Goal: Task Accomplishment & Management: Manage account settings

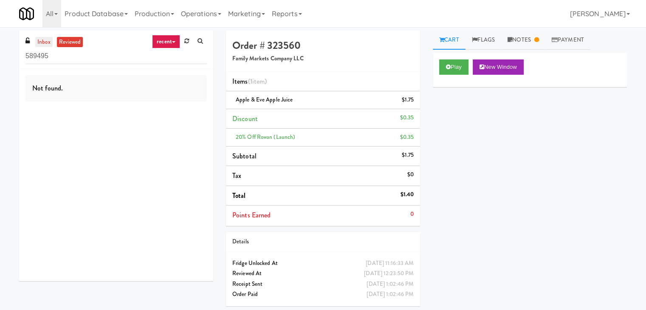
click at [42, 39] on link "inbox" at bounding box center [43, 42] width 17 height 11
click at [85, 65] on div "inbox reviewed recent all unclear take inventory issue suspicious failed recent…" at bounding box center [116, 50] width 194 height 38
click at [85, 57] on input "589495" at bounding box center [115, 56] width 181 height 16
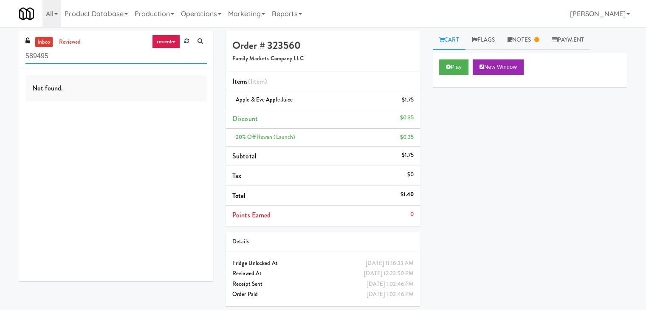
paste input "Upland - Combo Cooler"
type input "Upland - Combo Cooler"
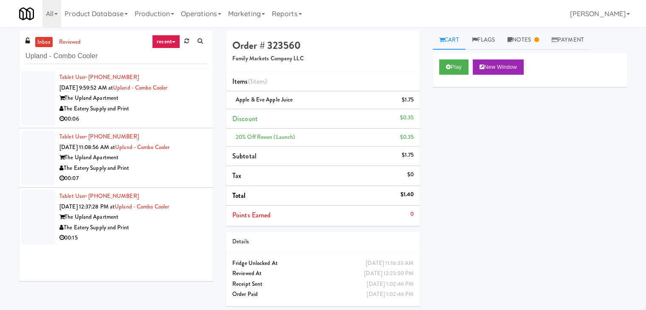
click at [148, 113] on div "The Eatery Supply and Print" at bounding box center [132, 109] width 147 height 11
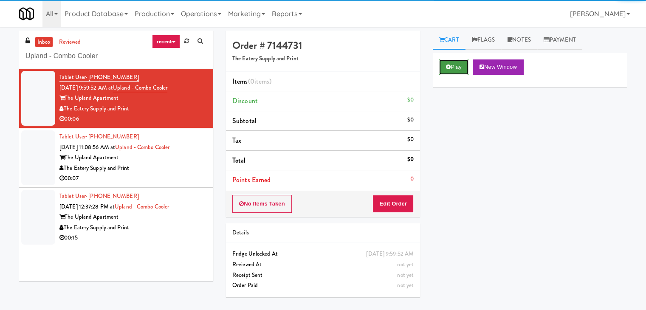
click at [446, 70] on button "Play" at bounding box center [453, 66] width 29 height 15
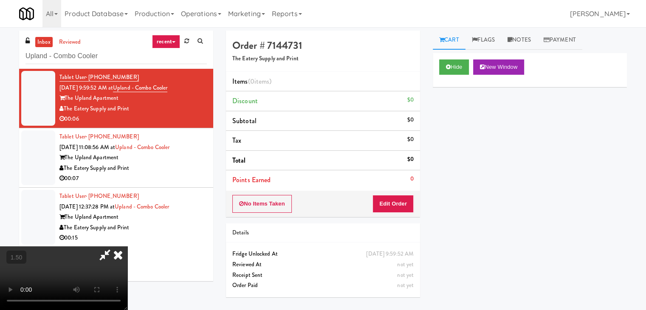
click at [127, 246] on video at bounding box center [63, 278] width 127 height 64
drag, startPoint x: 381, startPoint y: 100, endPoint x: 381, endPoint y: 106, distance: 5.5
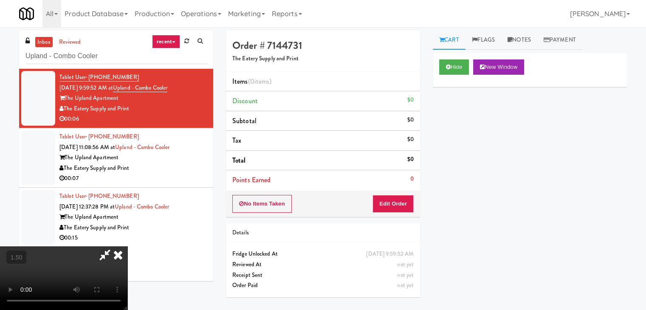
click at [127, 246] on icon at bounding box center [118, 254] width 19 height 17
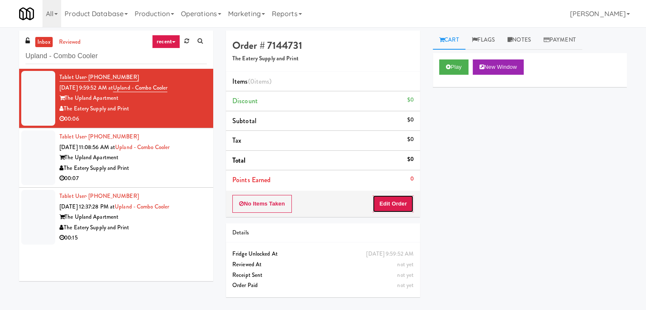
click at [403, 202] on button "Edit Order" at bounding box center [392, 204] width 41 height 18
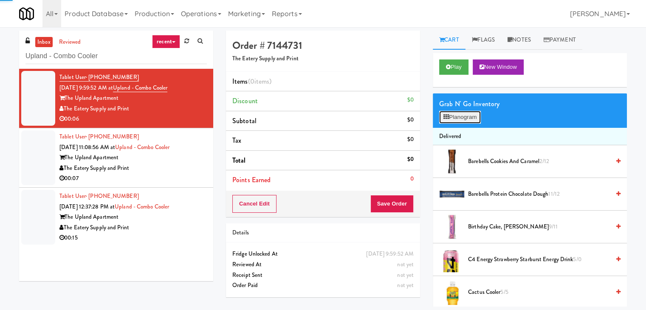
click at [462, 116] on button "Planogram" at bounding box center [460, 117] width 42 height 13
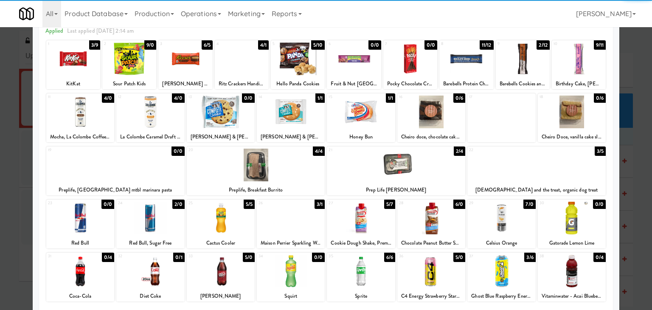
click at [159, 213] on div at bounding box center [150, 218] width 68 height 33
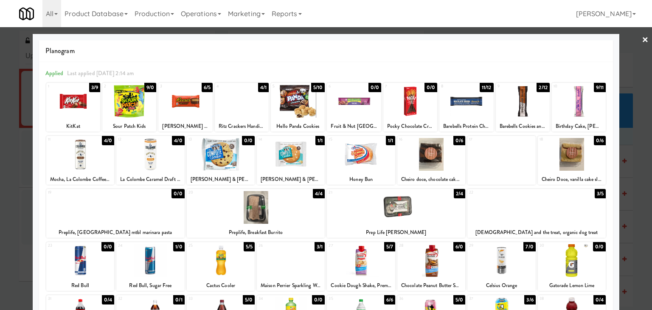
click at [642, 38] on link "×" at bounding box center [645, 40] width 7 height 26
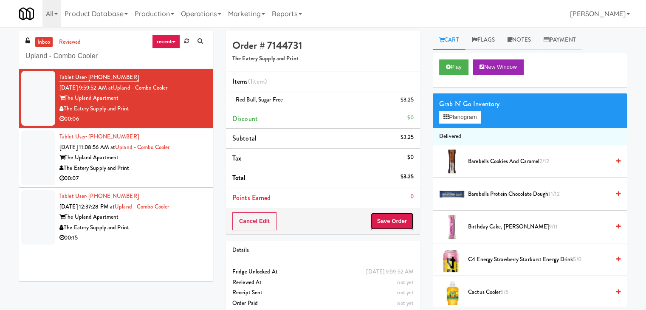
drag, startPoint x: 394, startPoint y: 222, endPoint x: 389, endPoint y: 221, distance: 5.6
click at [394, 222] on button "Save Order" at bounding box center [391, 221] width 43 height 18
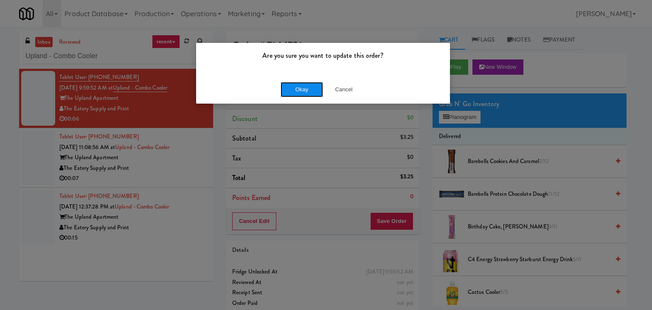
click at [307, 85] on button "Okay" at bounding box center [302, 89] width 42 height 15
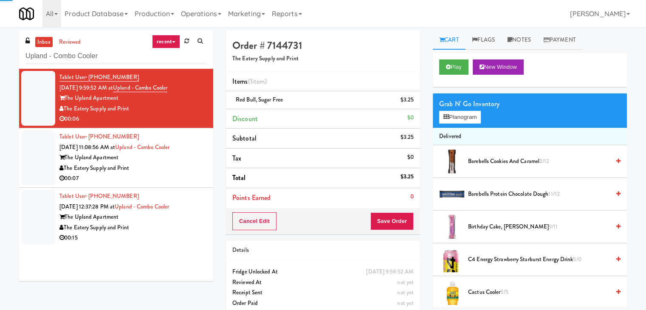
click at [172, 174] on div "00:07" at bounding box center [132, 178] width 147 height 11
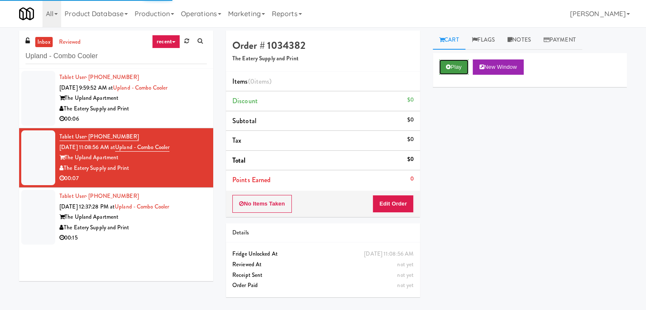
click at [453, 62] on button "Play" at bounding box center [453, 66] width 29 height 15
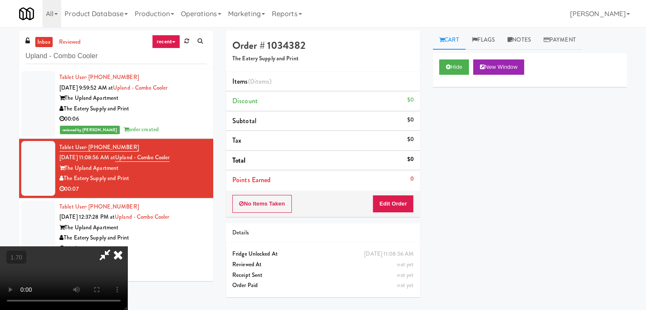
click at [127, 246] on video at bounding box center [63, 278] width 127 height 64
click at [127, 246] on icon at bounding box center [118, 254] width 19 height 17
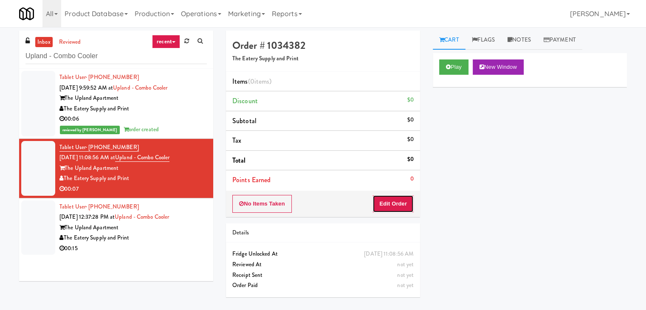
drag, startPoint x: 401, startPoint y: 201, endPoint x: 429, endPoint y: 172, distance: 40.6
click at [401, 200] on button "Edit Order" at bounding box center [392, 204] width 41 height 18
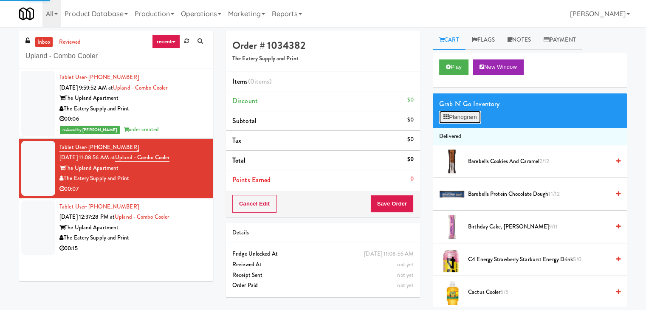
click at [469, 123] on button "Planogram" at bounding box center [460, 117] width 42 height 13
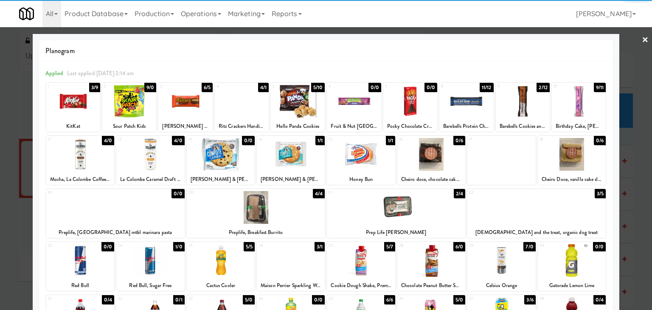
click at [90, 155] on div at bounding box center [80, 154] width 68 height 33
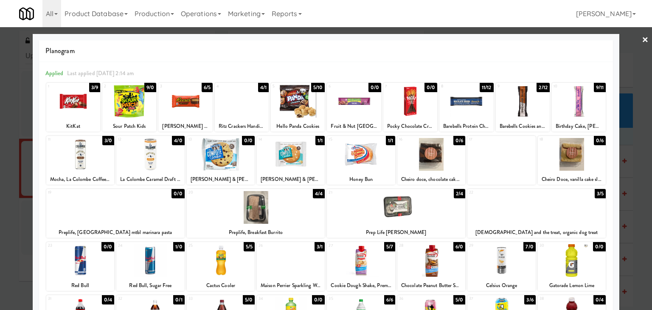
drag, startPoint x: 640, startPoint y: 38, endPoint x: 636, endPoint y: 42, distance: 4.8
click at [642, 38] on link "×" at bounding box center [645, 40] width 7 height 26
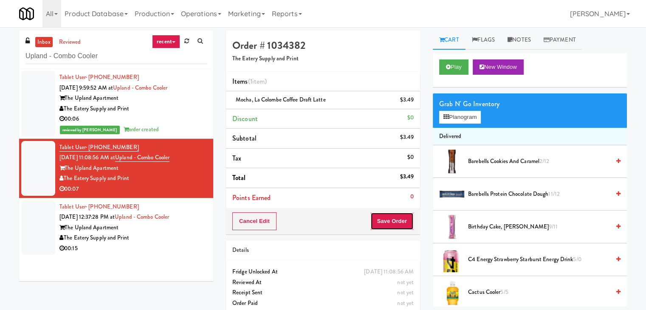
click at [397, 220] on button "Save Order" at bounding box center [391, 221] width 43 height 18
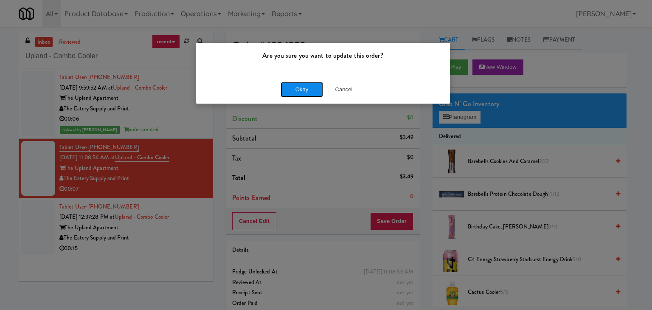
click at [304, 86] on button "Okay" at bounding box center [302, 89] width 42 height 15
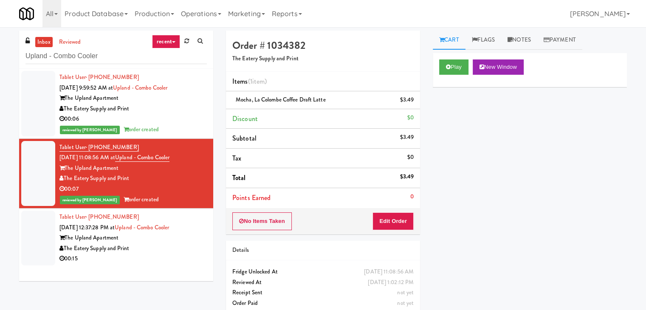
click at [183, 248] on div "The Eatery Supply and Print" at bounding box center [132, 248] width 147 height 11
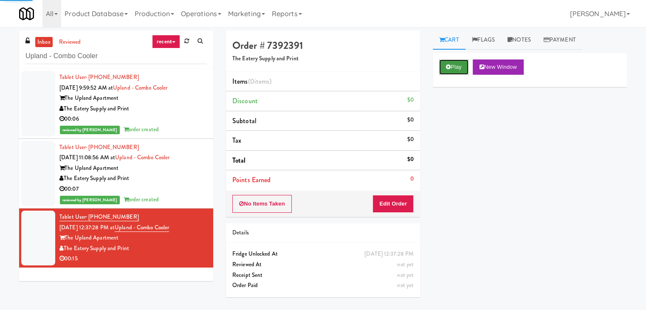
click at [464, 64] on button "Play" at bounding box center [453, 66] width 29 height 15
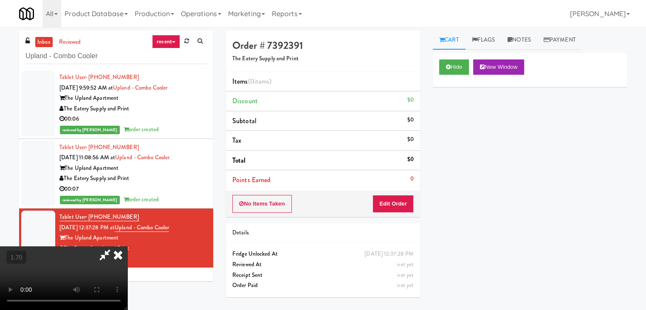
click at [127, 246] on video at bounding box center [63, 278] width 127 height 64
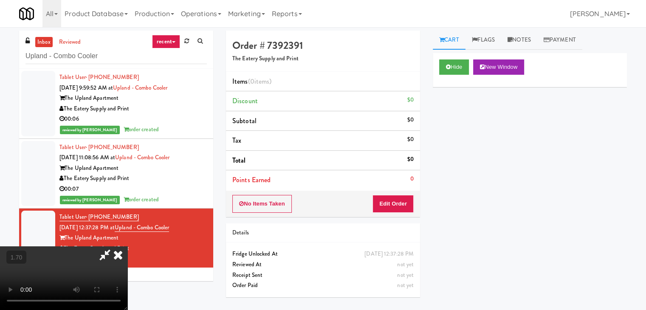
click at [127, 246] on video at bounding box center [63, 278] width 127 height 64
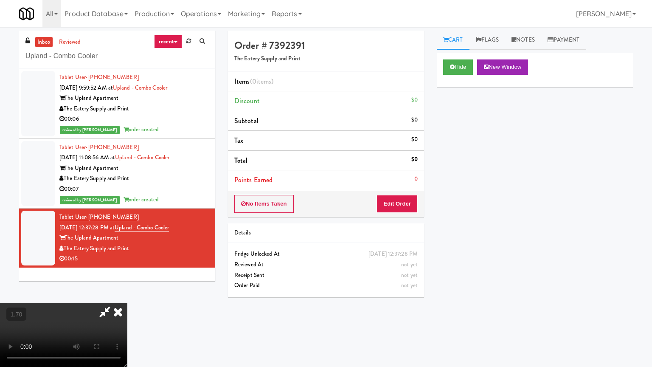
click at [127, 303] on video at bounding box center [63, 335] width 127 height 64
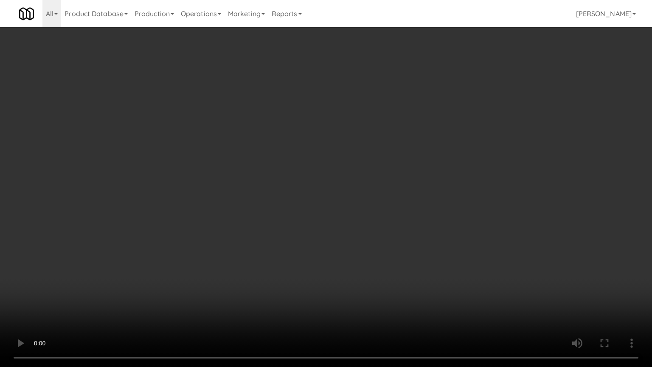
click at [346, 188] on video at bounding box center [326, 183] width 652 height 367
click at [352, 189] on video at bounding box center [326, 183] width 652 height 367
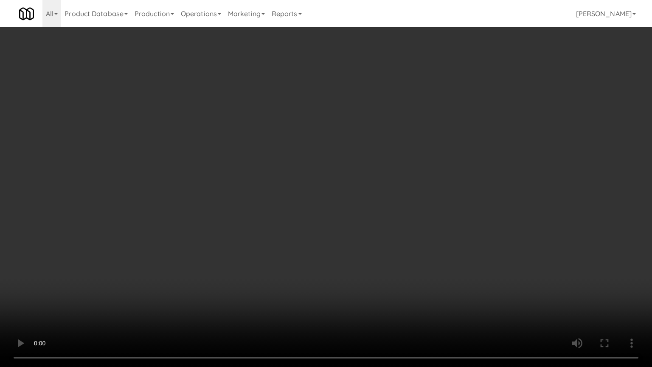
click at [352, 189] on video at bounding box center [326, 183] width 652 height 367
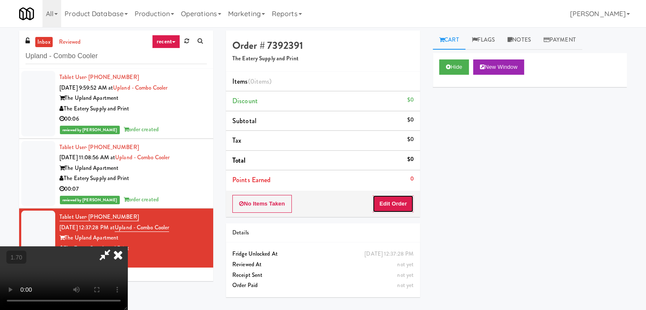
click at [401, 206] on button "Edit Order" at bounding box center [392, 204] width 41 height 18
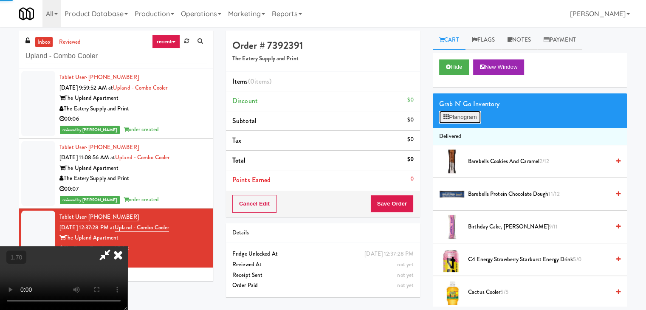
click at [468, 116] on button "Planogram" at bounding box center [460, 117] width 42 height 13
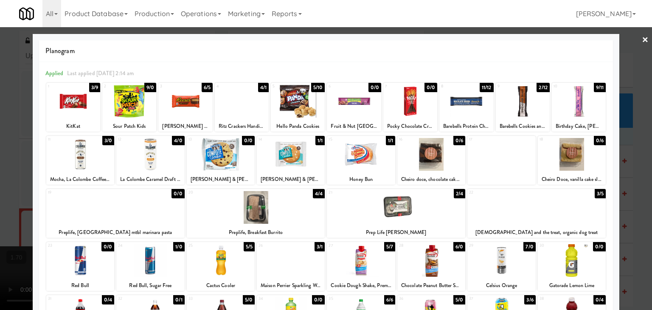
click at [127, 107] on div at bounding box center [129, 101] width 54 height 33
click at [298, 110] on div at bounding box center [298, 101] width 54 height 33
click at [180, 108] on div at bounding box center [185, 101] width 54 height 33
click at [642, 39] on link "×" at bounding box center [645, 40] width 7 height 26
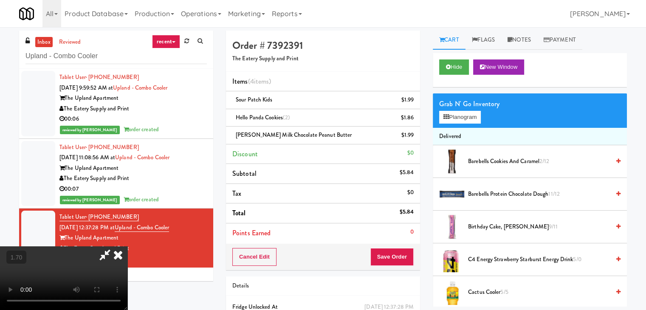
click at [127, 246] on video at bounding box center [63, 278] width 127 height 64
click at [127, 246] on icon at bounding box center [118, 254] width 19 height 17
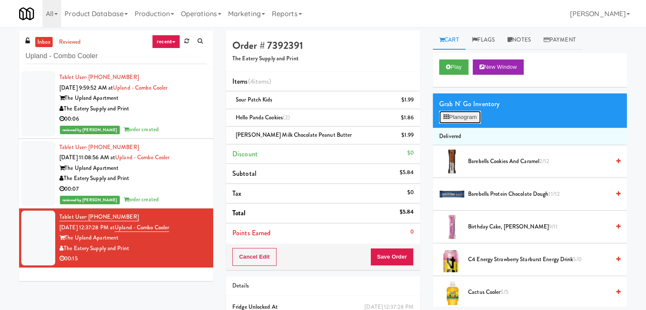
click at [467, 119] on button "Planogram" at bounding box center [460, 117] width 42 height 13
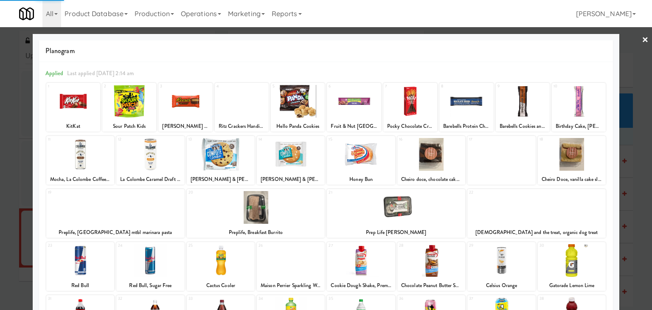
scroll to position [85, 0]
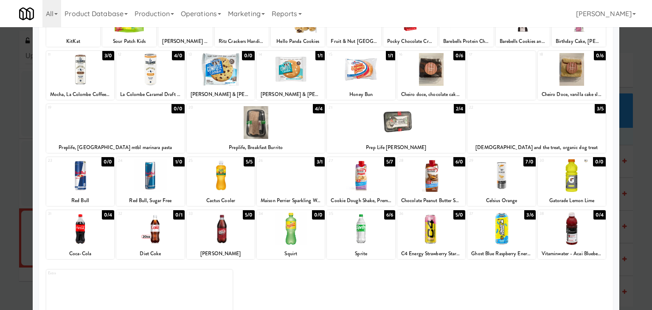
click at [221, 177] on div at bounding box center [221, 175] width 68 height 33
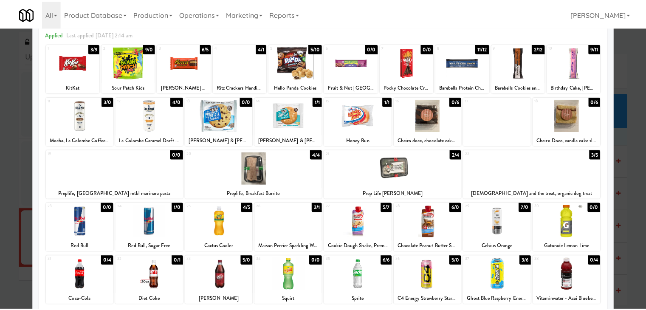
scroll to position [0, 0]
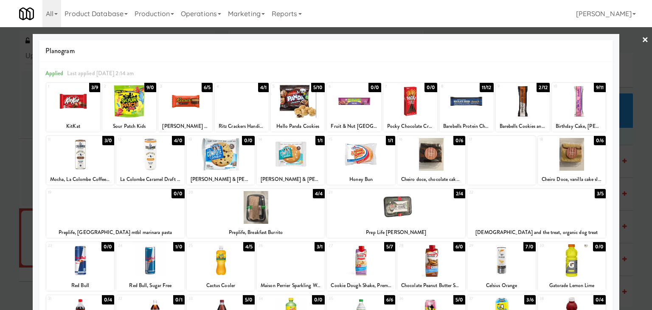
click at [635, 41] on div at bounding box center [326, 155] width 652 height 310
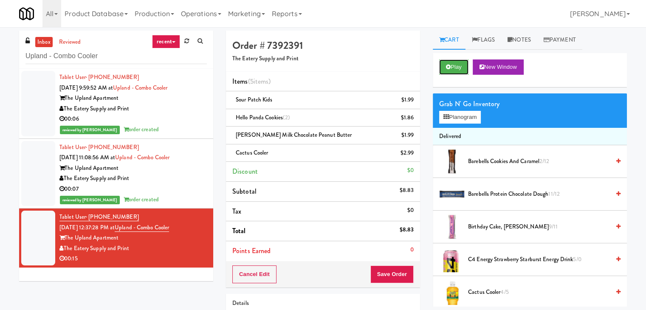
drag, startPoint x: 449, startPoint y: 65, endPoint x: 429, endPoint y: 96, distance: 36.4
click at [448, 65] on icon at bounding box center [448, 67] width 5 height 6
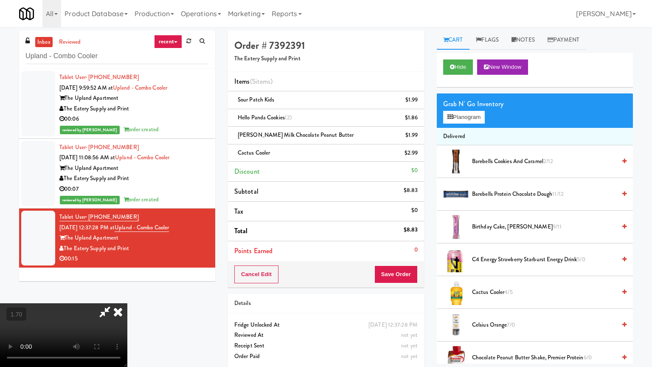
click at [127, 303] on video at bounding box center [63, 335] width 127 height 64
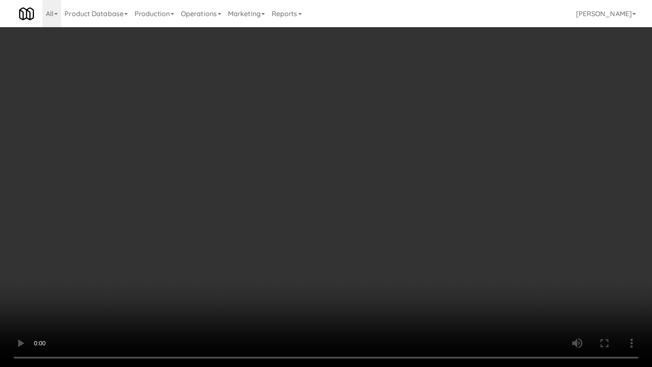
click at [353, 166] on video at bounding box center [326, 183] width 652 height 367
click at [364, 177] on video at bounding box center [326, 183] width 652 height 367
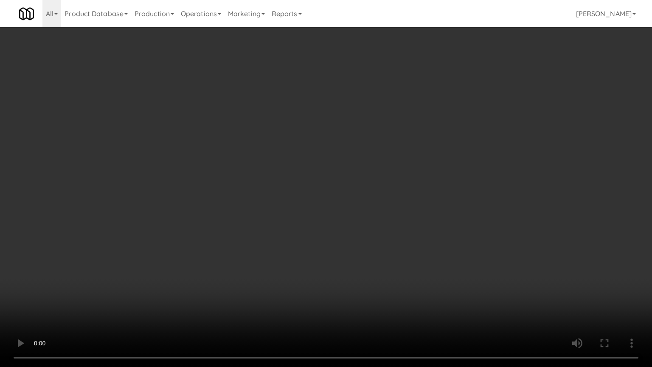
click at [364, 177] on video at bounding box center [326, 183] width 652 height 367
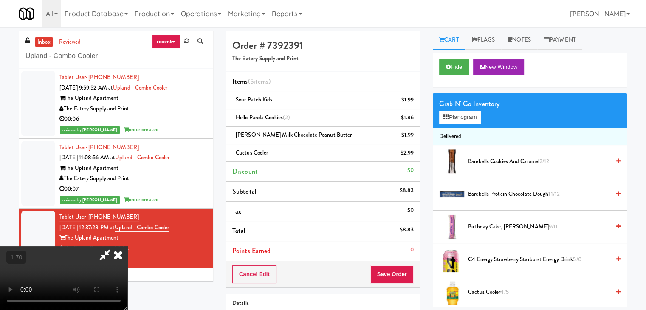
click at [127, 246] on icon at bounding box center [118, 254] width 19 height 17
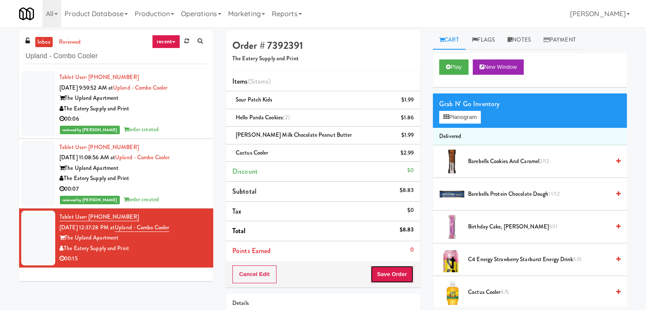
click at [389, 271] on button "Save Order" at bounding box center [391, 274] width 43 height 18
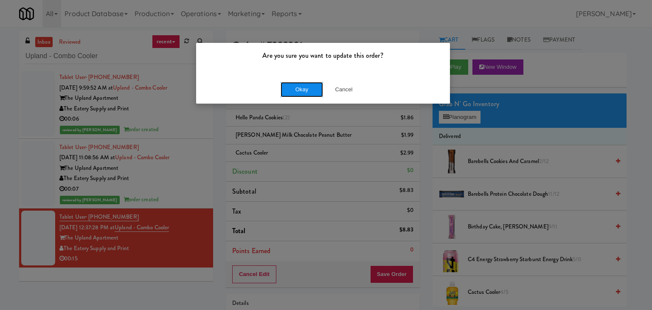
click at [314, 90] on button "Okay" at bounding box center [302, 89] width 42 height 15
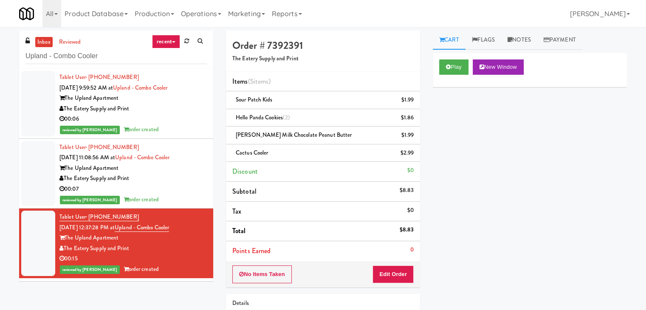
drag, startPoint x: 168, startPoint y: 194, endPoint x: 172, endPoint y: 186, distance: 8.8
click at [168, 195] on div "reviewed by [PERSON_NAME] A order created" at bounding box center [132, 200] width 147 height 11
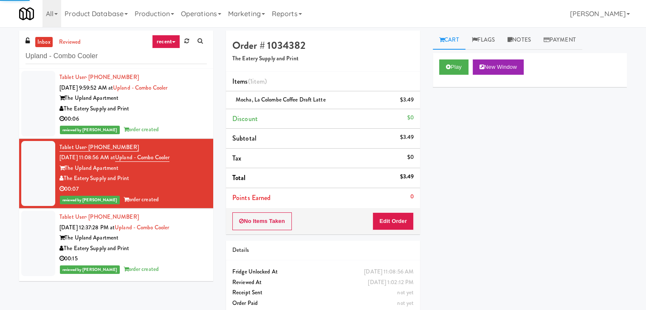
click at [178, 126] on div "reviewed by [PERSON_NAME] A order created" at bounding box center [132, 129] width 147 height 11
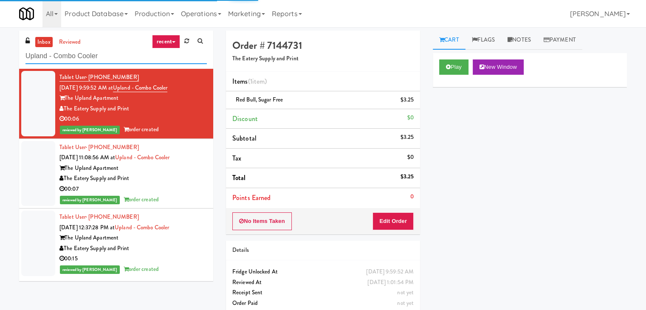
click at [117, 59] on input "Upland - Combo Cooler" at bounding box center [115, 56] width 181 height 16
paste input "Mattr (formerly Shawcor)"
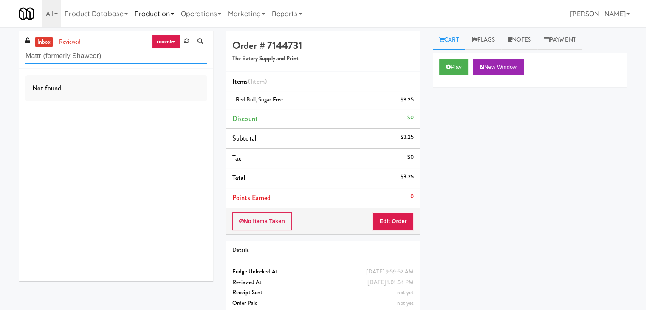
type input "Mattr (formerly Shawcor)"
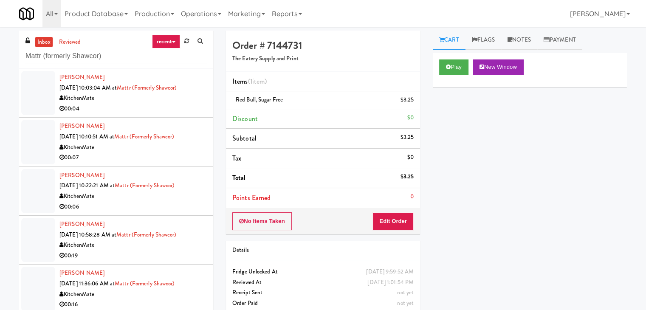
click at [154, 111] on div "00:04" at bounding box center [132, 109] width 147 height 11
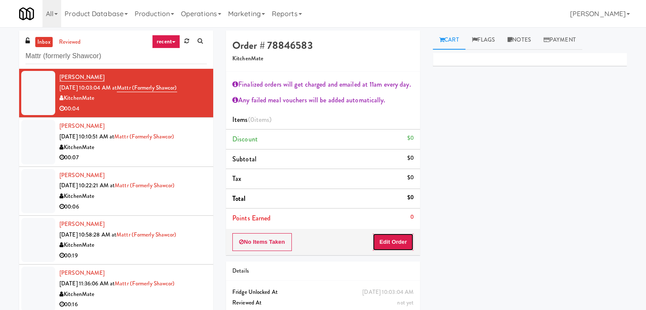
click at [381, 233] on button "Edit Order" at bounding box center [392, 242] width 41 height 18
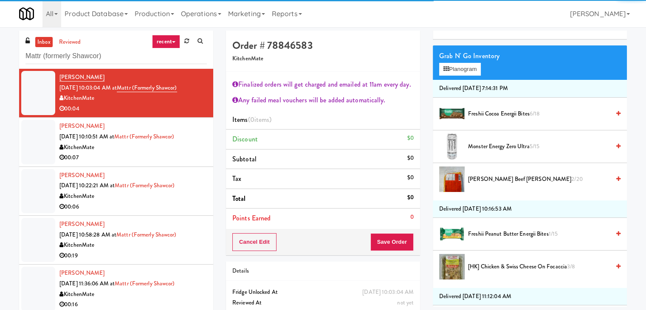
scroll to position [85, 0]
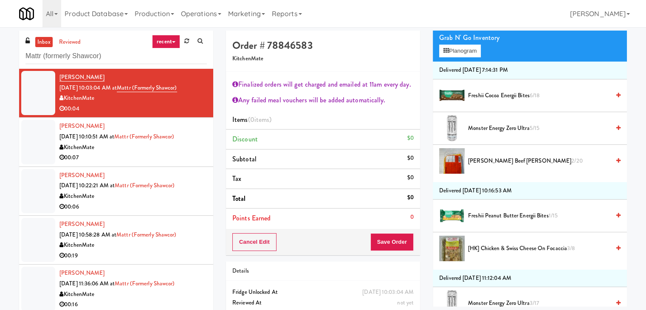
click at [489, 213] on span "Freshii Peanut Butter Energii Bites 1/15" at bounding box center [539, 216] width 142 height 11
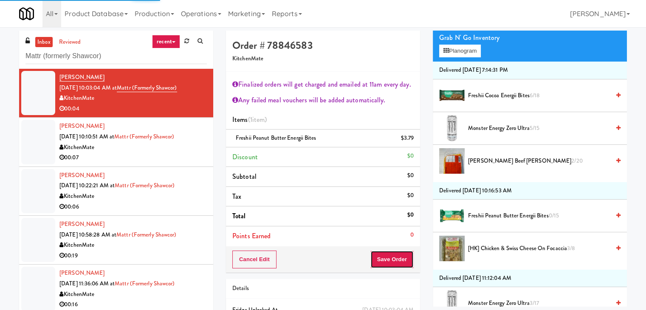
click at [396, 264] on button "Save Order" at bounding box center [391, 260] width 43 height 18
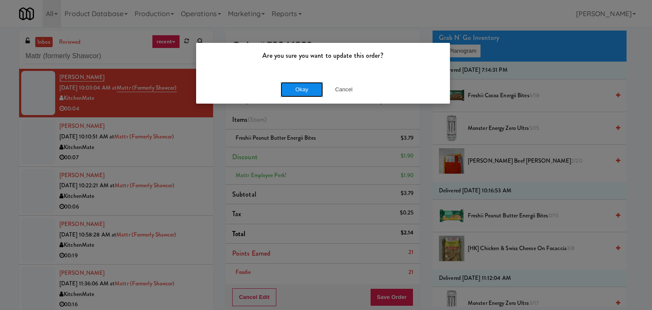
click at [311, 87] on button "Okay" at bounding box center [302, 89] width 42 height 15
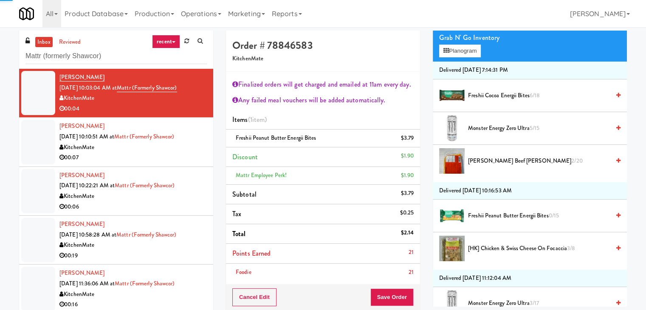
click at [168, 153] on div "00:07" at bounding box center [132, 157] width 147 height 11
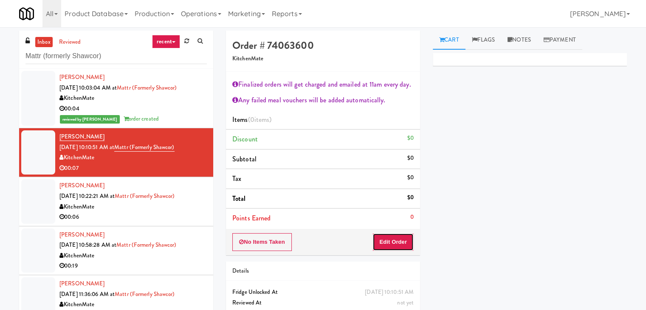
click at [399, 243] on button "Edit Order" at bounding box center [392, 242] width 41 height 18
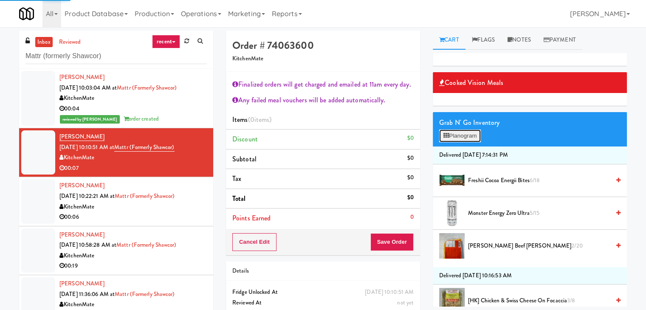
click at [469, 138] on button "Planogram" at bounding box center [460, 136] width 42 height 13
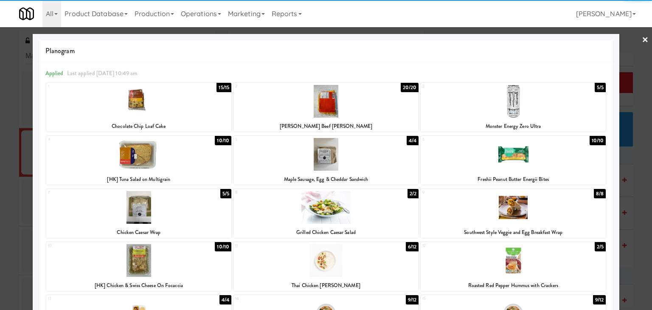
click at [508, 109] on div at bounding box center [513, 101] width 185 height 33
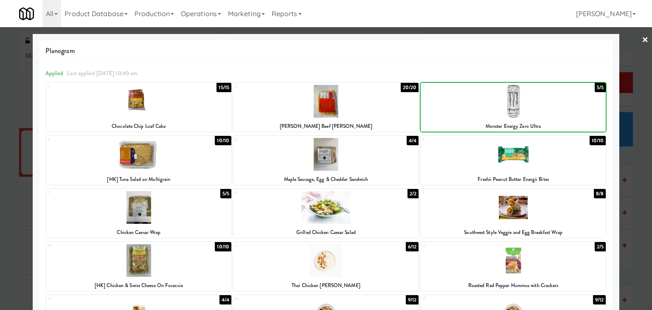
click at [508, 109] on div at bounding box center [513, 101] width 185 height 33
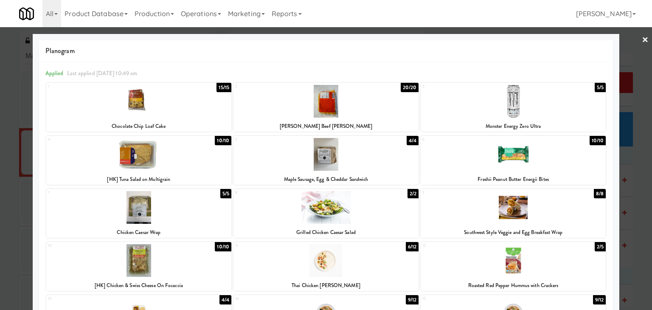
click at [556, 107] on div at bounding box center [513, 101] width 185 height 33
click at [642, 39] on link "×" at bounding box center [645, 40] width 7 height 26
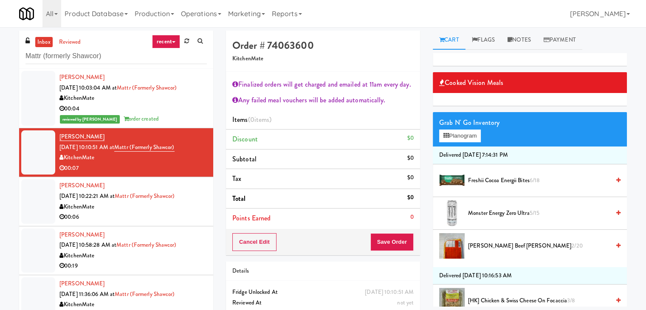
click at [502, 209] on span "Monster Energy Zero Ultra 5/15" at bounding box center [539, 213] width 142 height 11
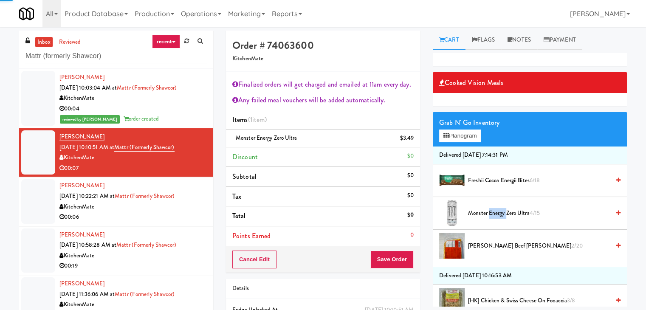
click at [502, 209] on span "Monster Energy Zero Ultra 4/15" at bounding box center [539, 213] width 142 height 11
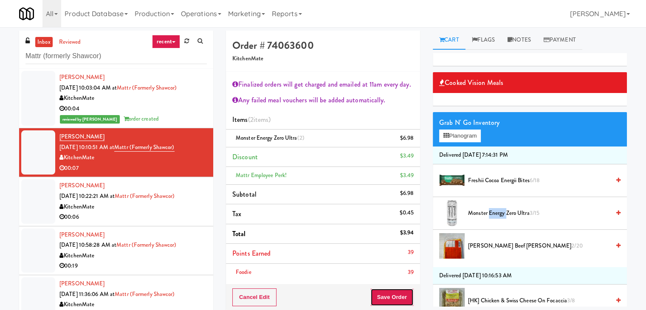
click at [388, 291] on button "Save Order" at bounding box center [391, 297] width 43 height 18
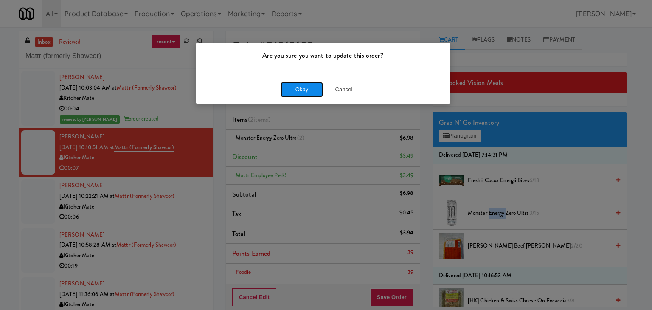
click at [299, 90] on button "Okay" at bounding box center [302, 89] width 42 height 15
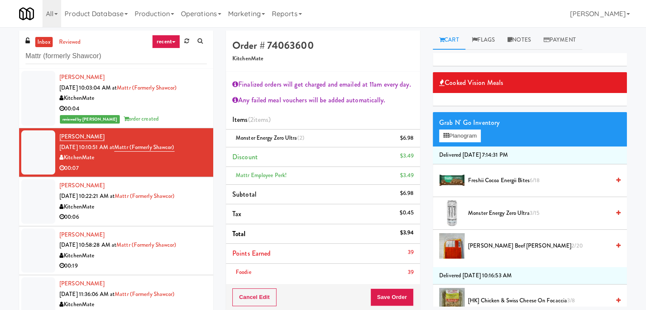
click at [167, 220] on div "00:06" at bounding box center [132, 217] width 147 height 11
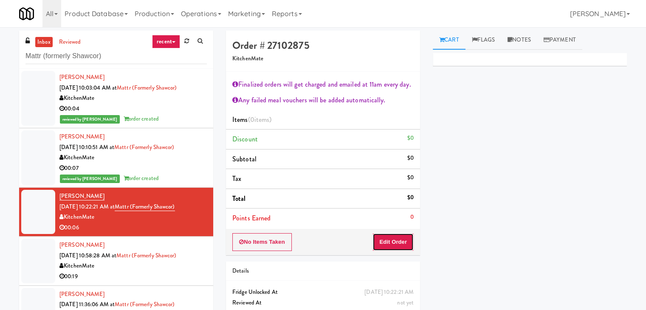
click at [392, 241] on button "Edit Order" at bounding box center [392, 242] width 41 height 18
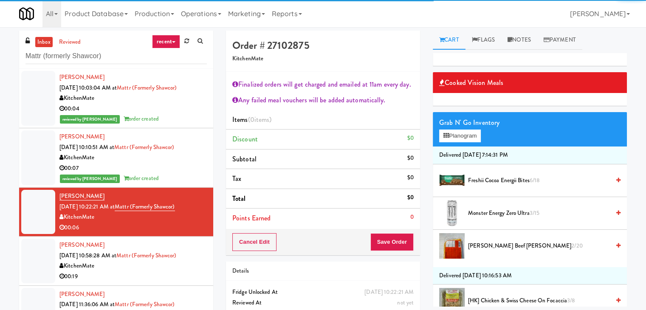
click at [484, 183] on span "Freshii Cocoa Energii Bites 6/18" at bounding box center [539, 180] width 142 height 11
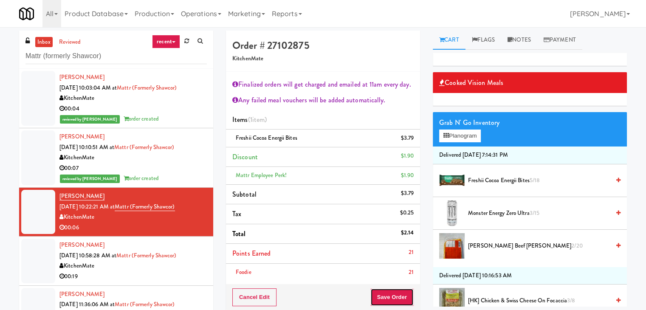
click at [387, 294] on button "Save Order" at bounding box center [391, 297] width 43 height 18
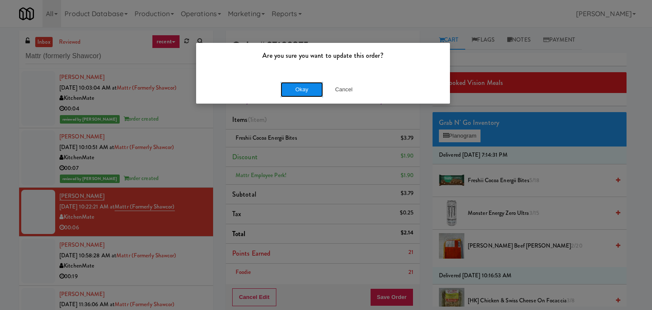
drag, startPoint x: 302, startPoint y: 91, endPoint x: 189, endPoint y: 153, distance: 128.5
click at [301, 91] on button "Okay" at bounding box center [302, 89] width 42 height 15
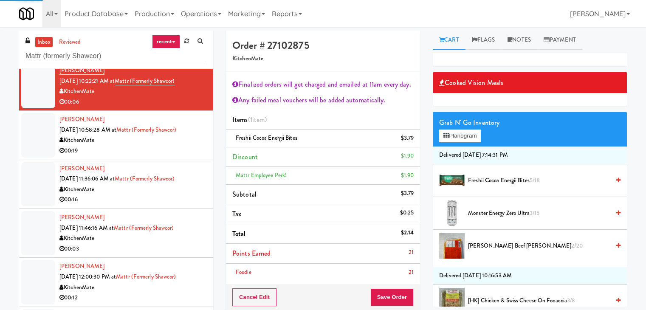
scroll to position [127, 0]
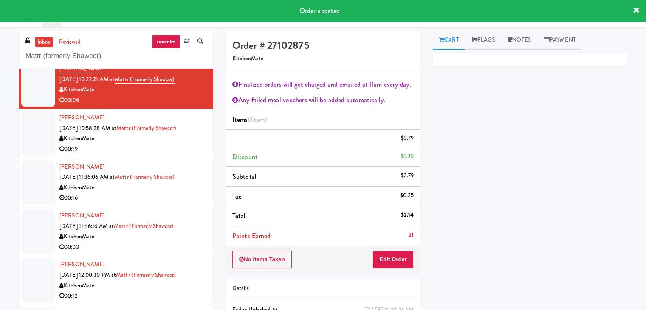
click at [156, 153] on div "00:19" at bounding box center [132, 149] width 147 height 11
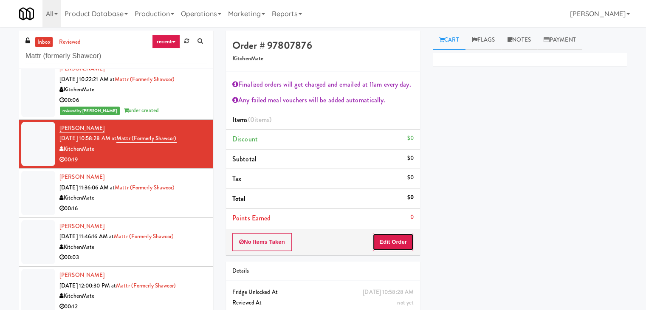
click at [389, 237] on button "Edit Order" at bounding box center [392, 242] width 41 height 18
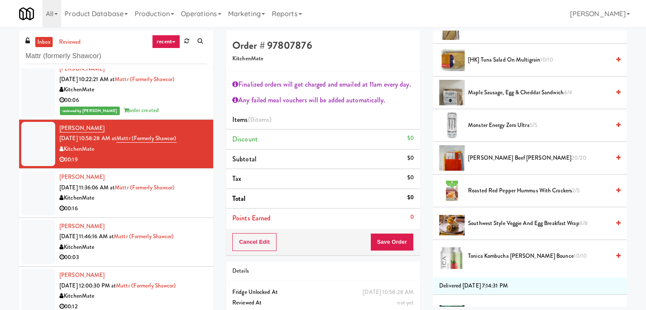
scroll to position [425, 0]
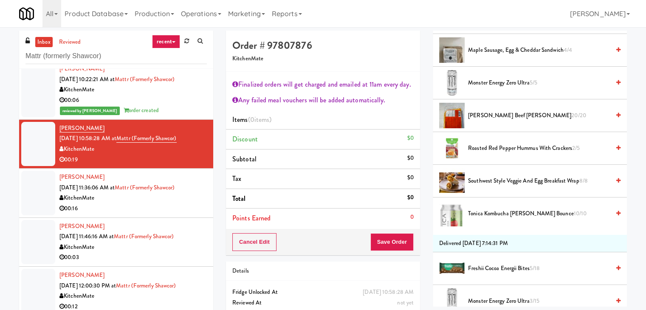
click at [485, 180] on span "Southwest Style Veggie and Egg Breakfast Wrap 8/8" at bounding box center [539, 181] width 142 height 11
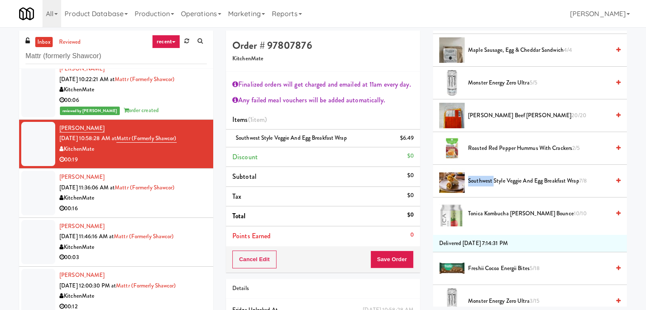
click at [485, 180] on span "Southwest Style Veggie and Egg Breakfast Wrap 7/8" at bounding box center [539, 181] width 142 height 11
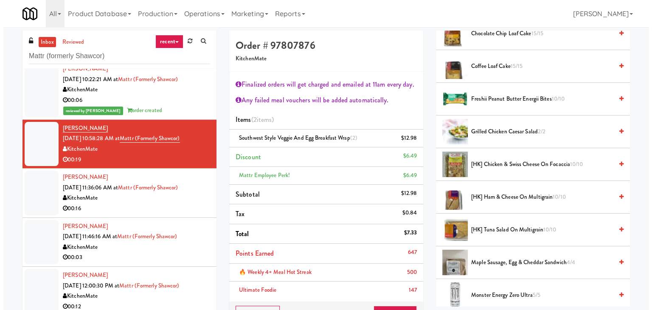
scroll to position [0, 0]
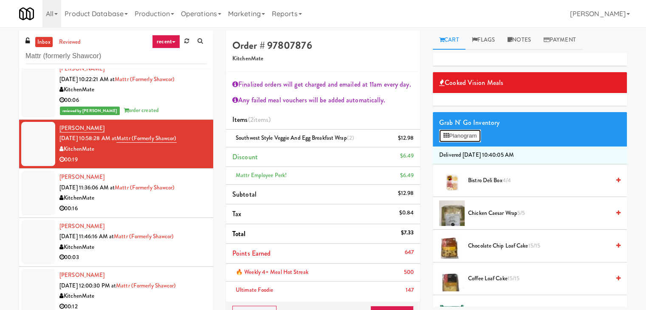
click at [462, 139] on button "Planogram" at bounding box center [460, 136] width 42 height 13
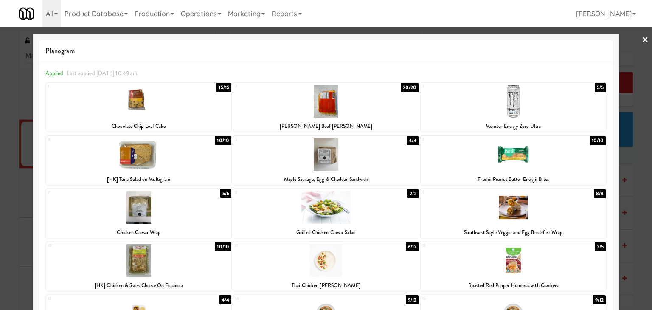
click at [191, 269] on div at bounding box center [138, 260] width 185 height 33
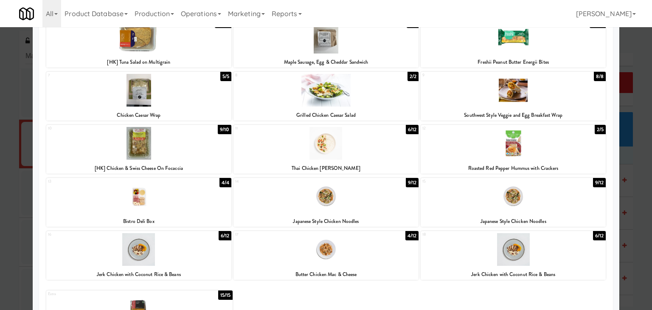
scroll to position [160, 0]
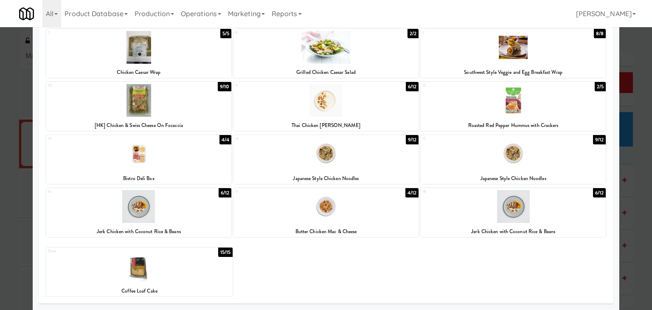
click at [162, 282] on div "Extra 15/15 Coffee Loaf Cake" at bounding box center [139, 272] width 186 height 49
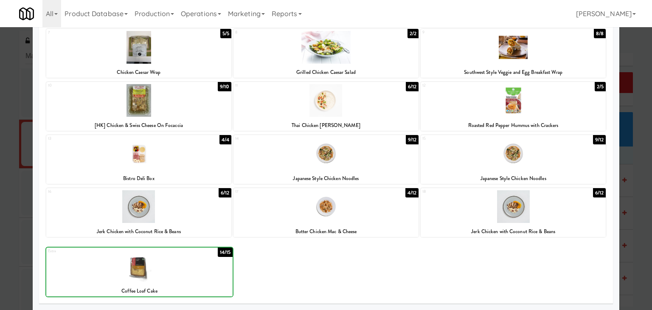
click at [162, 282] on div "Extra 14/15 Coffee Loaf Cake" at bounding box center [139, 272] width 186 height 49
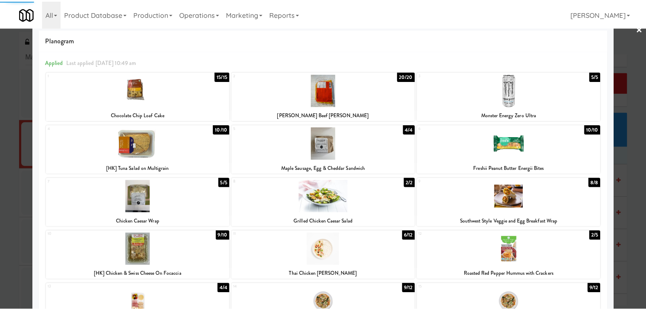
scroll to position [0, 0]
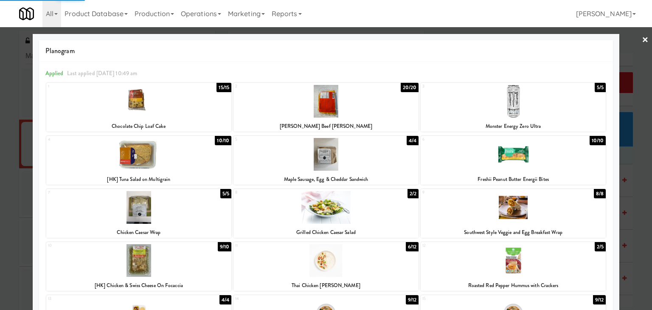
click at [642, 40] on link "×" at bounding box center [645, 40] width 7 height 26
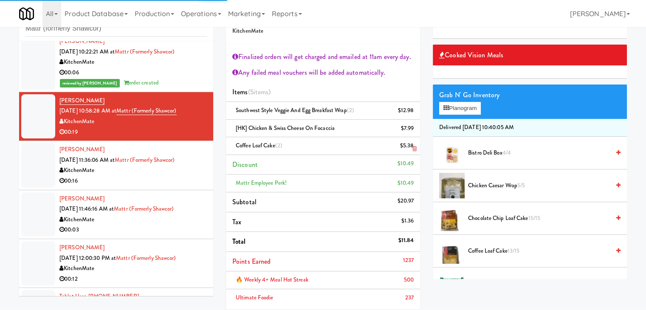
scroll to position [42, 0]
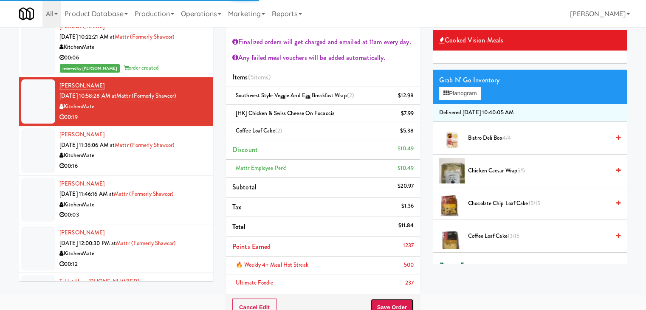
click at [384, 303] on button "Save Order" at bounding box center [391, 308] width 43 height 18
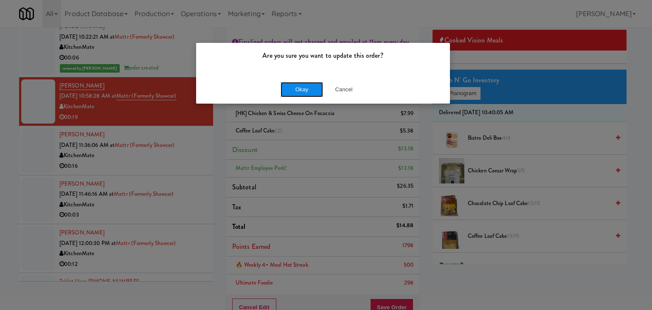
click at [299, 89] on button "Okay" at bounding box center [302, 89] width 42 height 15
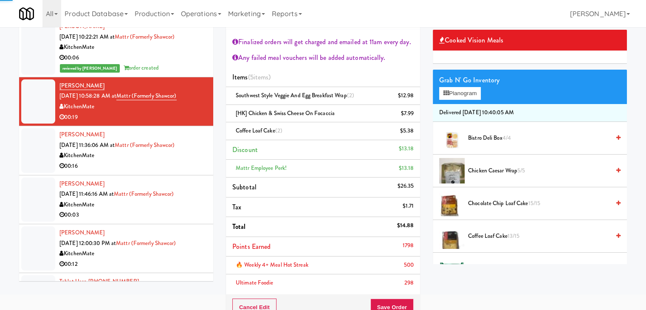
click at [172, 165] on div "00:16" at bounding box center [132, 166] width 147 height 11
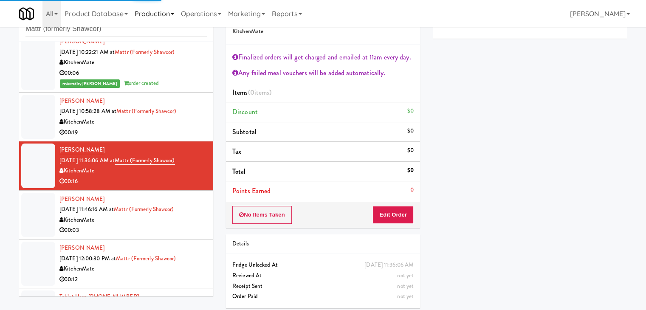
scroll to position [31, 0]
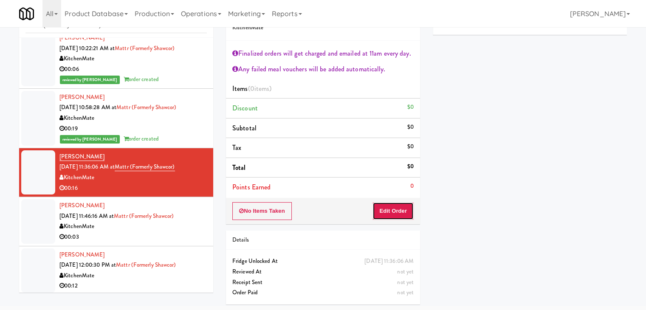
click at [385, 203] on button "Edit Order" at bounding box center [392, 211] width 41 height 18
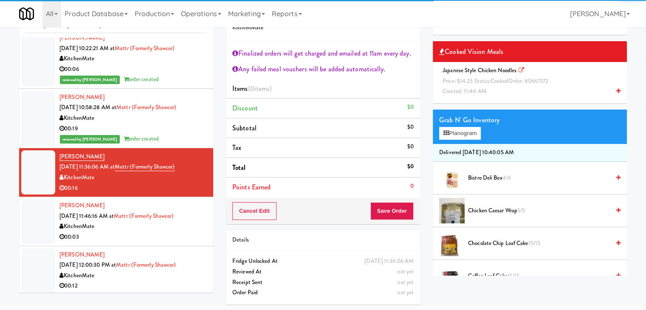
click at [488, 79] on span "Price: $14.25 Status: cooked Order: 80667372" at bounding box center [496, 81] width 106 height 8
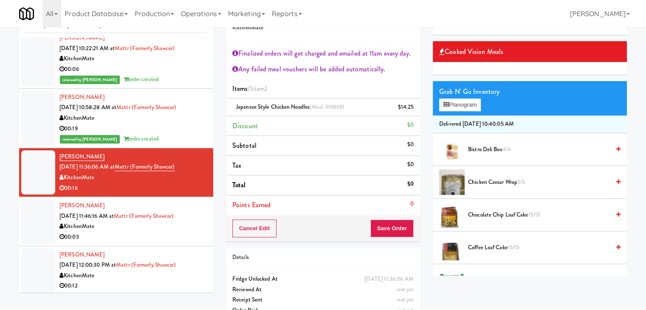
click at [495, 210] on span "Chocolate Chip Loaf Cake 15/15" at bounding box center [539, 215] width 142 height 11
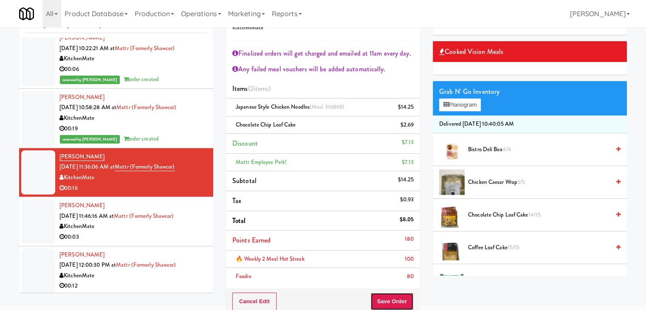
click at [389, 301] on button "Save Order" at bounding box center [391, 302] width 43 height 18
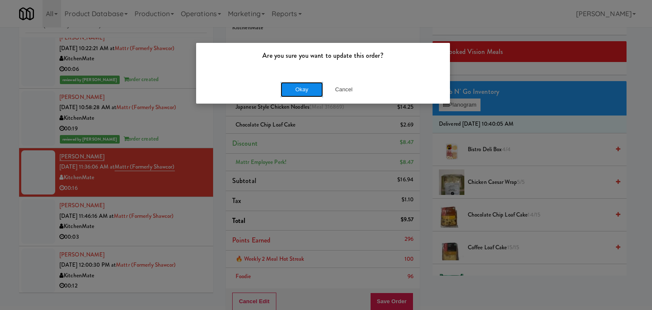
click at [299, 87] on button "Okay" at bounding box center [302, 89] width 42 height 15
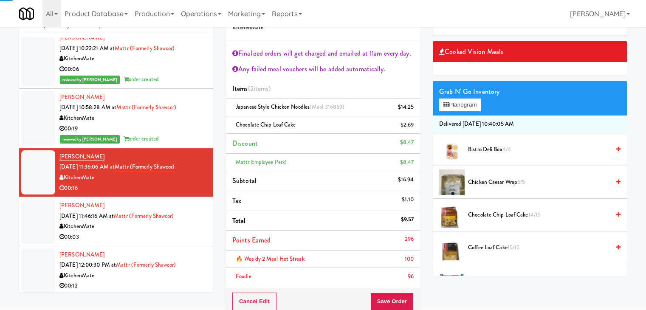
click at [175, 231] on div "KitchenMate" at bounding box center [132, 226] width 147 height 11
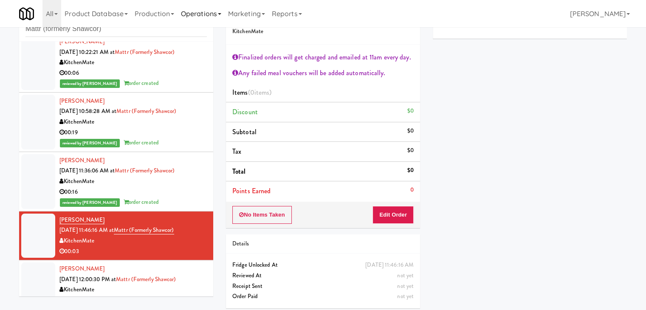
scroll to position [31, 0]
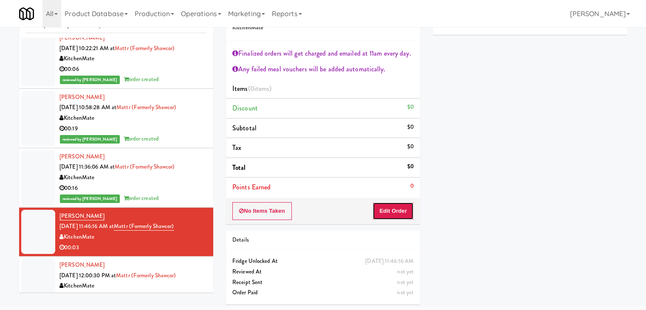
click at [392, 208] on button "Edit Order" at bounding box center [392, 211] width 41 height 18
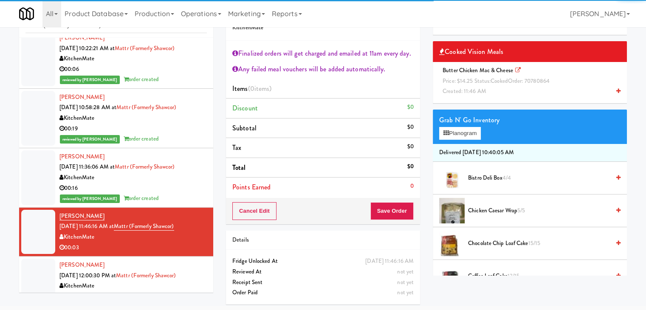
click at [494, 78] on span "cooked" at bounding box center [499, 81] width 17 height 8
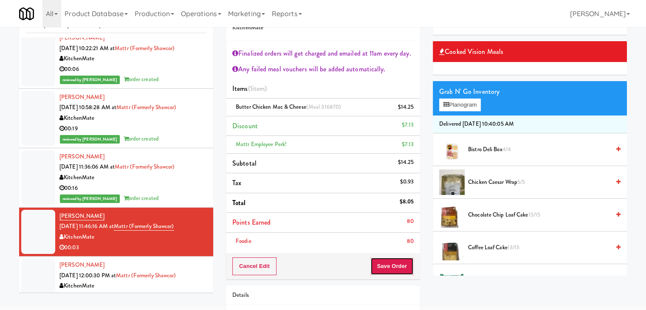
click at [389, 266] on button "Save Order" at bounding box center [391, 266] width 43 height 18
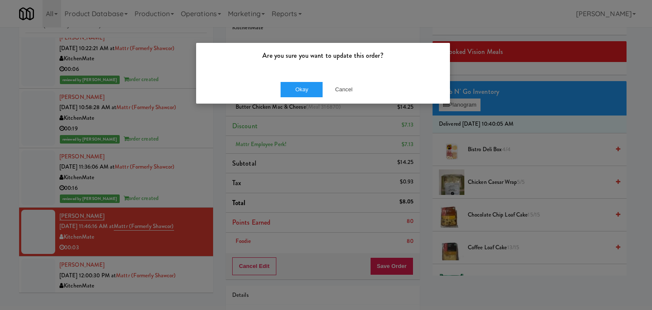
click at [291, 77] on div "Okay Cancel" at bounding box center [323, 89] width 254 height 28
click at [294, 87] on button "Okay" at bounding box center [302, 89] width 42 height 15
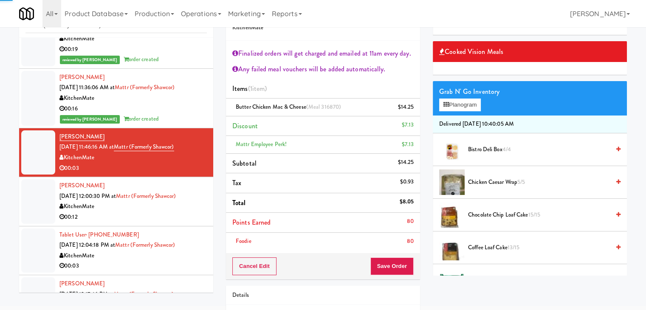
scroll to position [212, 0]
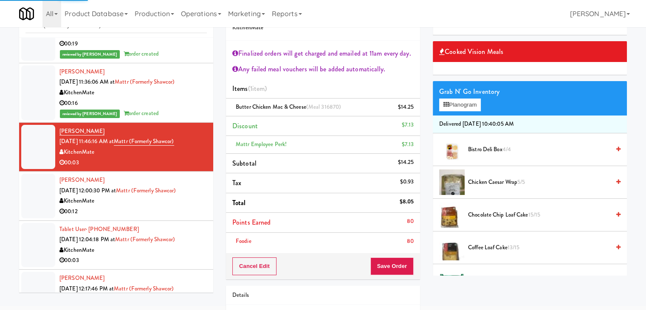
click at [173, 212] on div "00:12" at bounding box center [132, 211] width 147 height 11
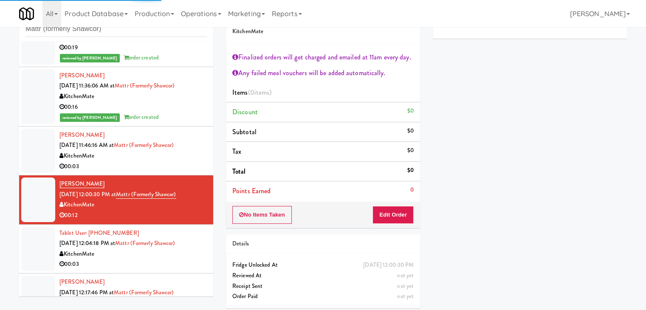
scroll to position [31, 0]
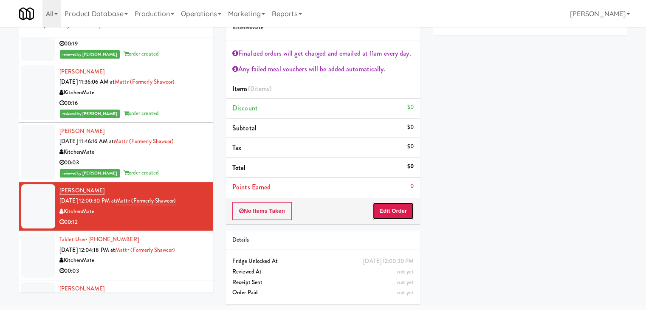
click at [388, 213] on button "Edit Order" at bounding box center [392, 211] width 41 height 18
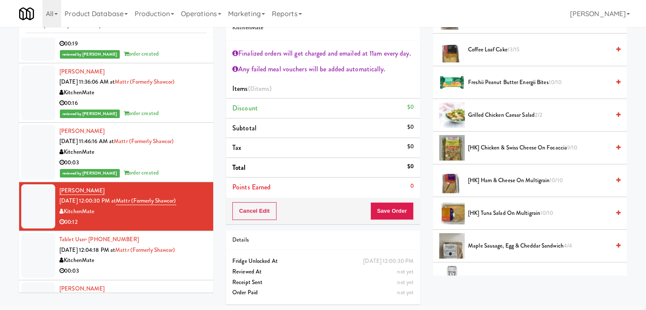
scroll to position [212, 0]
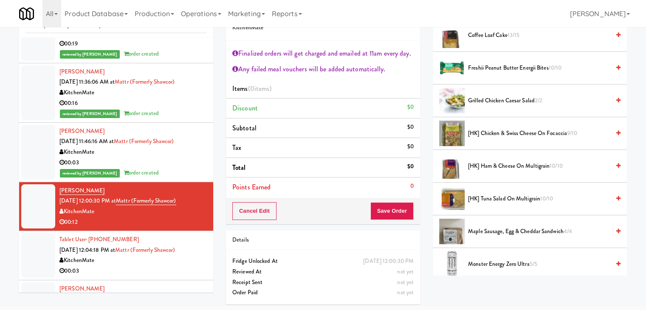
click at [494, 201] on span "[HK] Tuna Salad on Multigrain 10/10" at bounding box center [539, 199] width 142 height 11
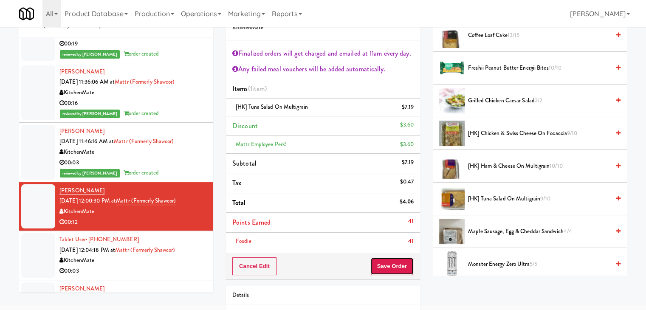
click at [387, 264] on button "Save Order" at bounding box center [391, 266] width 43 height 18
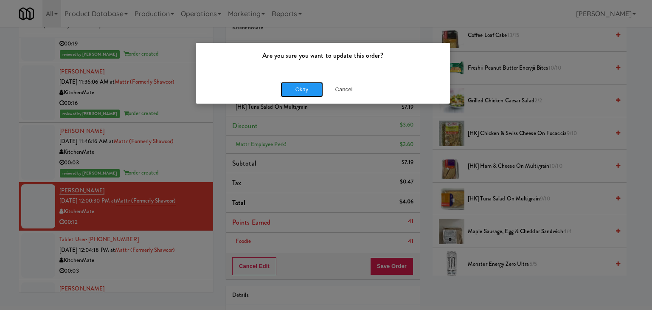
drag, startPoint x: 309, startPoint y: 95, endPoint x: 268, endPoint y: 113, distance: 44.5
click at [309, 95] on button "Okay" at bounding box center [302, 89] width 42 height 15
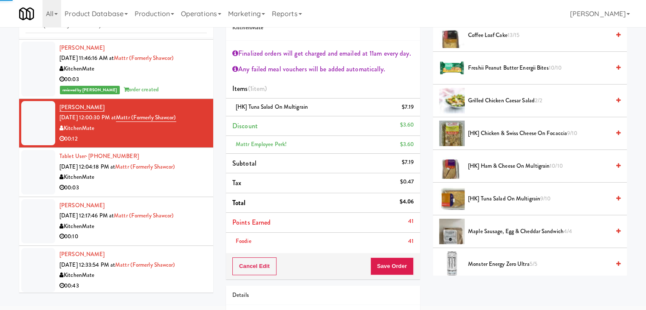
scroll to position [297, 0]
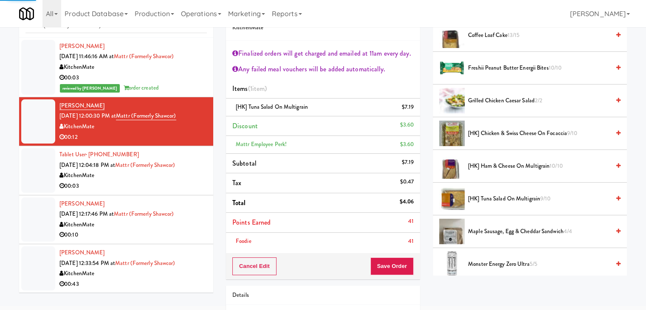
click at [171, 185] on div "00:03" at bounding box center [132, 186] width 147 height 11
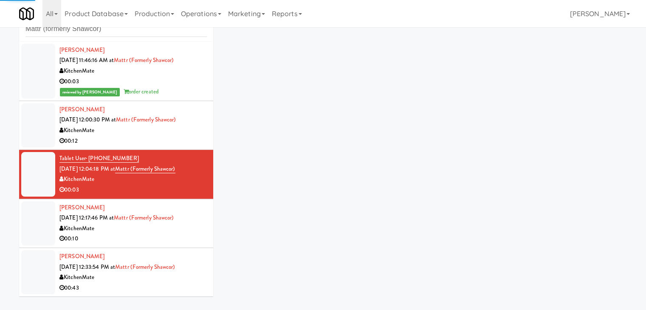
scroll to position [31, 0]
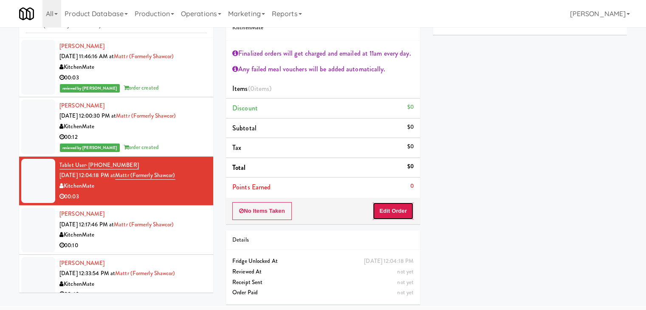
click at [399, 207] on button "Edit Order" at bounding box center [392, 211] width 41 height 18
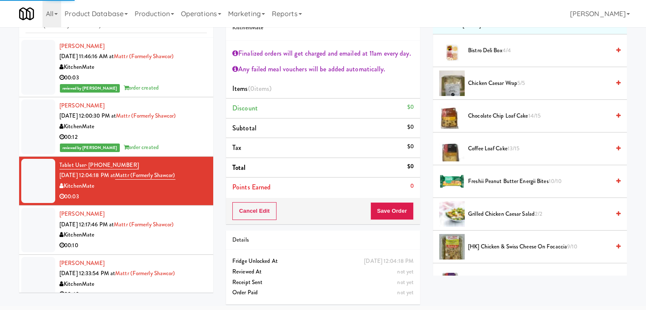
scroll to position [127, 0]
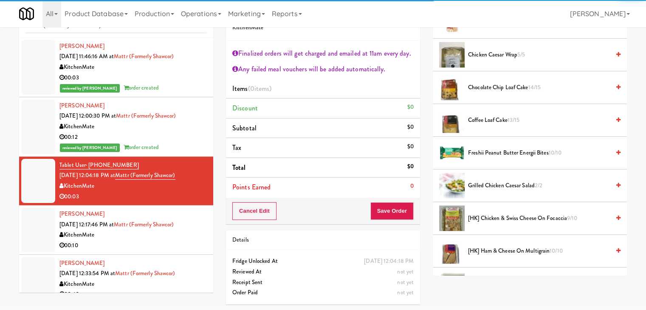
click at [498, 215] on span "[HK] Chicken & Swiss Cheese On Focaccia 9/10" at bounding box center [539, 218] width 142 height 11
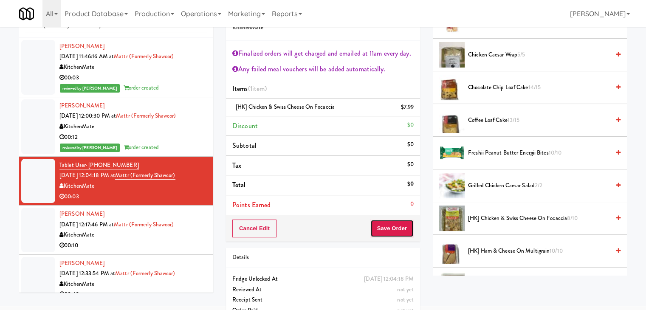
click at [386, 228] on div "Order # 5523754 KitchenMate Finalized orders will get charged and emailed at 11…" at bounding box center [323, 121] width 194 height 242
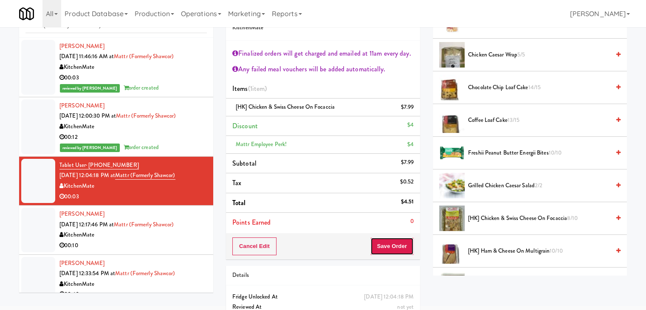
click at [389, 243] on button "Save Order" at bounding box center [391, 246] width 43 height 18
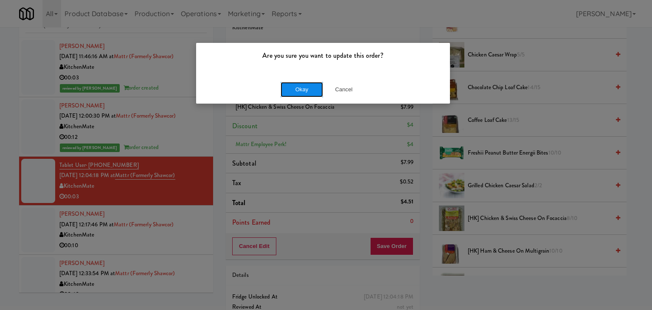
click at [300, 92] on button "Okay" at bounding box center [302, 89] width 42 height 15
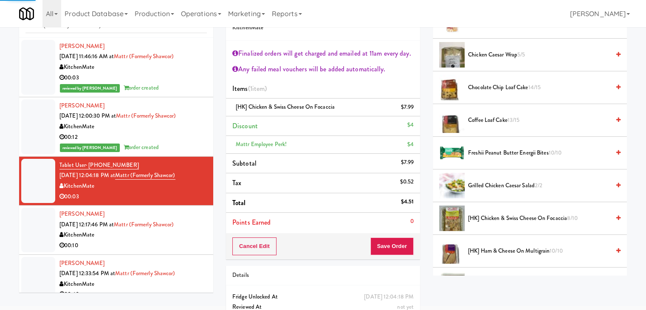
click at [168, 238] on div "KitchenMate" at bounding box center [132, 235] width 147 height 11
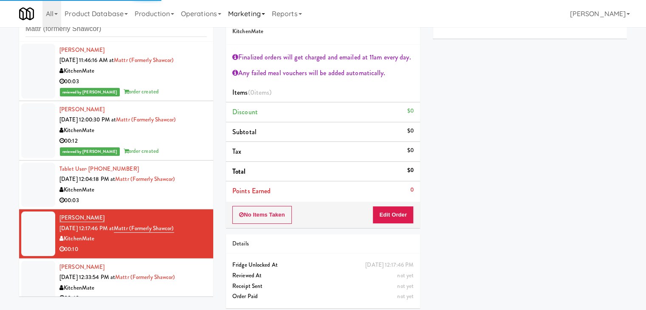
scroll to position [31, 0]
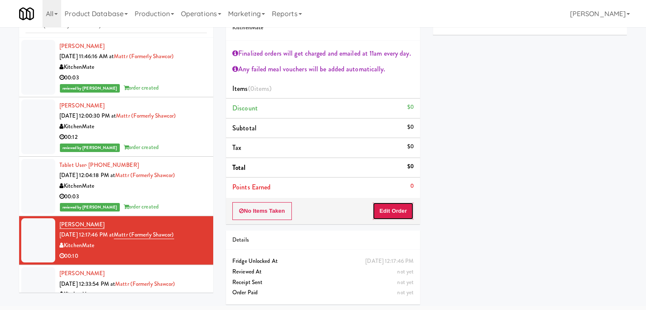
click at [398, 207] on button "Edit Order" at bounding box center [392, 211] width 41 height 18
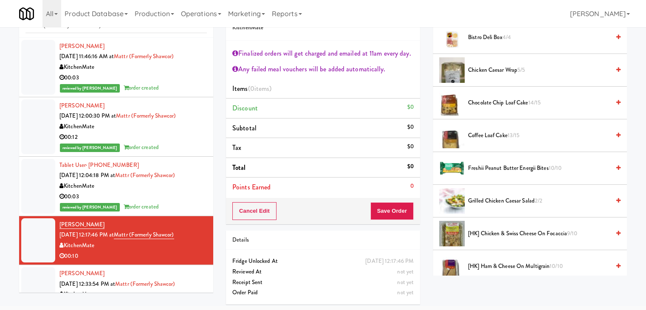
scroll to position [127, 0]
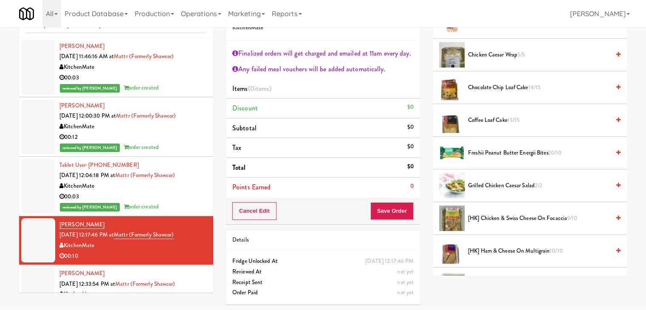
click at [488, 216] on span "[HK] Chicken & Swiss Cheese On Focaccia 9/10" at bounding box center [539, 218] width 142 height 11
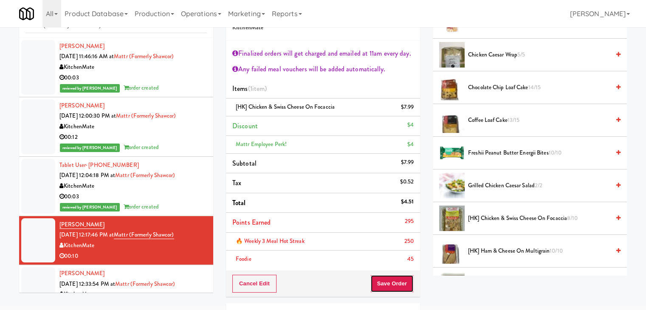
click at [391, 282] on button "Save Order" at bounding box center [391, 284] width 43 height 18
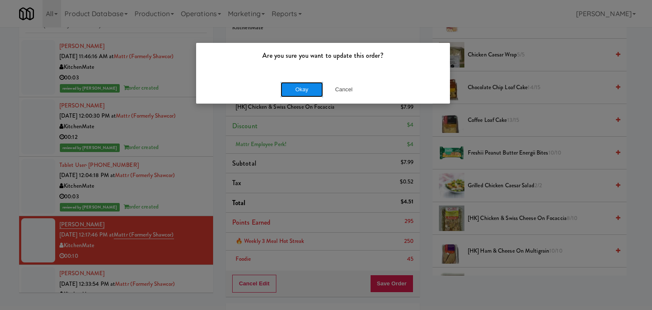
click at [312, 87] on button "Okay" at bounding box center [302, 89] width 42 height 15
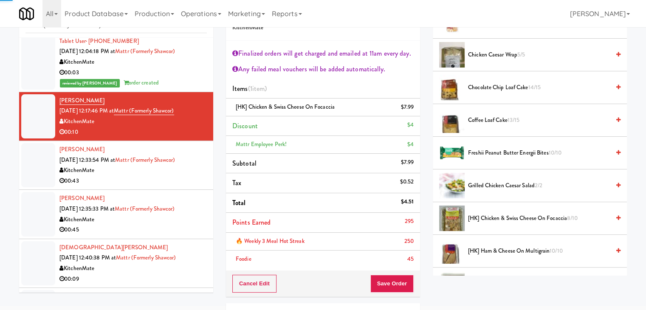
scroll to position [425, 0]
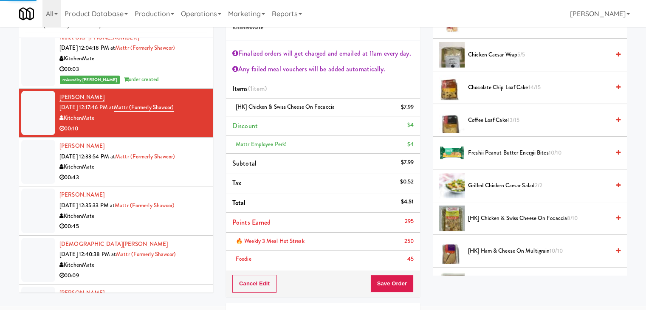
click at [180, 181] on div "00:43" at bounding box center [132, 177] width 147 height 11
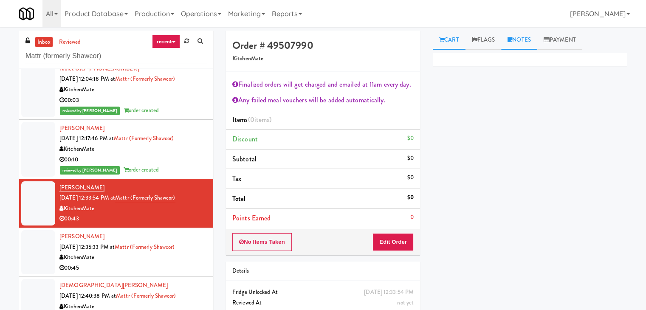
click at [525, 42] on link "Notes" at bounding box center [519, 40] width 36 height 19
drag, startPoint x: 485, startPoint y: 110, endPoint x: 479, endPoint y: 147, distance: 37.0
click at [484, 110] on div at bounding box center [529, 117] width 193 height 20
drag, startPoint x: 0, startPoint y: 70, endPoint x: 34, endPoint y: 81, distance: 35.5
click at [0, 70] on div "inbox reviewed recent all unclear take inventory issue suspicious failed recent…" at bounding box center [323, 186] width 646 height 311
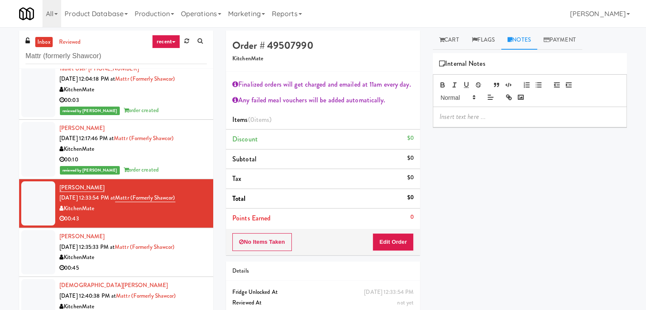
click at [464, 123] on div at bounding box center [529, 117] width 193 height 20
paste div
drag, startPoint x: 598, startPoint y: 119, endPoint x: 529, endPoint y: 117, distance: 69.2
click at [529, 117] on p "[PERSON_NAME]: Endorsing for playback app, No available video at wyze" at bounding box center [530, 121] width 180 height 19
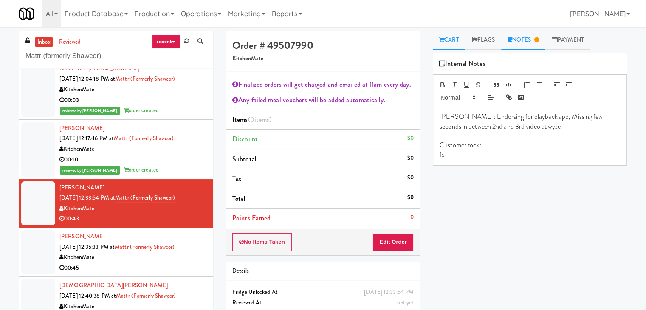
click at [448, 44] on link "Cart" at bounding box center [449, 40] width 33 height 19
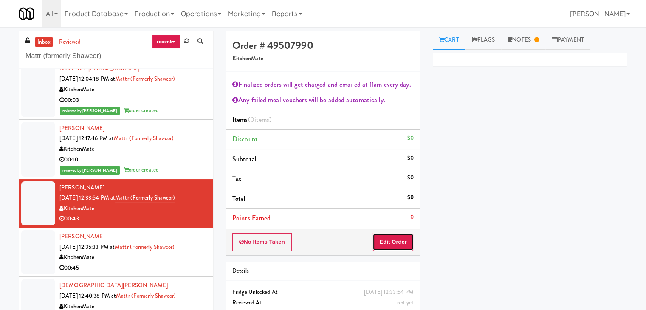
click at [396, 237] on button "Edit Order" at bounding box center [392, 242] width 41 height 18
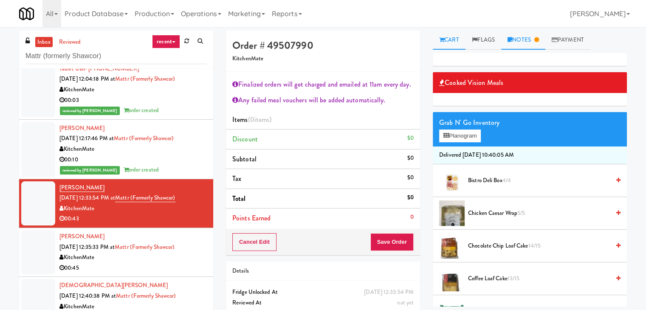
click at [535, 44] on link "Notes" at bounding box center [523, 40] width 44 height 19
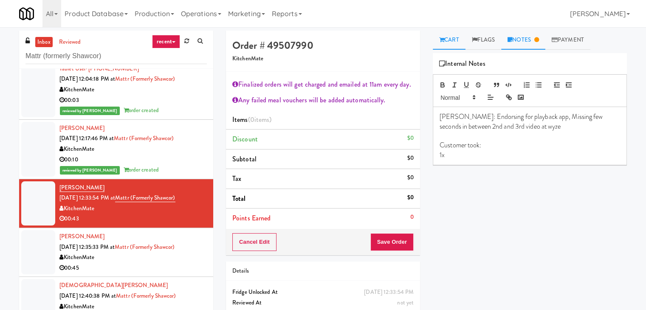
click at [441, 41] on icon at bounding box center [441, 40] width 5 height 6
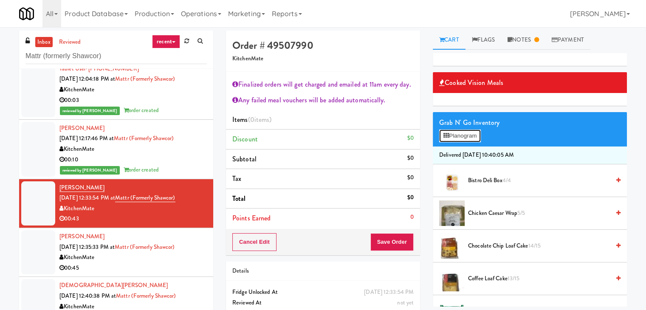
click at [447, 139] on button "Planogram" at bounding box center [460, 136] width 42 height 13
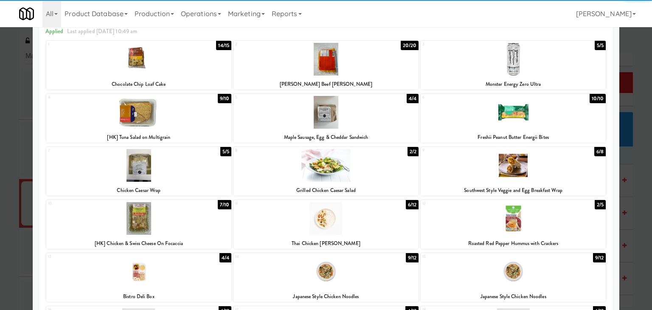
scroll to position [42, 0]
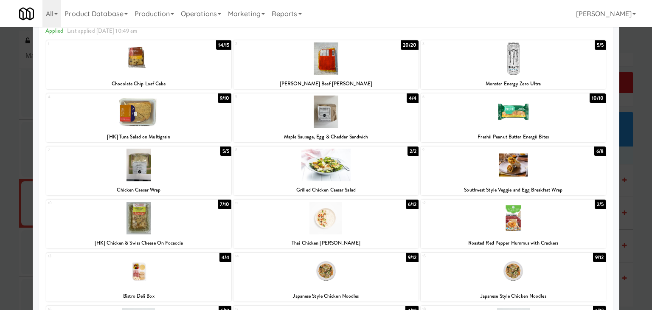
click at [155, 225] on div at bounding box center [138, 218] width 185 height 33
click at [327, 167] on div at bounding box center [326, 165] width 185 height 33
click at [165, 68] on div at bounding box center [138, 58] width 185 height 33
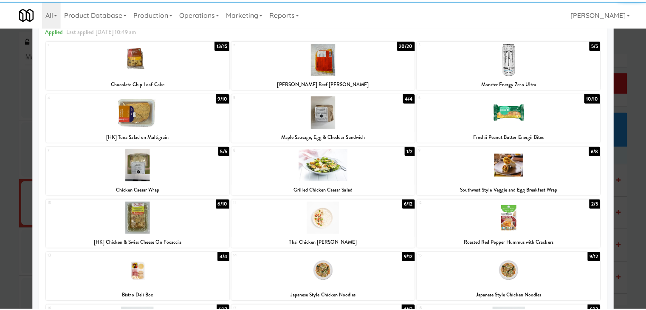
scroll to position [0, 0]
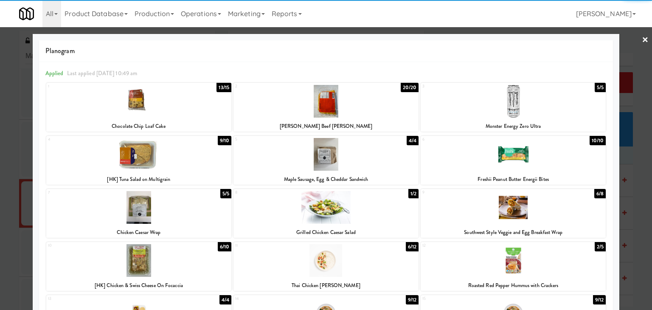
click at [642, 37] on link "×" at bounding box center [645, 40] width 7 height 26
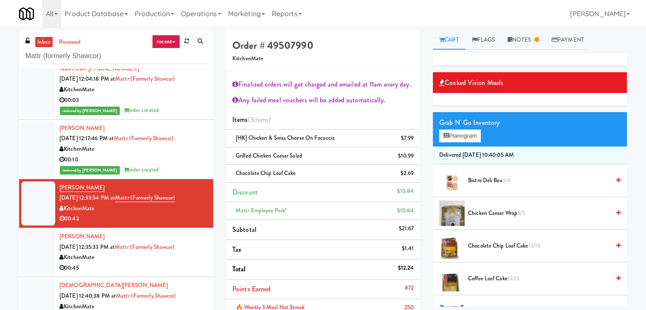
drag, startPoint x: 516, startPoint y: 39, endPoint x: 502, endPoint y: 93, distance: 55.7
click at [516, 41] on link "Notes" at bounding box center [523, 40] width 44 height 19
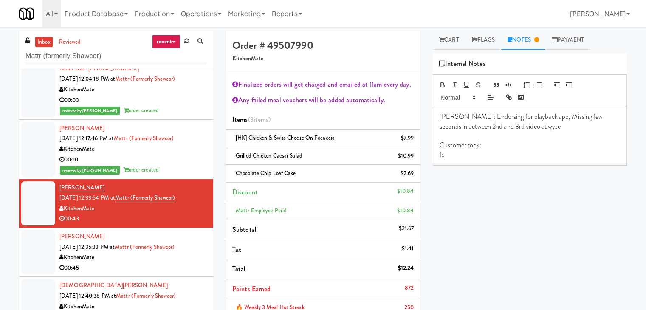
click at [457, 158] on p "1x" at bounding box center [530, 154] width 180 height 9
click at [284, 140] on span "[HK] Chicken & Swiss Cheese On Focaccia" at bounding box center [285, 138] width 99 height 8
copy span "[HK] Chicken & Swiss Cheese On Focaccia"
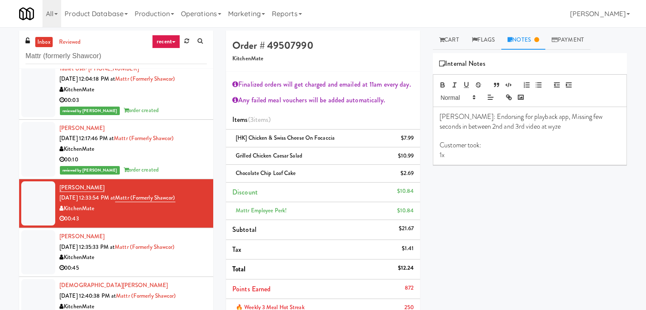
click at [454, 157] on p "1x" at bounding box center [530, 154] width 180 height 9
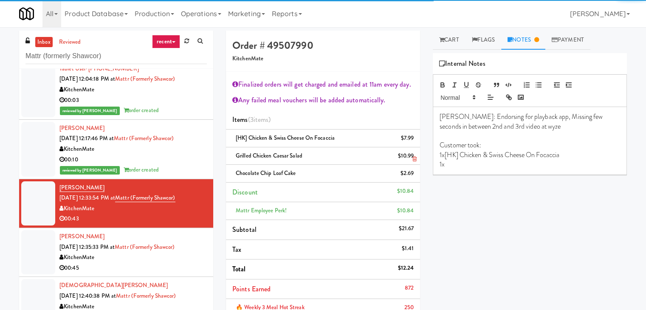
click at [258, 158] on span "Grilled Chicken Caesar Salad" at bounding box center [269, 156] width 67 height 8
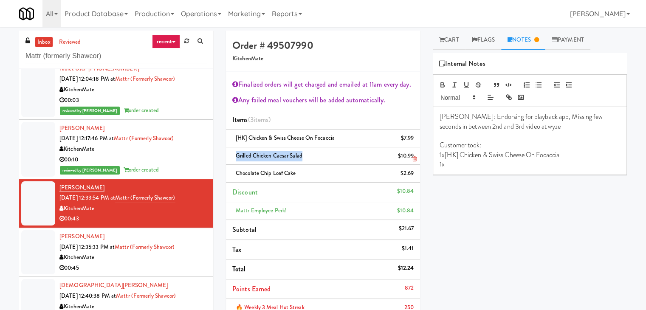
click at [258, 158] on span "Grilled Chicken Caesar Salad" at bounding box center [269, 156] width 67 height 8
copy span "Grilled Chicken Caesar Salad"
click at [478, 166] on p "1x" at bounding box center [530, 164] width 180 height 9
click at [252, 169] on span "Chocolate Chip Loaf Cake" at bounding box center [266, 173] width 60 height 8
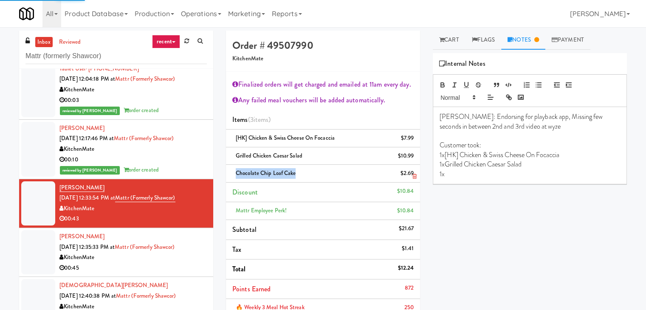
click at [252, 169] on span "Chocolate Chip Loaf Cake" at bounding box center [266, 173] width 60 height 8
copy span "Chocolate Chip Loaf Cake"
click at [469, 171] on p "1x" at bounding box center [530, 173] width 180 height 9
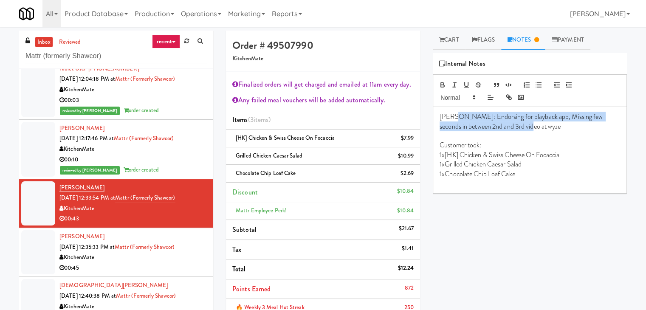
drag, startPoint x: 452, startPoint y: 115, endPoint x: 514, endPoint y: 127, distance: 62.7
click at [514, 127] on p "[PERSON_NAME]: Endorsing for playback app, Missing few seconds in between 2nd a…" at bounding box center [530, 121] width 180 height 19
copy p "Endorsing for playback app, Missing few seconds in between 2nd and 3rd video at…"
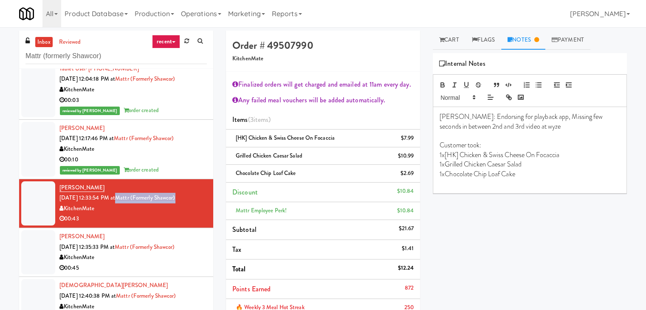
drag, startPoint x: 189, startPoint y: 199, endPoint x: 128, endPoint y: 197, distance: 60.3
click at [128, 197] on div "[PERSON_NAME] [DATE] 12:33:54 PM at Mattr (formerly Shawcor) KitchenMate 00:43" at bounding box center [132, 204] width 147 height 42
copy link "Mattr (formerly Shawcor)"
click at [183, 256] on div "KitchenMate" at bounding box center [132, 257] width 147 height 11
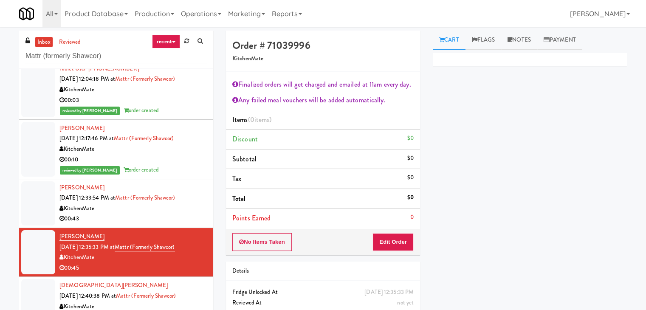
click at [386, 235] on div "No Items Taken Edit Order" at bounding box center [323, 242] width 194 height 26
click at [387, 241] on button "Edit Order" at bounding box center [392, 242] width 41 height 18
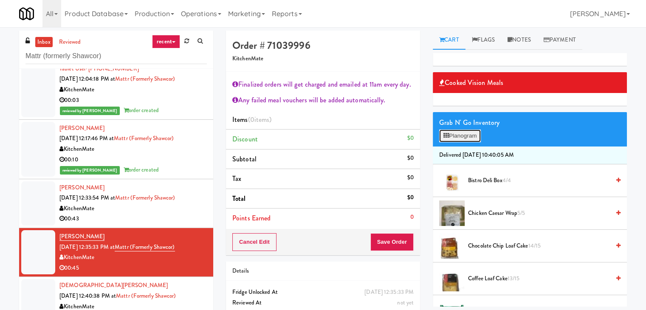
click at [469, 136] on button "Planogram" at bounding box center [460, 136] width 42 height 13
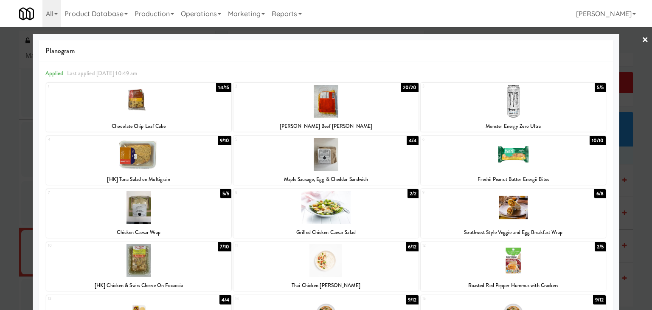
scroll to position [85, 0]
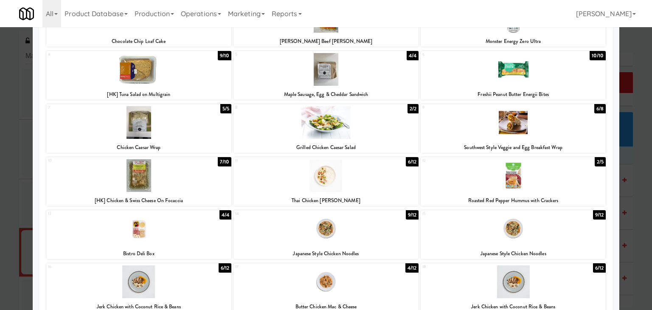
click at [177, 179] on div at bounding box center [138, 175] width 185 height 33
click at [513, 169] on div at bounding box center [513, 175] width 185 height 33
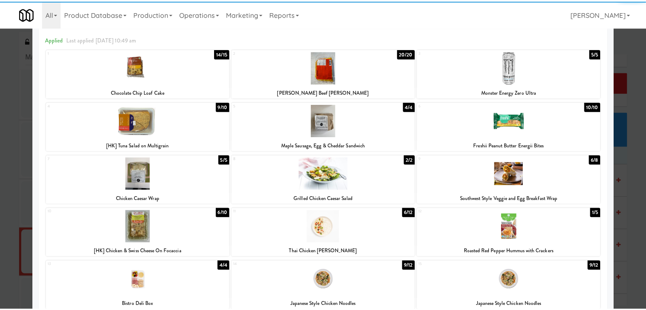
scroll to position [0, 0]
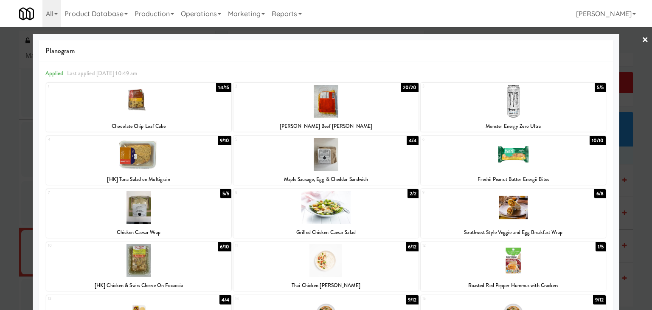
click at [642, 37] on link "×" at bounding box center [645, 40] width 7 height 26
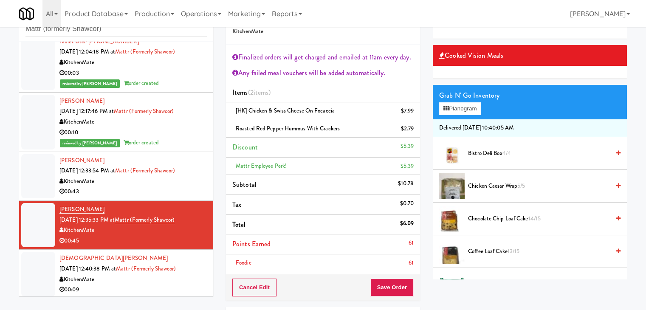
scroll to position [42, 0]
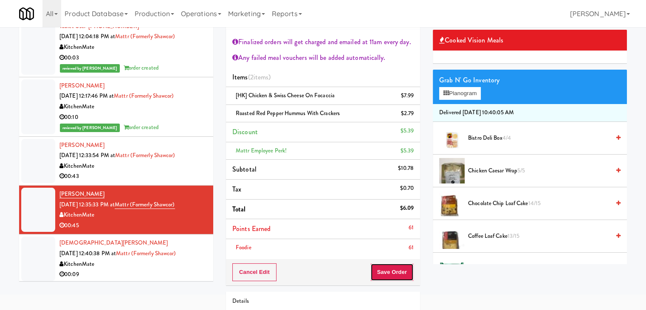
click at [387, 272] on button "Save Order" at bounding box center [391, 272] width 43 height 18
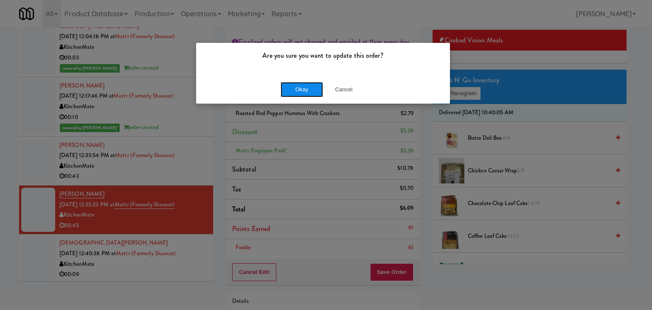
click at [294, 88] on button "Okay" at bounding box center [302, 89] width 42 height 15
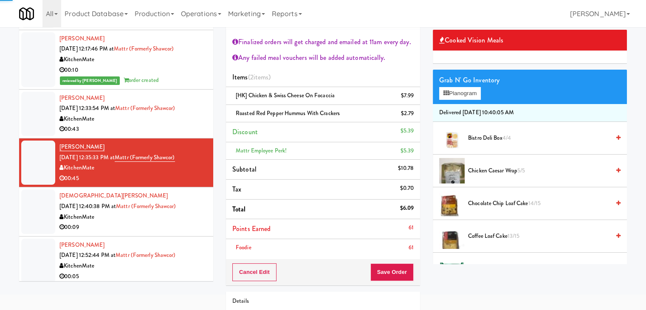
scroll to position [475, 0]
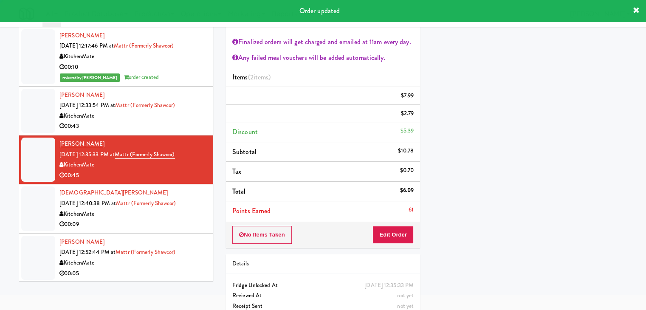
click at [176, 229] on li "[DEMOGRAPHIC_DATA][PERSON_NAME] [DATE] 12:40:38 PM at Mattr (formerly Shawcor) …" at bounding box center [116, 208] width 194 height 49
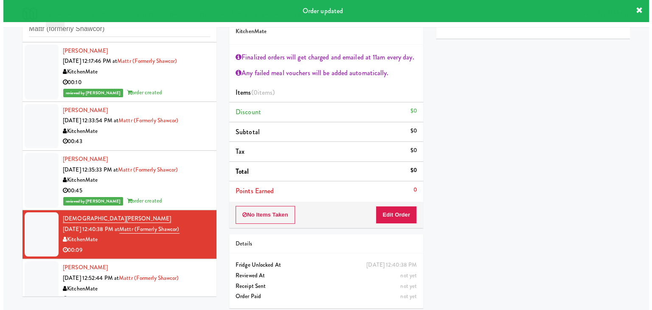
scroll to position [31, 0]
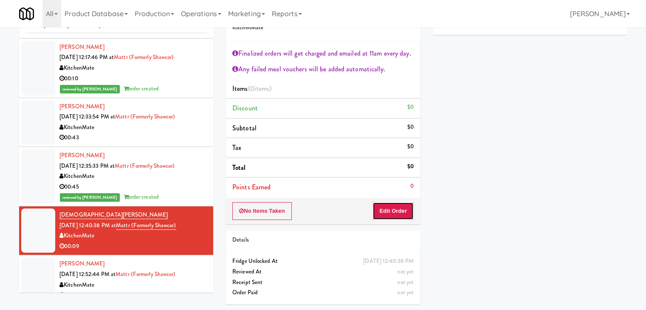
click at [389, 213] on button "Edit Order" at bounding box center [392, 211] width 41 height 18
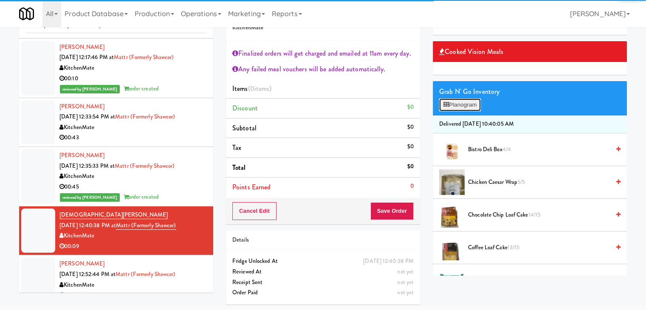
click at [472, 99] on button "Planogram" at bounding box center [460, 105] width 42 height 13
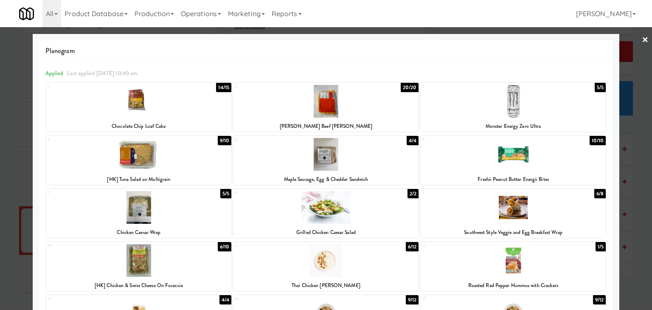
click at [177, 217] on div at bounding box center [138, 207] width 185 height 33
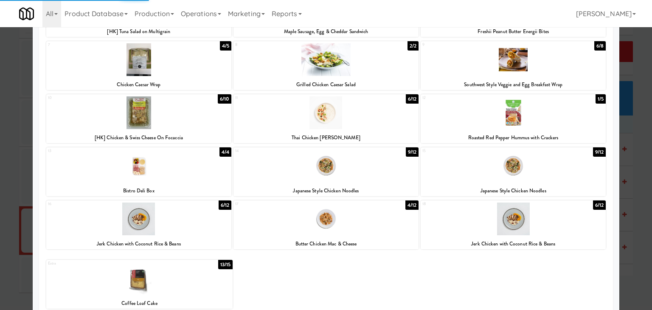
scroll to position [160, 0]
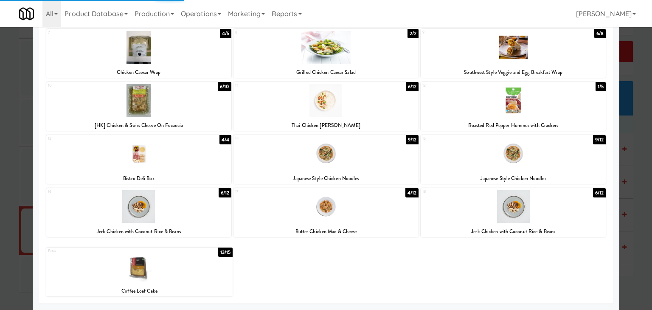
click at [186, 273] on div at bounding box center [139, 266] width 186 height 33
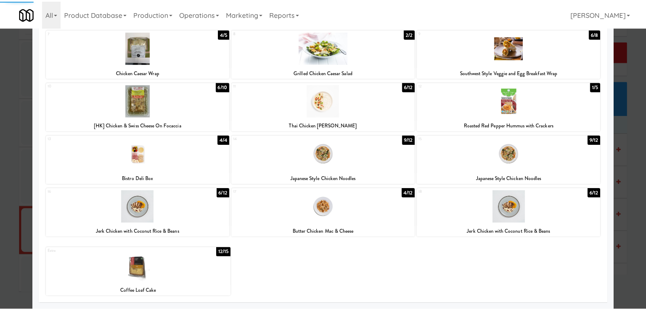
scroll to position [0, 0]
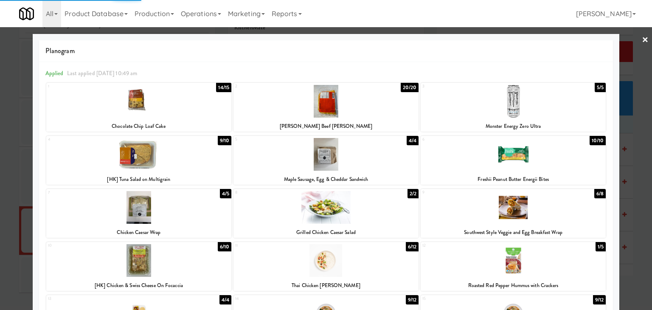
click at [643, 39] on div at bounding box center [326, 155] width 652 height 310
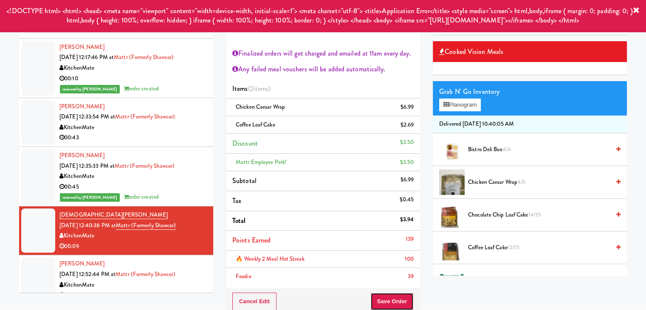
click at [384, 298] on button "Save Order" at bounding box center [391, 302] width 43 height 18
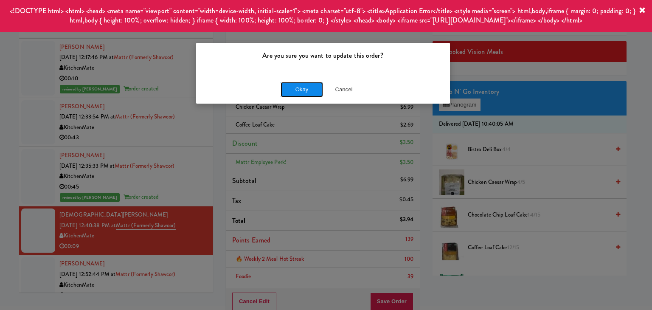
click at [302, 91] on button "Okay" at bounding box center [302, 89] width 42 height 15
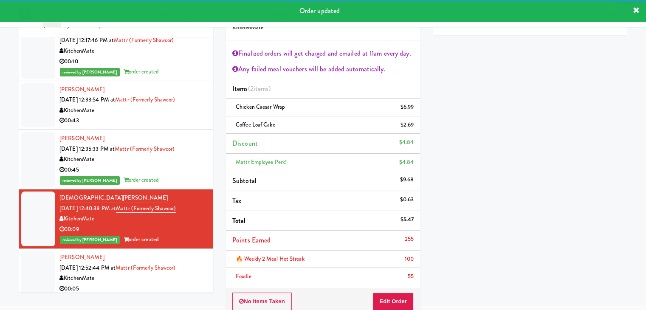
scroll to position [496, 0]
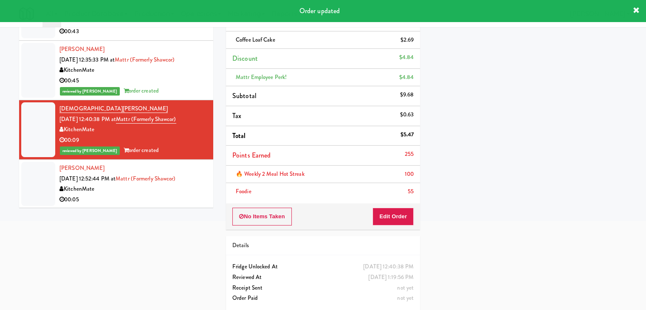
click at [157, 202] on div "00:05" at bounding box center [132, 200] width 147 height 11
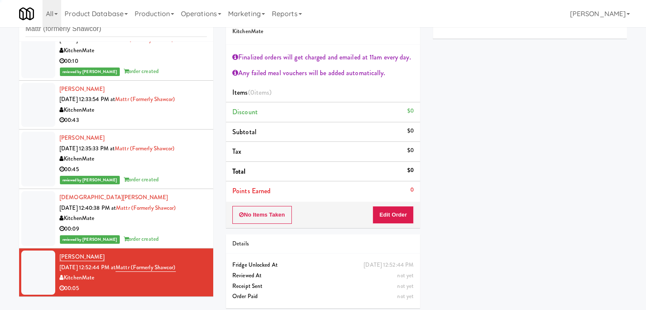
scroll to position [31, 0]
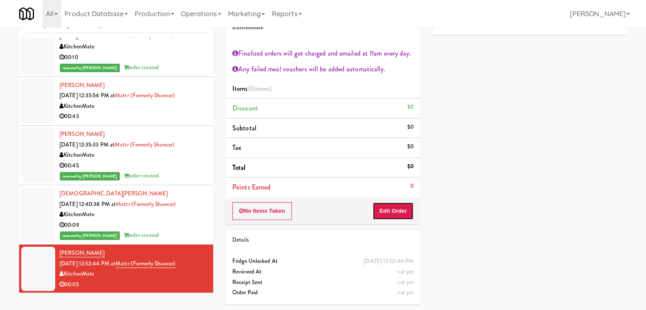
click at [394, 209] on button "Edit Order" at bounding box center [392, 211] width 41 height 18
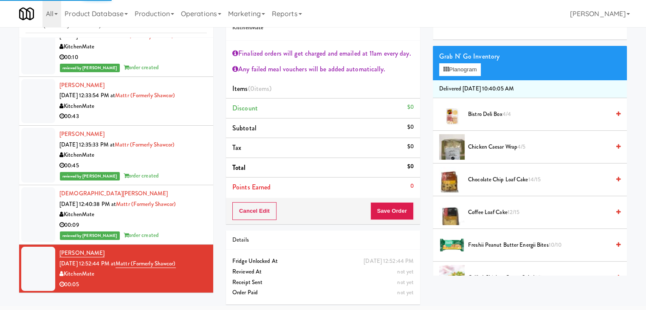
scroll to position [85, 0]
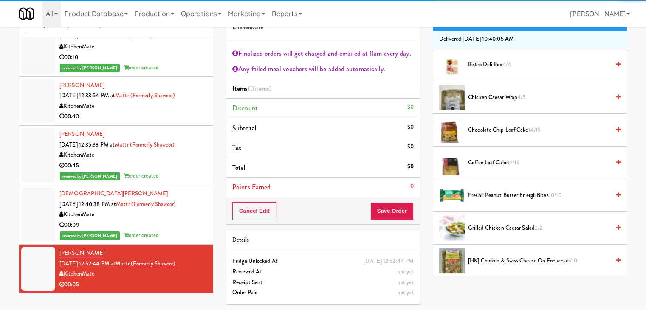
click at [500, 227] on span "Grilled Chicken Caesar Salad 2/2" at bounding box center [539, 228] width 142 height 11
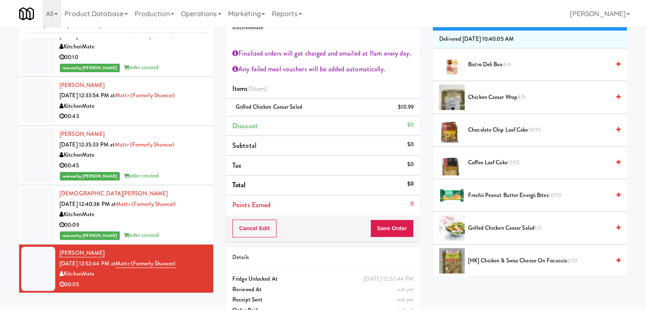
click at [488, 88] on li "Chicken Caesar Wrap 4/5" at bounding box center [530, 97] width 194 height 33
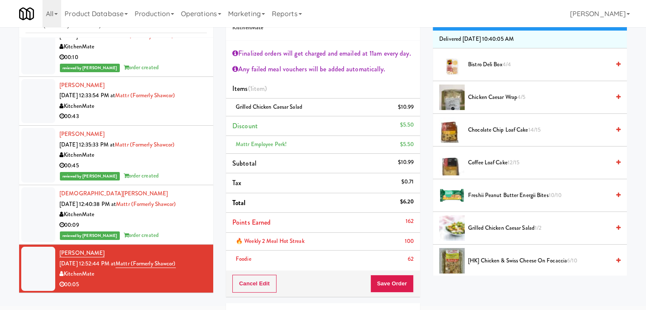
click at [493, 94] on span "Chicken Caesar Wrap 4/5" at bounding box center [539, 97] width 142 height 11
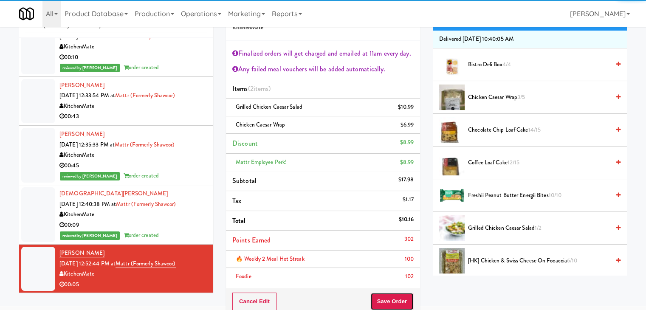
click at [389, 298] on button "Save Order" at bounding box center [391, 302] width 43 height 18
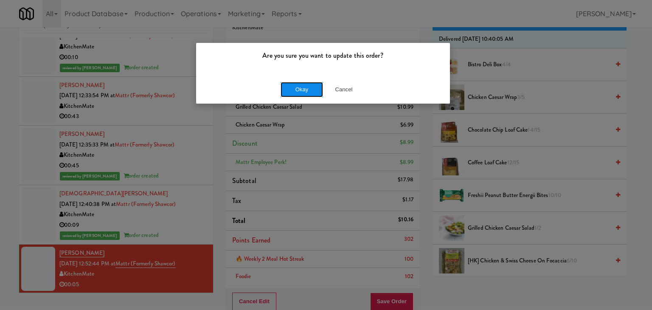
drag, startPoint x: 299, startPoint y: 92, endPoint x: 292, endPoint y: 84, distance: 10.5
click at [299, 90] on button "Okay" at bounding box center [302, 89] width 42 height 15
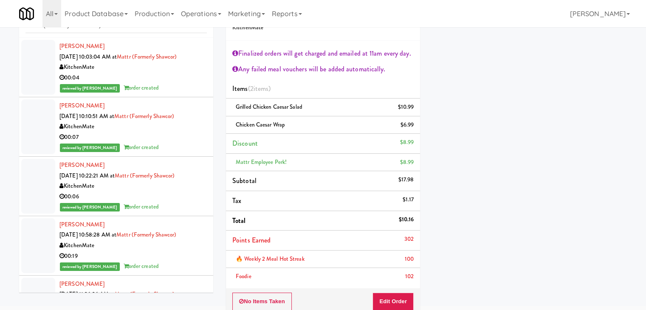
scroll to position [0, 0]
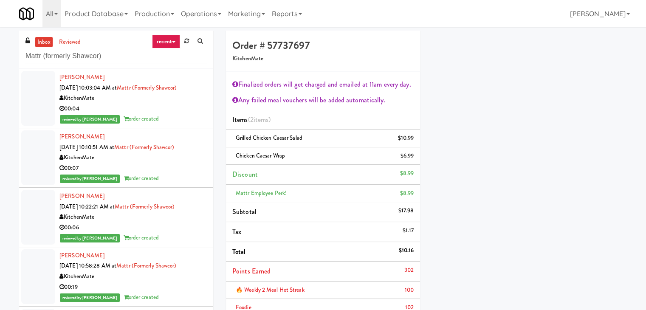
click at [174, 115] on div "reviewed by [PERSON_NAME] A order created" at bounding box center [132, 119] width 147 height 11
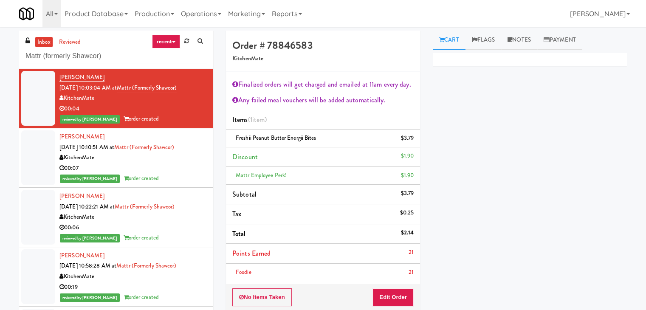
click at [180, 175] on div "reviewed by [PERSON_NAME] A order created" at bounding box center [132, 178] width 147 height 11
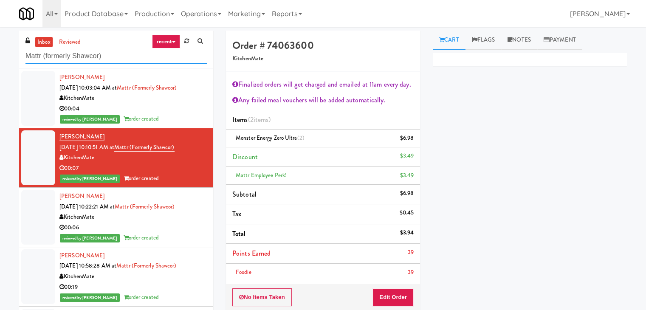
click at [114, 55] on input "Mattr (formerly Shawcor)" at bounding box center [115, 56] width 181 height 16
paste input "CFX-Fridge"
type input "CFX-Fridge"
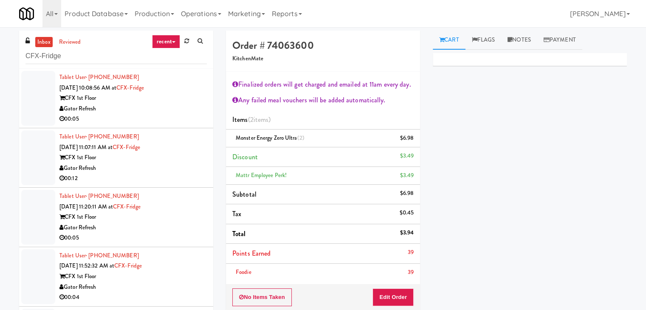
click at [175, 119] on div "00:05" at bounding box center [132, 119] width 147 height 11
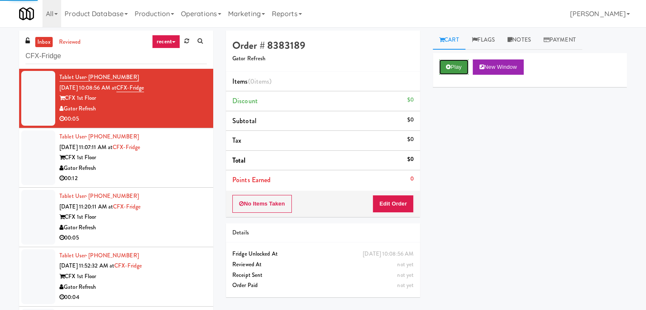
click at [453, 65] on button "Play" at bounding box center [453, 66] width 29 height 15
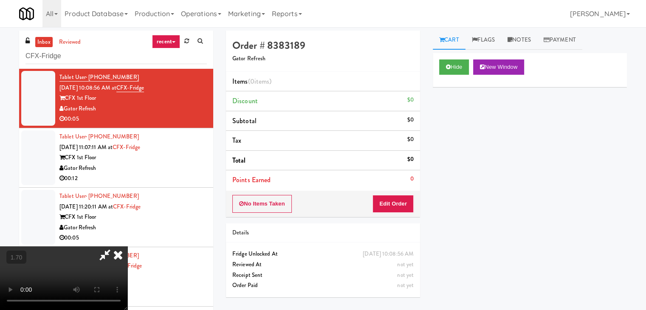
click at [127, 246] on video at bounding box center [63, 278] width 127 height 64
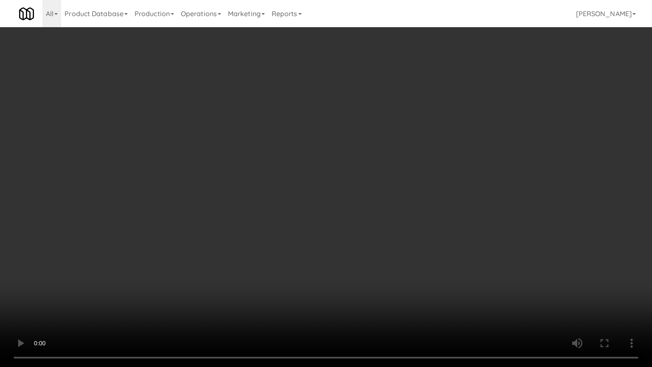
click at [335, 186] on video at bounding box center [326, 183] width 652 height 367
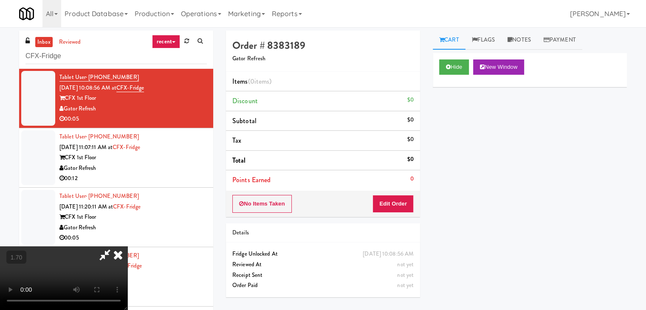
click at [127, 246] on icon at bounding box center [118, 254] width 19 height 17
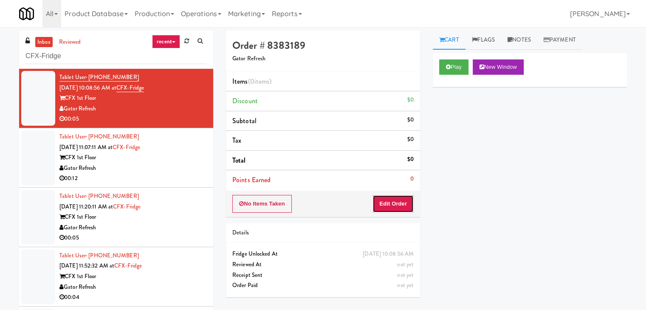
click at [402, 208] on button "Edit Order" at bounding box center [392, 204] width 41 height 18
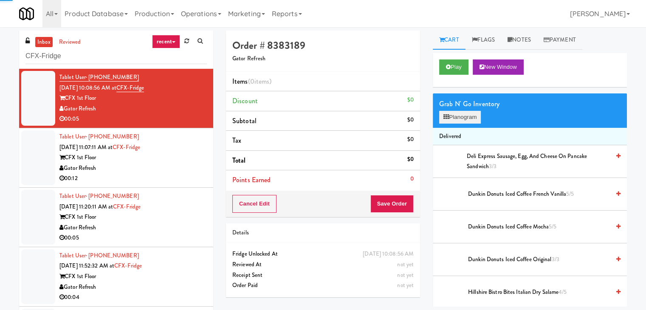
click at [471, 123] on div "Grab N' Go Inventory Planogram" at bounding box center [530, 110] width 194 height 34
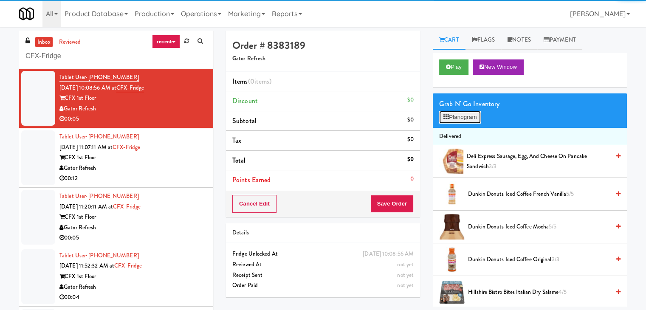
click at [473, 119] on button "Planogram" at bounding box center [460, 117] width 42 height 13
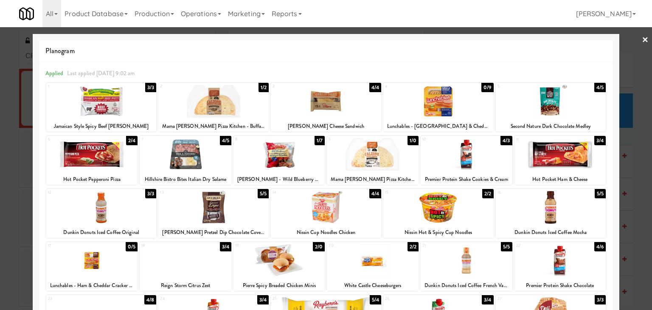
click at [280, 157] on div at bounding box center [280, 154] width 92 height 33
click at [642, 37] on link "×" at bounding box center [645, 40] width 7 height 26
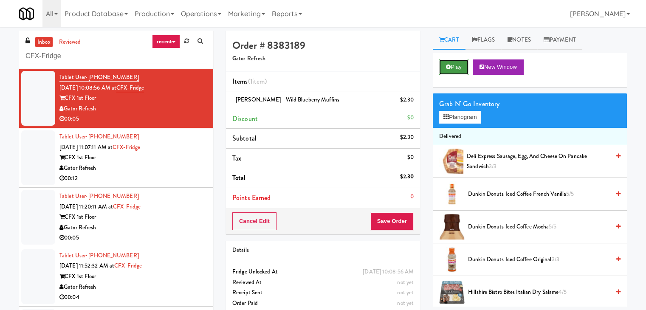
click at [461, 68] on button "Play" at bounding box center [453, 66] width 29 height 15
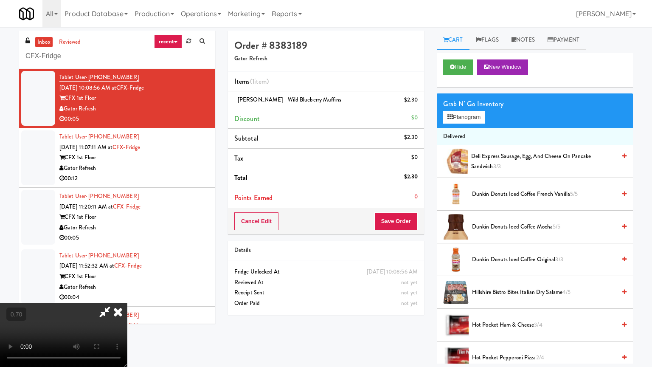
click at [127, 303] on video at bounding box center [63, 335] width 127 height 64
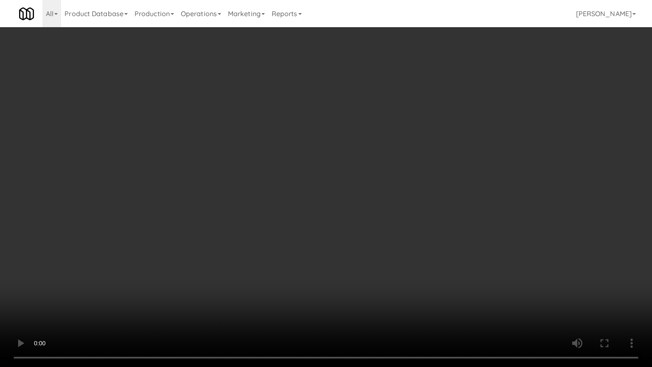
click at [380, 197] on video at bounding box center [326, 183] width 652 height 367
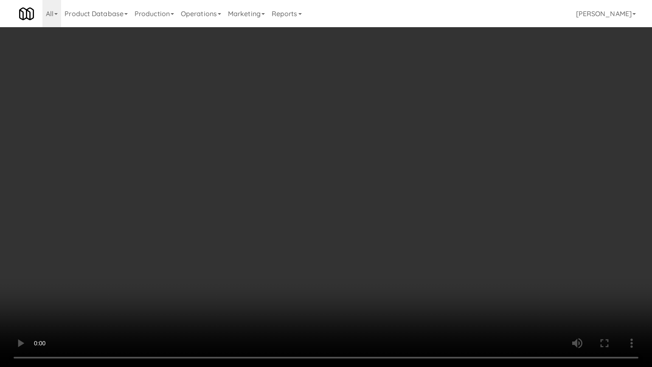
click at [380, 197] on video at bounding box center [326, 183] width 652 height 367
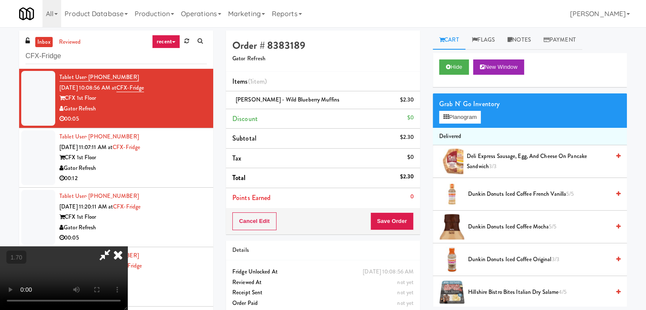
click at [115, 246] on icon at bounding box center [105, 254] width 20 height 17
click at [392, 221] on button "Save Order" at bounding box center [391, 221] width 43 height 18
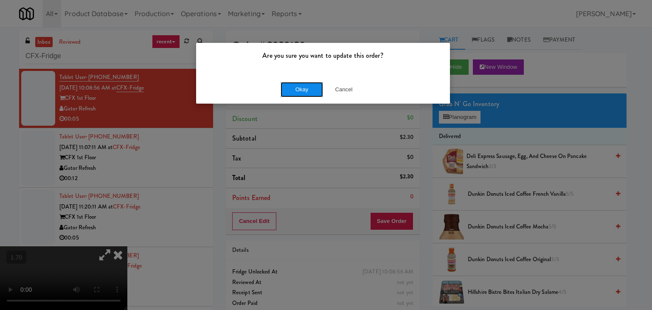
drag, startPoint x: 310, startPoint y: 89, endPoint x: 306, endPoint y: 90, distance: 4.3
click at [310, 89] on button "Okay" at bounding box center [302, 89] width 42 height 15
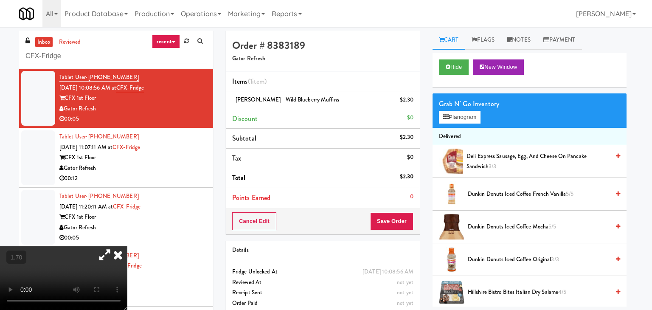
drag, startPoint x: 177, startPoint y: 165, endPoint x: 188, endPoint y: 164, distance: 10.7
click at [177, 165] on div "Gator Refresh" at bounding box center [132, 168] width 147 height 11
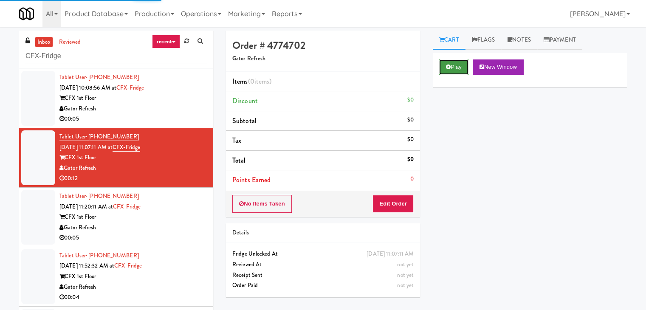
click at [453, 65] on button "Play" at bounding box center [453, 66] width 29 height 15
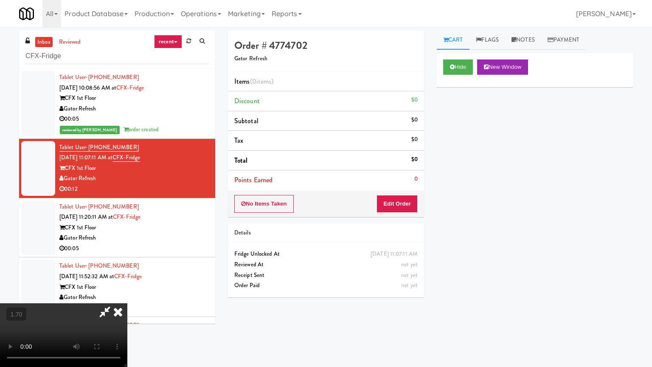
click at [127, 303] on video at bounding box center [63, 335] width 127 height 64
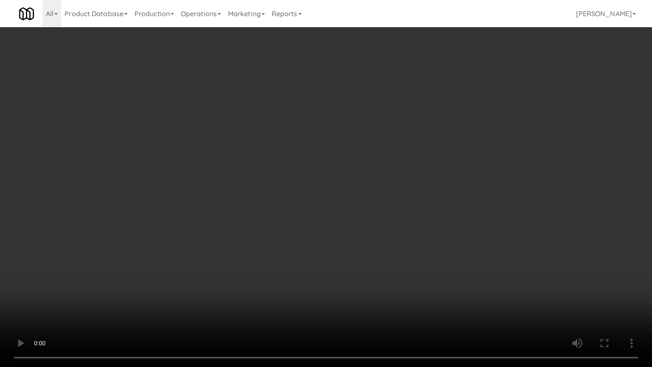
click at [344, 121] on video at bounding box center [326, 183] width 652 height 367
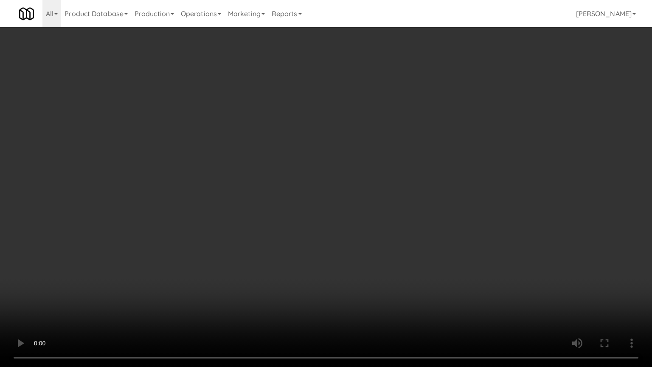
click at [344, 121] on video at bounding box center [326, 183] width 652 height 367
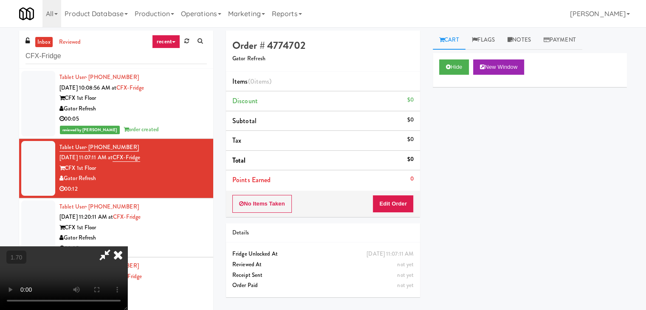
click at [127, 246] on icon at bounding box center [118, 254] width 19 height 17
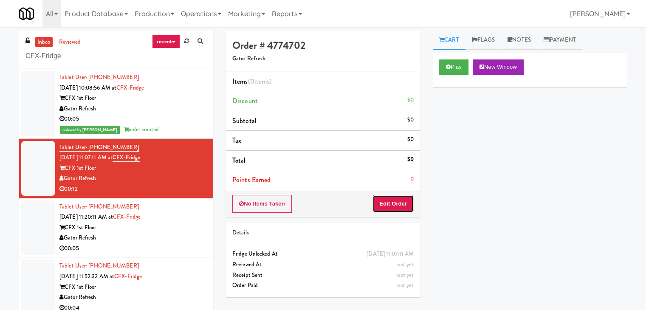
click at [392, 203] on button "Edit Order" at bounding box center [392, 204] width 41 height 18
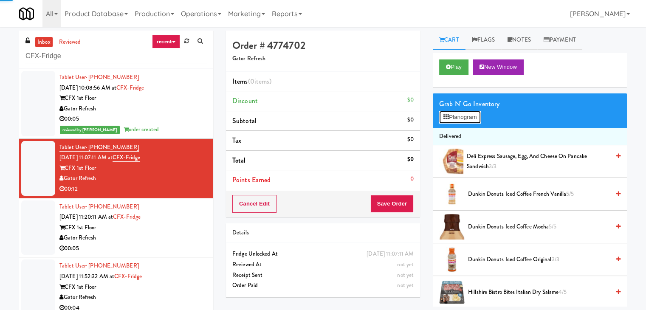
click at [453, 119] on button "Planogram" at bounding box center [460, 117] width 42 height 13
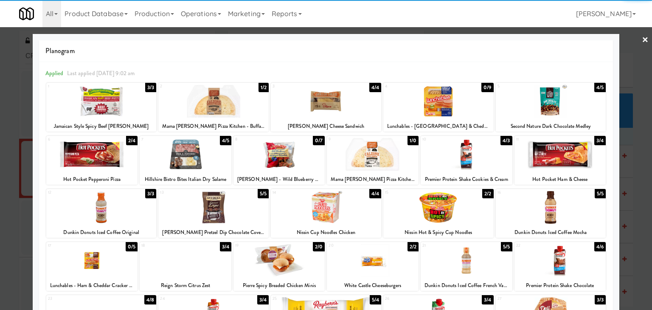
click at [193, 155] on div at bounding box center [186, 154] width 92 height 33
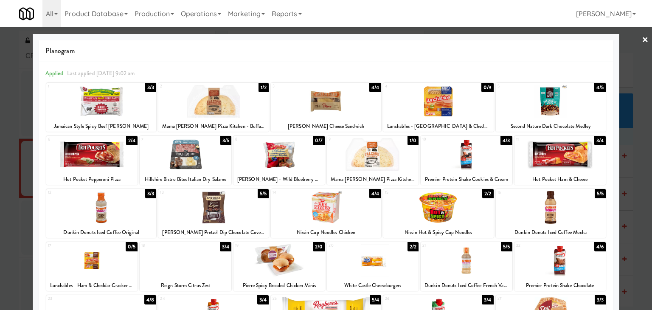
click at [642, 38] on link "×" at bounding box center [645, 40] width 7 height 26
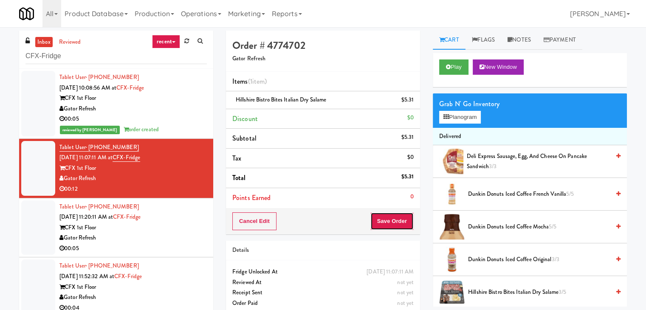
click at [398, 224] on button "Save Order" at bounding box center [391, 221] width 43 height 18
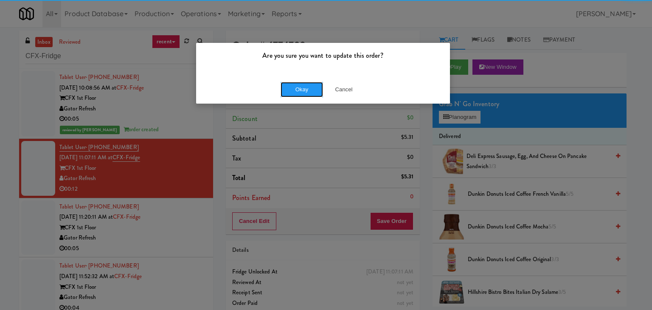
drag, startPoint x: 292, startPoint y: 89, endPoint x: 285, endPoint y: 95, distance: 9.4
click at [291, 89] on button "Okay" at bounding box center [302, 89] width 42 height 15
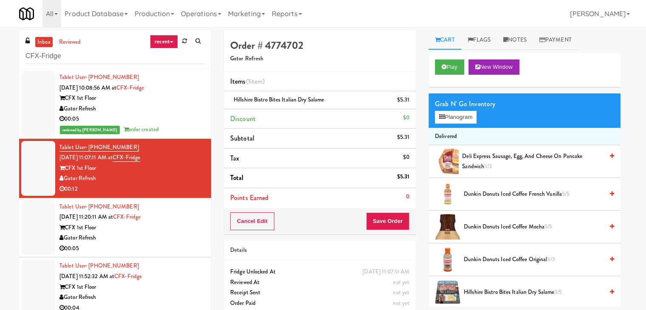
click at [161, 251] on div "00:05" at bounding box center [131, 248] width 145 height 11
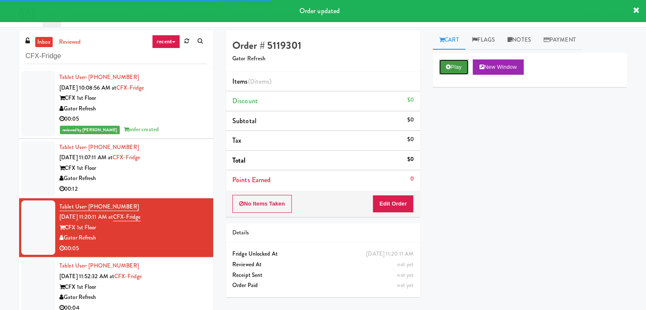
click at [447, 65] on icon at bounding box center [448, 67] width 5 height 6
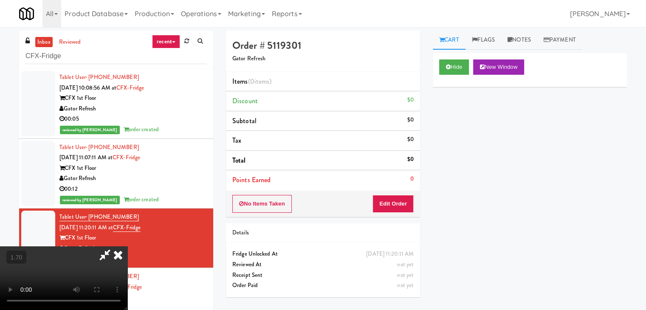
click at [127, 246] on video at bounding box center [63, 278] width 127 height 64
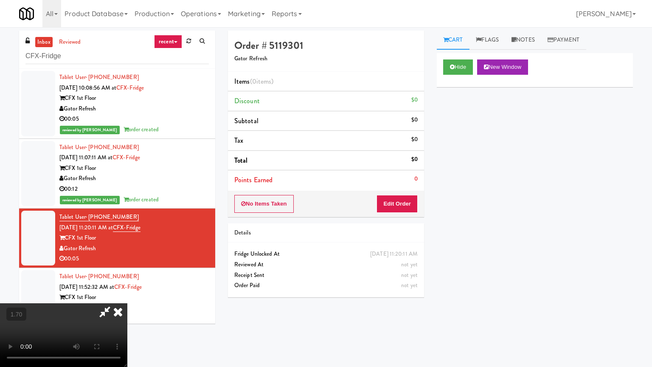
click at [127, 303] on video at bounding box center [63, 335] width 127 height 64
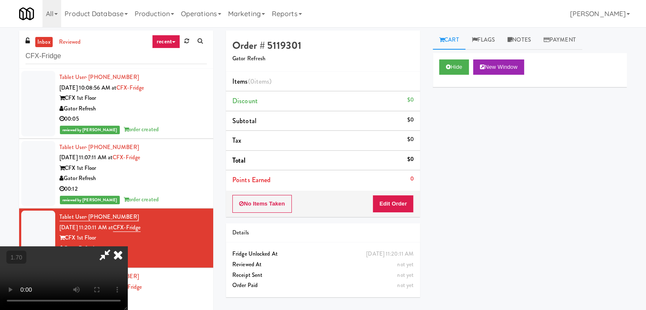
click at [127, 246] on icon at bounding box center [118, 254] width 19 height 17
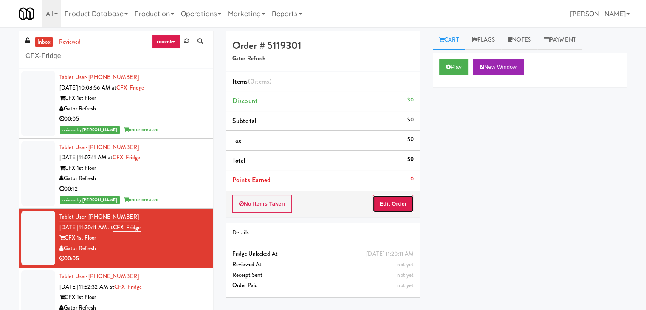
click at [395, 206] on button "Edit Order" at bounding box center [392, 204] width 41 height 18
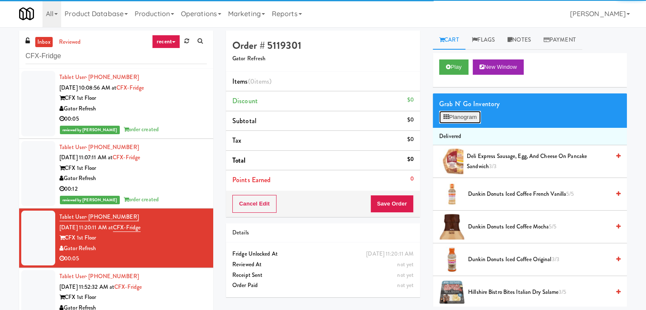
click at [452, 118] on button "Planogram" at bounding box center [460, 117] width 42 height 13
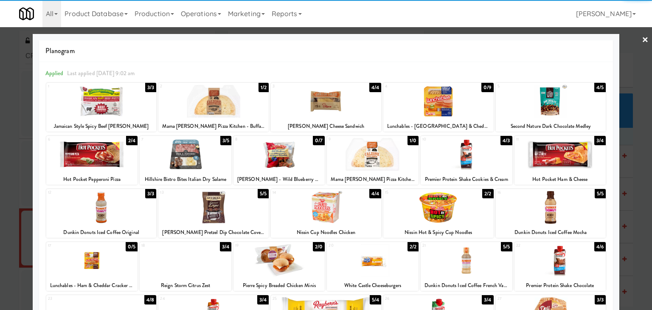
click at [329, 209] on div at bounding box center [326, 207] width 110 height 33
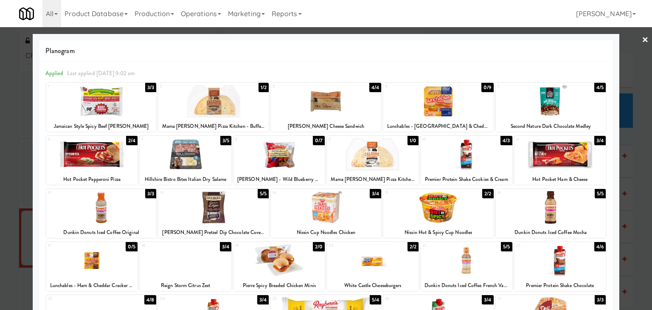
click at [642, 41] on link "×" at bounding box center [645, 40] width 7 height 26
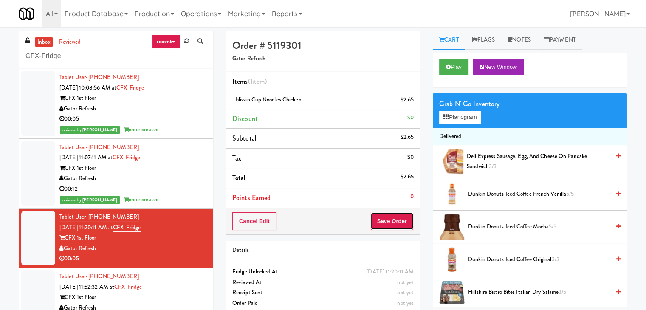
click at [393, 219] on button "Save Order" at bounding box center [391, 221] width 43 height 18
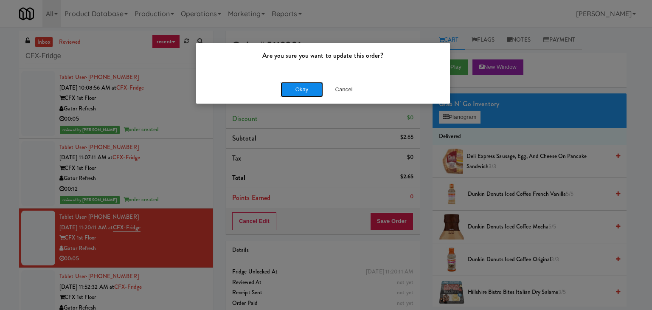
click at [306, 87] on button "Okay" at bounding box center [302, 89] width 42 height 15
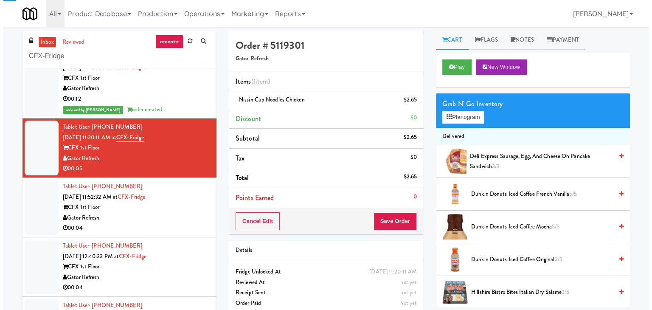
scroll to position [122, 0]
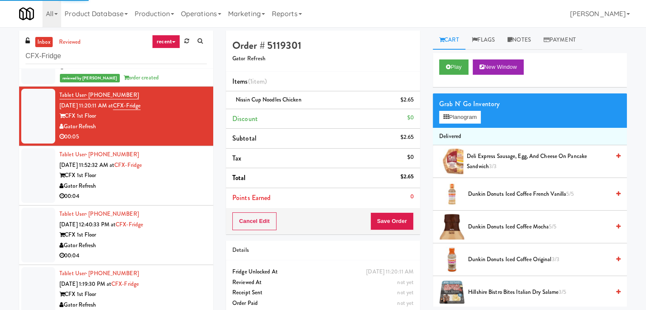
click at [184, 198] on div "00:04" at bounding box center [132, 196] width 147 height 11
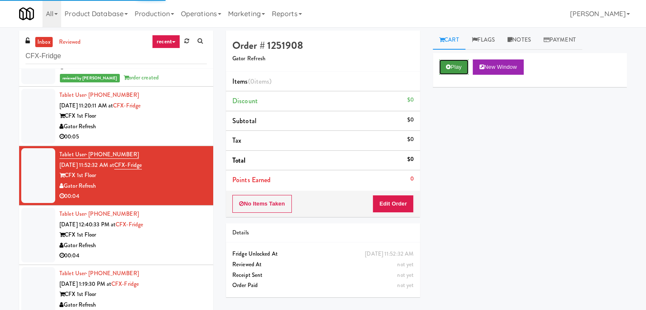
click at [454, 68] on button "Play" at bounding box center [453, 66] width 29 height 15
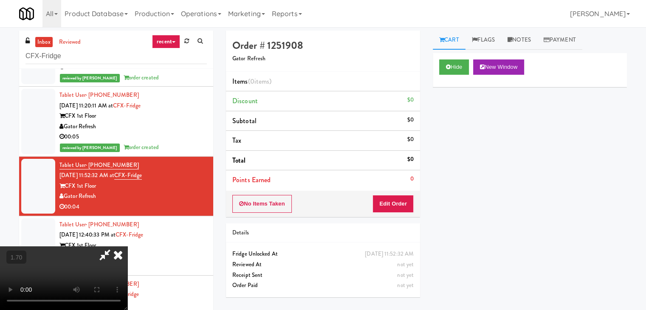
click at [127, 246] on video at bounding box center [63, 278] width 127 height 64
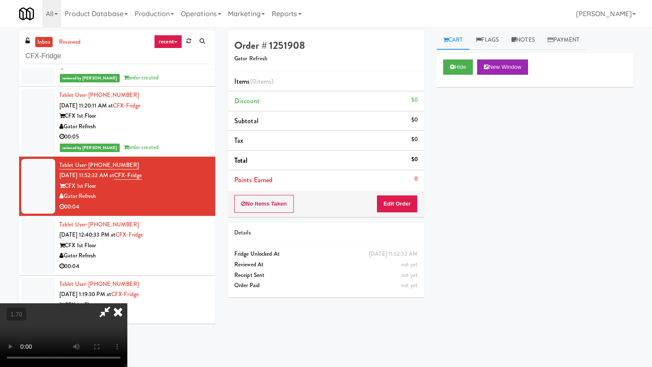
click at [127, 303] on video at bounding box center [63, 335] width 127 height 64
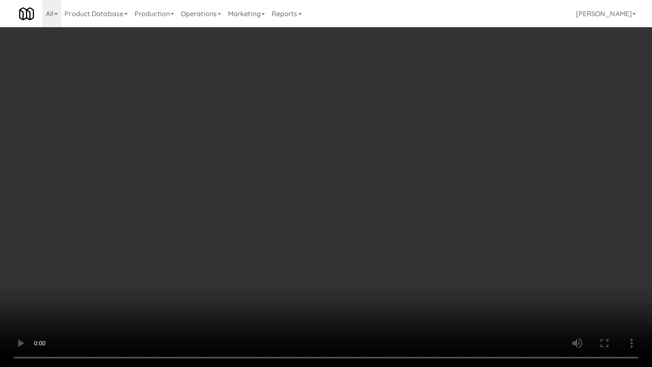
click at [392, 176] on video at bounding box center [326, 183] width 652 height 367
click at [390, 171] on video at bounding box center [326, 183] width 652 height 367
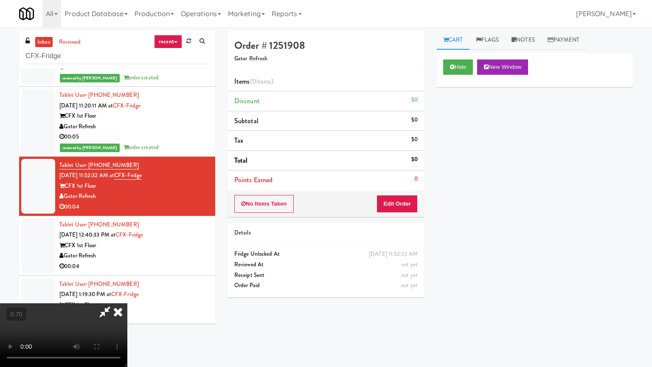
click at [127, 303] on video at bounding box center [63, 335] width 127 height 64
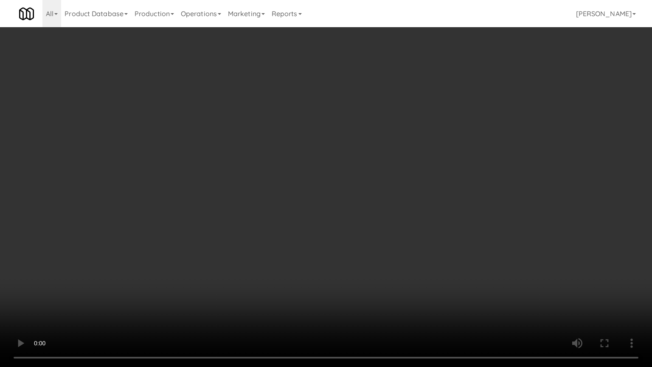
click at [349, 168] on video at bounding box center [326, 183] width 652 height 367
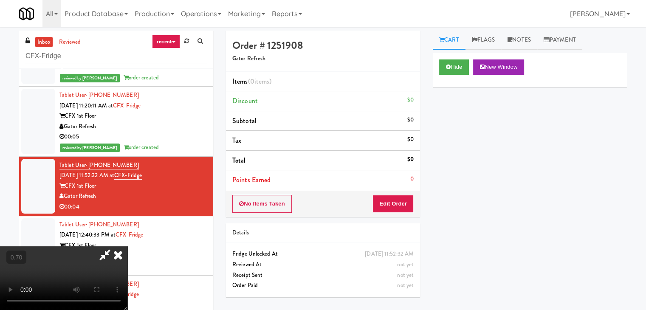
drag, startPoint x: 381, startPoint y: 101, endPoint x: 387, endPoint y: 133, distance: 33.3
click at [127, 246] on icon at bounding box center [118, 254] width 19 height 17
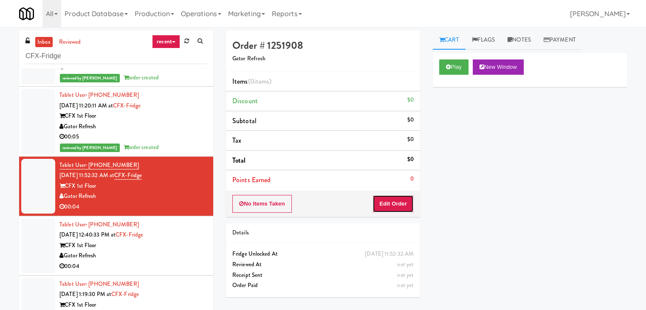
click at [396, 199] on button "Edit Order" at bounding box center [392, 204] width 41 height 18
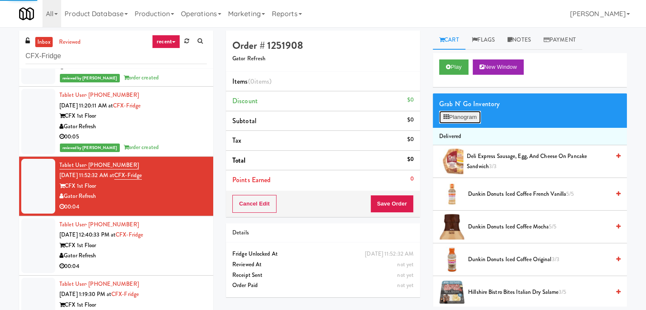
click at [463, 115] on button "Planogram" at bounding box center [460, 117] width 42 height 13
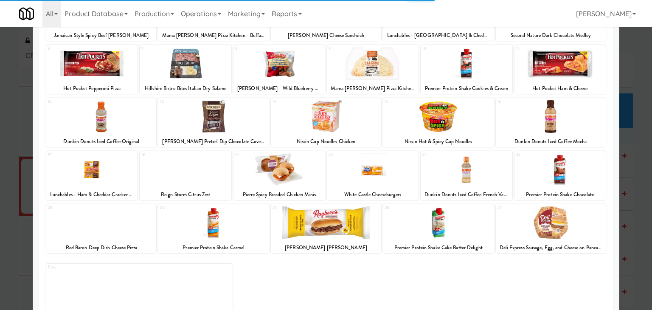
scroll to position [107, 0]
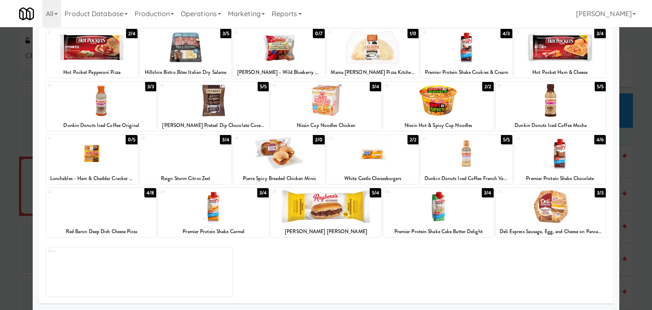
click at [545, 211] on div at bounding box center [551, 206] width 110 height 33
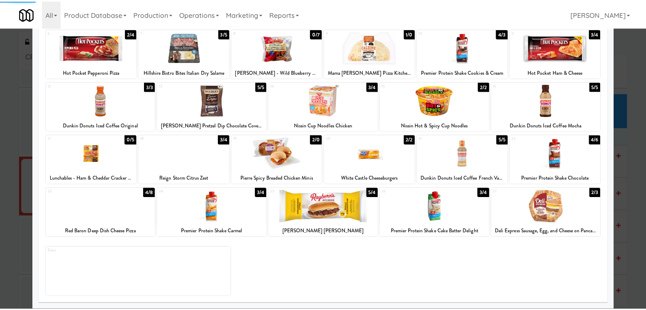
scroll to position [0, 0]
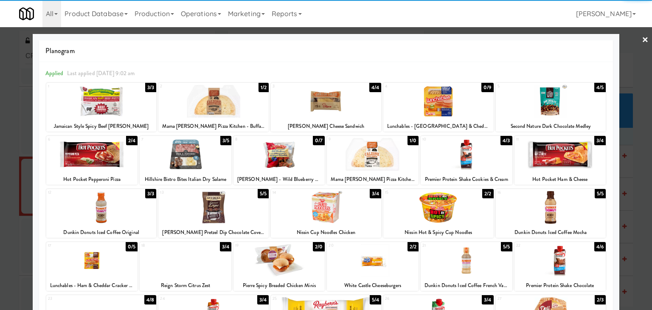
drag, startPoint x: 643, startPoint y: 42, endPoint x: 631, endPoint y: 46, distance: 12.5
click at [643, 42] on div at bounding box center [326, 155] width 652 height 310
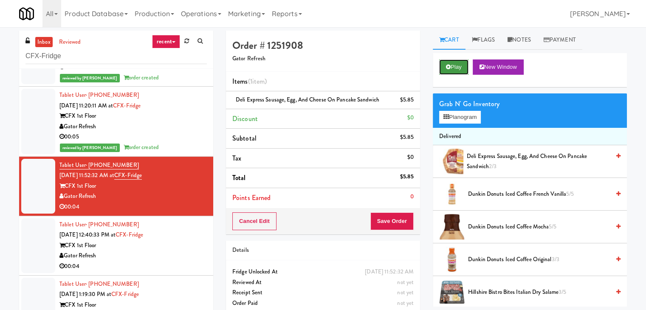
click at [467, 68] on button "Play" at bounding box center [453, 66] width 29 height 15
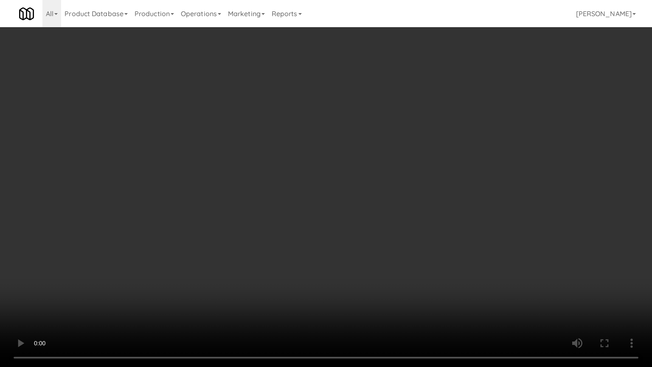
click at [377, 242] on video at bounding box center [326, 183] width 652 height 367
click at [378, 239] on video at bounding box center [326, 183] width 652 height 367
click at [318, 249] on video at bounding box center [326, 183] width 652 height 367
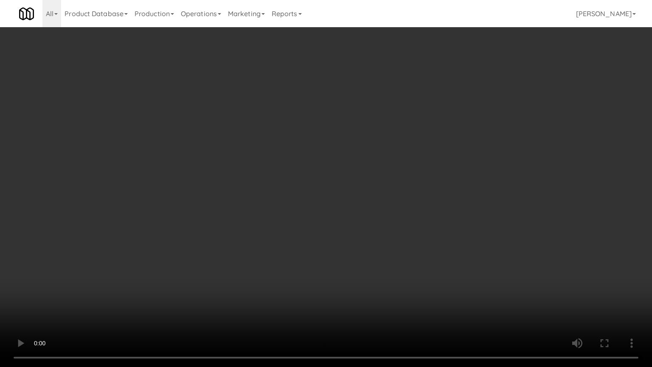
click at [318, 249] on video at bounding box center [326, 183] width 652 height 367
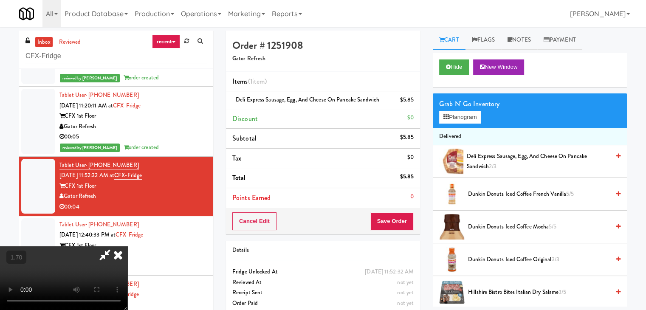
click at [127, 246] on icon at bounding box center [118, 254] width 19 height 17
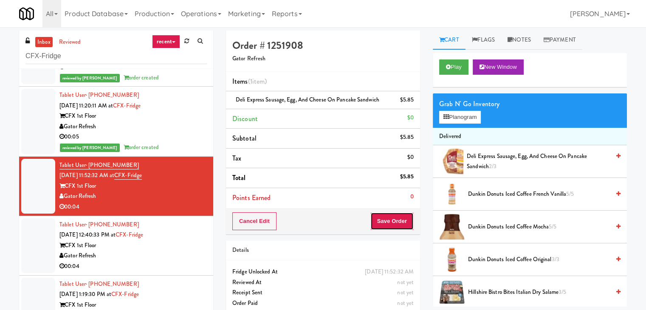
click at [392, 218] on button "Save Order" at bounding box center [391, 221] width 43 height 18
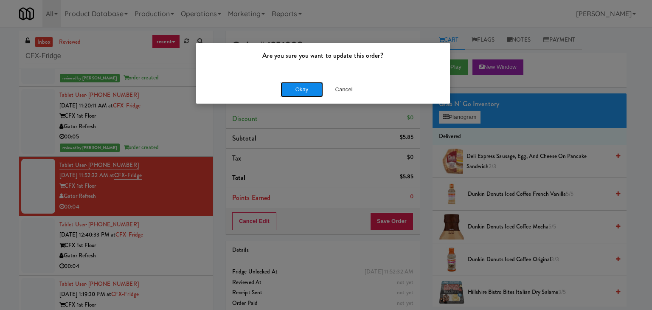
click at [311, 91] on button "Okay" at bounding box center [302, 89] width 42 height 15
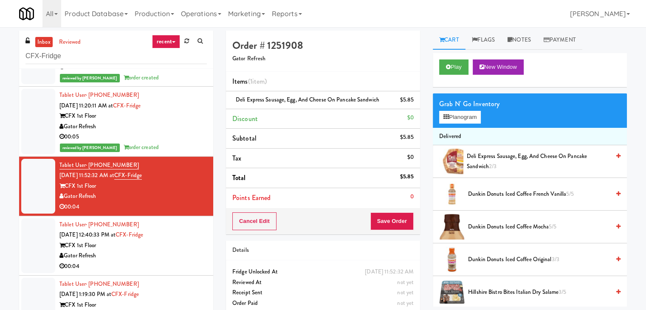
click at [180, 257] on div "Gator Refresh" at bounding box center [132, 256] width 147 height 11
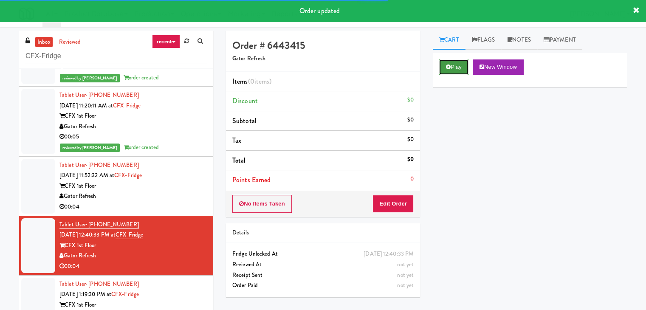
click at [444, 69] on button "Play" at bounding box center [453, 66] width 29 height 15
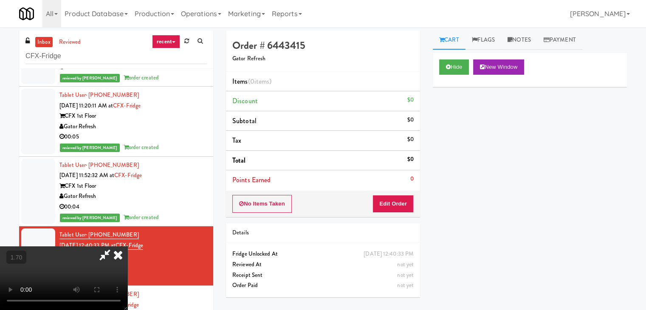
click at [127, 246] on video at bounding box center [63, 278] width 127 height 64
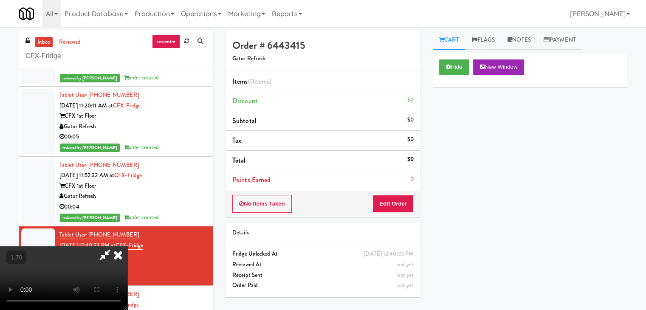
click at [127, 246] on video at bounding box center [63, 278] width 127 height 64
drag, startPoint x: 379, startPoint y: 100, endPoint x: 380, endPoint y: 104, distance: 4.3
click at [127, 246] on icon at bounding box center [118, 254] width 19 height 17
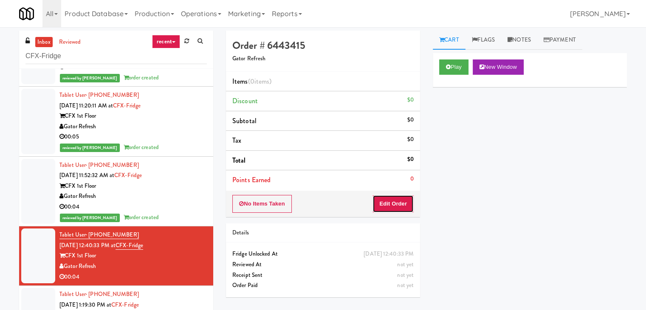
click at [392, 201] on button "Edit Order" at bounding box center [392, 204] width 41 height 18
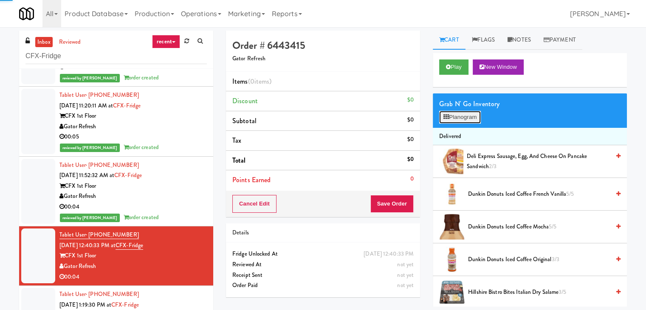
click at [463, 118] on button "Planogram" at bounding box center [460, 117] width 42 height 13
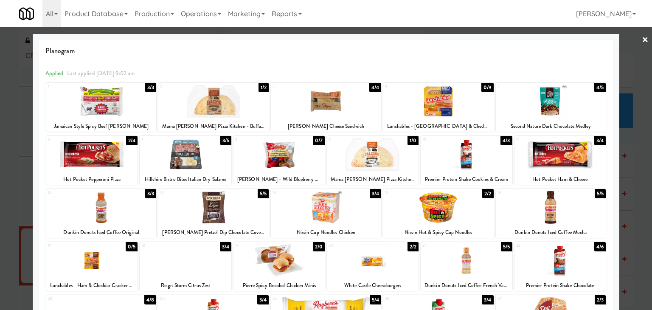
click at [119, 108] on div at bounding box center [101, 101] width 110 height 33
click at [642, 41] on link "×" at bounding box center [645, 40] width 7 height 26
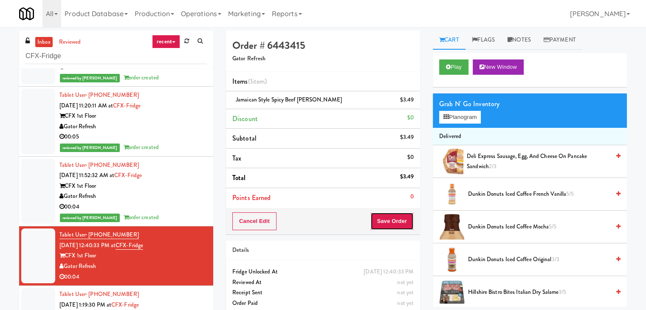
click at [392, 220] on button "Save Order" at bounding box center [391, 221] width 43 height 18
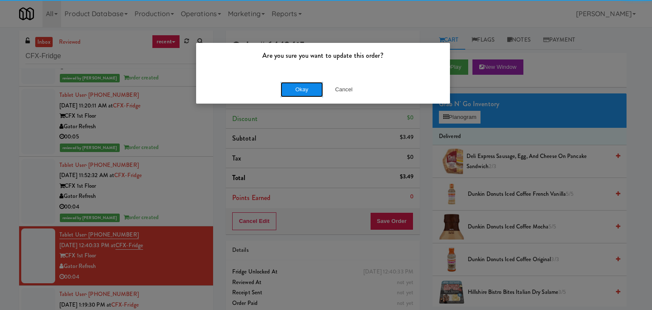
click at [303, 87] on button "Okay" at bounding box center [302, 89] width 42 height 15
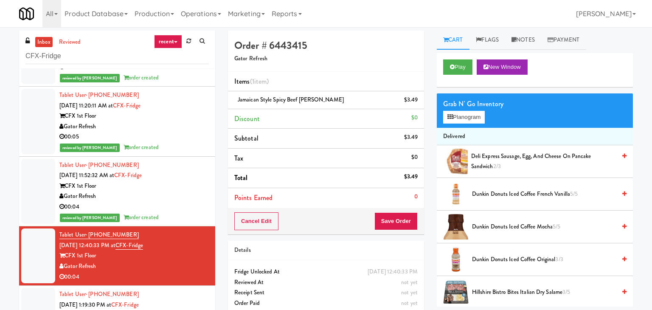
scroll to position [143, 0]
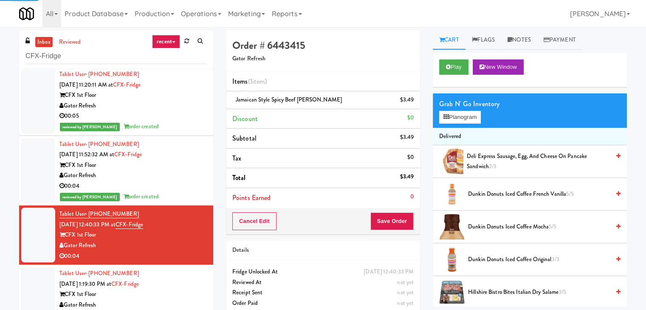
drag, startPoint x: 176, startPoint y: 293, endPoint x: 244, endPoint y: 259, distance: 75.4
click at [176, 293] on div "CFX 1st Floor" at bounding box center [132, 294] width 147 height 11
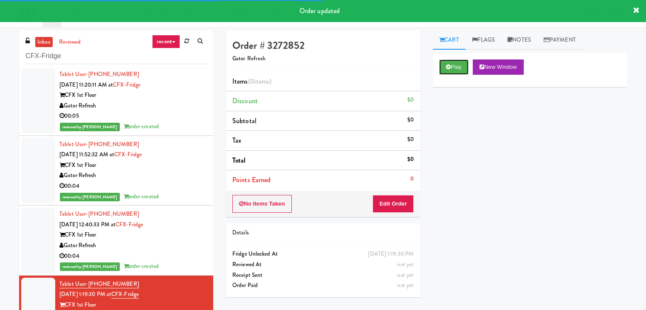
drag, startPoint x: 450, startPoint y: 65, endPoint x: 408, endPoint y: 58, distance: 43.0
click at [450, 65] on button "Play" at bounding box center [453, 66] width 29 height 15
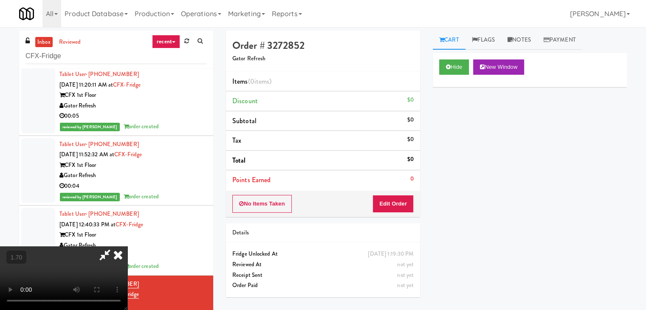
click at [127, 246] on video at bounding box center [63, 278] width 127 height 64
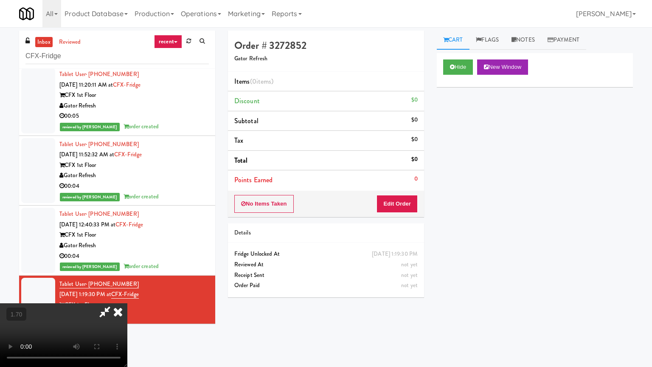
click at [127, 303] on video at bounding box center [63, 335] width 127 height 64
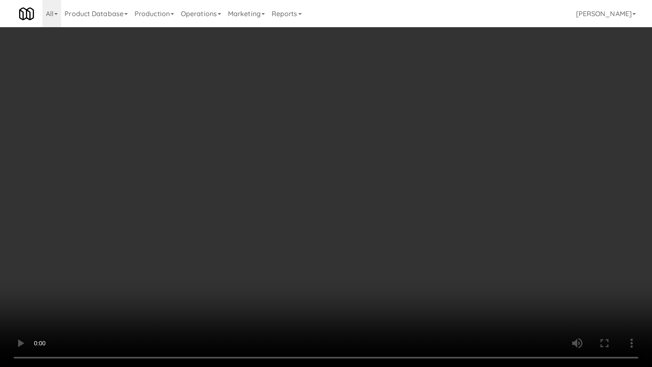
click at [342, 208] on video at bounding box center [326, 183] width 652 height 367
click at [343, 208] on video at bounding box center [326, 183] width 652 height 367
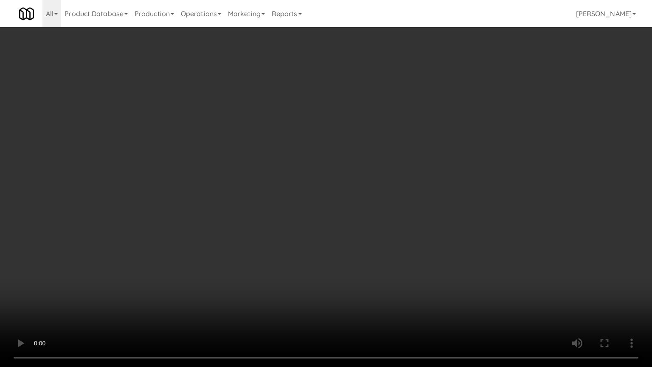
click at [343, 208] on video at bounding box center [326, 183] width 652 height 367
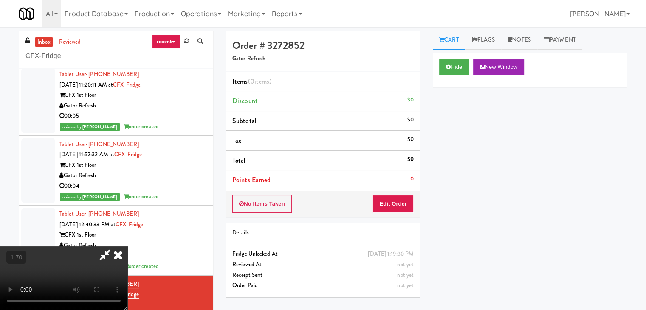
click at [127, 246] on icon at bounding box center [118, 254] width 19 height 17
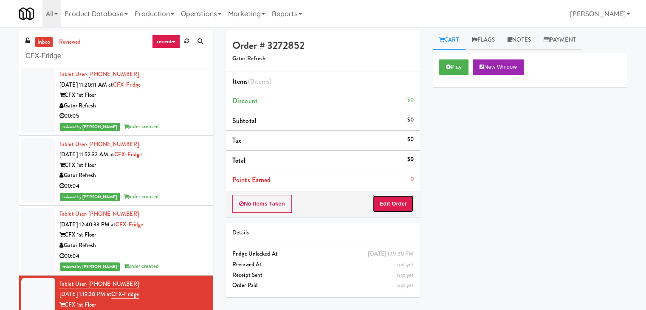
click at [403, 196] on button "Edit Order" at bounding box center [392, 204] width 41 height 18
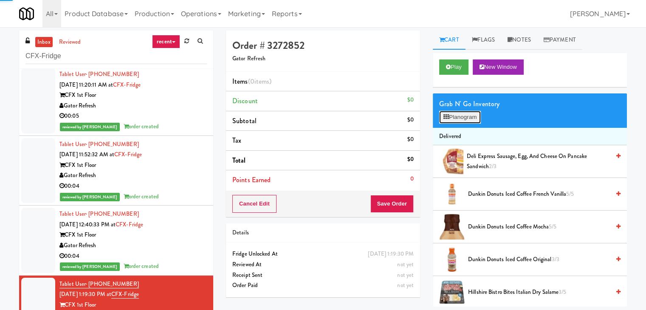
click at [454, 117] on button "Planogram" at bounding box center [460, 117] width 42 height 13
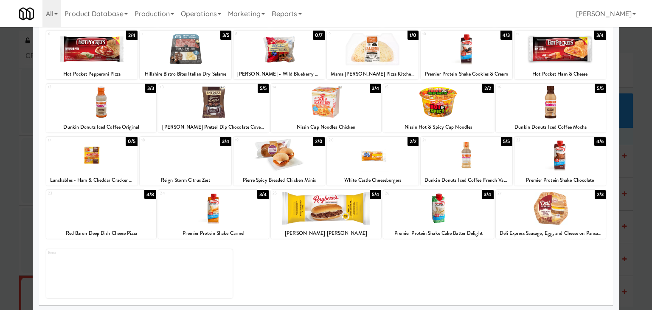
scroll to position [107, 0]
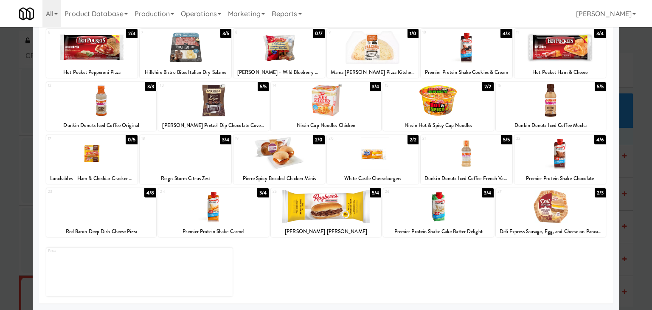
click at [365, 160] on div at bounding box center [373, 153] width 92 height 33
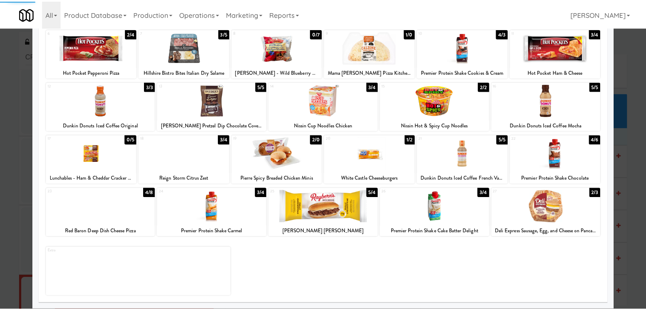
scroll to position [0, 0]
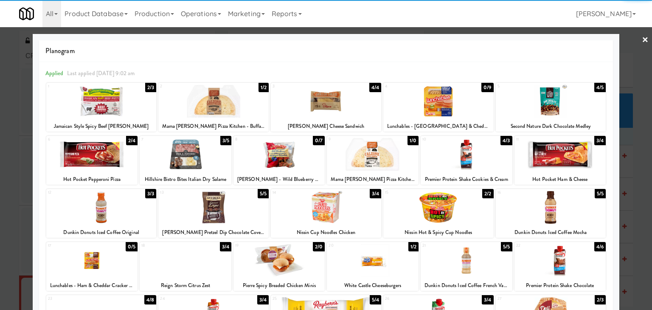
click at [642, 37] on link "×" at bounding box center [645, 40] width 7 height 26
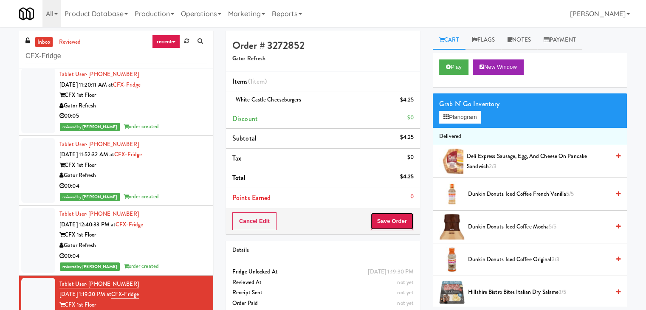
click at [388, 221] on button "Save Order" at bounding box center [391, 221] width 43 height 18
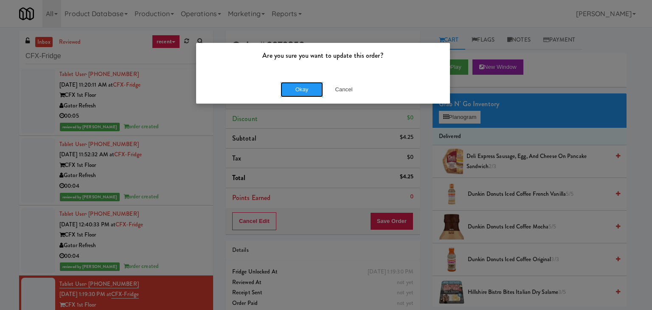
drag, startPoint x: 314, startPoint y: 95, endPoint x: 287, endPoint y: 60, distance: 44.5
click at [314, 94] on button "Okay" at bounding box center [302, 89] width 42 height 15
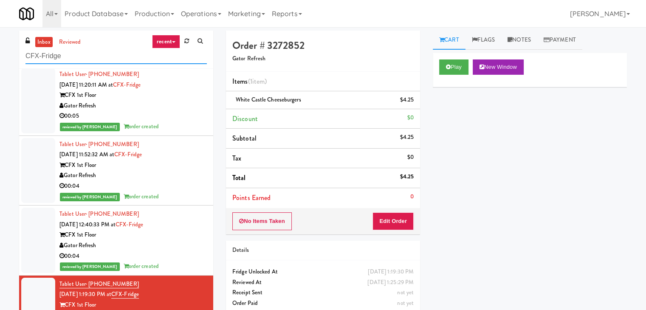
click at [106, 54] on input "CFX-Fridge" at bounding box center [115, 56] width 181 height 16
paste input "[PERSON_NAME] Left"
type input "[PERSON_NAME] Left"
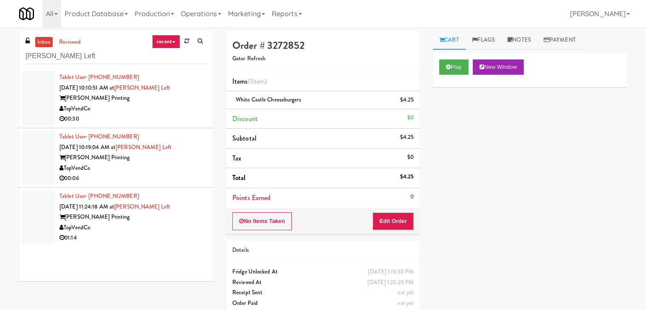
drag, startPoint x: 177, startPoint y: 114, endPoint x: 176, endPoint y: 109, distance: 4.7
click at [176, 114] on div "00:30" at bounding box center [132, 119] width 147 height 11
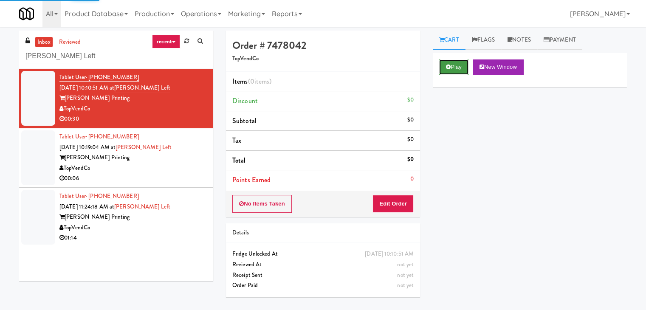
click at [444, 68] on button "Play" at bounding box center [453, 66] width 29 height 15
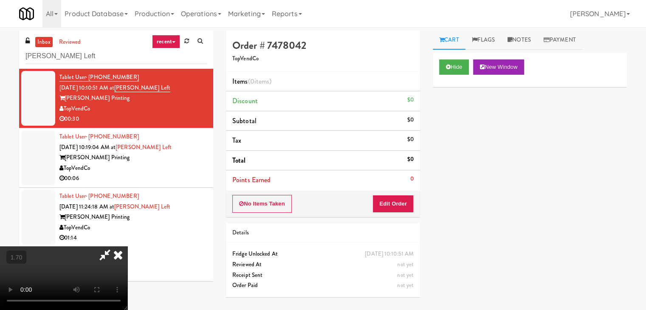
click at [127, 246] on video at bounding box center [63, 278] width 127 height 64
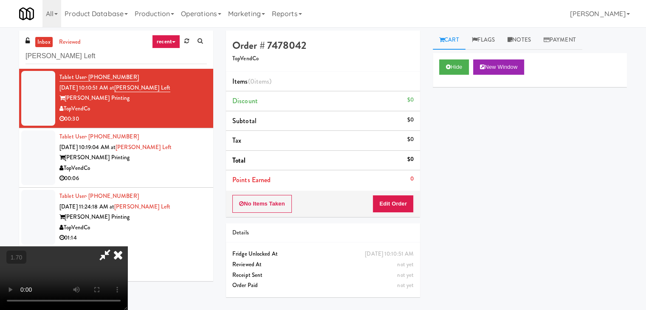
click at [127, 246] on video at bounding box center [63, 278] width 127 height 64
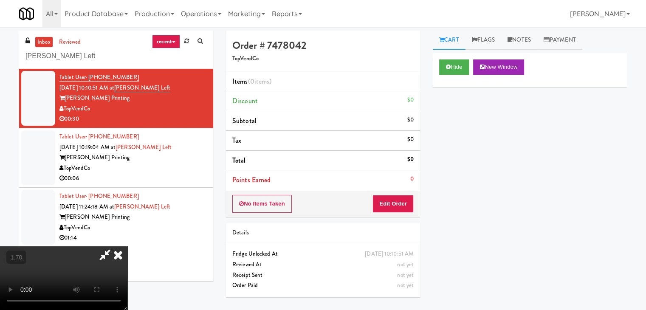
scroll to position [77, 0]
click at [127, 246] on video at bounding box center [63, 278] width 127 height 64
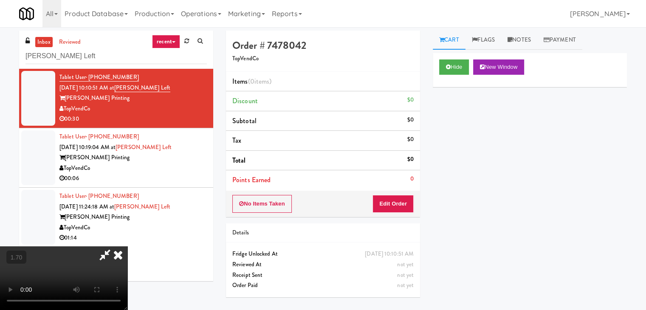
click at [127, 246] on video at bounding box center [63, 278] width 127 height 64
drag, startPoint x: 375, startPoint y: 32, endPoint x: 386, endPoint y: 129, distance: 97.0
click at [127, 246] on icon at bounding box center [118, 254] width 19 height 17
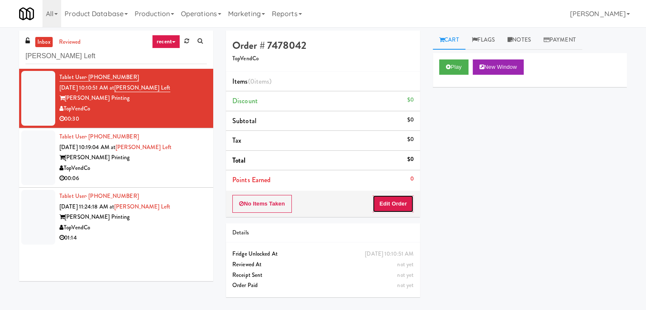
click at [395, 199] on button "Edit Order" at bounding box center [392, 204] width 41 height 18
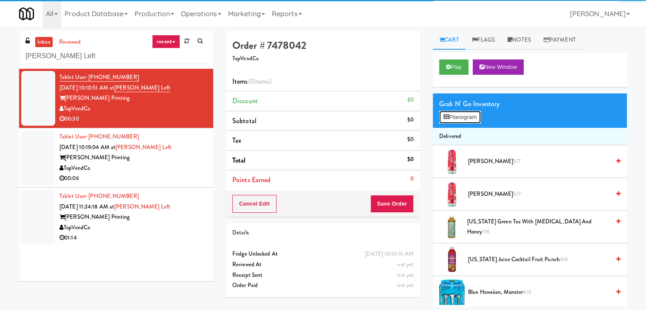
click at [448, 121] on button "Planogram" at bounding box center [460, 117] width 42 height 13
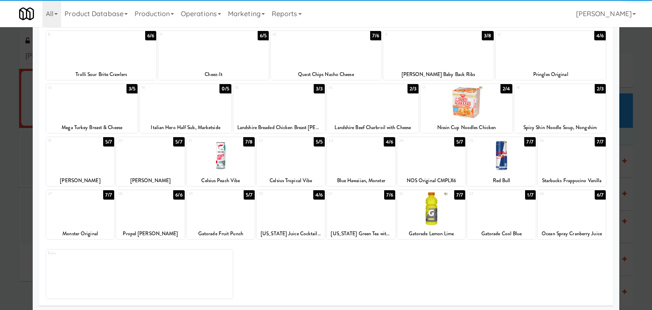
scroll to position [107, 0]
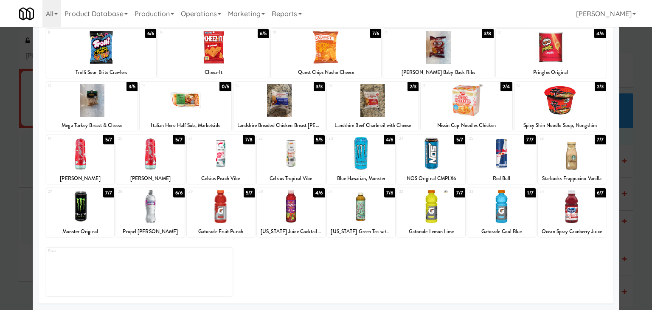
click at [297, 214] on div at bounding box center [291, 206] width 68 height 33
click at [461, 102] on div at bounding box center [467, 100] width 92 height 33
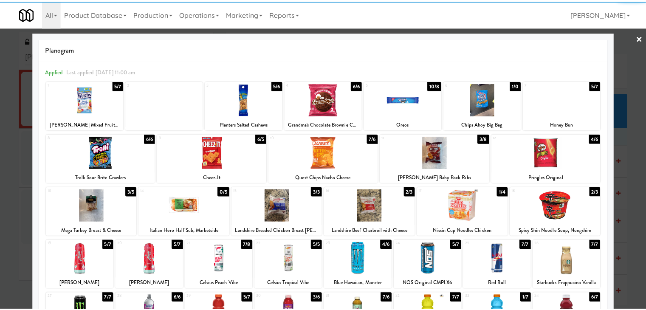
scroll to position [0, 0]
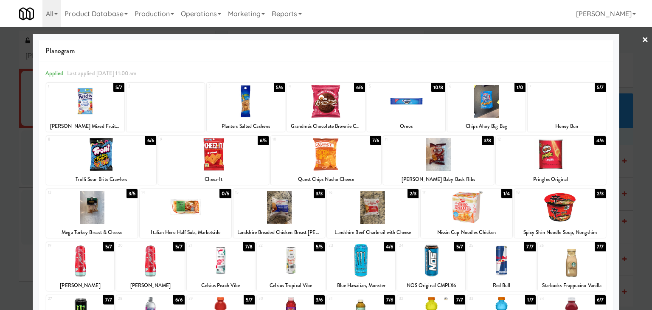
click at [480, 97] on div at bounding box center [487, 101] width 78 height 33
click at [642, 37] on link "×" at bounding box center [645, 40] width 7 height 26
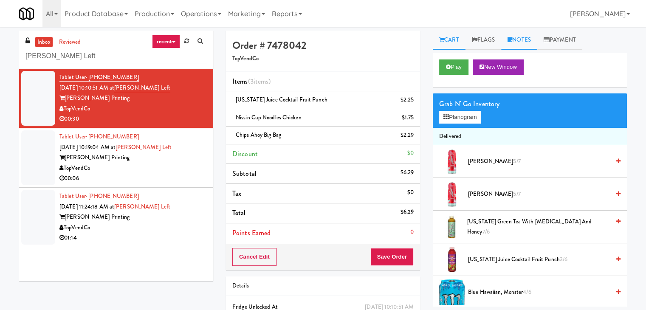
click at [526, 39] on link "Notes" at bounding box center [519, 40] width 36 height 19
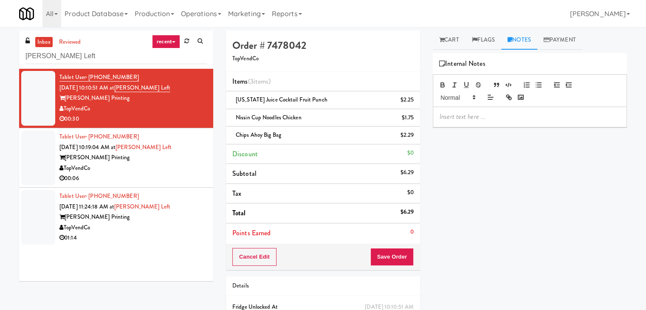
drag, startPoint x: 479, startPoint y: 118, endPoint x: 467, endPoint y: 223, distance: 105.1
click at [479, 119] on p at bounding box center [530, 116] width 180 height 9
click at [8, 141] on div "inbox reviewed recent all unclear take inventory issue suspicious failed recent…" at bounding box center [323, 194] width 646 height 326
click at [459, 111] on div at bounding box center [529, 117] width 193 height 20
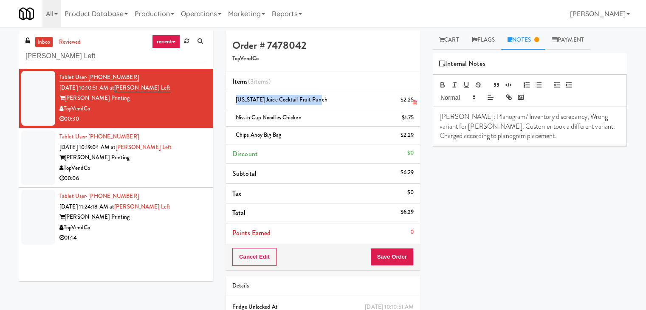
drag, startPoint x: 316, startPoint y: 99, endPoint x: 235, endPoint y: 96, distance: 80.3
click at [235, 96] on div "[US_STATE] Juice Cocktail Fruit Punch $2.25" at bounding box center [322, 100] width 181 height 11
drag, startPoint x: 595, startPoint y: 116, endPoint x: 454, endPoint y: 126, distance: 142.2
click at [454, 126] on p "[PERSON_NAME]: Planogram/ Inventory discrepancy, Wrong variant for [PERSON_NAME…" at bounding box center [530, 126] width 180 height 28
drag, startPoint x: 460, startPoint y: 127, endPoint x: 440, endPoint y: 124, distance: 20.6
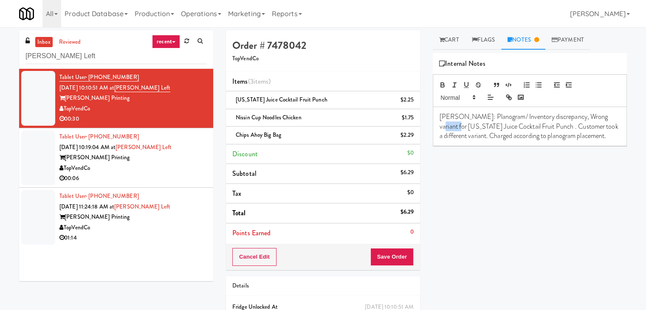
click at [440, 124] on p "[PERSON_NAME]: Planogram/ Inventory discrepancy, Wrong variant for [US_STATE] J…" at bounding box center [530, 126] width 180 height 28
drag, startPoint x: 476, startPoint y: 126, endPoint x: 437, endPoint y: 124, distance: 39.1
click at [437, 124] on div "[PERSON_NAME]: Planogram/ Inventory discrepancy, Wrong variant for [US_STATE] J…" at bounding box center [529, 126] width 193 height 39
copy p "[US_STATE] Juice"
click at [390, 254] on button "Save Order" at bounding box center [391, 257] width 43 height 18
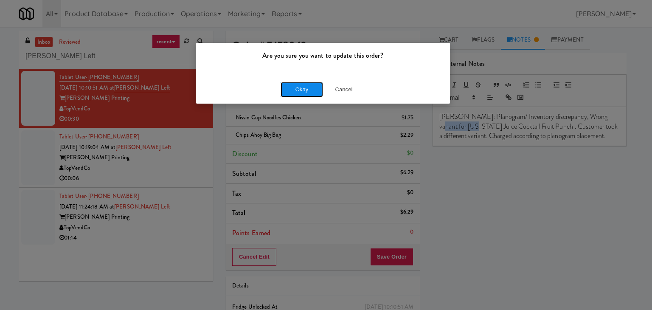
click at [301, 87] on button "Okay" at bounding box center [302, 89] width 42 height 15
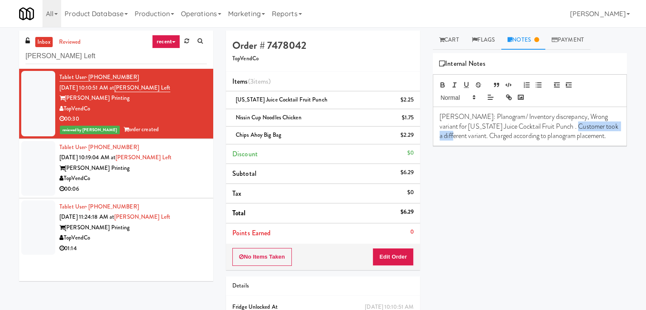
drag, startPoint x: 579, startPoint y: 126, endPoint x: 457, endPoint y: 136, distance: 123.2
click at [457, 136] on p "[PERSON_NAME]: Planogram/ Inventory discrepancy, Wrong variant for [US_STATE] J…" at bounding box center [530, 126] width 180 height 28
click at [169, 178] on div "TopVendCo" at bounding box center [132, 178] width 147 height 11
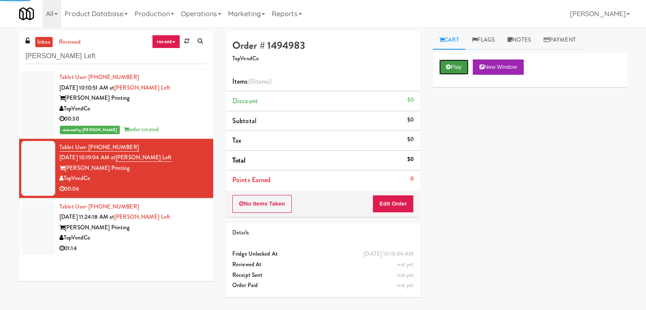
click at [450, 67] on button "Play" at bounding box center [453, 66] width 29 height 15
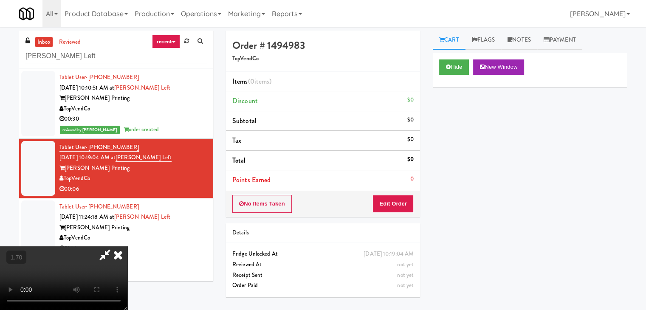
click at [127, 246] on video at bounding box center [63, 278] width 127 height 64
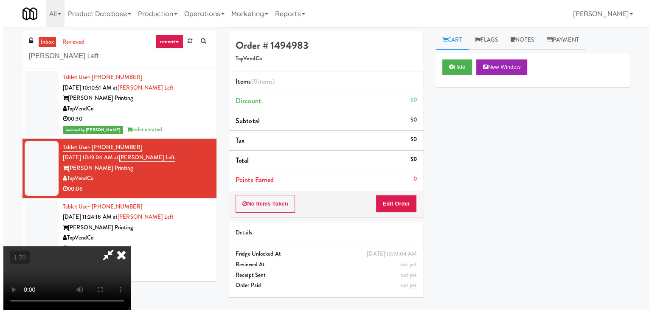
scroll to position [0, 0]
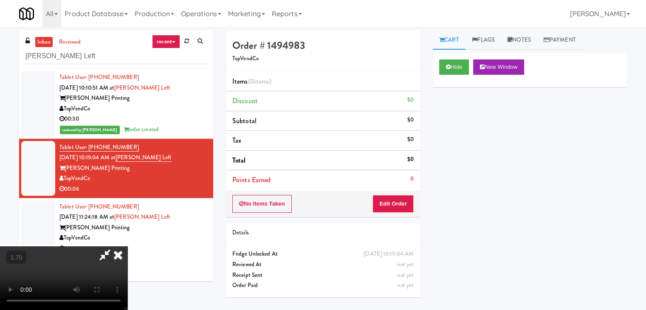
click at [127, 246] on icon at bounding box center [118, 254] width 19 height 17
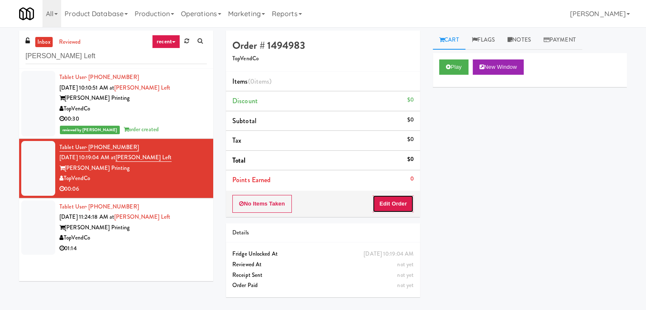
click at [391, 201] on button "Edit Order" at bounding box center [392, 204] width 41 height 18
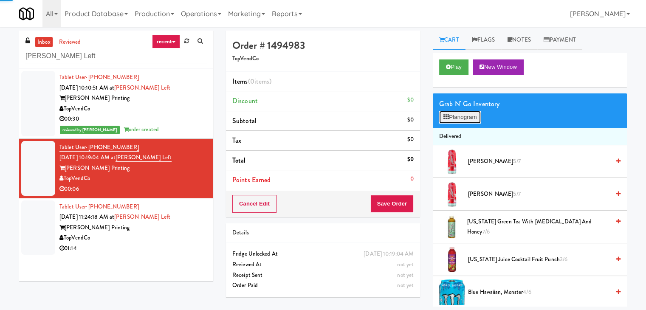
click at [465, 113] on button "Planogram" at bounding box center [460, 117] width 42 height 13
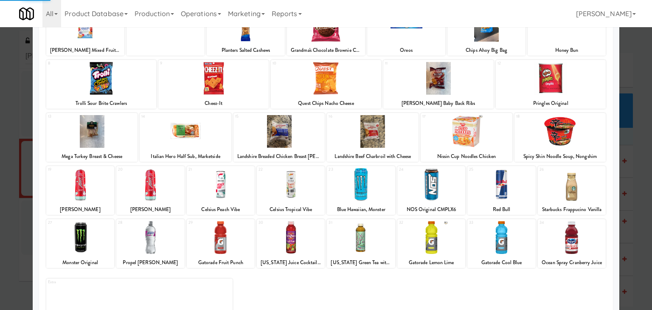
scroll to position [85, 0]
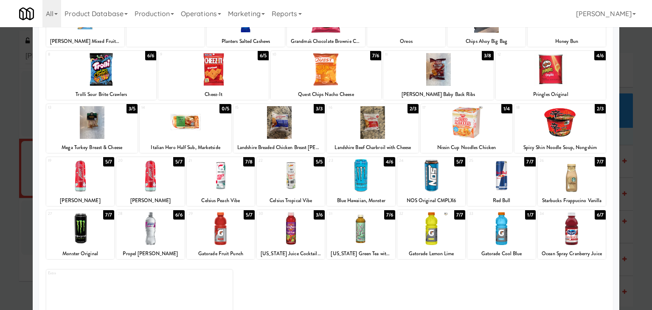
click at [83, 181] on div at bounding box center [80, 175] width 68 height 33
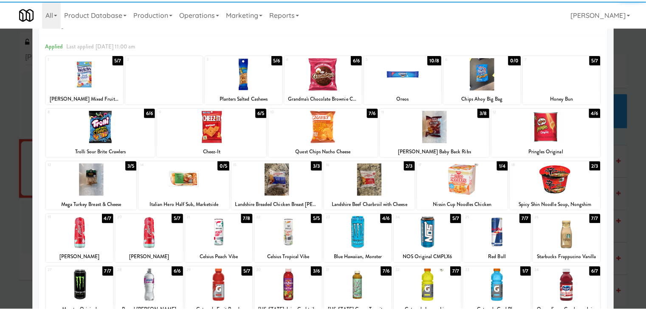
scroll to position [0, 0]
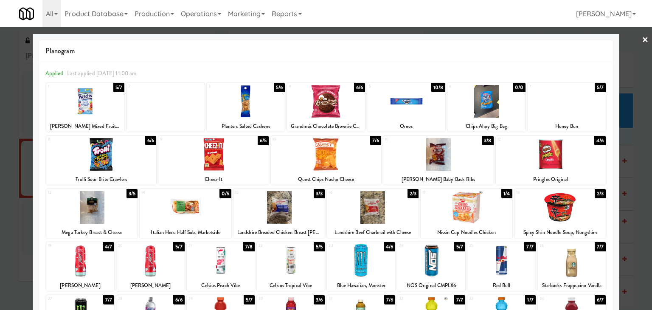
click at [642, 39] on link "×" at bounding box center [645, 40] width 7 height 26
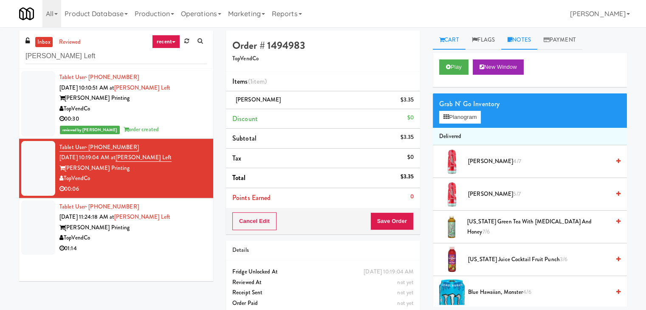
click at [518, 43] on link "Notes" at bounding box center [519, 40] width 36 height 19
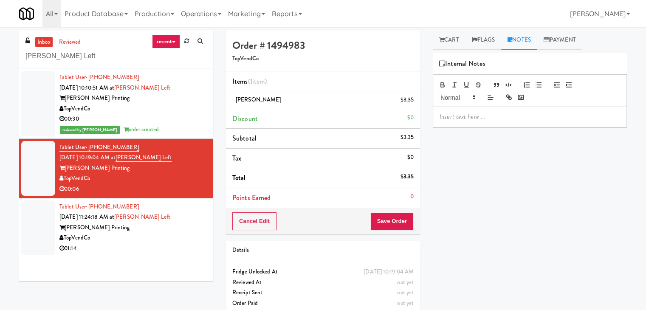
drag, startPoint x: 485, startPoint y: 116, endPoint x: 483, endPoint y: 126, distance: 9.9
click at [484, 116] on p at bounding box center [530, 116] width 180 height 9
click at [3, 137] on div "inbox reviewed recent all unclear take inventory issue suspicious failed recent…" at bounding box center [323, 176] width 646 height 290
click at [474, 119] on p at bounding box center [530, 116] width 180 height 9
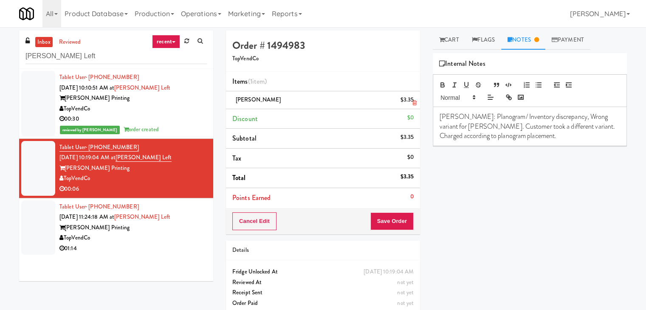
drag, startPoint x: 278, startPoint y: 101, endPoint x: 234, endPoint y: 101, distance: 43.7
click at [234, 101] on div "[PERSON_NAME] Slush $3.35" at bounding box center [322, 100] width 181 height 11
copy span "[PERSON_NAME]"
click at [584, 148] on div "Play New Window Grab N' Go Inventory Planogram Delivered [PERSON_NAME] Slush 4/…" at bounding box center [530, 212] width 194 height 319
drag, startPoint x: 596, startPoint y: 115, endPoint x: 609, endPoint y: 113, distance: 12.4
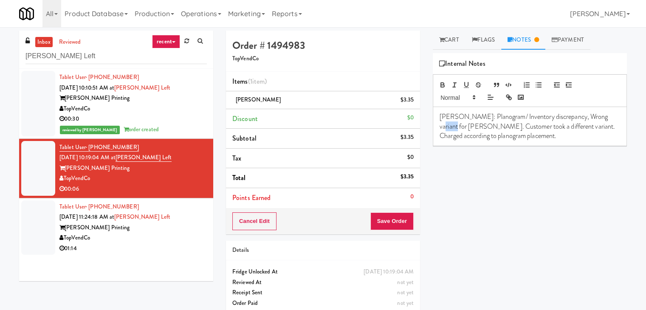
click at [609, 113] on p "[PERSON_NAME]: Planogram/ Inventory discrepancy, Wrong variant for [PERSON_NAME…" at bounding box center [530, 126] width 180 height 28
copy p "[PERSON_NAME]"
click at [550, 148] on div "Play New Window Grab N' Go Inventory Planogram Delivered [PERSON_NAME] Slush 4/…" at bounding box center [530, 212] width 194 height 319
drag, startPoint x: 546, startPoint y: 125, endPoint x: 500, endPoint y: 126, distance: 45.9
click at [500, 126] on p "[PERSON_NAME]: Planogram/ Inventory discrepancy, Wrong variant for [PERSON_NAME…" at bounding box center [530, 126] width 180 height 28
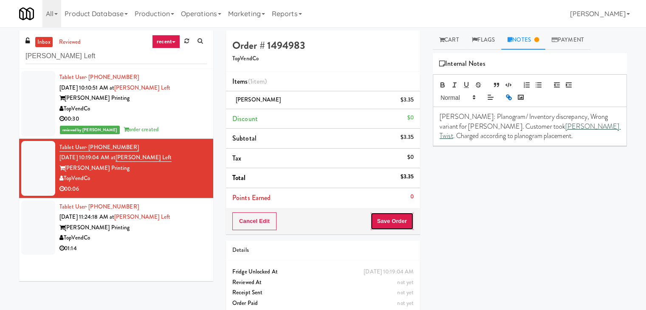
click at [387, 223] on button "Save Order" at bounding box center [391, 221] width 43 height 18
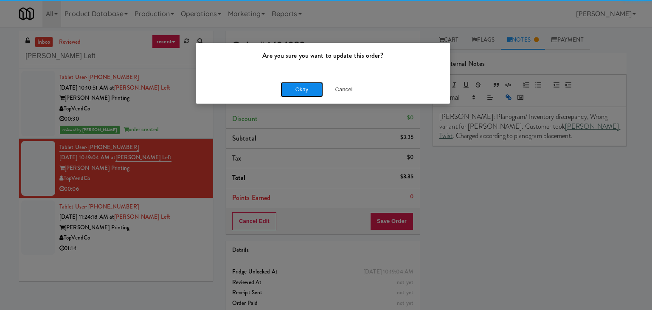
click at [297, 89] on button "Okay" at bounding box center [302, 89] width 42 height 15
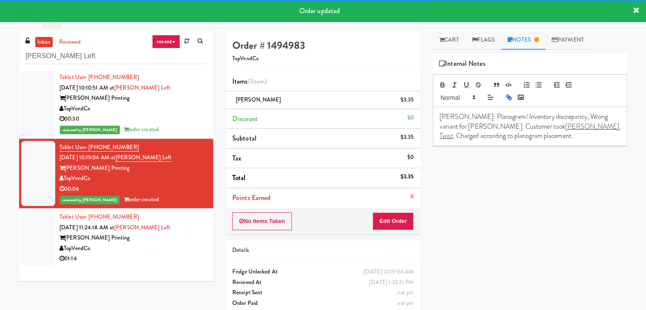
drag, startPoint x: 91, startPoint y: 178, endPoint x: 65, endPoint y: 179, distance: 26.3
click at [65, 179] on div "TopVendCo" at bounding box center [132, 178] width 147 height 11
copy div "TopVendCo"
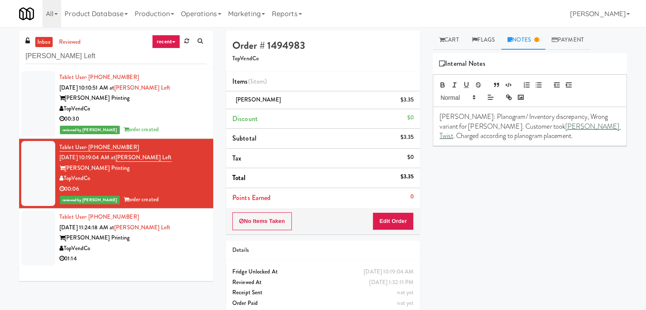
click at [190, 245] on div "TopVendCo" at bounding box center [132, 248] width 147 height 11
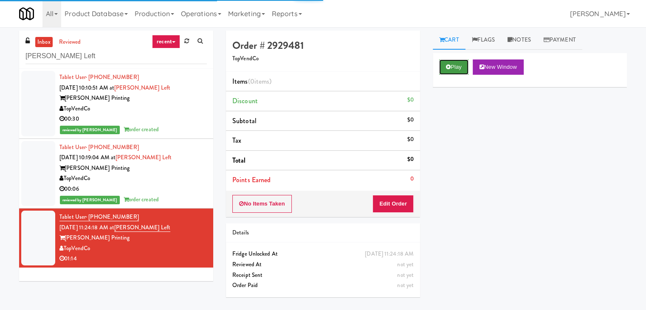
click at [464, 61] on button "Play" at bounding box center [453, 66] width 29 height 15
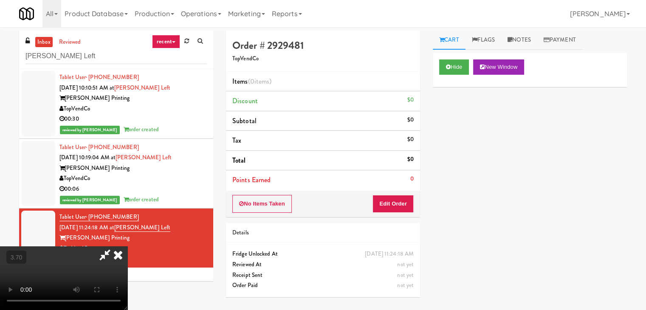
click at [127, 246] on video at bounding box center [63, 278] width 127 height 64
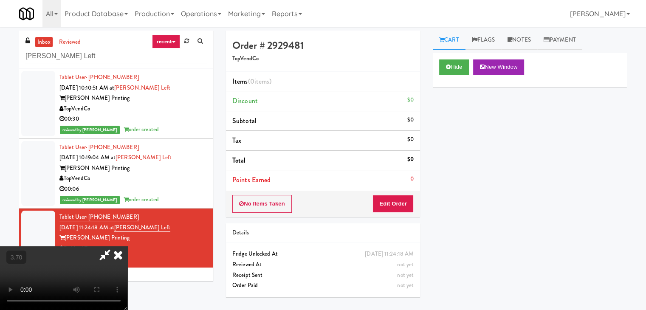
click at [127, 246] on video at bounding box center [63, 278] width 127 height 64
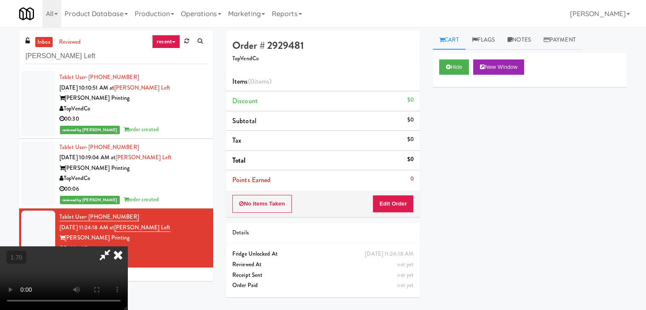
drag, startPoint x: 375, startPoint y: 37, endPoint x: 393, endPoint y: 132, distance: 96.8
click at [127, 246] on icon at bounding box center [118, 254] width 19 height 17
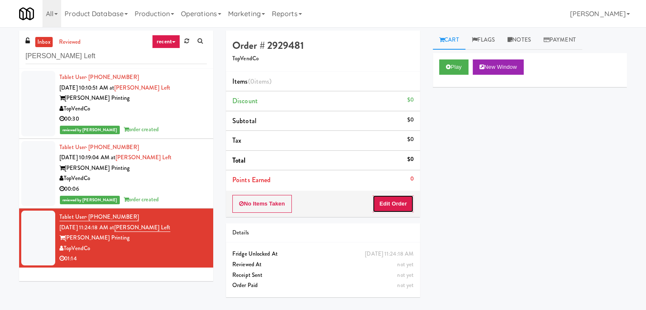
drag, startPoint x: 400, startPoint y: 197, endPoint x: 430, endPoint y: 180, distance: 34.8
click at [400, 197] on button "Edit Order" at bounding box center [392, 204] width 41 height 18
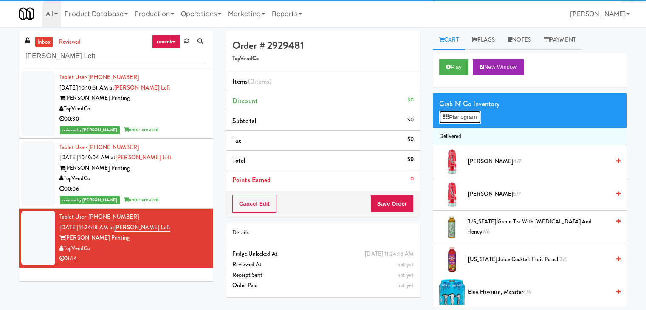
click at [463, 119] on button "Planogram" at bounding box center [460, 117] width 42 height 13
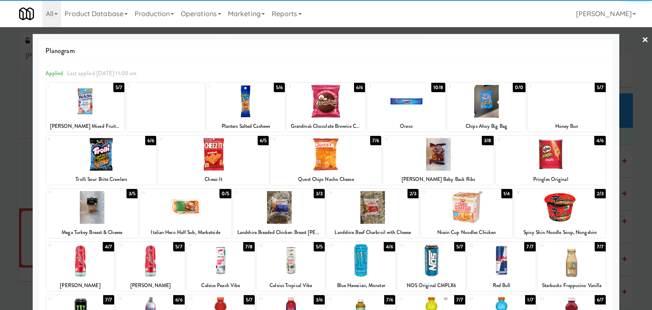
click at [240, 159] on div at bounding box center [213, 154] width 110 height 33
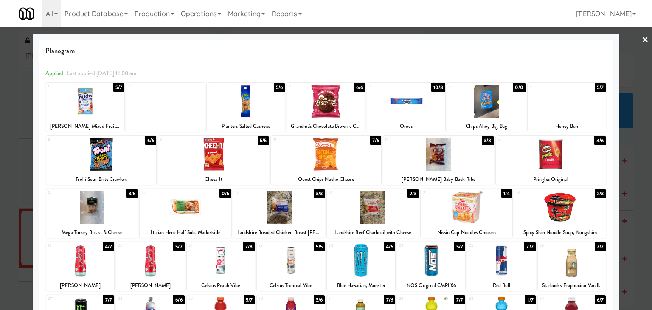
click at [642, 40] on link "×" at bounding box center [645, 40] width 7 height 26
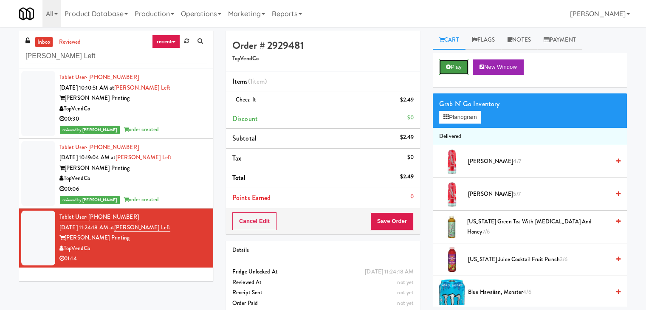
click at [458, 65] on button "Play" at bounding box center [453, 66] width 29 height 15
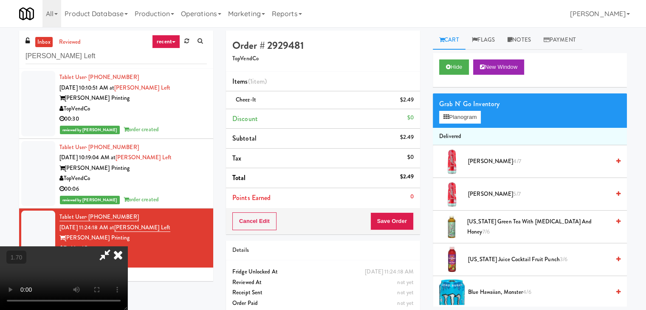
click at [127, 246] on icon at bounding box center [118, 254] width 19 height 17
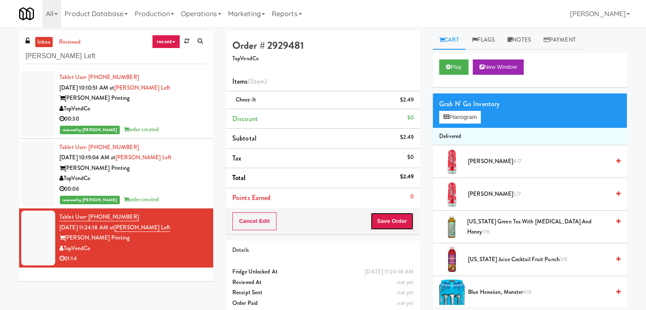
click at [391, 219] on button "Save Order" at bounding box center [391, 221] width 43 height 18
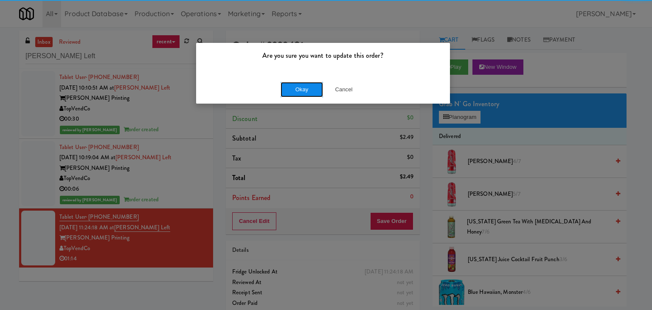
click at [304, 90] on button "Okay" at bounding box center [302, 89] width 42 height 15
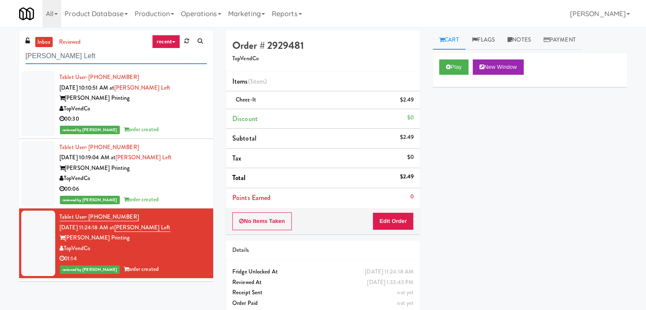
click at [103, 62] on input "[PERSON_NAME] Left" at bounding box center [115, 56] width 181 height 16
paste input "Earth Rangers"
type input "Earth Rangers"
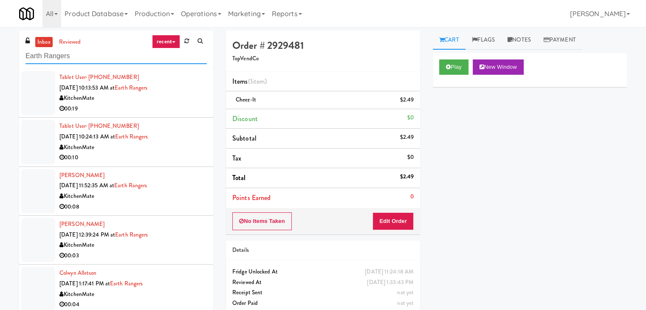
click at [104, 58] on input "Earth Rangers" at bounding box center [115, 56] width 181 height 16
click at [165, 97] on div "KitchenMate" at bounding box center [132, 98] width 147 height 11
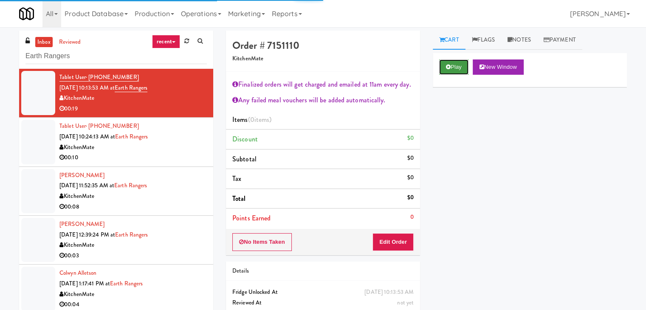
click at [460, 70] on button "Play" at bounding box center [453, 66] width 29 height 15
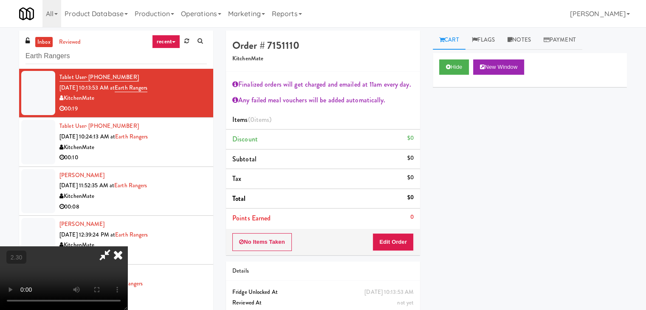
click at [127, 246] on video at bounding box center [63, 278] width 127 height 64
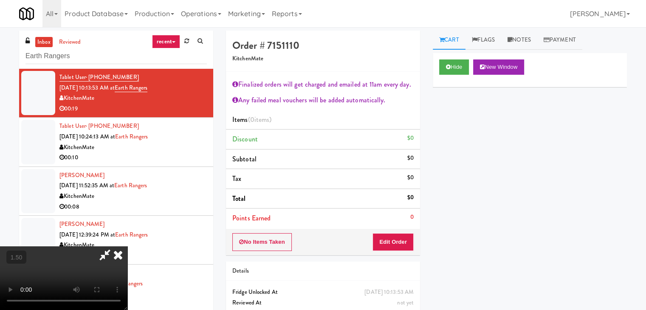
scroll to position [146, 0]
click at [127, 246] on video at bounding box center [63, 278] width 127 height 64
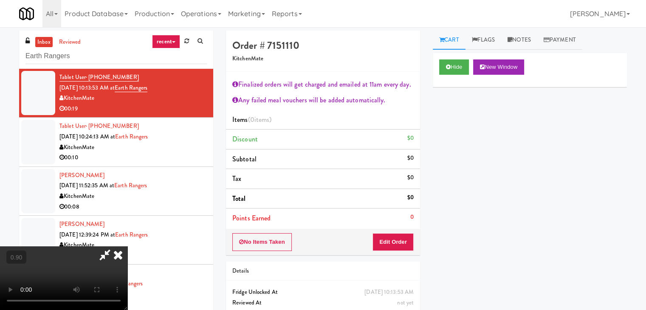
click at [127, 246] on video at bounding box center [63, 278] width 127 height 64
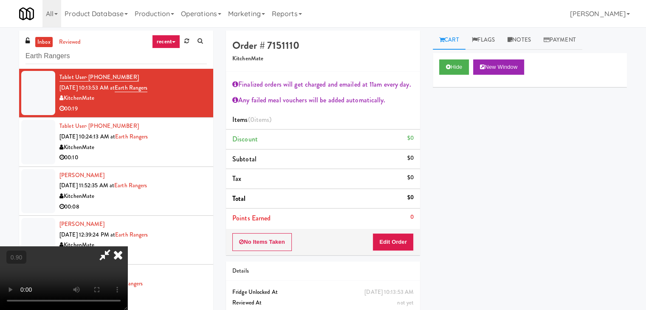
scroll to position [0, 0]
drag, startPoint x: 372, startPoint y: 31, endPoint x: 375, endPoint y: 38, distance: 7.1
click at [127, 246] on icon at bounding box center [118, 254] width 19 height 17
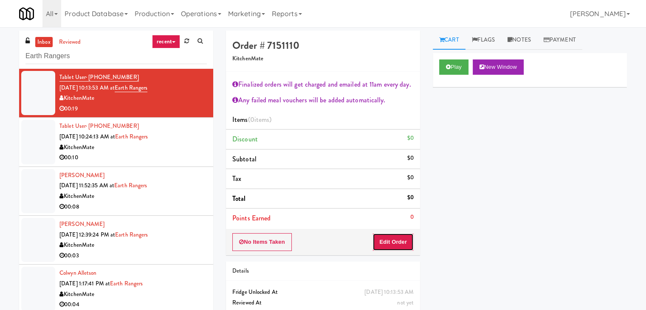
click at [384, 243] on button "Edit Order" at bounding box center [392, 242] width 41 height 18
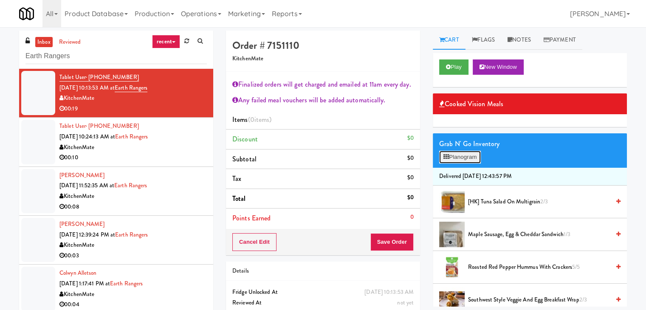
click at [460, 155] on button "Planogram" at bounding box center [460, 157] width 42 height 13
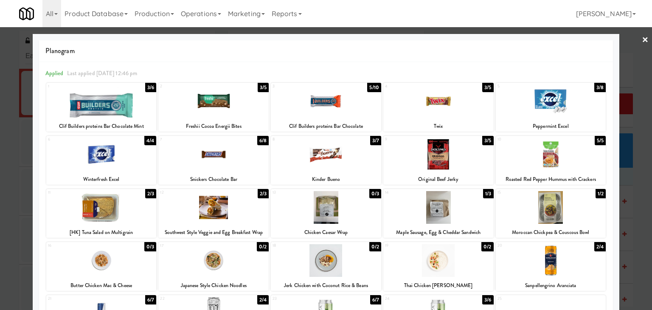
click at [99, 198] on div at bounding box center [101, 207] width 110 height 33
click at [642, 38] on link "×" at bounding box center [645, 40] width 7 height 26
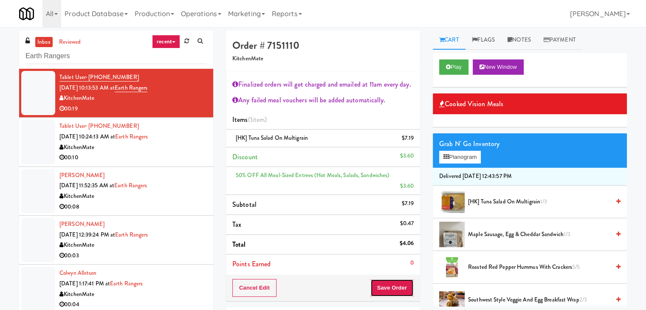
drag, startPoint x: 396, startPoint y: 276, endPoint x: 391, endPoint y: 272, distance: 7.2
click at [396, 279] on button "Save Order" at bounding box center [391, 288] width 43 height 18
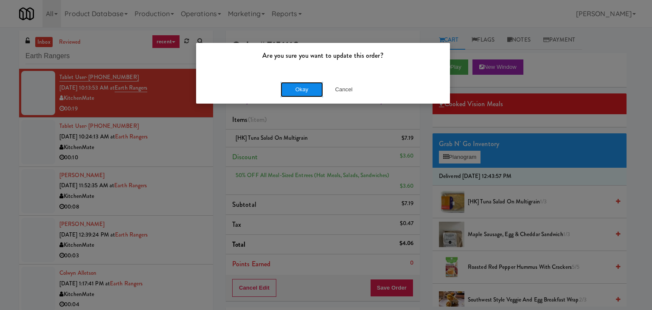
click at [305, 89] on button "Okay" at bounding box center [302, 89] width 42 height 15
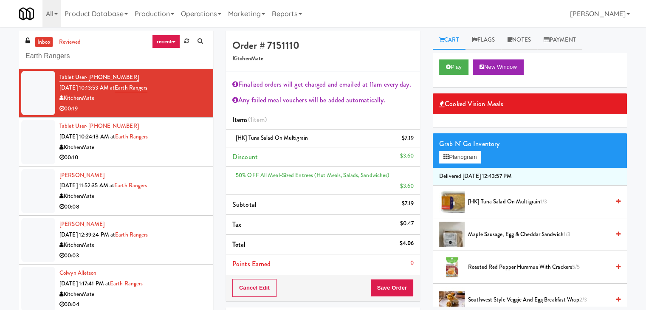
click at [186, 163] on li "Tablet User · (647) 500-9254 [DATE] 10:24:13 AM at Earth Rangers KitchenMate 00…" at bounding box center [116, 142] width 194 height 49
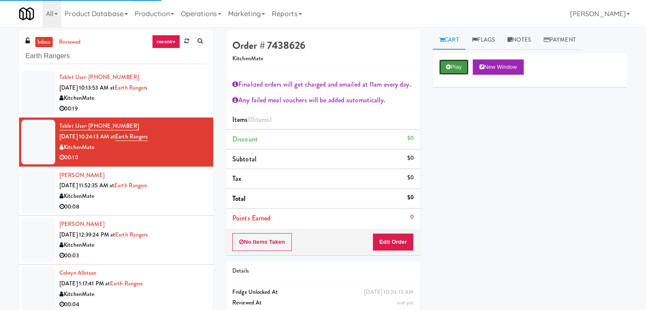
click at [457, 69] on button "Play" at bounding box center [453, 66] width 29 height 15
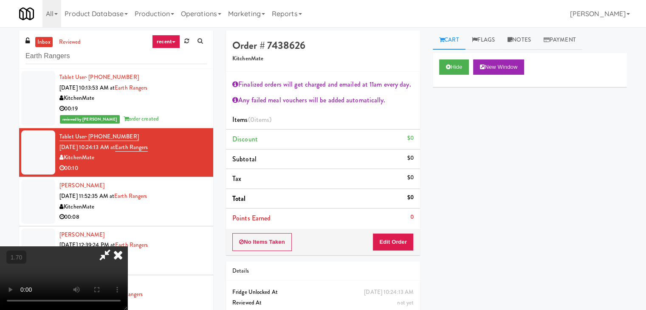
scroll to position [61, 0]
click at [127, 246] on video at bounding box center [63, 278] width 127 height 64
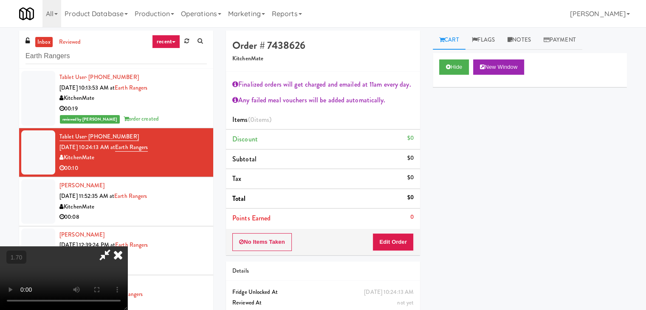
click at [127, 246] on video at bounding box center [63, 278] width 127 height 64
drag, startPoint x: 374, startPoint y: 35, endPoint x: 374, endPoint y: 47, distance: 11.9
click at [127, 246] on icon at bounding box center [118, 254] width 19 height 17
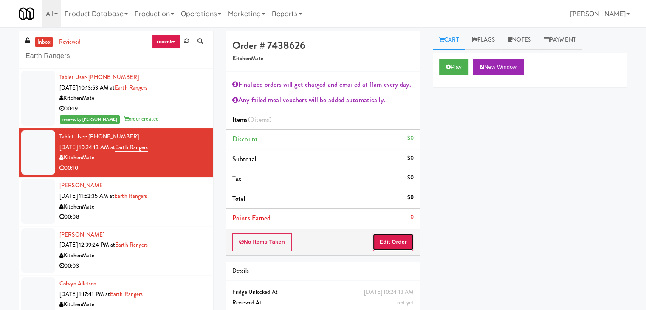
click at [398, 243] on button "Edit Order" at bounding box center [392, 242] width 41 height 18
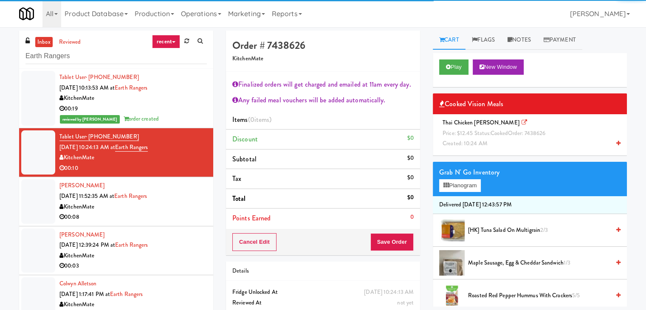
click at [471, 134] on span "Price: $12.45 Status: cooked Order: 7438626" at bounding box center [494, 133] width 103 height 8
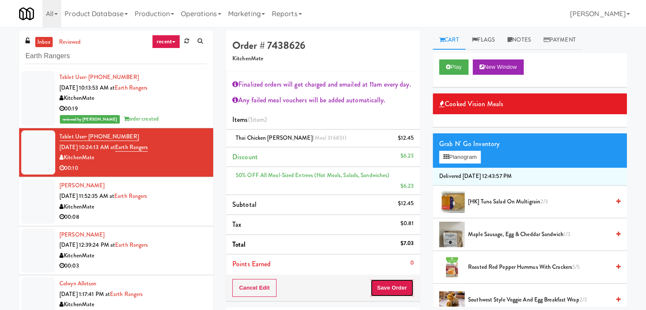
click at [387, 279] on button "Save Order" at bounding box center [391, 288] width 43 height 18
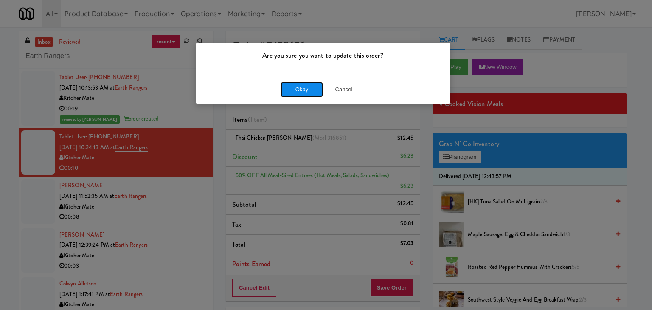
click at [299, 89] on button "Okay" at bounding box center [302, 89] width 42 height 15
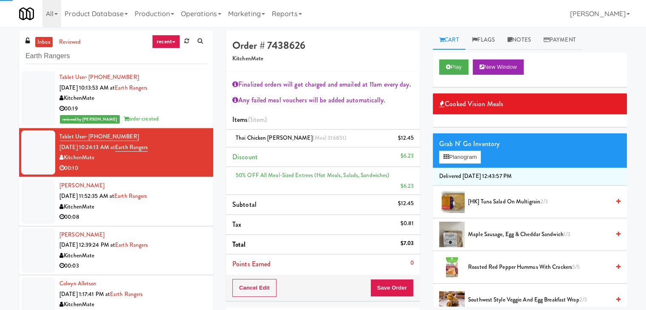
click at [183, 218] on div "00:08" at bounding box center [132, 217] width 147 height 11
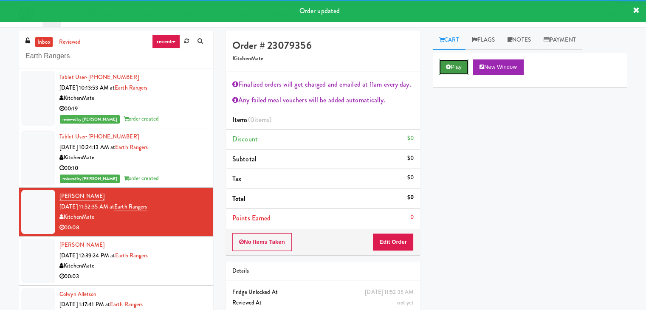
click at [454, 69] on button "Play" at bounding box center [453, 66] width 29 height 15
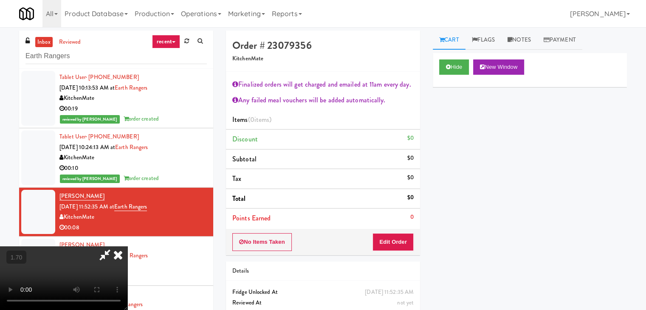
click at [127, 246] on video at bounding box center [63, 278] width 127 height 64
drag, startPoint x: 370, startPoint y: 36, endPoint x: 384, endPoint y: 109, distance: 73.9
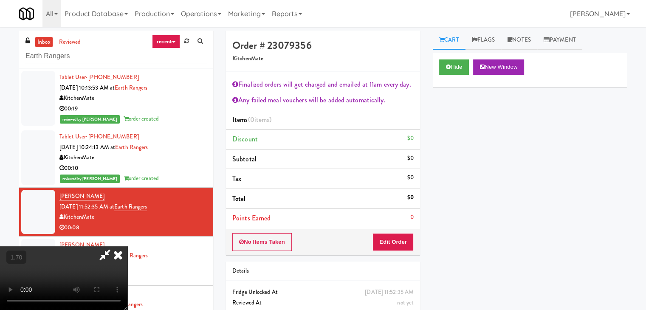
click at [127, 246] on icon at bounding box center [118, 254] width 19 height 17
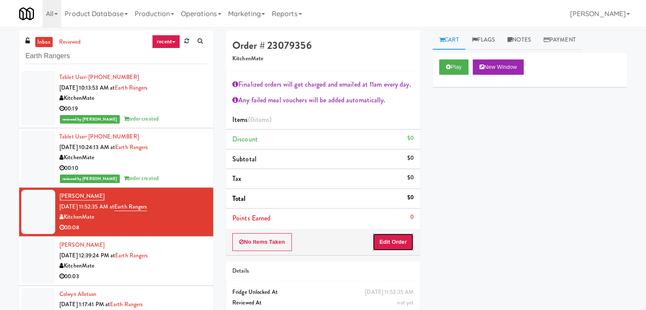
click at [401, 243] on button "Edit Order" at bounding box center [392, 242] width 41 height 18
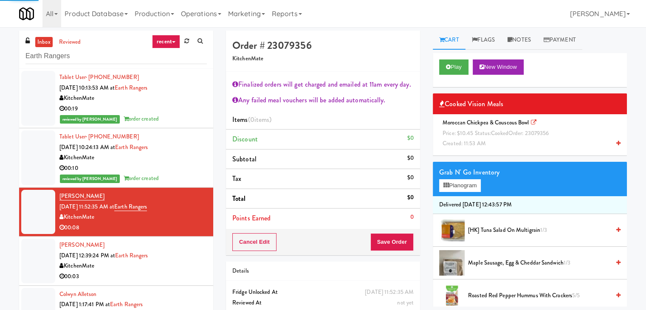
click at [476, 128] on div "Moroccan Chickpea & Couscous Bowl Price: $10.45 Status: cooked Order: 23079356 …" at bounding box center [529, 133] width 181 height 31
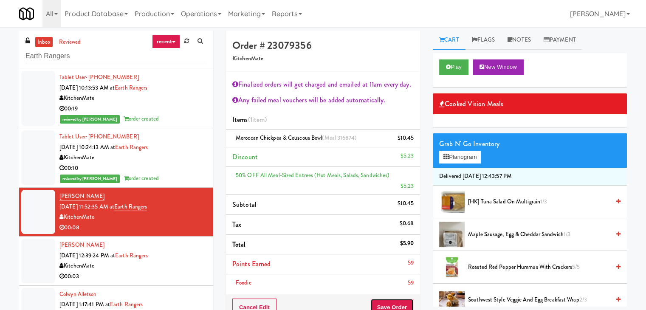
click at [394, 299] on button "Save Order" at bounding box center [391, 308] width 43 height 18
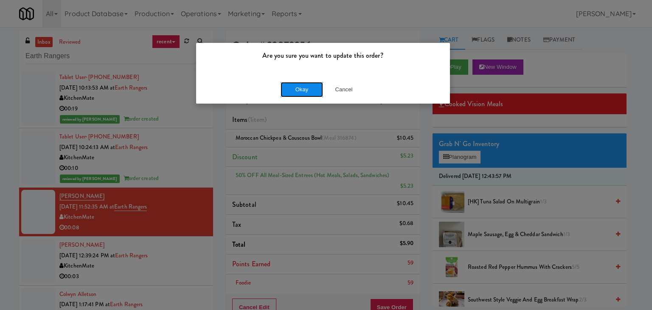
click at [301, 87] on button "Okay" at bounding box center [302, 89] width 42 height 15
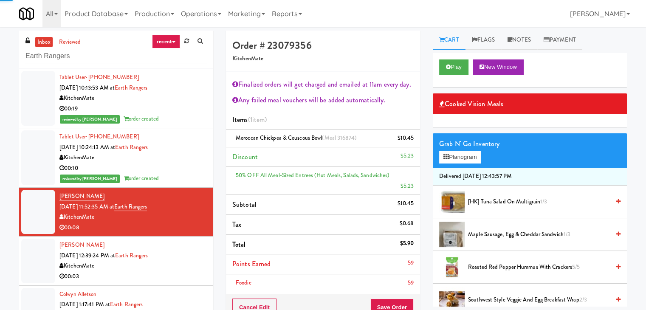
click at [178, 282] on li "[PERSON_NAME] [DATE] 12:39:24 PM at Earth Rangers KitchenMate 00:03" at bounding box center [116, 261] width 194 height 49
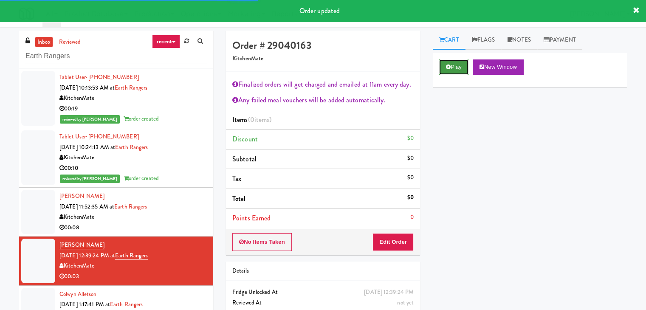
click at [439, 60] on button "Play" at bounding box center [453, 66] width 29 height 15
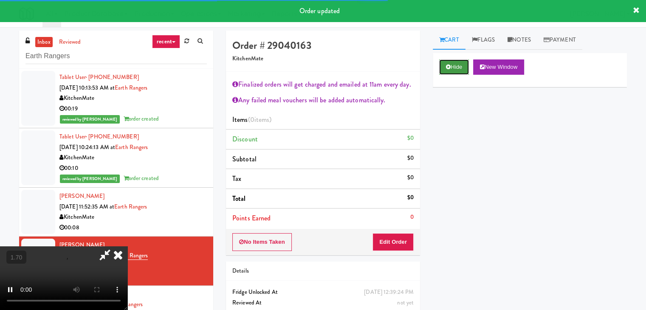
click at [450, 68] on icon at bounding box center [448, 67] width 5 height 6
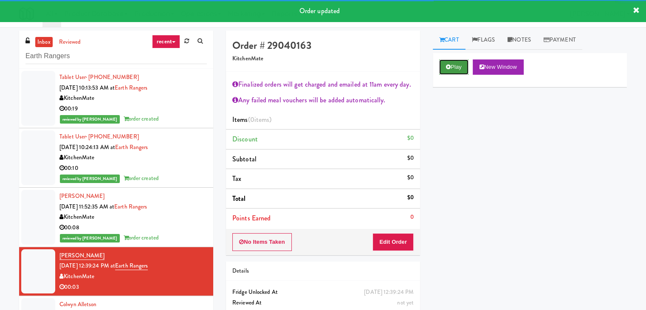
click at [450, 68] on button "Play" at bounding box center [453, 66] width 29 height 15
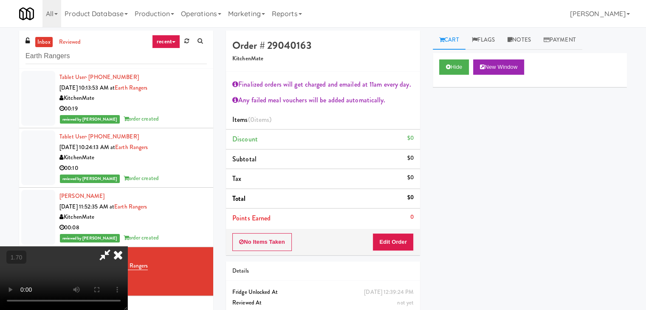
click at [127, 246] on video at bounding box center [63, 278] width 127 height 64
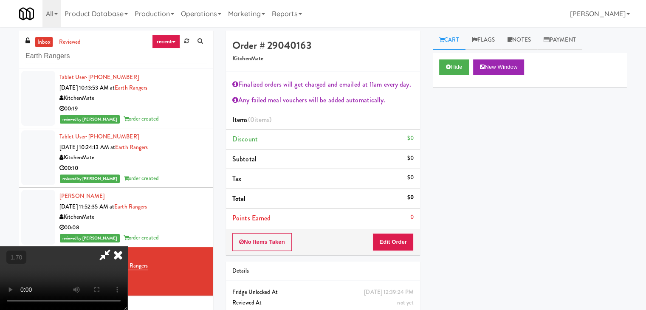
click at [127, 246] on icon at bounding box center [118, 254] width 19 height 17
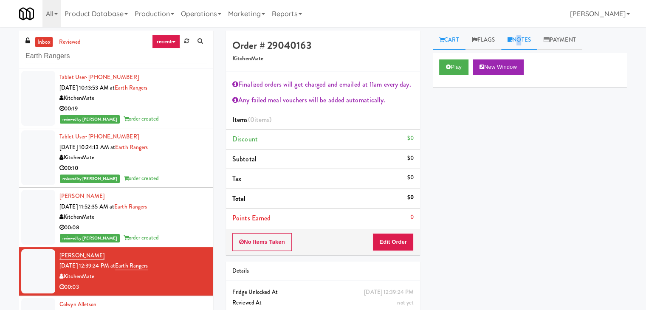
click at [518, 43] on link "Notes" at bounding box center [519, 40] width 36 height 19
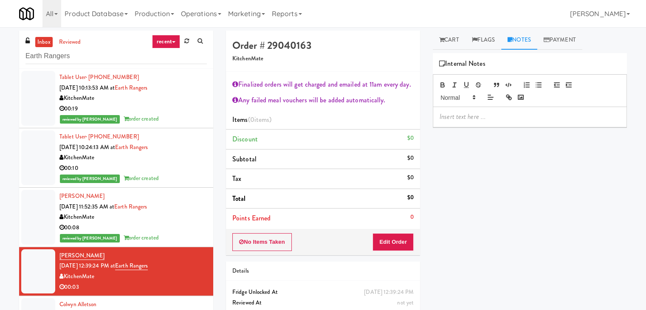
drag, startPoint x: 494, startPoint y: 116, endPoint x: 462, endPoint y: 259, distance: 145.9
click at [494, 118] on p at bounding box center [530, 116] width 180 height 9
drag, startPoint x: 0, startPoint y: 90, endPoint x: 109, endPoint y: 107, distance: 110.0
click at [0, 90] on div "inbox reviewed recent all unclear take inventory issue suspicious failed recent…" at bounding box center [323, 186] width 646 height 311
click at [464, 117] on p at bounding box center [530, 116] width 180 height 9
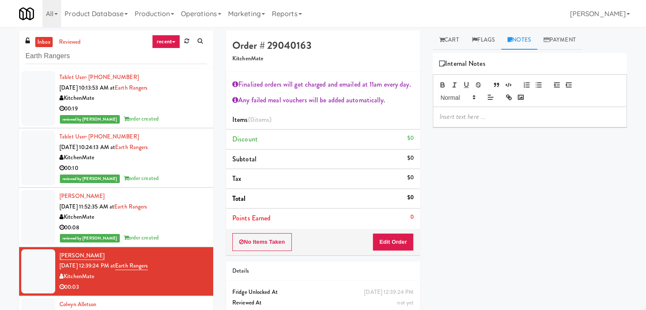
paste div
drag, startPoint x: 550, startPoint y: 119, endPoint x: 493, endPoint y: 119, distance: 56.9
click at [493, 119] on p "[PERSON_NAME]: Video Was Cut, reviewed via wyze" at bounding box center [530, 116] width 180 height 9
click at [452, 118] on p "[PERSON_NAME]: Video Was Cut at classic and unable to play video at wyze" at bounding box center [530, 121] width 180 height 19
click at [0, 101] on div "inbox reviewed recent all unclear take inventory issue suspicious failed recent…" at bounding box center [323, 186] width 646 height 311
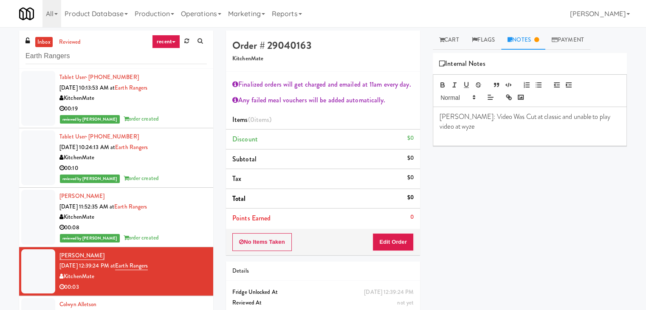
click at [453, 117] on p "[PERSON_NAME]: Video Was Cut at classic and unable to play video at wyze" at bounding box center [530, 121] width 180 height 19
click at [469, 138] on p at bounding box center [530, 135] width 180 height 9
click at [453, 49] on link "Cart" at bounding box center [449, 40] width 33 height 19
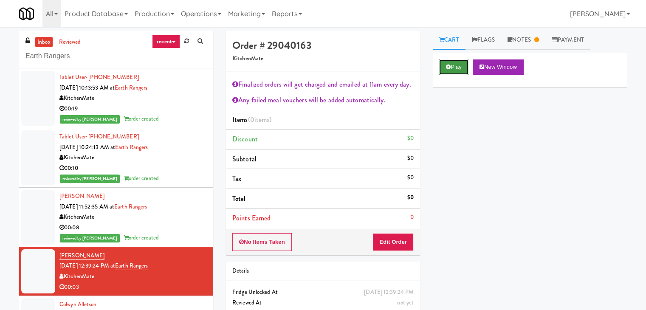
click at [457, 73] on button "Play" at bounding box center [453, 66] width 29 height 15
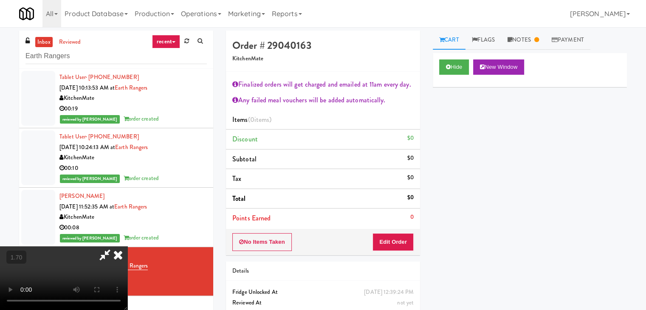
drag, startPoint x: 368, startPoint y: 31, endPoint x: 382, endPoint y: 39, distance: 16.4
click at [115, 246] on icon at bounding box center [105, 254] width 20 height 17
click at [529, 44] on link "Notes" at bounding box center [523, 40] width 44 height 19
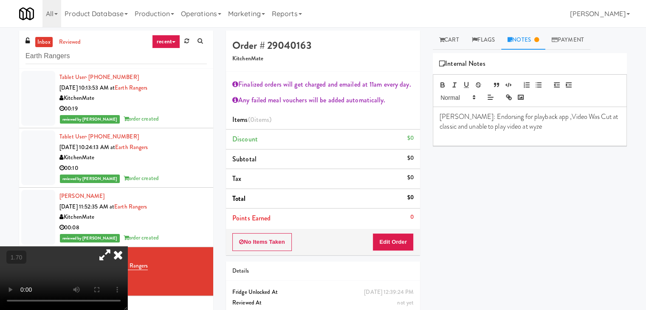
click at [528, 128] on p "[PERSON_NAME]: Endorsing for playback app ,Video Was Cut at classic and unable …" at bounding box center [530, 121] width 180 height 19
click at [436, 39] on link "Cart" at bounding box center [449, 40] width 33 height 19
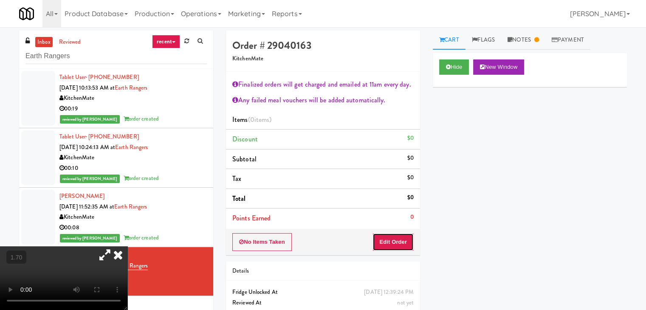
click at [393, 241] on button "Edit Order" at bounding box center [392, 242] width 41 height 18
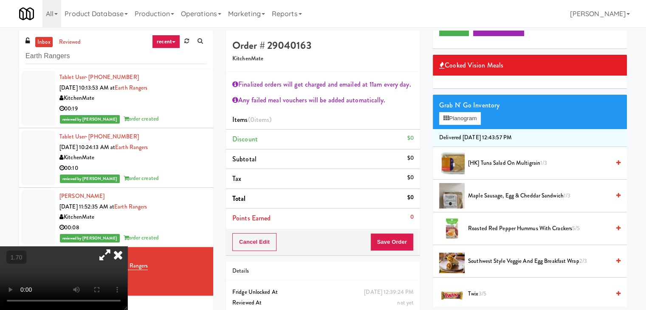
scroll to position [85, 0]
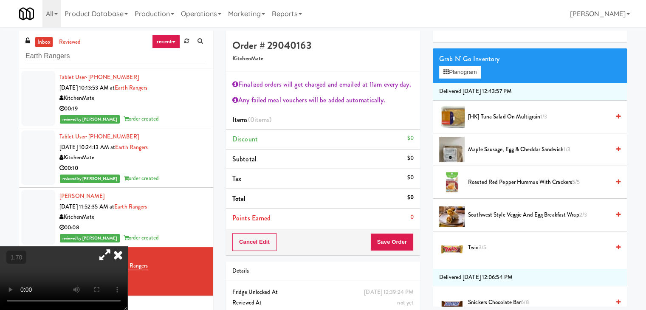
click at [500, 185] on span "Roasted Red Pepper Hummus with Crackers 5/5" at bounding box center [539, 182] width 142 height 11
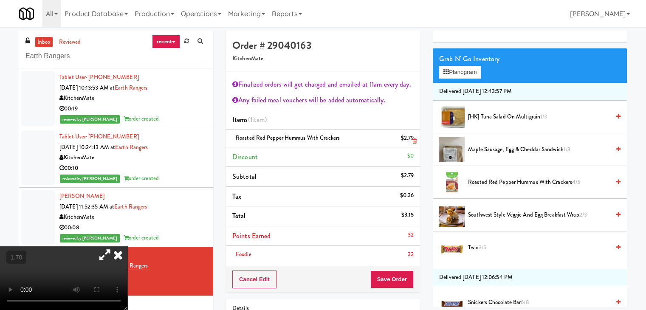
click at [289, 136] on span "Roasted Red Pepper Hummus with Crackers" at bounding box center [288, 138] width 104 height 8
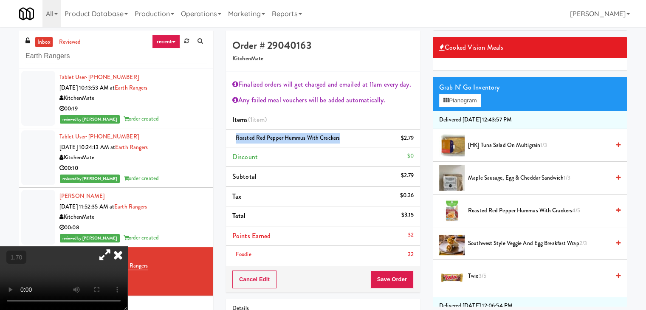
scroll to position [42, 0]
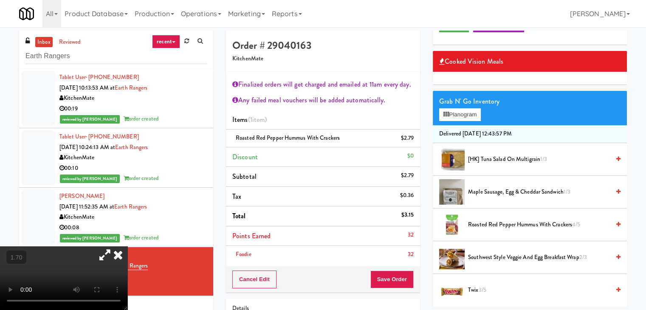
drag, startPoint x: 216, startPoint y: 68, endPoint x: 255, endPoint y: 79, distance: 40.0
click at [127, 246] on icon at bounding box center [118, 254] width 19 height 17
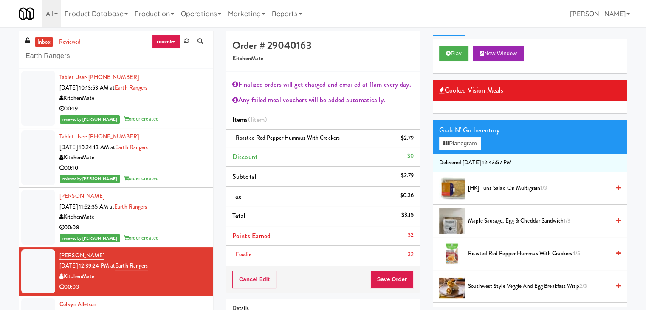
scroll to position [0, 0]
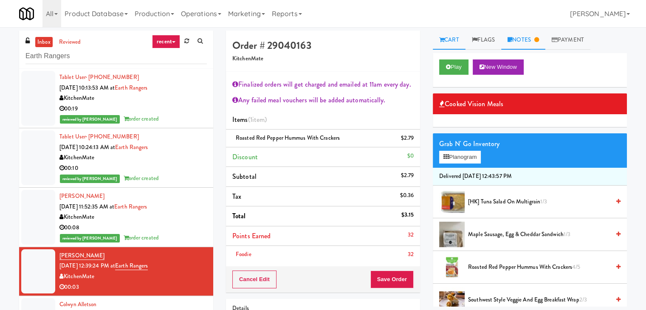
click at [530, 40] on link "Notes" at bounding box center [523, 40] width 44 height 19
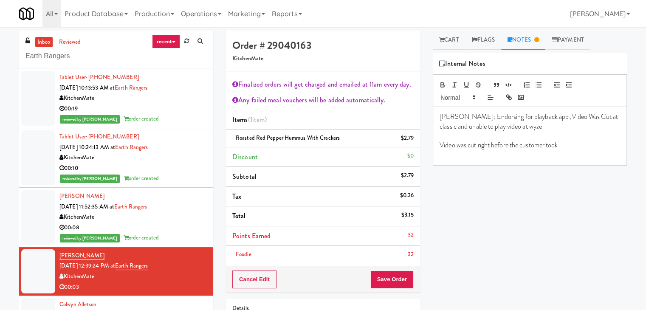
click at [571, 146] on p "Video was cut right before the customer took" at bounding box center [530, 145] width 180 height 9
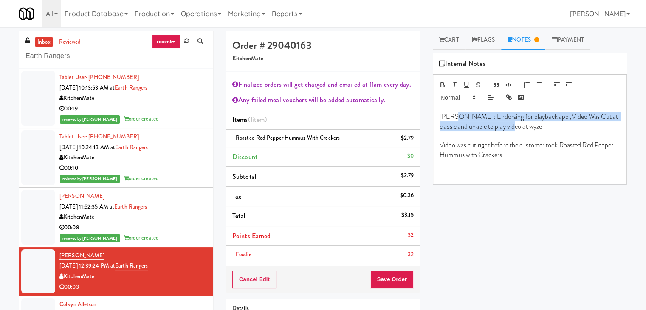
drag, startPoint x: 512, startPoint y: 128, endPoint x: 453, endPoint y: 117, distance: 60.1
click at [453, 117] on p "[PERSON_NAME]: Endorsing for playback app ,Video Was Cut at classic and unable …" at bounding box center [530, 121] width 180 height 19
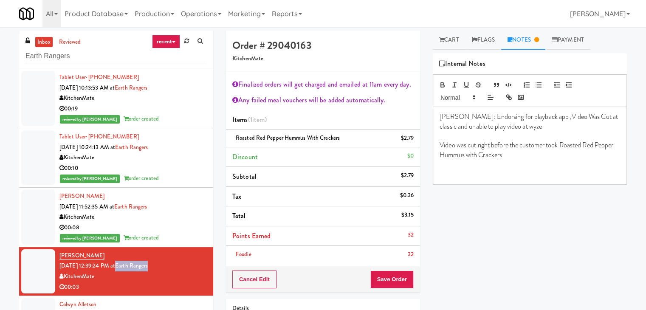
drag, startPoint x: 160, startPoint y: 266, endPoint x: 127, endPoint y: 269, distance: 33.2
click at [127, 269] on div "[PERSON_NAME] [DATE] 12:39:24 PM at Earth Rangers KitchenMate 00:03" at bounding box center [132, 272] width 147 height 42
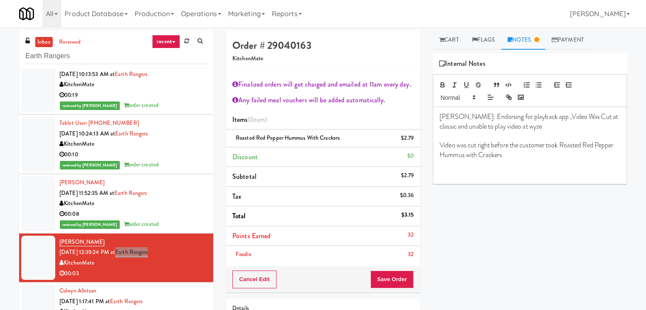
scroll to position [20, 0]
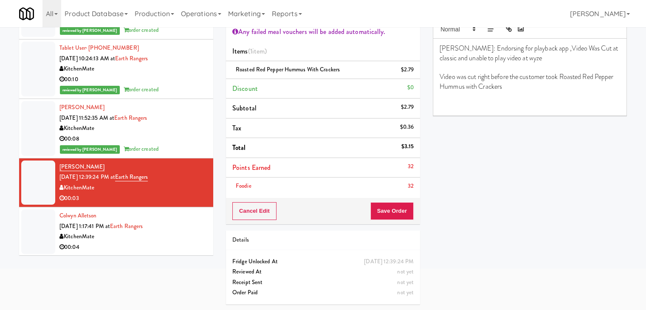
click at [183, 239] on div "KitchenMate" at bounding box center [132, 236] width 147 height 11
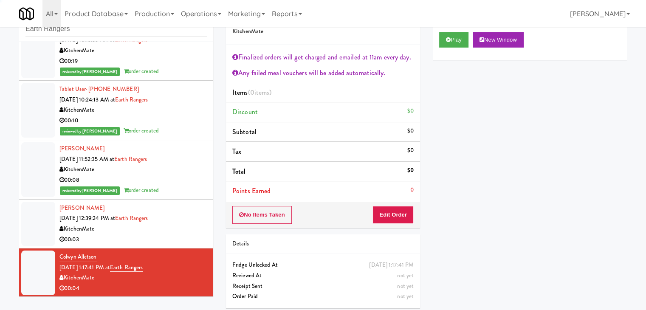
scroll to position [31, 0]
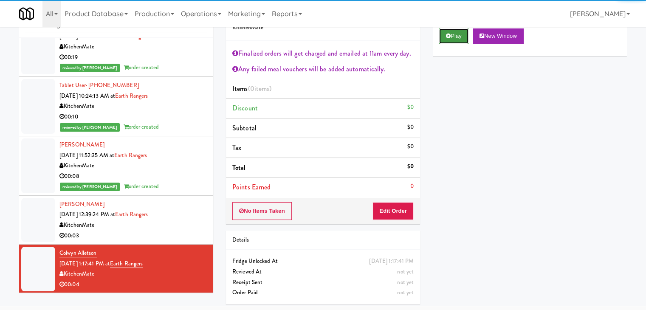
click at [457, 34] on button "Play" at bounding box center [453, 35] width 29 height 15
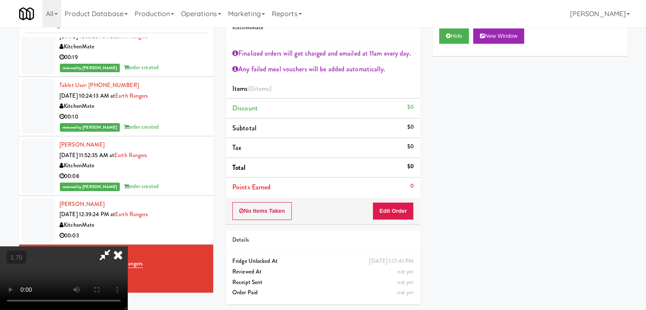
click at [127, 246] on video at bounding box center [63, 278] width 127 height 64
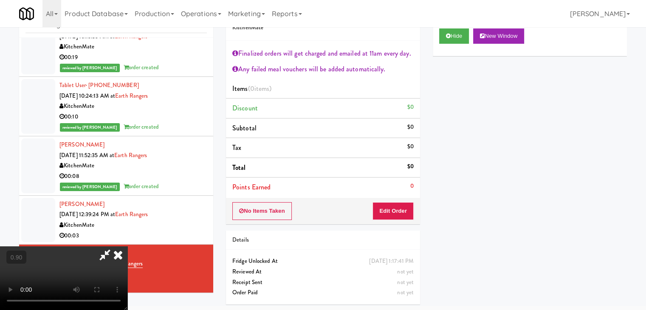
click at [127, 246] on video at bounding box center [63, 278] width 127 height 64
click at [395, 208] on button "Edit Order" at bounding box center [392, 211] width 41 height 18
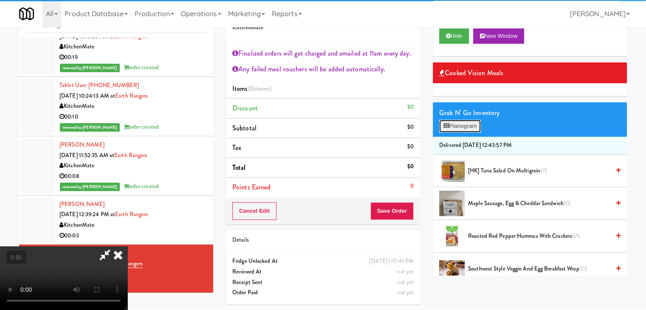
click at [468, 128] on button "Planogram" at bounding box center [460, 126] width 42 height 13
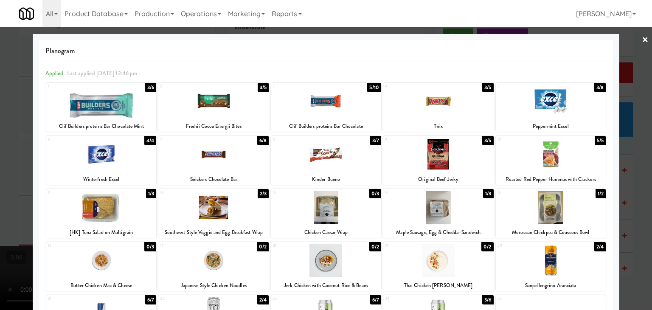
click at [328, 161] on div at bounding box center [326, 154] width 110 height 33
click at [642, 38] on link "×" at bounding box center [645, 40] width 7 height 26
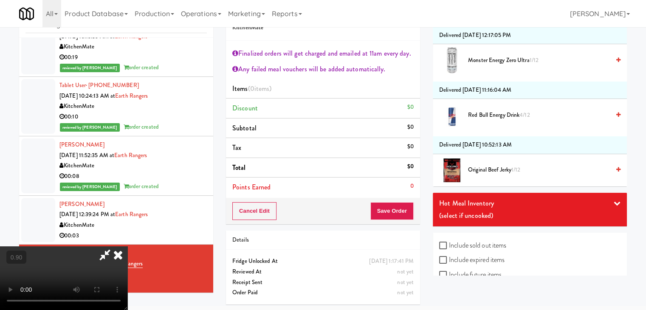
scroll to position [1480, 0]
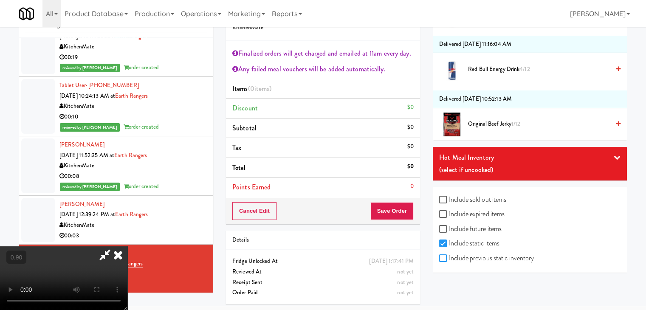
click at [444, 256] on input "Include previous static inventory" at bounding box center [444, 258] width 10 height 7
checkbox input "true"
click at [444, 212] on input "Include expired items" at bounding box center [444, 214] width 10 height 7
checkbox input "true"
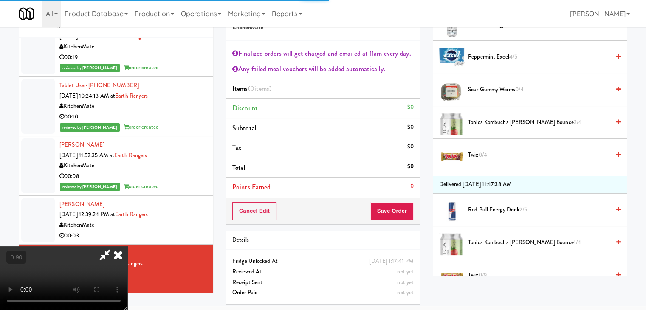
scroll to position [2176, 0]
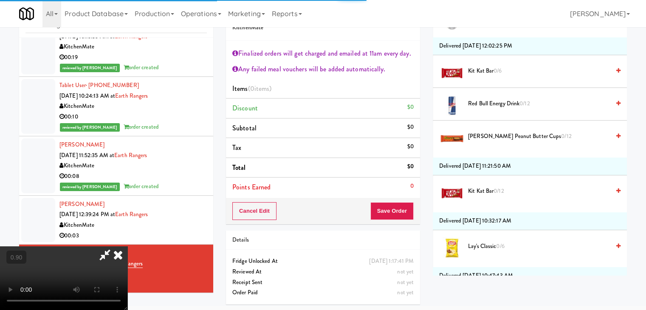
click at [127, 246] on video at bounding box center [63, 278] width 127 height 64
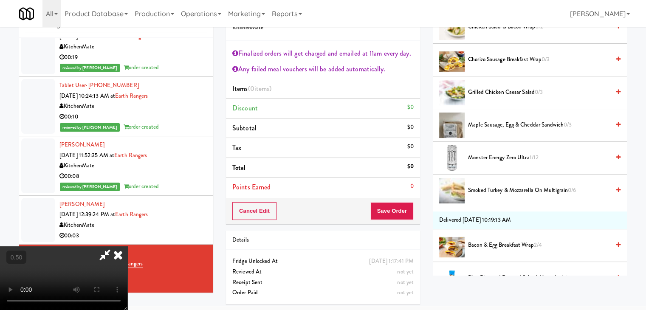
scroll to position [19, 0]
click at [127, 246] on video at bounding box center [63, 278] width 127 height 64
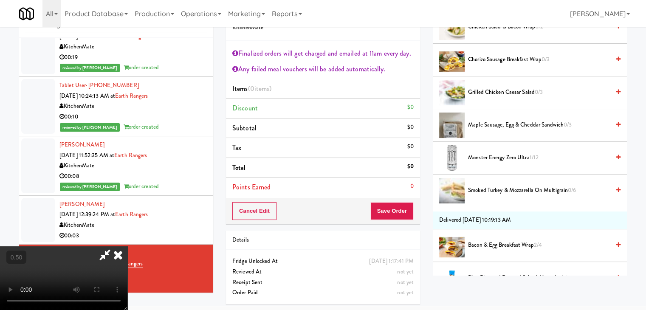
click at [127, 246] on video at bounding box center [63, 278] width 127 height 64
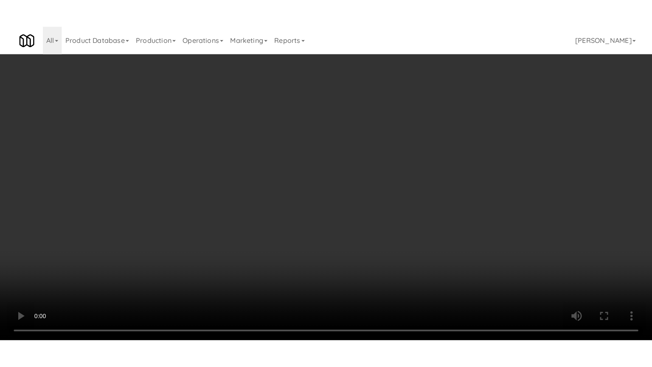
scroll to position [17, 0]
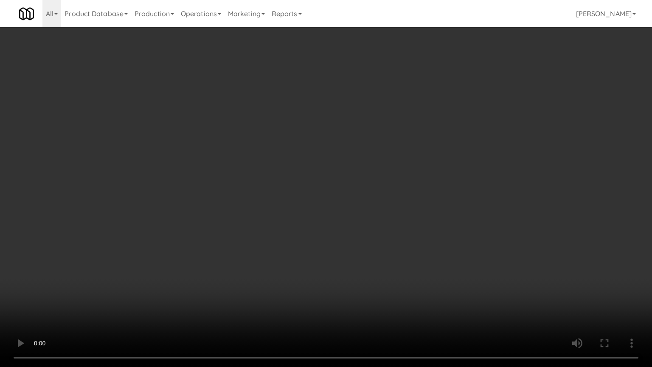
click at [297, 255] on video at bounding box center [326, 183] width 652 height 367
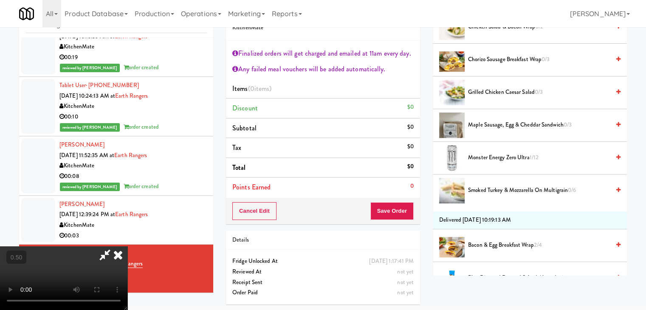
scroll to position [146, 0]
click at [127, 246] on video at bounding box center [63, 278] width 127 height 64
click at [127, 246] on icon at bounding box center [118, 254] width 19 height 17
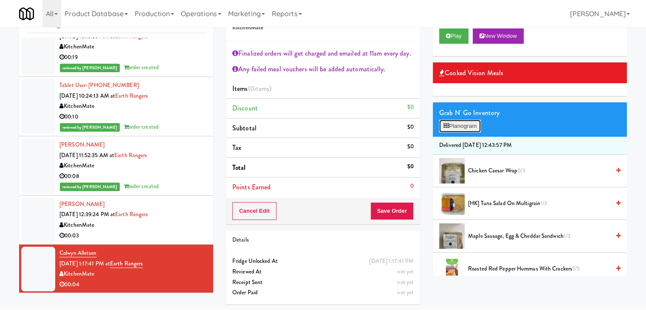
click at [477, 127] on button "Planogram" at bounding box center [460, 126] width 42 height 13
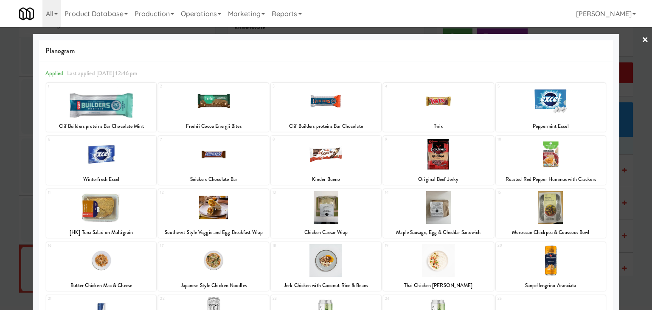
click at [330, 161] on div at bounding box center [326, 154] width 110 height 33
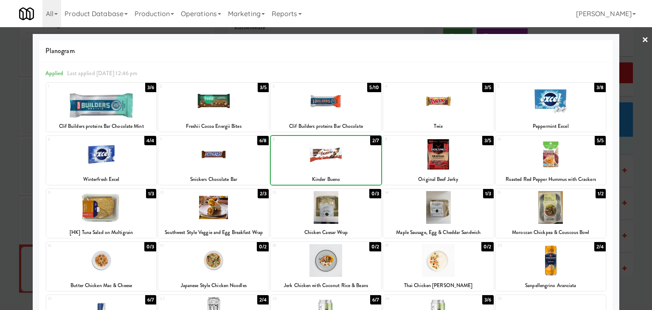
click at [642, 39] on link "×" at bounding box center [645, 40] width 7 height 26
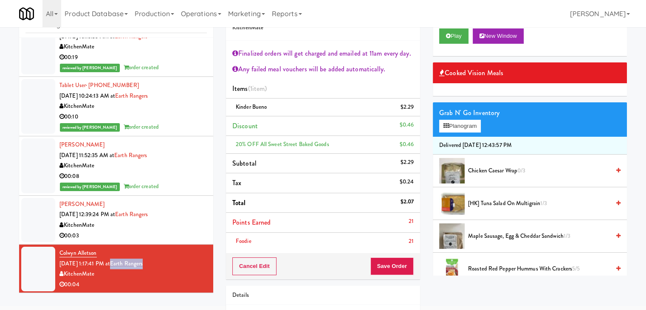
drag, startPoint x: 155, startPoint y: 263, endPoint x: 121, endPoint y: 264, distance: 34.0
click at [121, 264] on div "Colwyn Alletson [DATE] 1:17:41 PM at Earth Rangers KitchenMate 00:04" at bounding box center [132, 269] width 147 height 42
click at [448, 126] on icon at bounding box center [446, 126] width 6 height 6
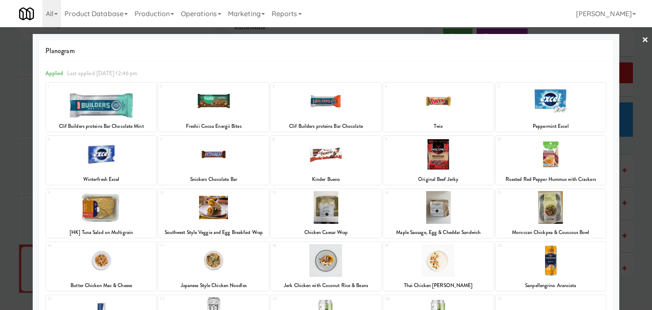
click at [642, 39] on link "×" at bounding box center [645, 40] width 7 height 26
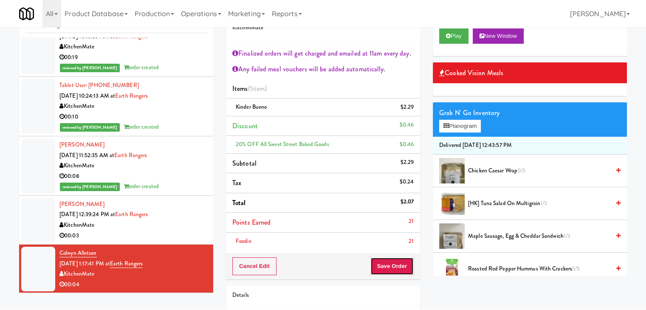
click at [389, 263] on button "Save Order" at bounding box center [391, 266] width 43 height 18
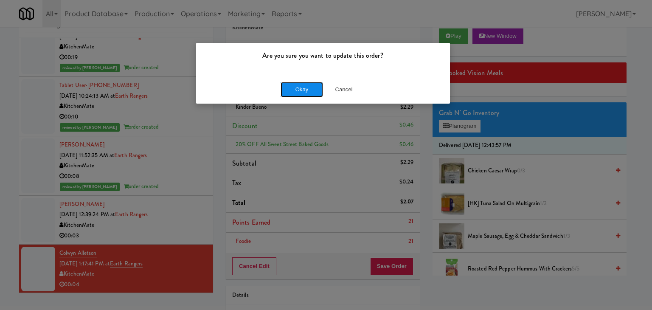
click at [306, 93] on button "Okay" at bounding box center [302, 89] width 42 height 15
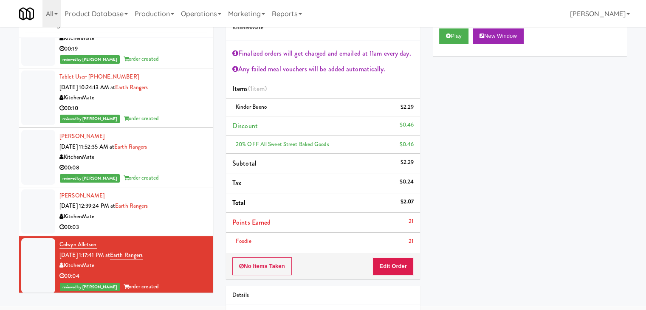
scroll to position [31, 0]
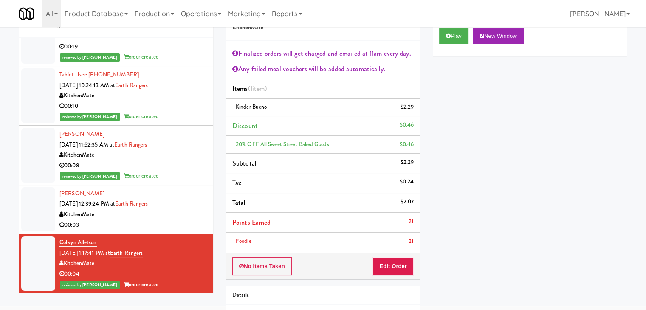
click at [189, 205] on div "[PERSON_NAME] [DATE] 12:39:24 PM at Earth Rangers KitchenMate 00:03" at bounding box center [132, 210] width 147 height 42
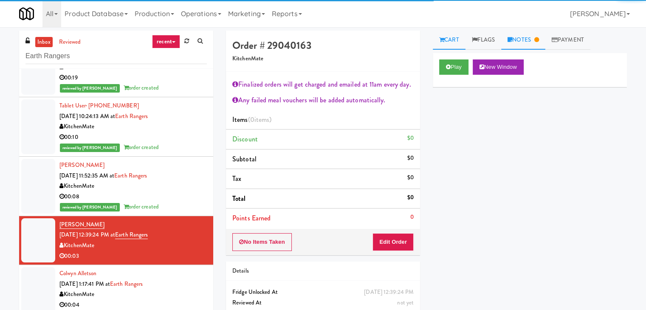
click at [522, 43] on link "Notes" at bounding box center [523, 40] width 44 height 19
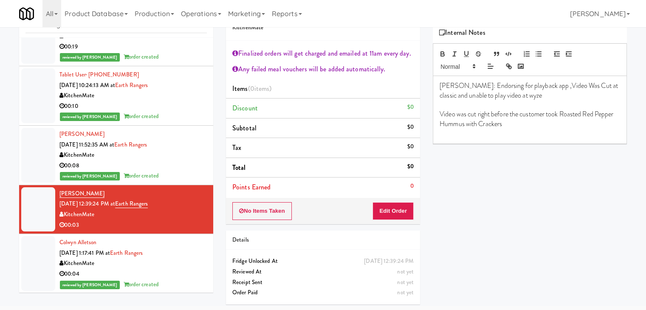
click at [174, 275] on div "00:04" at bounding box center [132, 274] width 147 height 11
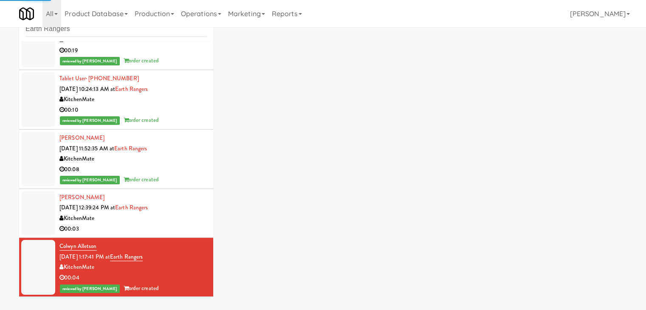
scroll to position [31, 0]
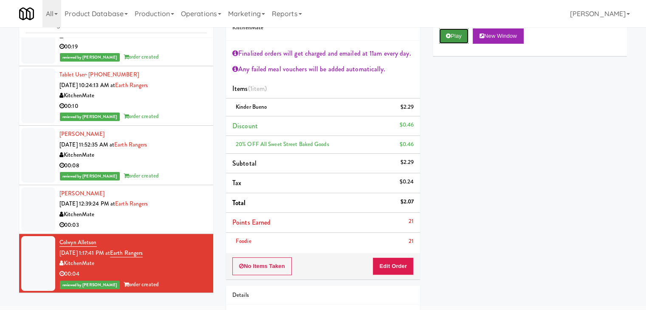
click at [448, 41] on button "Play" at bounding box center [453, 35] width 29 height 15
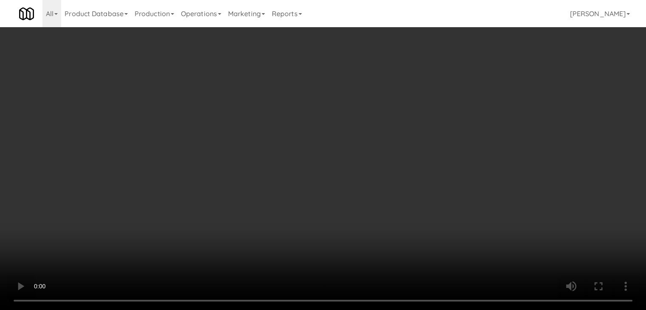
scroll to position [17, 0]
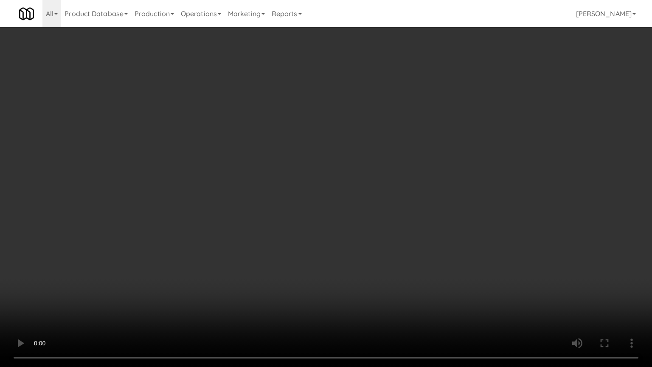
click at [395, 269] on video at bounding box center [326, 183] width 652 height 367
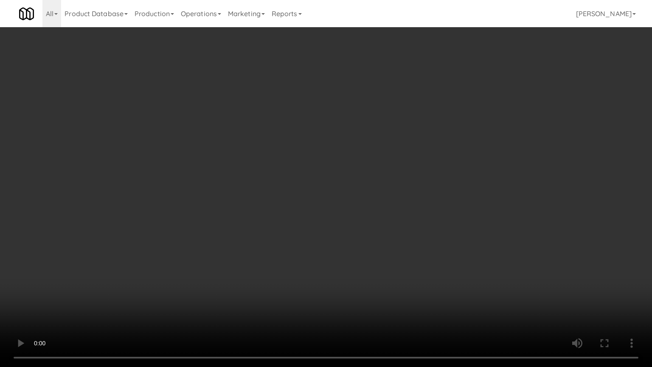
drag, startPoint x: 389, startPoint y: 274, endPoint x: 380, endPoint y: 276, distance: 9.6
click at [389, 274] on video at bounding box center [326, 183] width 652 height 367
click at [358, 284] on video at bounding box center [326, 183] width 652 height 367
click at [375, 279] on video at bounding box center [326, 183] width 652 height 367
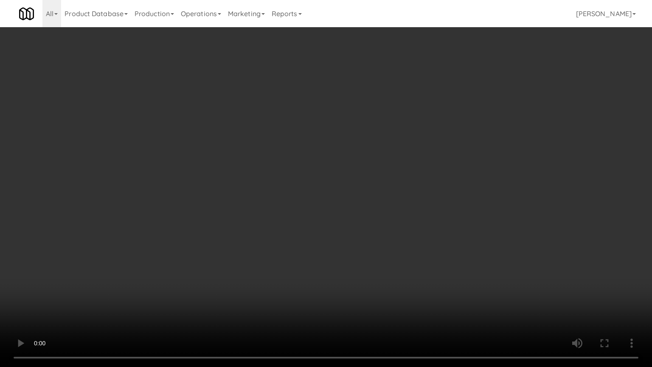
click at [375, 279] on video at bounding box center [326, 183] width 652 height 367
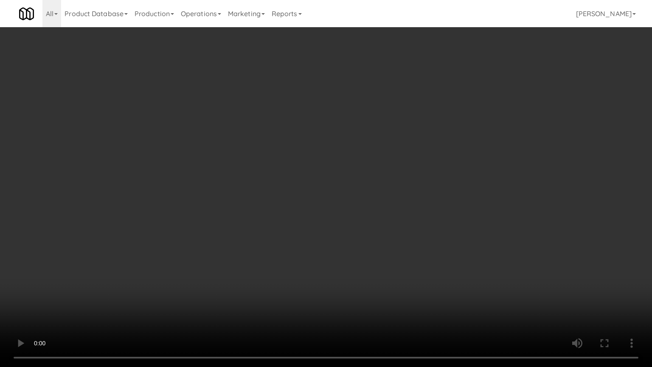
click at [375, 279] on video at bounding box center [326, 183] width 652 height 367
click at [374, 232] on video at bounding box center [326, 183] width 652 height 367
click at [369, 229] on video at bounding box center [326, 183] width 652 height 367
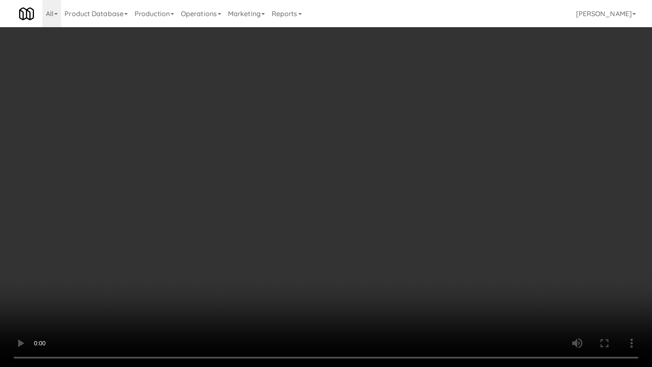
click at [369, 229] on video at bounding box center [326, 183] width 652 height 367
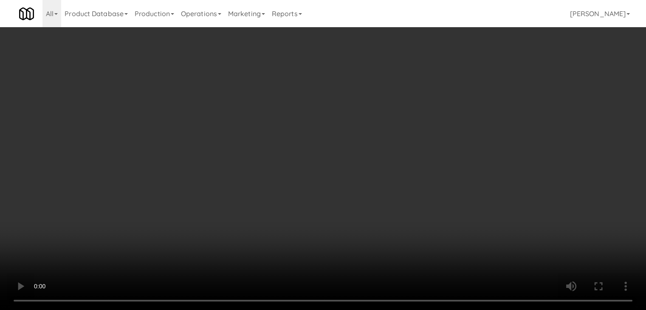
scroll to position [0, 0]
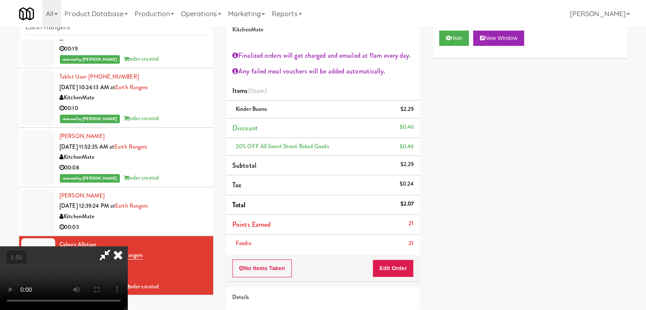
click at [127, 246] on icon at bounding box center [118, 254] width 19 height 17
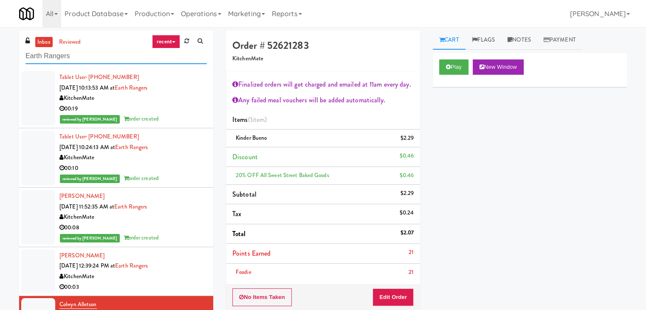
click at [88, 59] on input "Earth Rangers" at bounding box center [115, 56] width 181 height 16
paste input "SVNC Office"
type input "SVNC Office"
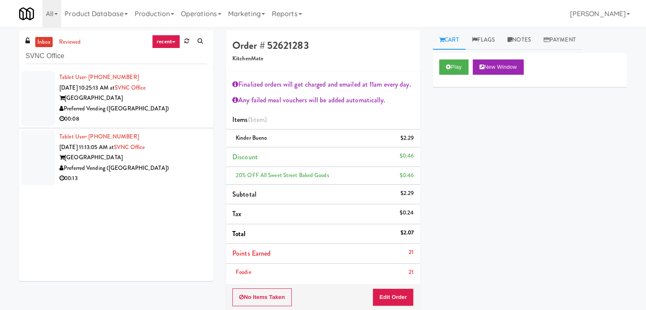
click at [183, 119] on div "00:08" at bounding box center [132, 119] width 147 height 11
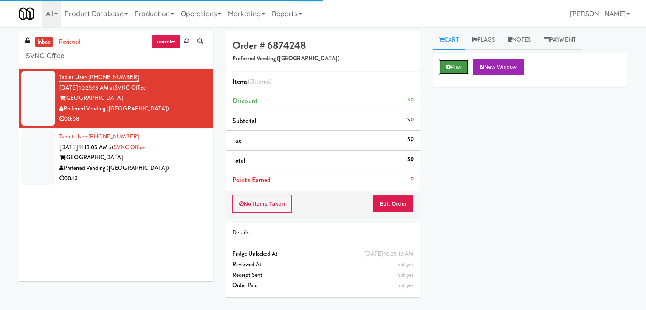
click at [447, 65] on icon at bounding box center [448, 67] width 5 height 6
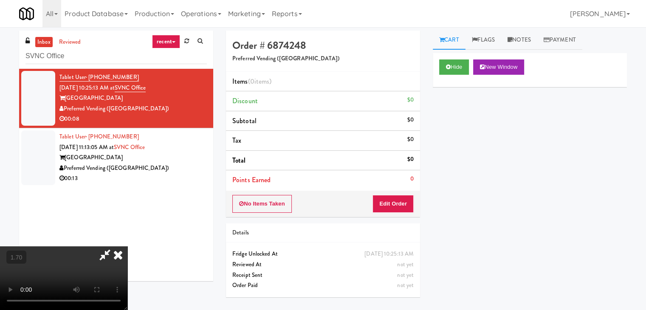
click at [127, 246] on video at bounding box center [63, 278] width 127 height 64
drag, startPoint x: 373, startPoint y: 34, endPoint x: 403, endPoint y: 146, distance: 116.5
click at [127, 246] on icon at bounding box center [118, 254] width 19 height 17
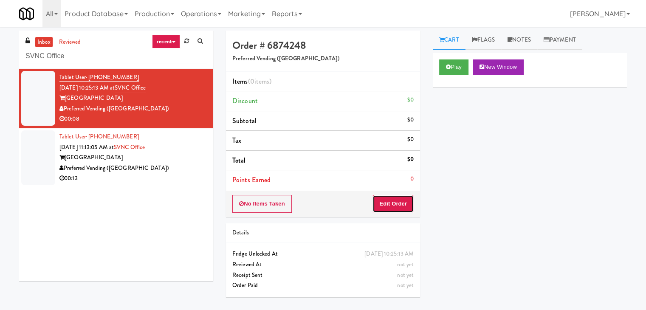
click at [402, 199] on button "Edit Order" at bounding box center [392, 204] width 41 height 18
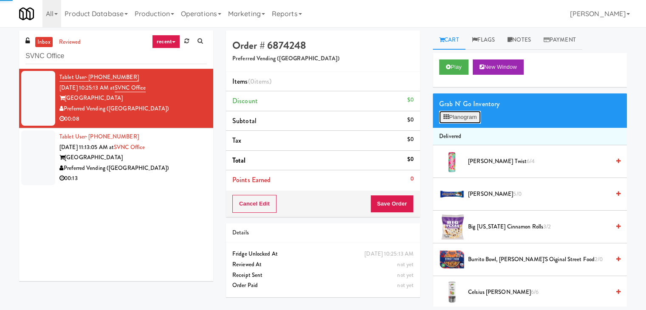
click at [461, 119] on button "Planogram" at bounding box center [460, 117] width 42 height 13
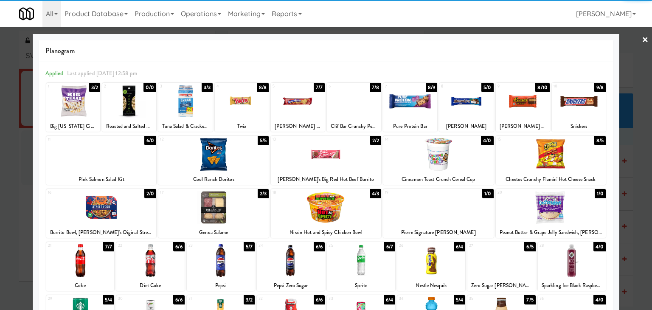
click at [75, 104] on div at bounding box center [73, 101] width 54 height 33
click at [635, 39] on div at bounding box center [326, 155] width 652 height 310
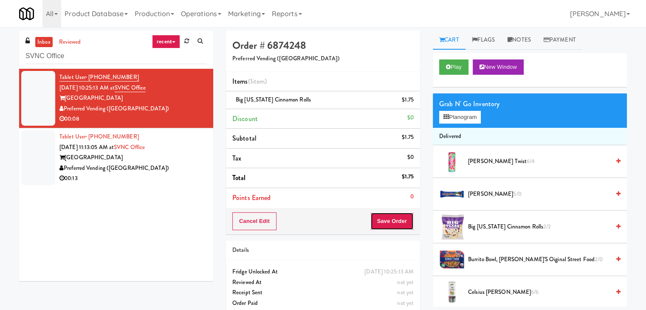
click at [389, 225] on button "Save Order" at bounding box center [391, 221] width 43 height 18
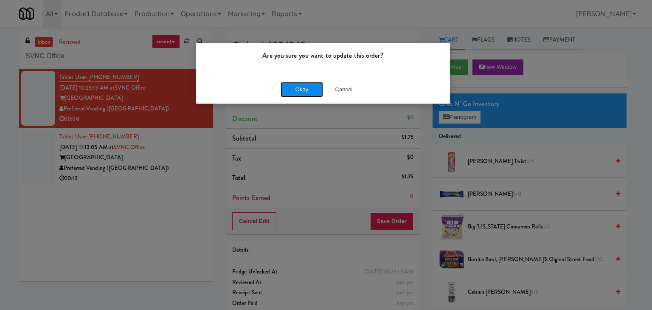
click at [298, 95] on button "Okay" at bounding box center [302, 89] width 42 height 15
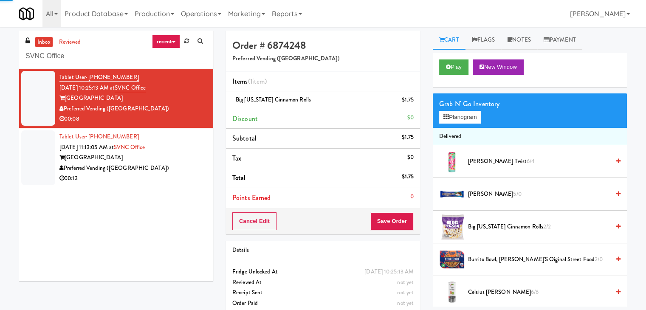
click at [198, 159] on div "[GEOGRAPHIC_DATA]" at bounding box center [132, 157] width 147 height 11
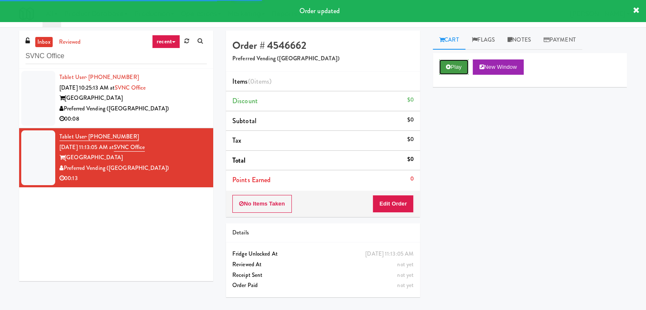
click at [455, 66] on button "Play" at bounding box center [453, 66] width 29 height 15
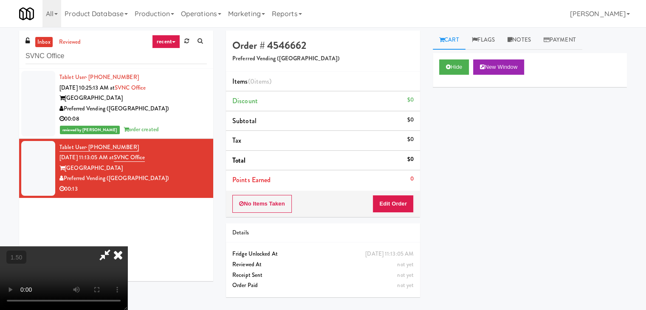
click at [127, 246] on video at bounding box center [63, 278] width 127 height 64
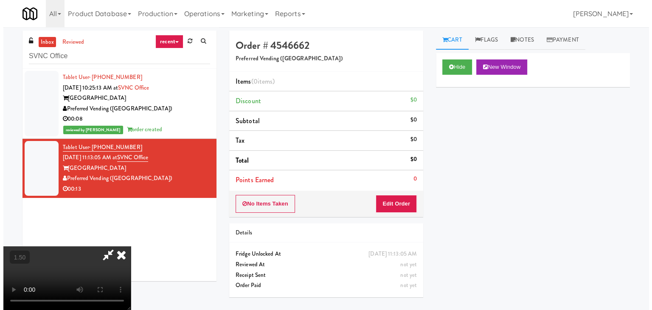
scroll to position [0, 0]
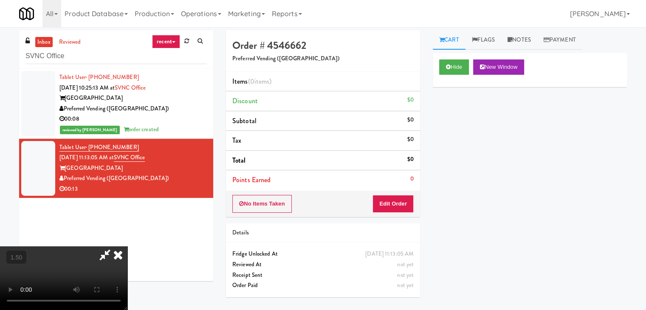
click at [127, 246] on icon at bounding box center [118, 254] width 19 height 17
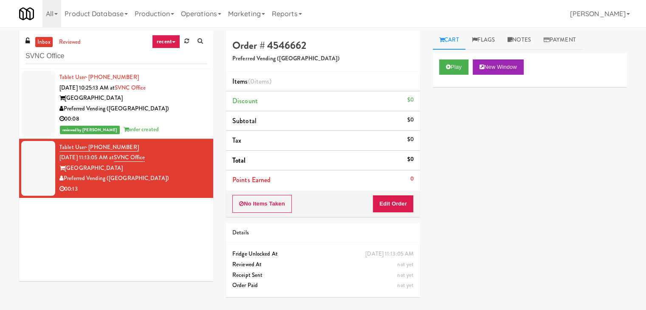
drag, startPoint x: 394, startPoint y: 193, endPoint x: 392, endPoint y: 203, distance: 10.1
click at [392, 202] on div "No Items Taken Edit Order" at bounding box center [323, 204] width 194 height 26
click at [392, 202] on button "Edit Order" at bounding box center [392, 204] width 41 height 18
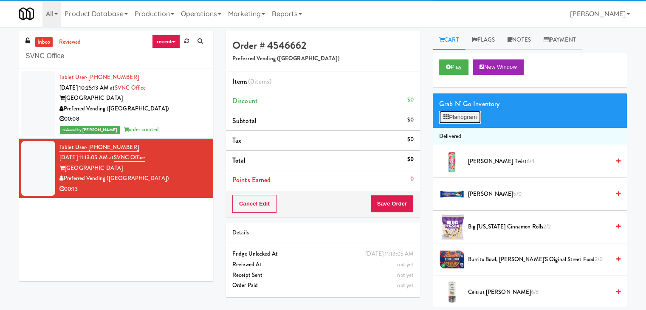
click at [450, 122] on button "Planogram" at bounding box center [460, 117] width 42 height 13
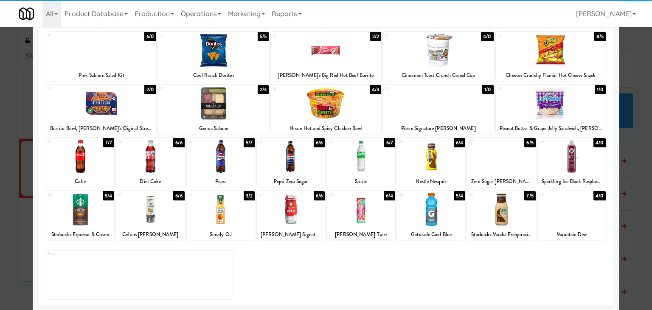
scroll to position [107, 0]
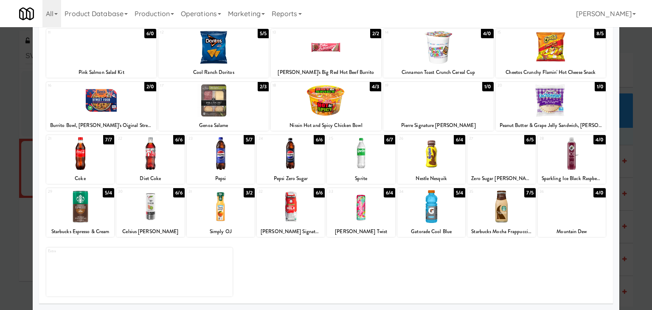
click at [497, 208] on div at bounding box center [502, 206] width 68 height 33
click at [381, 211] on div at bounding box center [361, 206] width 68 height 33
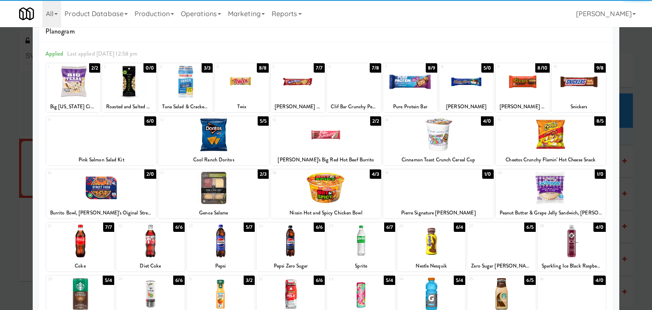
scroll to position [0, 0]
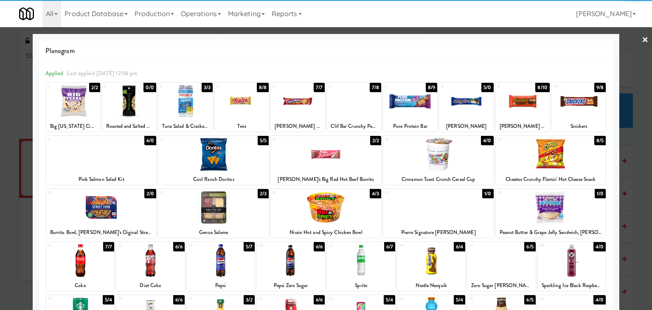
drag, startPoint x: 640, startPoint y: 38, endPoint x: 624, endPoint y: 48, distance: 19.7
click at [642, 37] on link "×" at bounding box center [645, 40] width 7 height 26
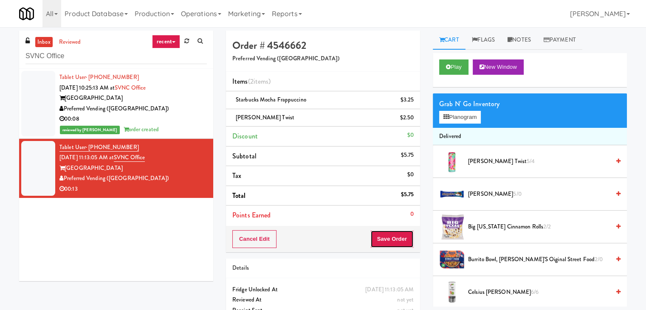
click at [383, 243] on button "Save Order" at bounding box center [391, 239] width 43 height 18
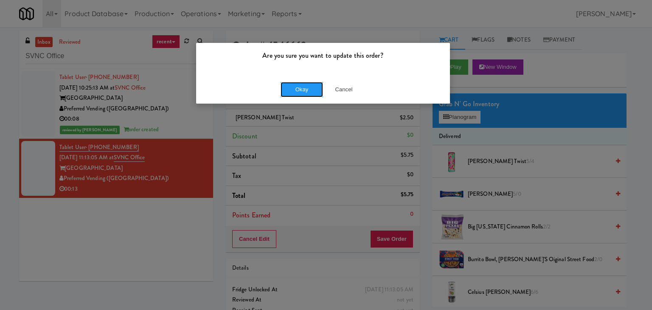
drag, startPoint x: 304, startPoint y: 87, endPoint x: 268, endPoint y: 46, distance: 54.2
click at [304, 87] on button "Okay" at bounding box center [302, 89] width 42 height 15
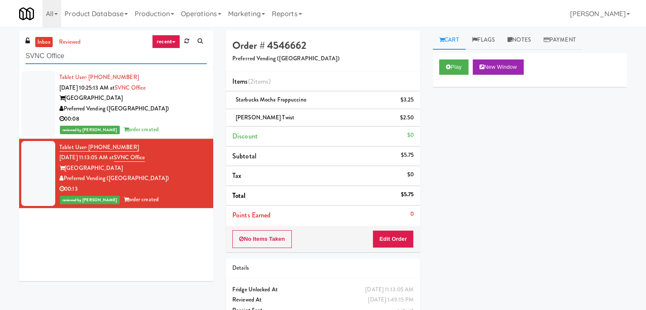
click at [102, 62] on input "SVNC Office" at bounding box center [115, 56] width 181 height 16
paste input "Fridge - Left"
type input "Fridge - Left"
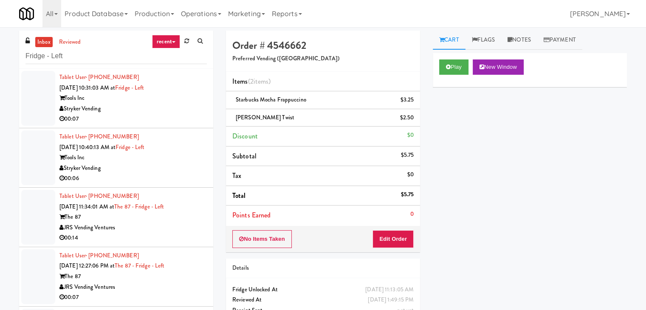
click at [177, 112] on div "Stryker Vending" at bounding box center [132, 109] width 147 height 11
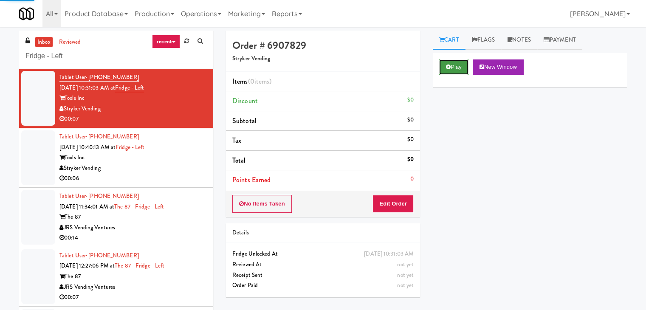
click at [455, 68] on button "Play" at bounding box center [453, 66] width 29 height 15
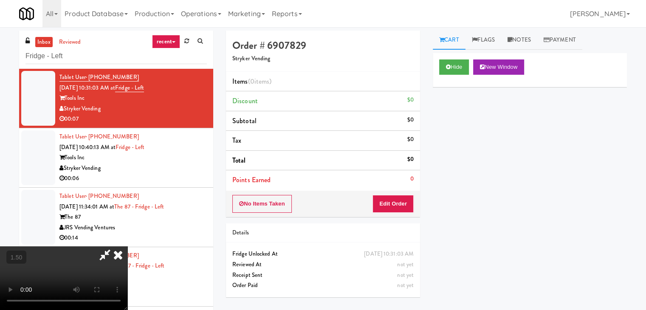
click at [127, 246] on video at bounding box center [63, 278] width 127 height 64
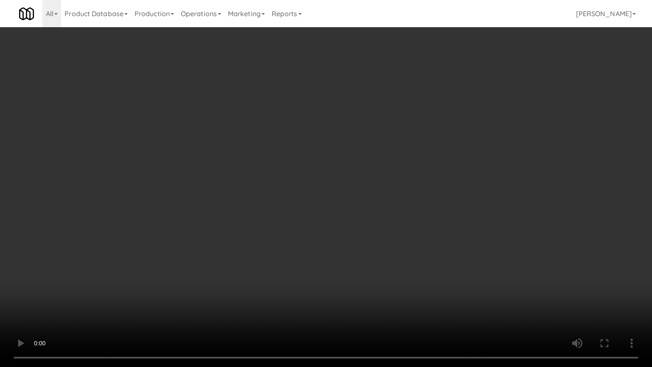
click at [289, 227] on video at bounding box center [326, 183] width 652 height 367
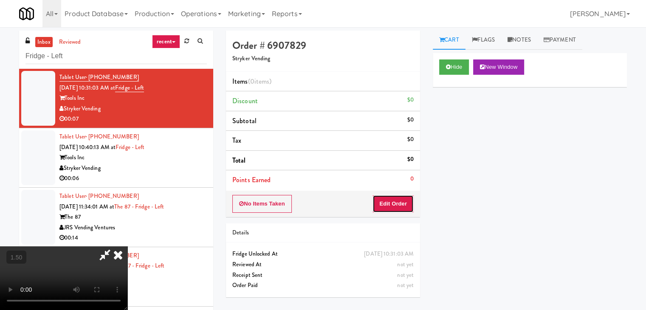
drag, startPoint x: 396, startPoint y: 203, endPoint x: 416, endPoint y: 186, distance: 25.7
click at [397, 203] on button "Edit Order" at bounding box center [392, 204] width 41 height 18
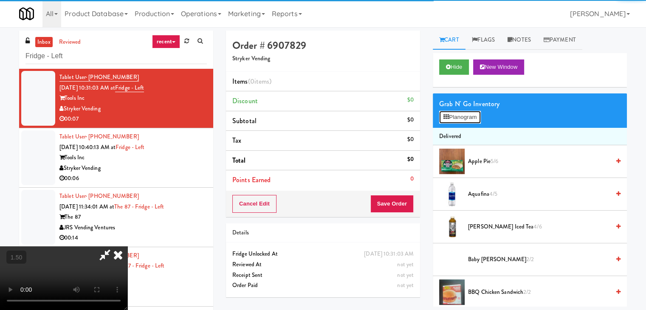
drag, startPoint x: 449, startPoint y: 116, endPoint x: 446, endPoint y: 138, distance: 22.8
click at [449, 116] on button "Planogram" at bounding box center [460, 117] width 42 height 13
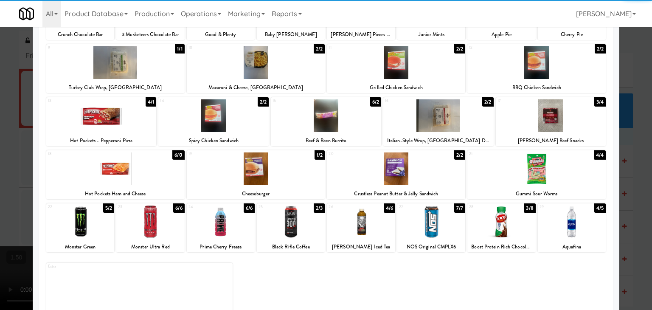
scroll to position [107, 0]
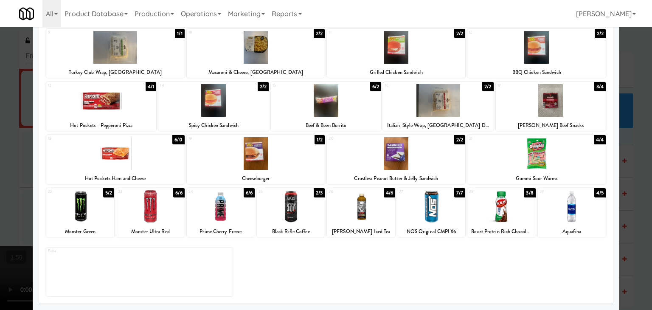
click at [415, 160] on div at bounding box center [396, 153] width 138 height 33
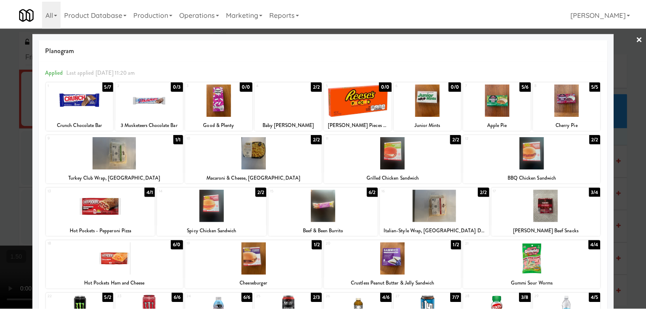
scroll to position [0, 0]
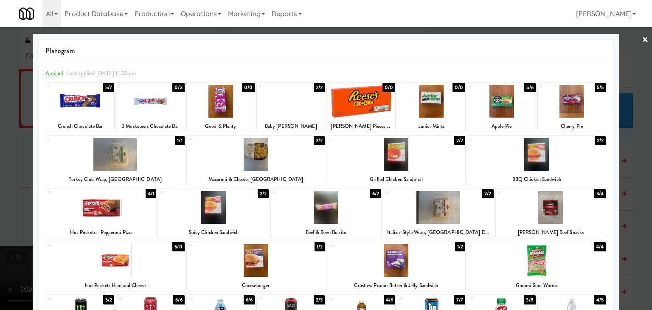
click at [642, 38] on link "×" at bounding box center [645, 40] width 7 height 26
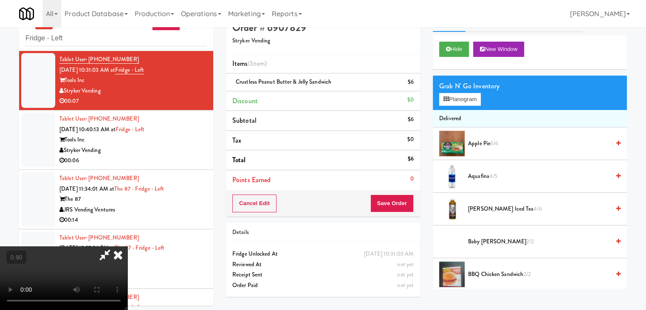
scroll to position [27, 0]
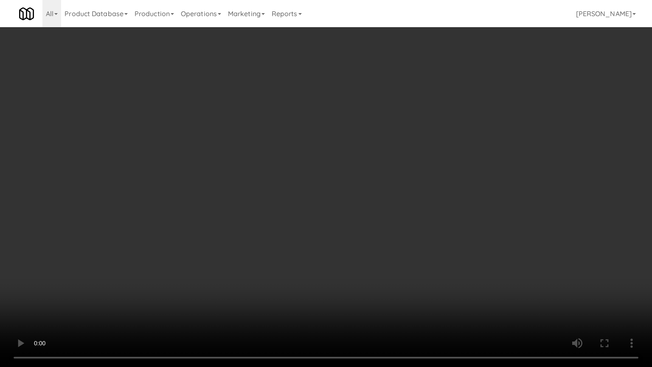
click at [392, 166] on video at bounding box center [326, 183] width 652 height 367
click at [390, 164] on video at bounding box center [326, 183] width 652 height 367
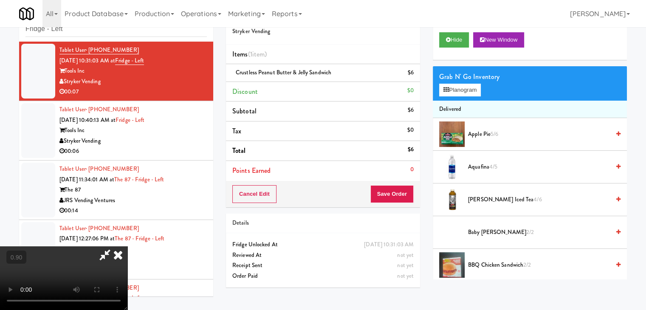
click at [127, 246] on icon at bounding box center [118, 254] width 19 height 17
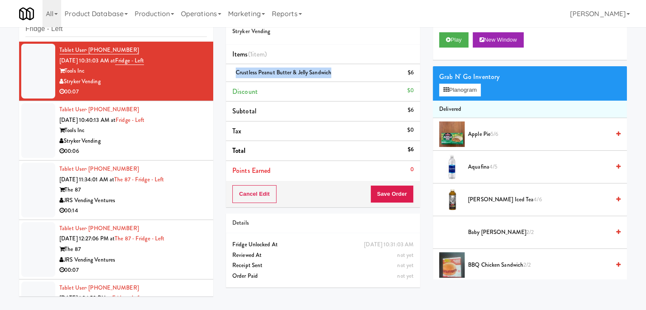
drag, startPoint x: 329, startPoint y: 73, endPoint x: 220, endPoint y: 75, distance: 108.7
click at [220, 75] on div "Order # 6907829 Stryker Vending Items (1 item ) Crustless Peanut Butter & Jelly…" at bounding box center [323, 148] width 207 height 290
drag, startPoint x: 156, startPoint y: 61, endPoint x: 127, endPoint y: 60, distance: 28.5
click at [127, 60] on div "Tablet User · (414) 704-0836 [DATE] 10:31:03 AM at Fridge - Left Tools Inc Stry…" at bounding box center [132, 71] width 147 height 52
click at [0, 114] on div "inbox reviewed recent all unclear take inventory issue suspicious failed recent…" at bounding box center [323, 152] width 646 height 299
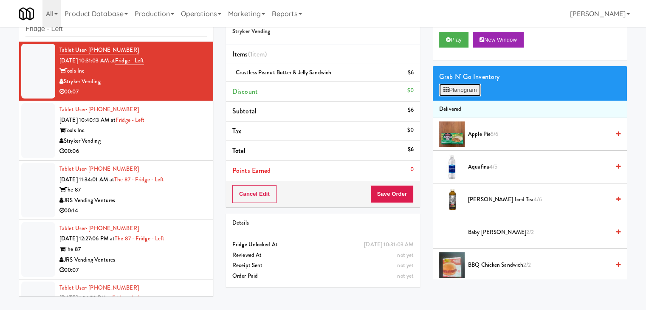
click at [449, 92] on button "Planogram" at bounding box center [460, 90] width 42 height 13
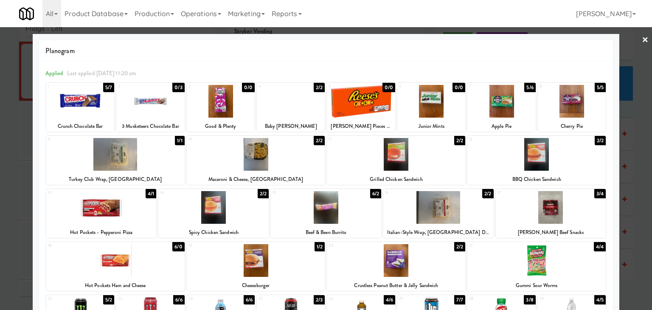
click at [642, 39] on link "×" at bounding box center [645, 40] width 7 height 26
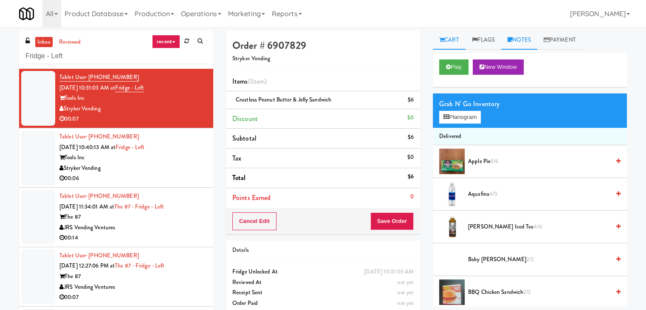
click at [526, 37] on link "Notes" at bounding box center [519, 40] width 36 height 19
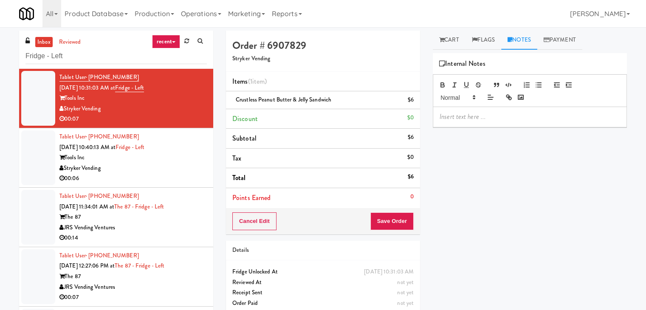
click at [492, 115] on p at bounding box center [530, 116] width 180 height 9
drag, startPoint x: 3, startPoint y: 104, endPoint x: 109, endPoint y: 121, distance: 107.2
click at [3, 104] on div "inbox reviewed recent all unclear take inventory issue suspicious failed recent…" at bounding box center [323, 180] width 646 height 299
click at [479, 110] on div "[PERSON_NAME]:" at bounding box center [529, 117] width 193 height 20
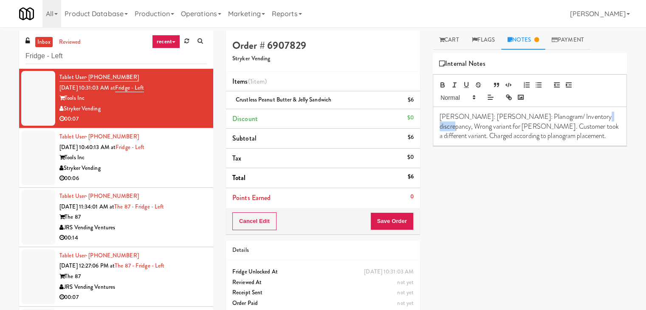
drag, startPoint x: 598, startPoint y: 118, endPoint x: 579, endPoint y: 116, distance: 18.8
click at [579, 116] on p "[PERSON_NAME]: [PERSON_NAME]: Planogram/ Inventory discrepancy, Wrong variant f…" at bounding box center [530, 126] width 180 height 28
click at [280, 99] on span "Crustless Peanut Butter & Jelly Sandwich" at bounding box center [284, 100] width 96 height 8
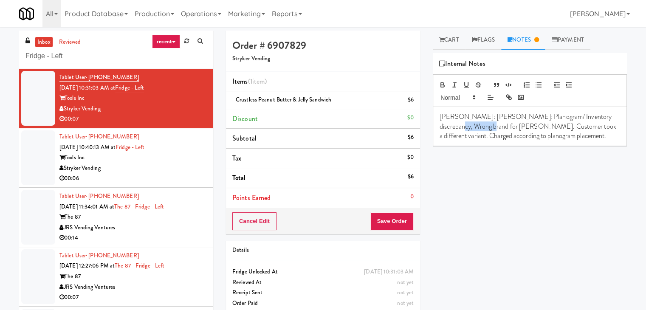
drag, startPoint x: 469, startPoint y: 126, endPoint x: 434, endPoint y: 125, distance: 34.8
click at [434, 125] on div "[PERSON_NAME]: [PERSON_NAME]: Planogram/ Inventory discrepancy, Wrong brand for…" at bounding box center [529, 126] width 193 height 39
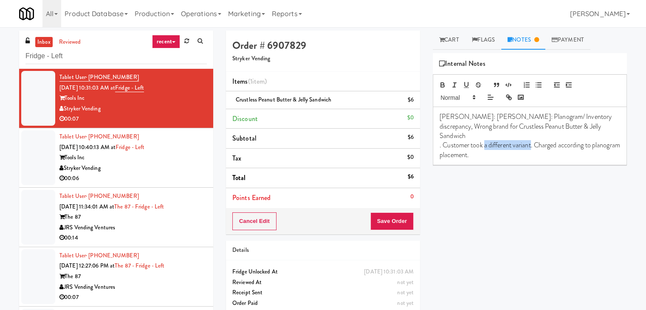
drag, startPoint x: 531, startPoint y: 136, endPoint x: 485, endPoint y: 137, distance: 45.9
click at [485, 141] on p ". Customer took a different variant. Charged according to planogram placement." at bounding box center [530, 150] width 180 height 19
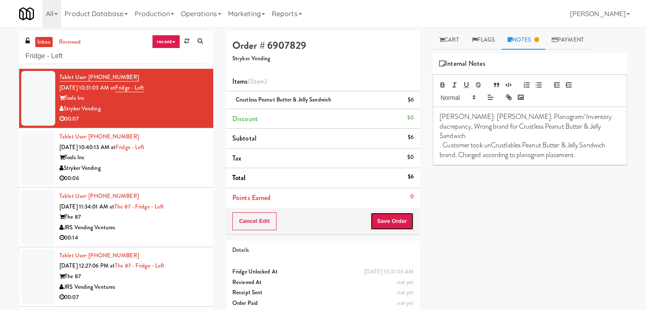
click at [400, 220] on button "Save Order" at bounding box center [391, 221] width 43 height 18
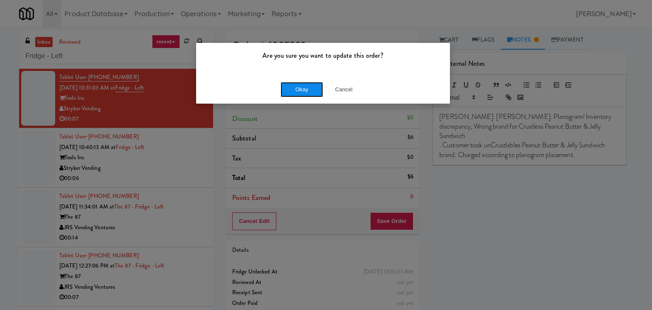
click at [315, 91] on button "Okay" at bounding box center [302, 89] width 42 height 15
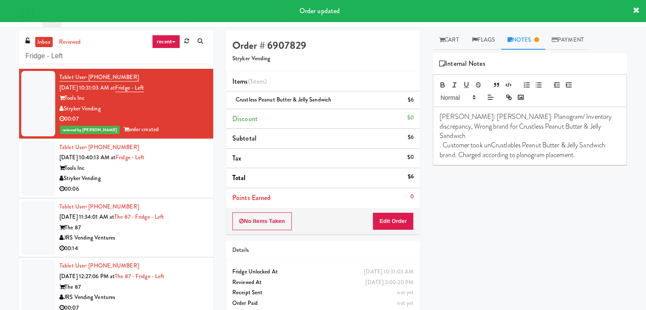
drag, startPoint x: 105, startPoint y: 110, endPoint x: 65, endPoint y: 109, distance: 40.4
click at [65, 109] on div "Stryker Vending" at bounding box center [132, 109] width 147 height 11
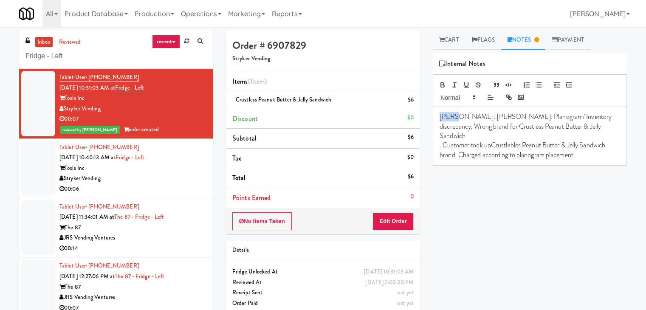
drag, startPoint x: 454, startPoint y: 116, endPoint x: 423, endPoint y: 117, distance: 31.0
click at [423, 117] on div "Order # 6907829 Stryker Vending Items (1 item ) Crustless Peanut Butter & Jelly…" at bounding box center [427, 176] width 414 height 290
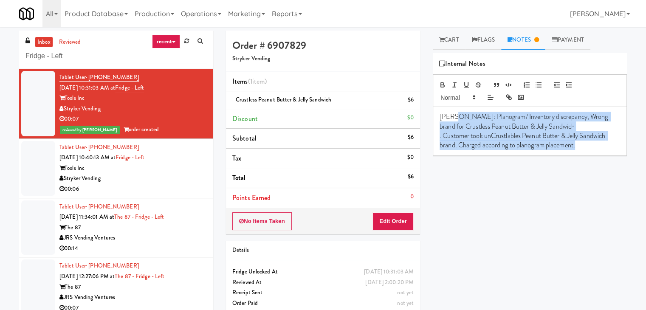
drag, startPoint x: 453, startPoint y: 114, endPoint x: 600, endPoint y: 147, distance: 150.0
click at [600, 147] on div "[PERSON_NAME]: Planogram/ Inventory discrepancy, Wrong brand for Crustless Pean…" at bounding box center [529, 131] width 193 height 48
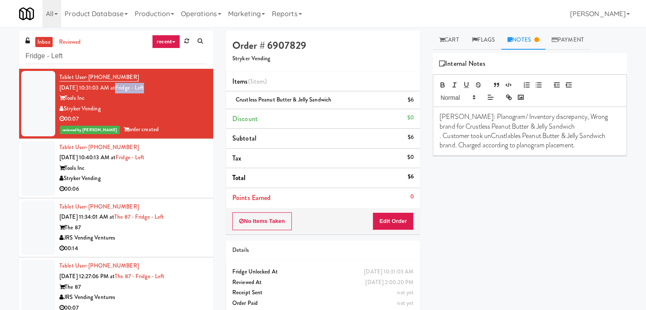
drag, startPoint x: 157, startPoint y: 89, endPoint x: 127, endPoint y: 88, distance: 29.7
click at [127, 88] on div "Tablet User · (414) 704-0836 [DATE] 10:31:03 AM at Fridge - Left Tools Inc Stry…" at bounding box center [132, 103] width 147 height 63
click at [440, 136] on p ". Customer took unCrustlables Peanut Butter & Jelly Sandwich brand. Charged acc…" at bounding box center [530, 140] width 180 height 19
click at [443, 135] on p "[PERSON_NAME]: Planogram/ Inventory discrepancy, Wrong brand for Crustless Pean…" at bounding box center [530, 131] width 180 height 38
click at [451, 135] on p "[PERSON_NAME]: Planogram/ Inventory discrepancy, Wrong brand for Crustless Pean…" at bounding box center [530, 131] width 180 height 38
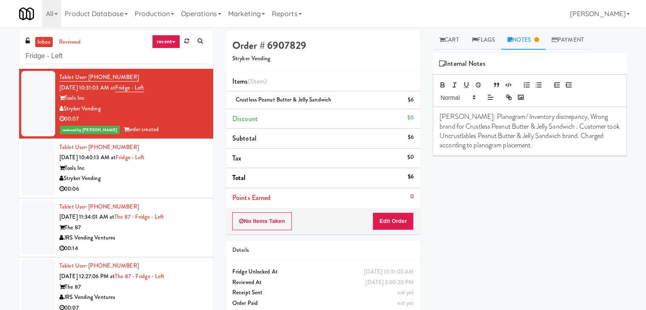
drag, startPoint x: 462, startPoint y: 137, endPoint x: 450, endPoint y: 181, distance: 45.6
click at [450, 181] on div "Play New Window Primary Flag Clear Flag if unable to determine what was taken o…" at bounding box center [530, 212] width 194 height 319
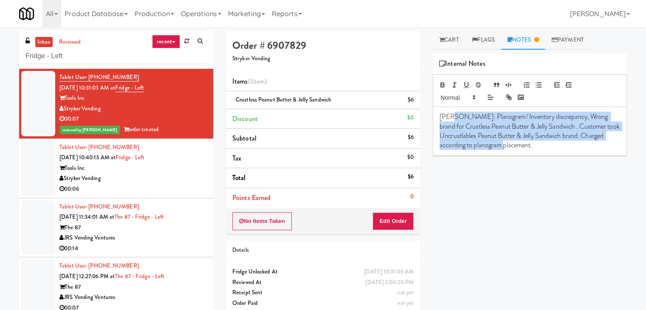
drag, startPoint x: 451, startPoint y: 116, endPoint x: 554, endPoint y: 145, distance: 107.2
click at [554, 145] on p "[PERSON_NAME]: Planogram/ Inventory discrepancy, Wrong brand for Crustless Pean…" at bounding box center [530, 131] width 180 height 38
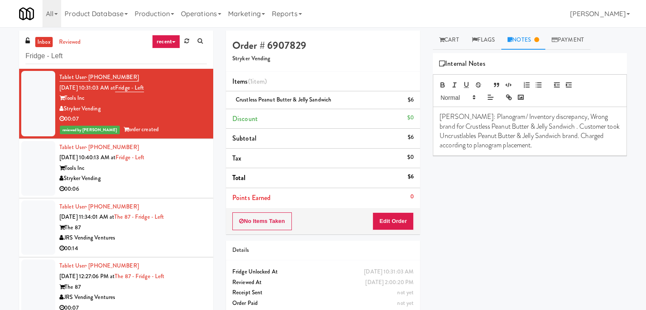
click at [513, 195] on div "Play New Window Primary Flag Clear Flag if unable to determine what was taken o…" at bounding box center [530, 212] width 194 height 319
click at [456, 41] on link "Cart" at bounding box center [449, 40] width 33 height 19
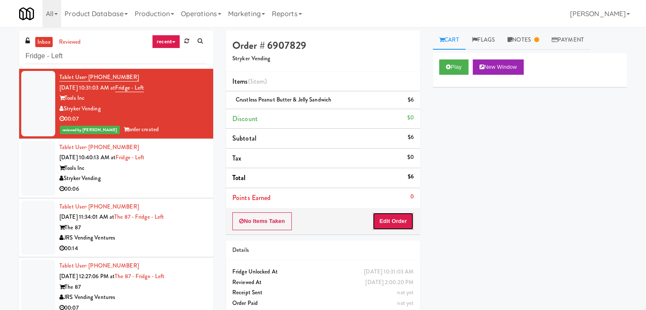
click at [410, 220] on button "Edit Order" at bounding box center [392, 221] width 41 height 18
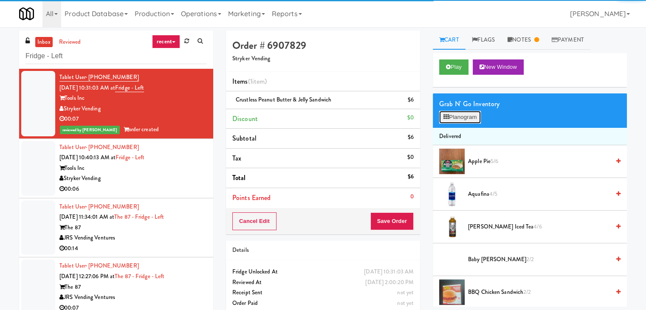
click at [462, 119] on button "Planogram" at bounding box center [460, 117] width 42 height 13
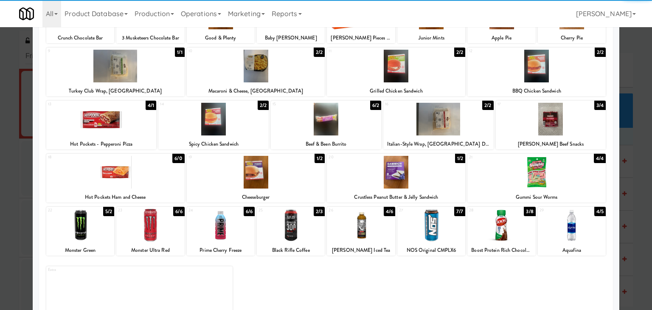
scroll to position [107, 0]
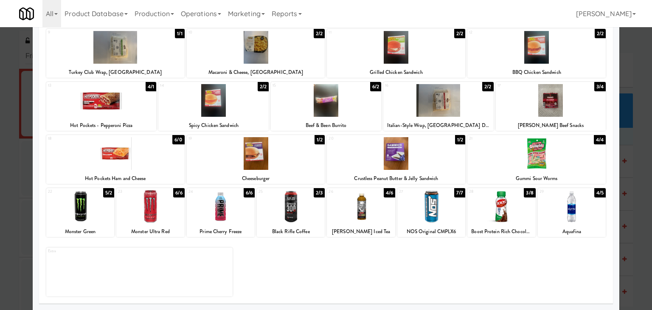
click at [0, 127] on div at bounding box center [326, 155] width 652 height 310
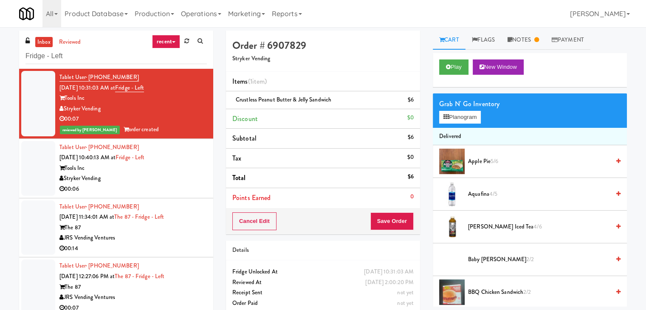
drag, startPoint x: 178, startPoint y: 189, endPoint x: 179, endPoint y: 183, distance: 6.4
click at [178, 188] on div "00:06" at bounding box center [132, 189] width 147 height 11
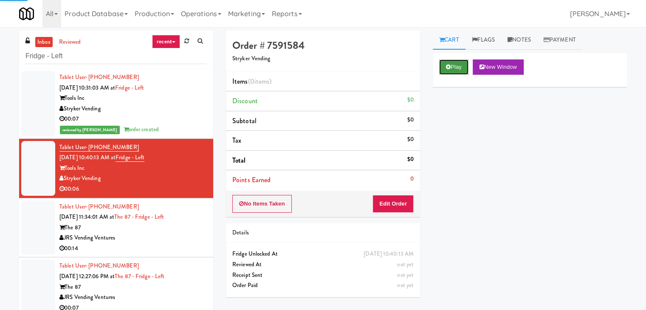
click at [455, 64] on button "Play" at bounding box center [453, 66] width 29 height 15
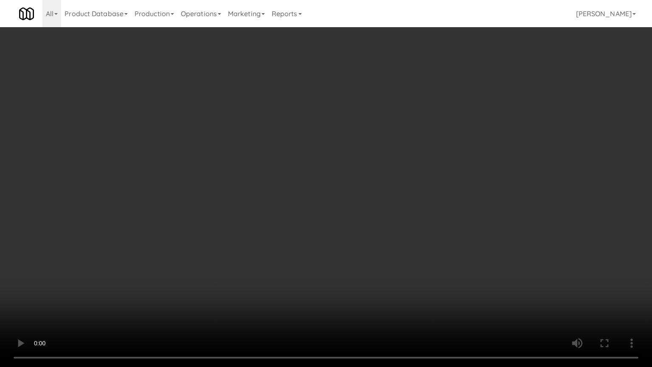
click at [386, 230] on video at bounding box center [326, 183] width 652 height 367
click at [386, 229] on video at bounding box center [326, 183] width 652 height 367
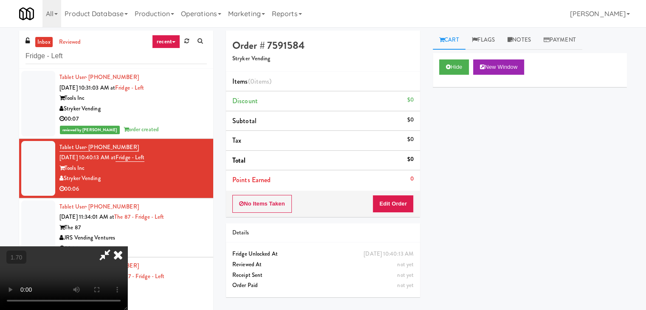
click at [127, 246] on icon at bounding box center [118, 254] width 19 height 17
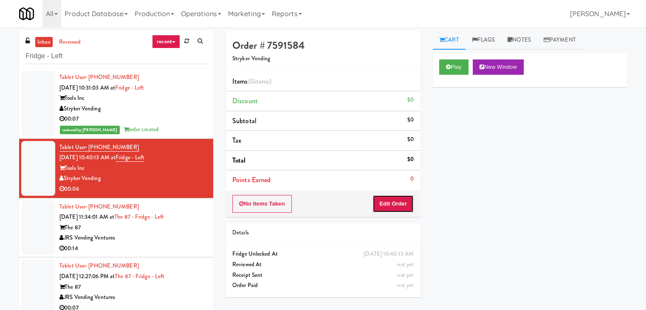
click at [401, 208] on button "Edit Order" at bounding box center [392, 204] width 41 height 18
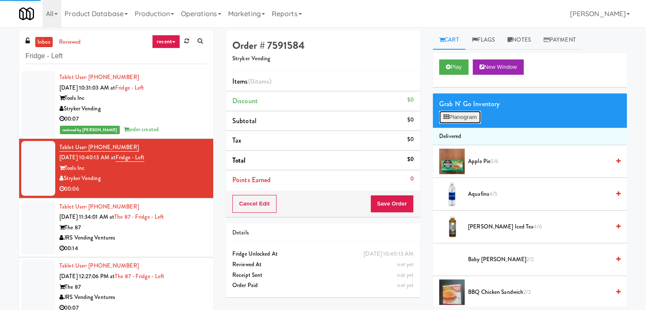
drag, startPoint x: 462, startPoint y: 118, endPoint x: 406, endPoint y: 117, distance: 55.7
click at [462, 118] on button "Planogram" at bounding box center [460, 117] width 42 height 13
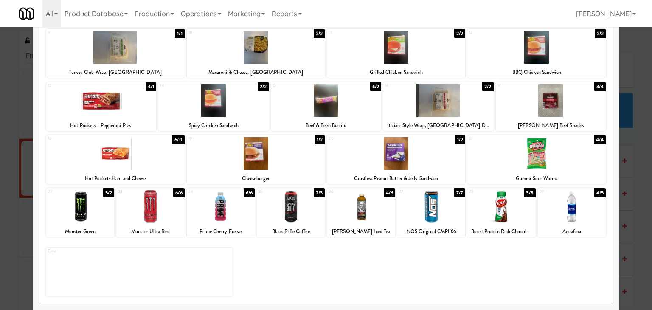
drag, startPoint x: 375, startPoint y: 217, endPoint x: 402, endPoint y: 215, distance: 27.7
click at [375, 217] on div at bounding box center [361, 206] width 68 height 33
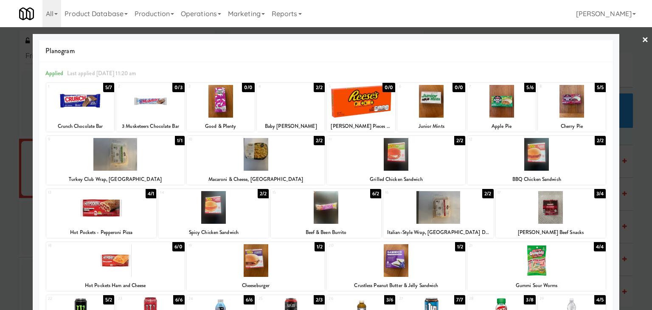
drag, startPoint x: 638, startPoint y: 42, endPoint x: 624, endPoint y: 56, distance: 20.4
click at [642, 42] on link "×" at bounding box center [645, 40] width 7 height 26
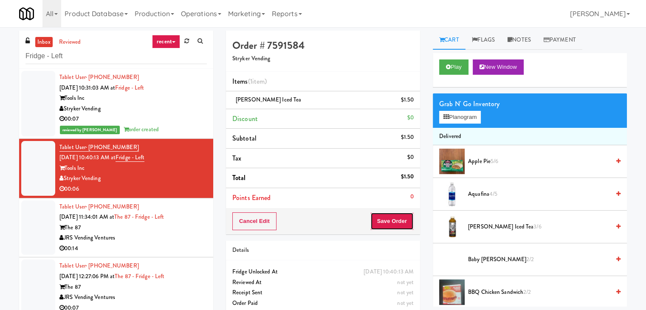
click at [386, 218] on button "Save Order" at bounding box center [391, 221] width 43 height 18
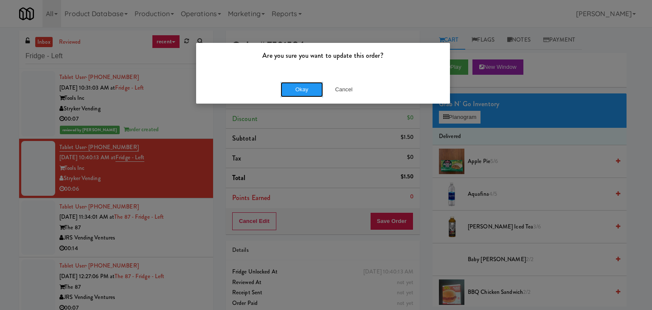
drag, startPoint x: 299, startPoint y: 90, endPoint x: 243, endPoint y: 164, distance: 92.2
click at [299, 90] on button "Okay" at bounding box center [302, 89] width 42 height 15
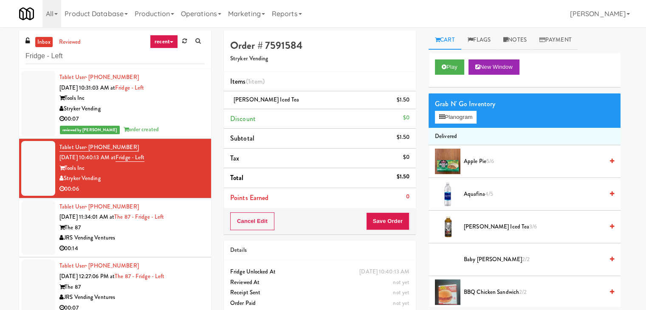
click at [175, 244] on div "00:14" at bounding box center [131, 248] width 145 height 11
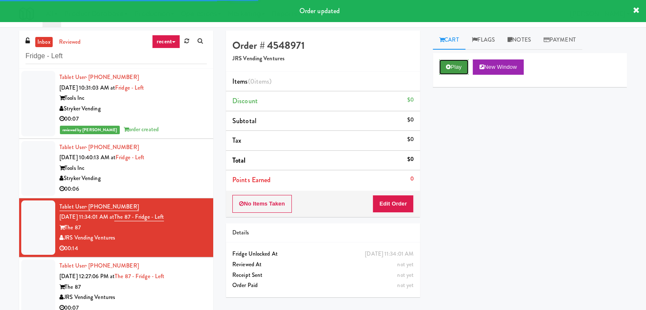
click at [462, 66] on button "Play" at bounding box center [453, 66] width 29 height 15
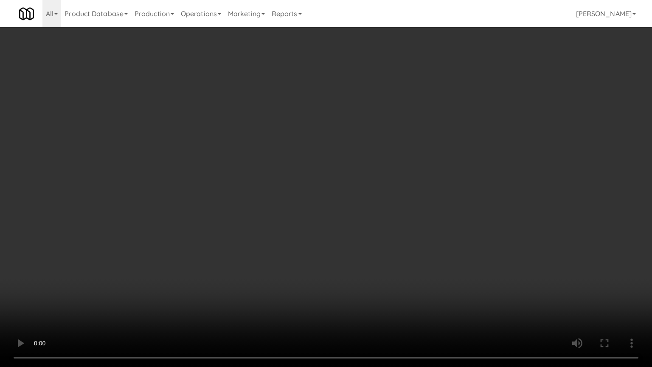
click at [372, 127] on video at bounding box center [326, 183] width 652 height 367
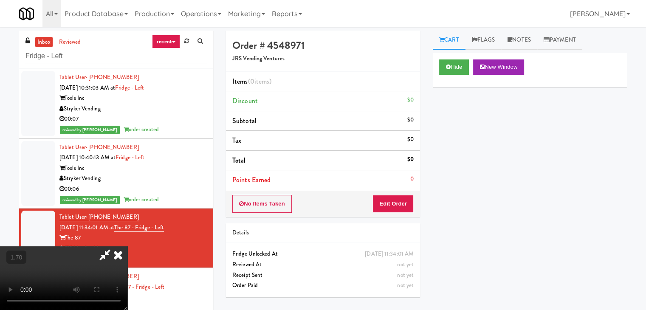
click at [127, 246] on icon at bounding box center [118, 254] width 19 height 17
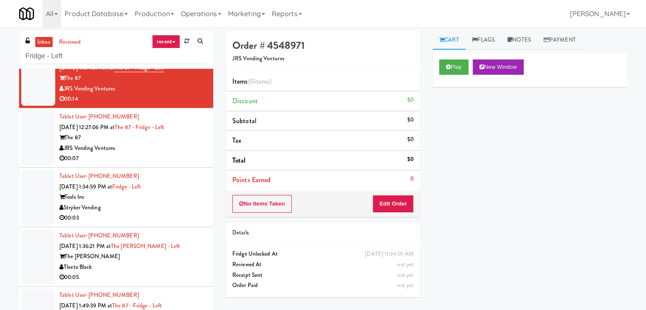
scroll to position [181, 0]
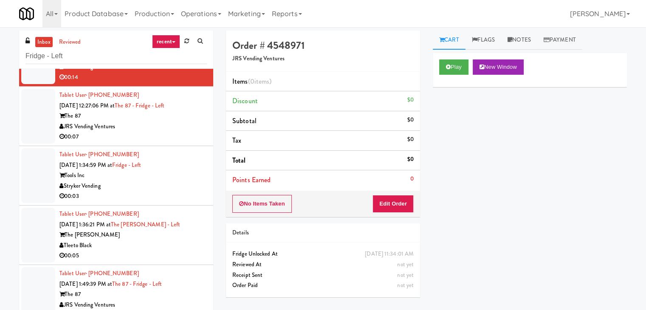
click at [180, 181] on div "Stryker Vending" at bounding box center [132, 186] width 147 height 11
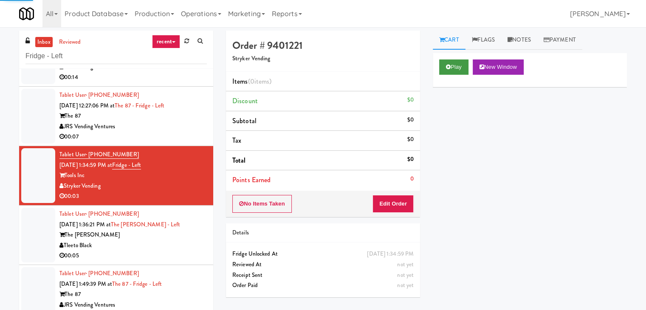
click at [437, 62] on div "Play New Window" at bounding box center [530, 70] width 194 height 34
click at [453, 63] on button "Play" at bounding box center [453, 66] width 29 height 15
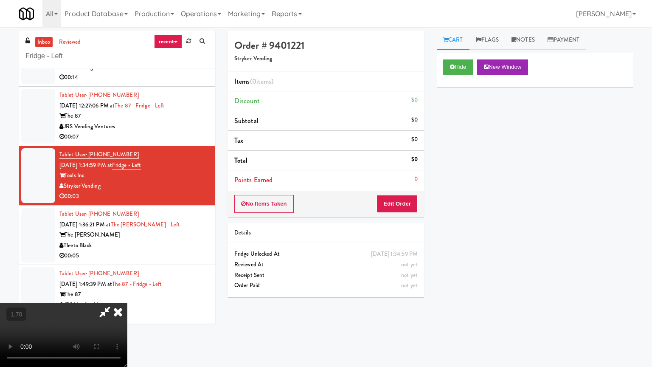
click at [127, 303] on video at bounding box center [63, 335] width 127 height 64
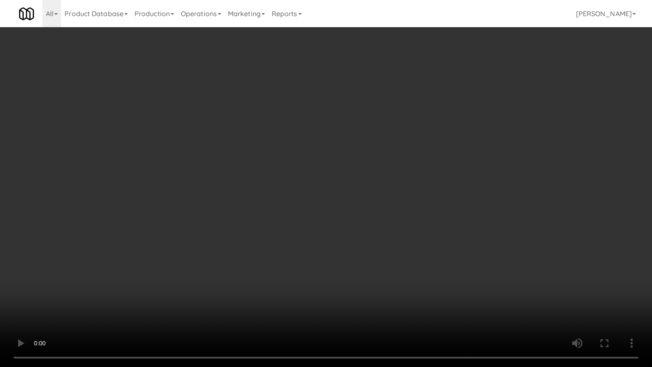
click at [345, 140] on video at bounding box center [326, 183] width 652 height 367
click at [346, 140] on video at bounding box center [326, 183] width 652 height 367
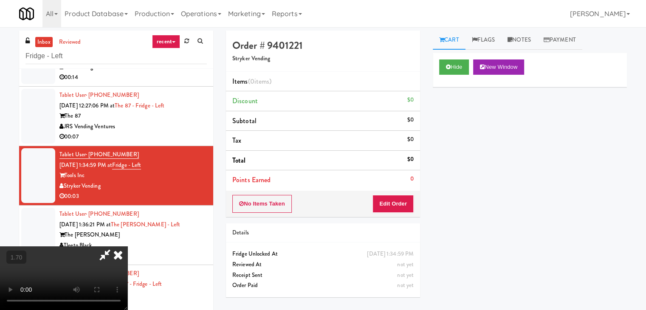
click at [127, 246] on icon at bounding box center [118, 254] width 19 height 17
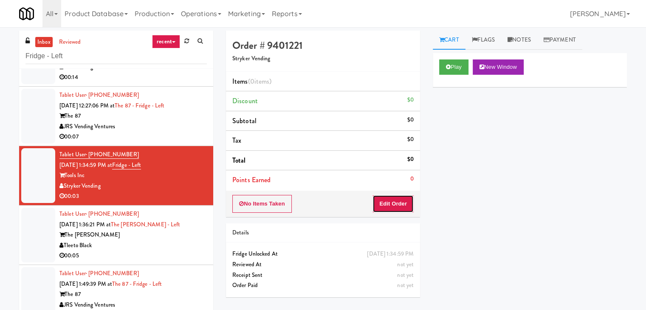
click at [399, 200] on button "Edit Order" at bounding box center [392, 204] width 41 height 18
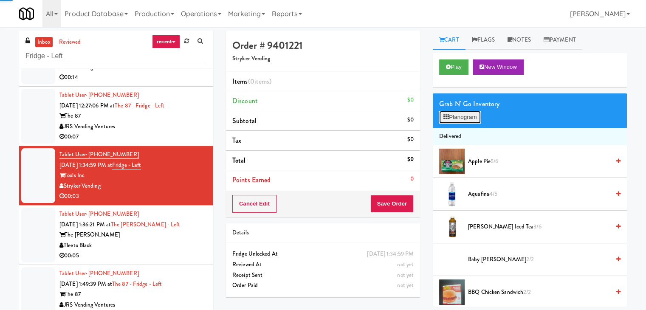
click at [462, 112] on button "Planogram" at bounding box center [460, 117] width 42 height 13
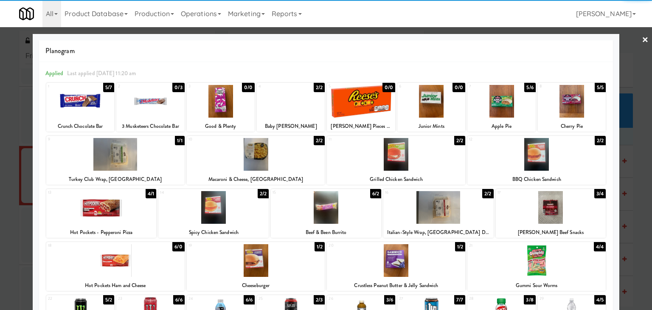
click at [412, 157] on div at bounding box center [396, 154] width 138 height 33
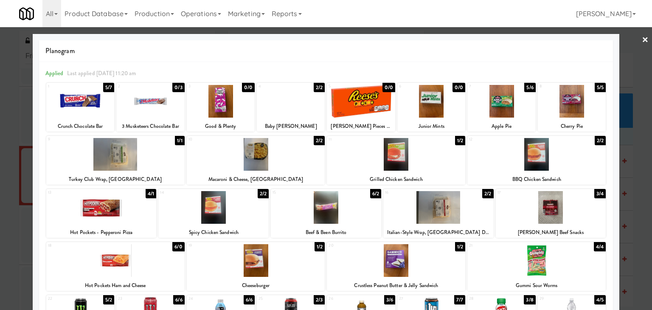
drag, startPoint x: 640, startPoint y: 36, endPoint x: 627, endPoint y: 51, distance: 19.8
click at [642, 36] on link "×" at bounding box center [645, 40] width 7 height 26
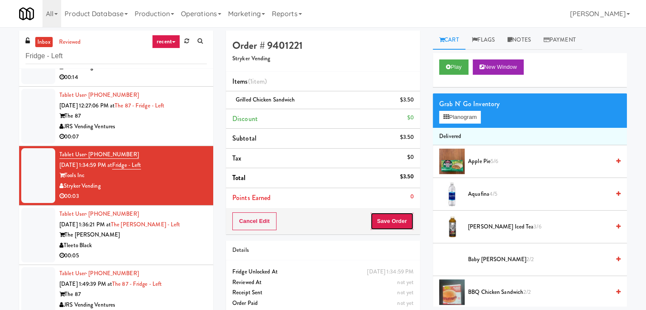
click at [386, 218] on button "Save Order" at bounding box center [391, 221] width 43 height 18
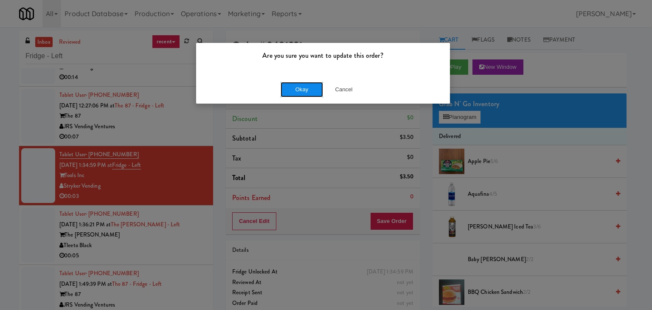
click at [305, 87] on button "Okay" at bounding box center [302, 89] width 42 height 15
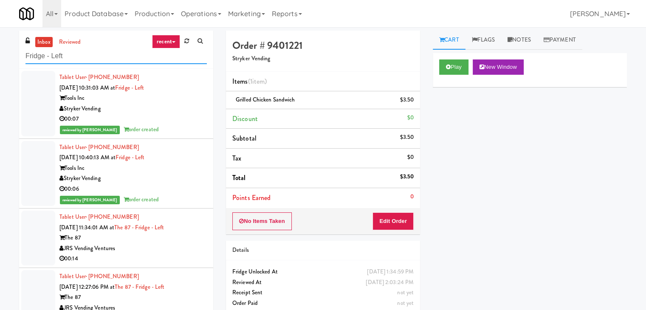
click at [94, 58] on input "Fridge - Left" at bounding box center [115, 56] width 181 height 16
paste input "[PERSON_NAME] - Cooler"
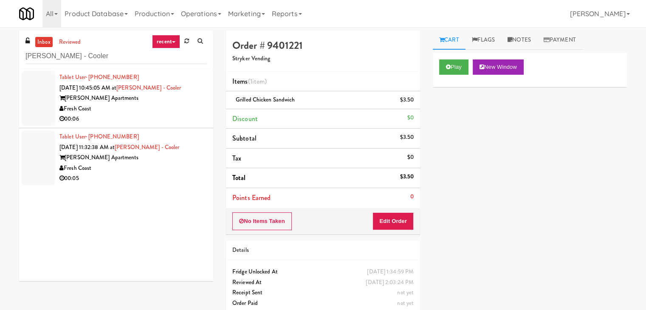
click at [162, 128] on li "Tablet User · (925) 493-0591 [DATE] 11:32:38 AM at [PERSON_NAME] - Cooler [PERS…" at bounding box center [116, 157] width 194 height 59
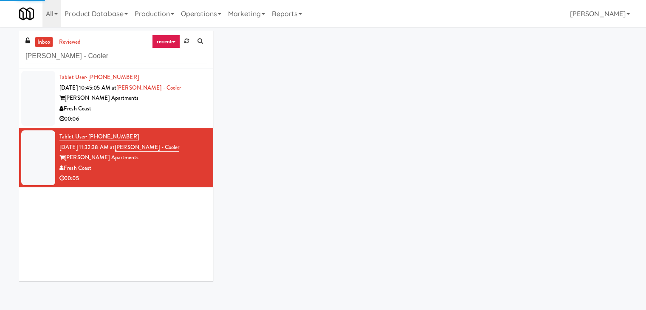
click at [166, 117] on div "00:06" at bounding box center [132, 119] width 147 height 11
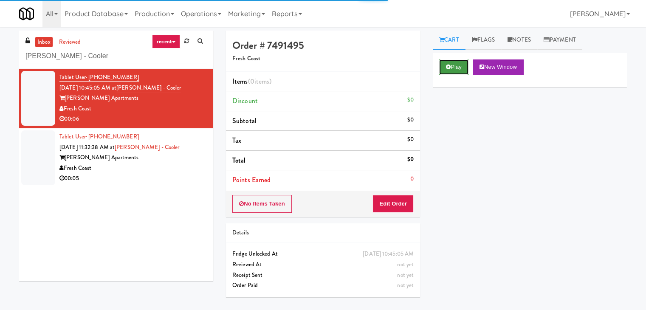
click at [444, 72] on button "Play" at bounding box center [453, 66] width 29 height 15
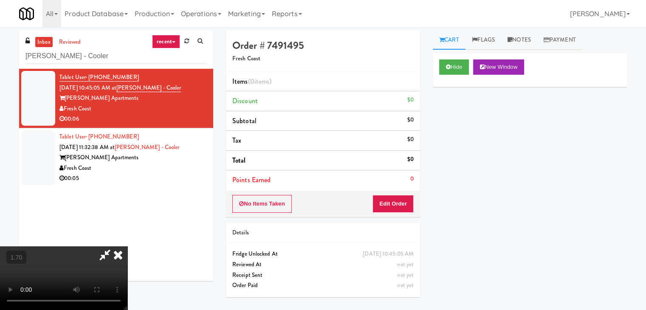
click at [127, 246] on video at bounding box center [63, 278] width 127 height 64
drag, startPoint x: 375, startPoint y: 38, endPoint x: 369, endPoint y: 63, distance: 26.0
click at [127, 246] on icon at bounding box center [118, 254] width 19 height 17
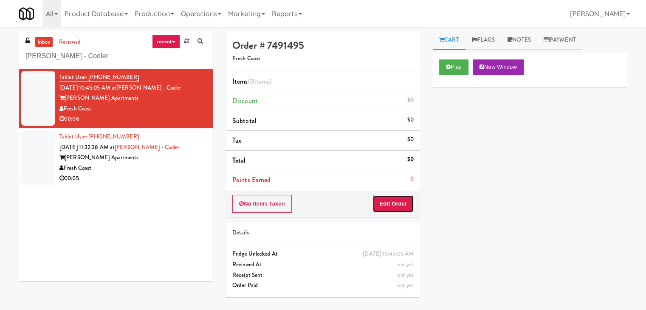
drag, startPoint x: 378, startPoint y: 201, endPoint x: 397, endPoint y: 183, distance: 26.5
click at [378, 200] on button "Edit Order" at bounding box center [392, 204] width 41 height 18
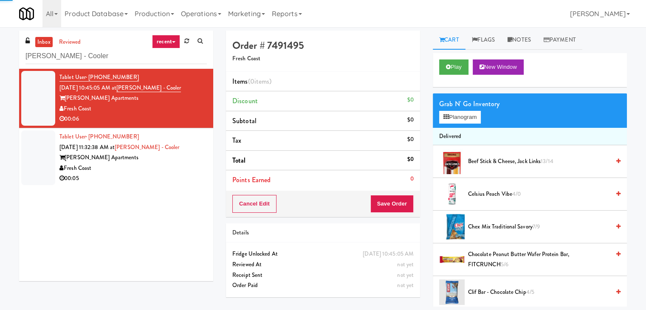
drag, startPoint x: 456, startPoint y: 133, endPoint x: 457, endPoint y: 128, distance: 4.8
click at [457, 130] on li "Delivered" at bounding box center [530, 137] width 194 height 18
click at [461, 118] on button "Planogram" at bounding box center [460, 117] width 42 height 13
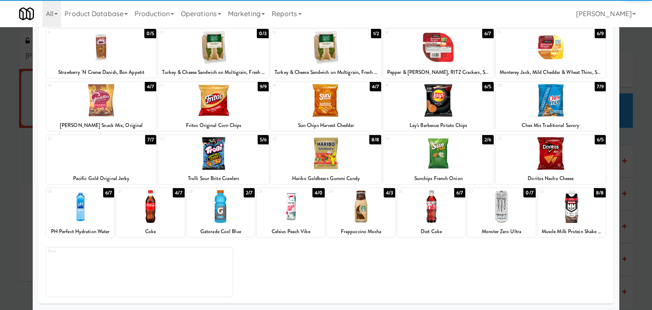
click at [434, 206] on div at bounding box center [432, 206] width 68 height 33
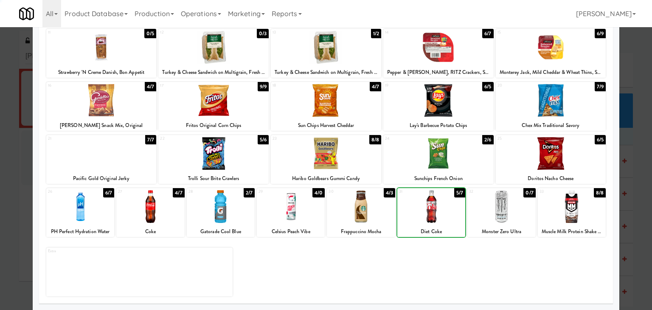
click at [434, 206] on div at bounding box center [432, 206] width 68 height 33
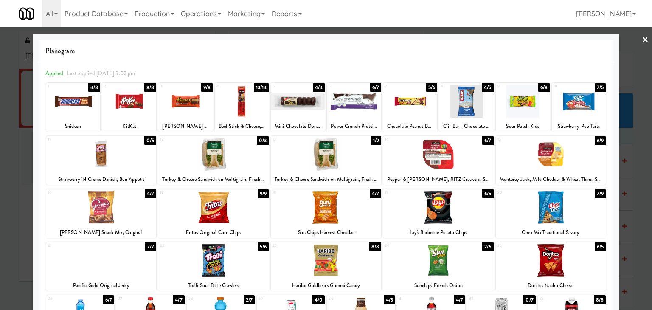
click at [642, 38] on link "×" at bounding box center [645, 40] width 7 height 26
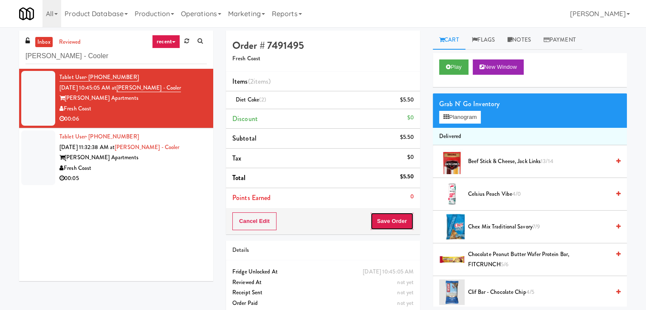
click at [396, 220] on button "Save Order" at bounding box center [391, 221] width 43 height 18
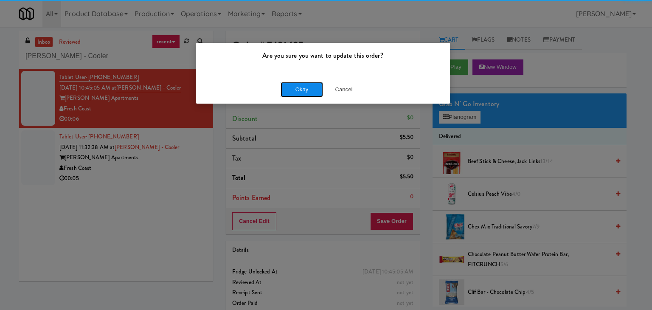
drag, startPoint x: 309, startPoint y: 89, endPoint x: 305, endPoint y: 90, distance: 4.3
click at [309, 88] on button "Okay" at bounding box center [302, 89] width 42 height 15
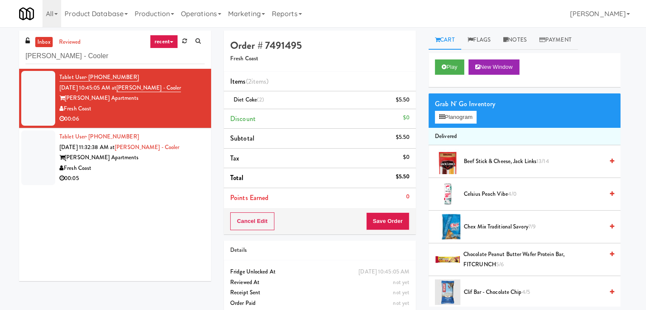
click at [167, 170] on div "Fresh Coast" at bounding box center [131, 168] width 145 height 11
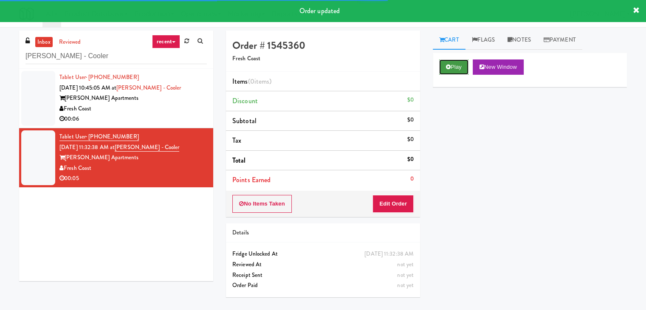
click at [461, 67] on button "Play" at bounding box center [453, 66] width 29 height 15
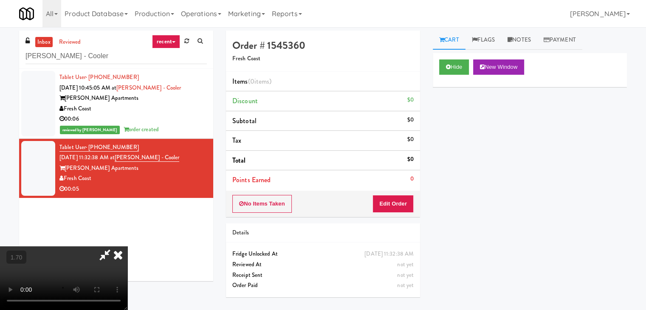
click at [127, 246] on video at bounding box center [63, 278] width 127 height 64
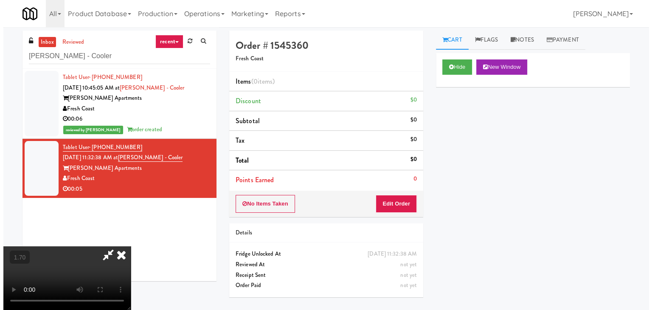
scroll to position [0, 0]
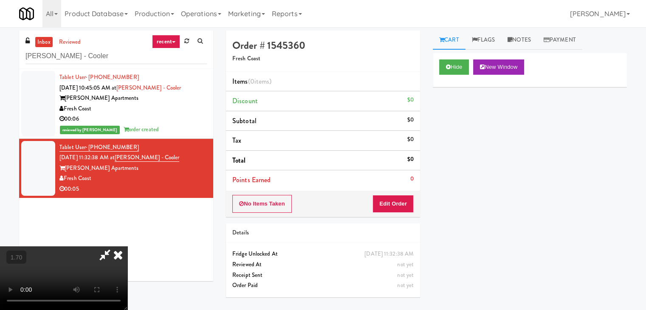
click at [127, 246] on icon at bounding box center [118, 254] width 19 height 17
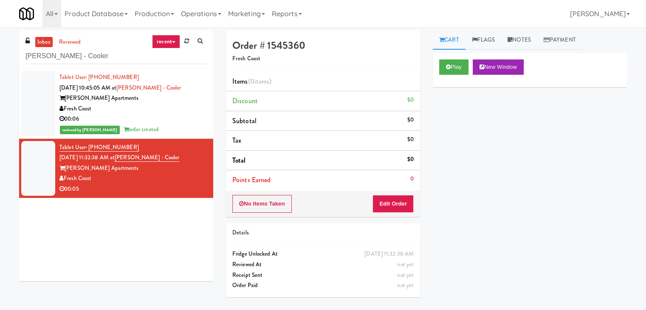
click at [384, 196] on div "Order # 1545360 Fresh Coast Items (0 items ) Discount $0 Subtotal $0 Tax $0 Tot…" at bounding box center [323, 124] width 194 height 186
click at [386, 199] on button "Edit Order" at bounding box center [392, 204] width 41 height 18
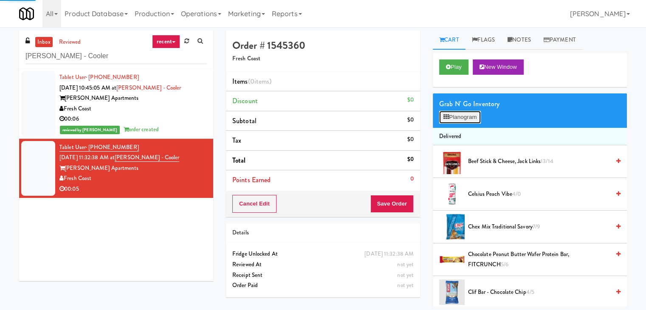
click at [460, 118] on button "Planogram" at bounding box center [460, 117] width 42 height 13
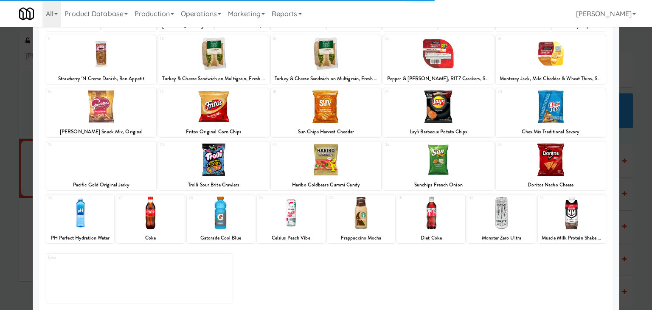
scroll to position [107, 0]
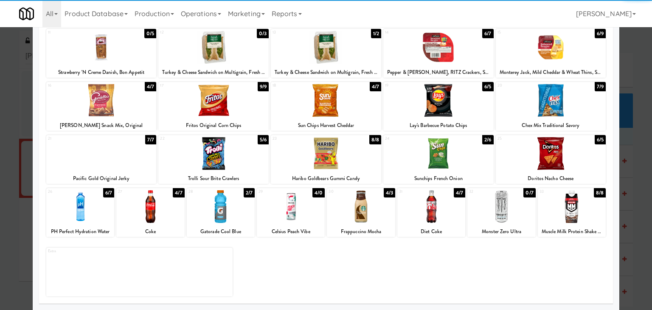
click at [288, 216] on div at bounding box center [291, 206] width 68 height 33
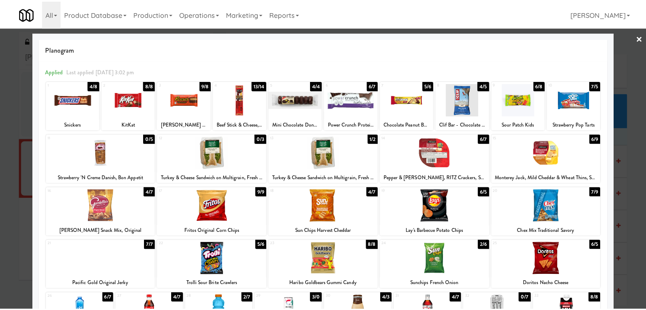
scroll to position [0, 0]
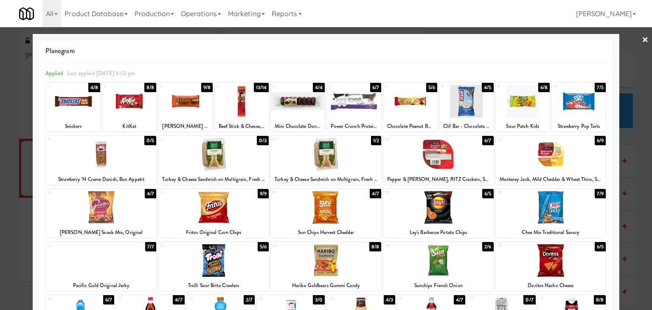
click at [642, 39] on link "×" at bounding box center [645, 40] width 7 height 26
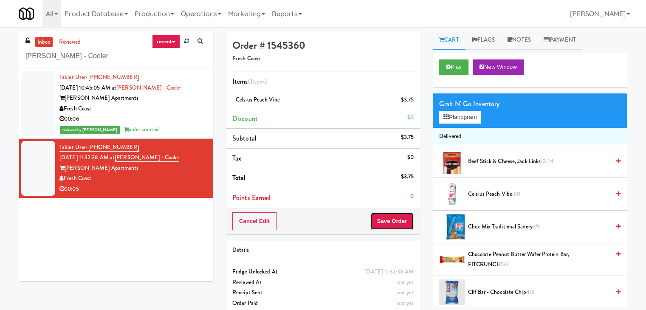
click at [391, 216] on button "Save Order" at bounding box center [391, 221] width 43 height 18
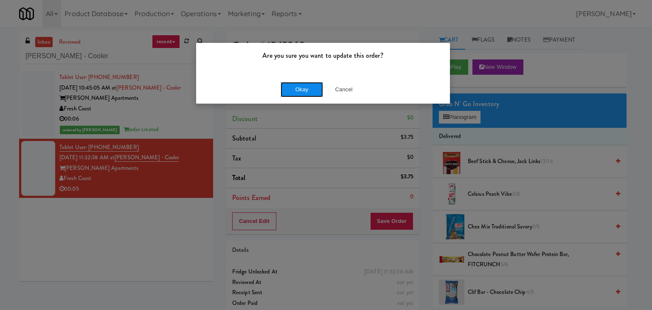
click at [296, 84] on button "Okay" at bounding box center [302, 89] width 42 height 15
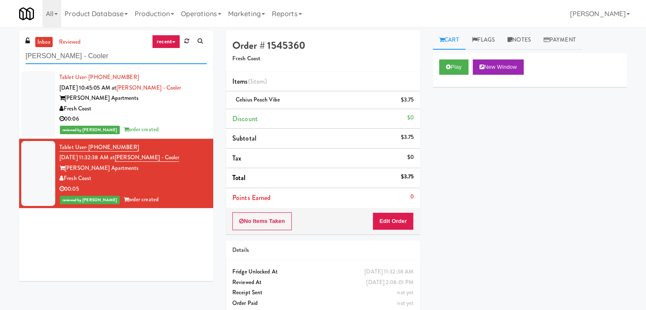
click at [93, 59] on input "[PERSON_NAME] - Cooler" at bounding box center [115, 56] width 181 height 16
paste input "[PERSON_NAME]-Accurate"
type input "[PERSON_NAME]-Accurate"
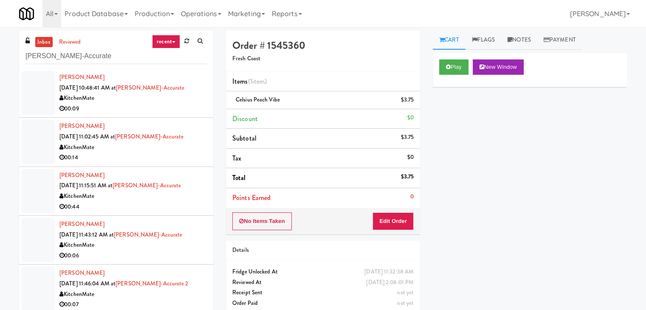
click at [187, 106] on div "00:09" at bounding box center [132, 109] width 147 height 11
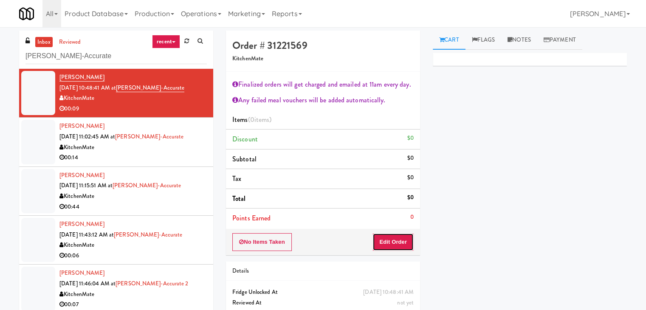
click at [395, 238] on button "Edit Order" at bounding box center [392, 242] width 41 height 18
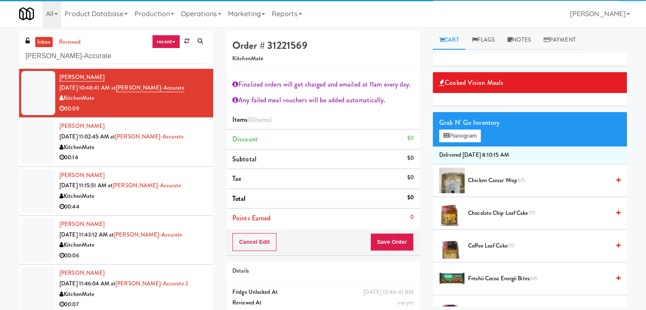
scroll to position [85, 0]
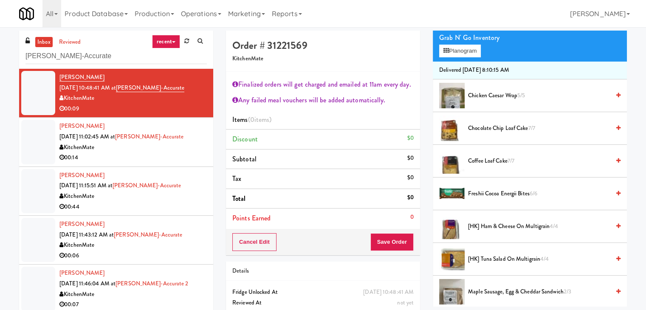
click at [489, 198] on li "Freshii Cocoa Energii Bites 6/6" at bounding box center [530, 194] width 194 height 33
click at [489, 194] on span "Freshii Cocoa Energii Bites 6/6" at bounding box center [539, 194] width 142 height 11
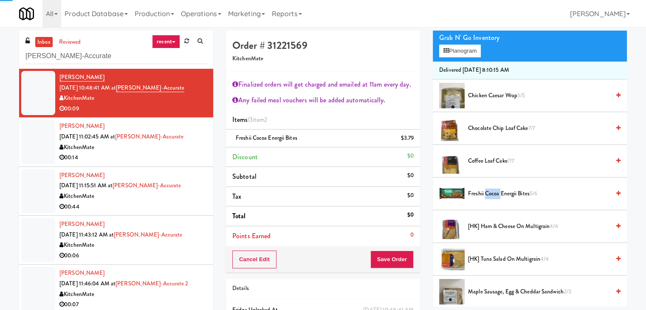
click at [489, 194] on span "Freshii Cocoa Energii Bites 5/6" at bounding box center [539, 194] width 142 height 11
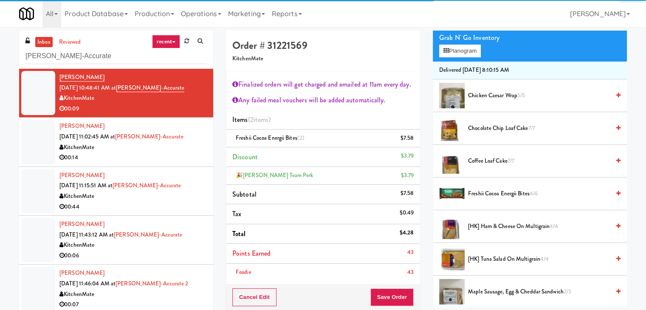
click at [493, 93] on span "Chicken Caesar Wrap 5/5" at bounding box center [539, 95] width 142 height 11
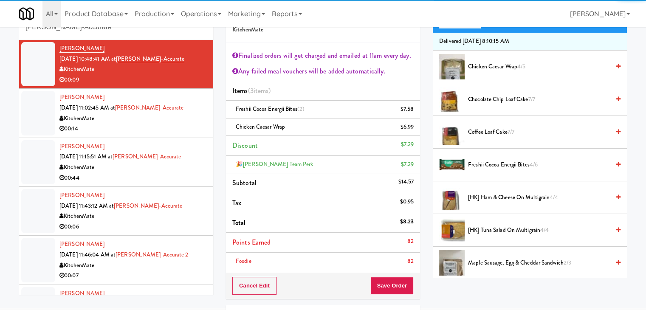
scroll to position [42, 0]
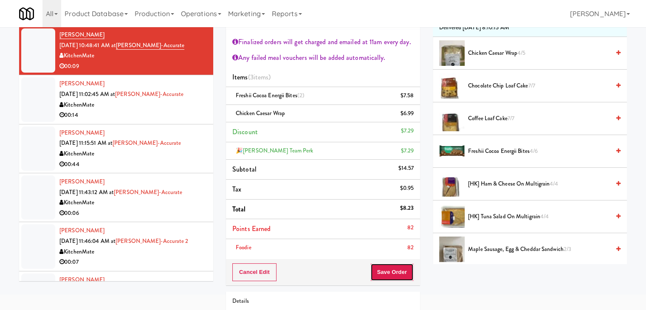
click at [385, 274] on button "Save Order" at bounding box center [391, 272] width 43 height 18
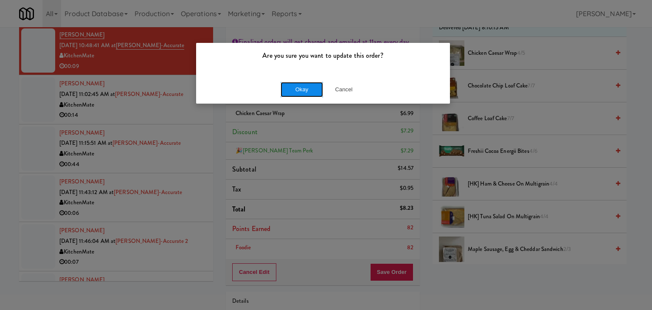
click at [298, 93] on button "Okay" at bounding box center [302, 89] width 42 height 15
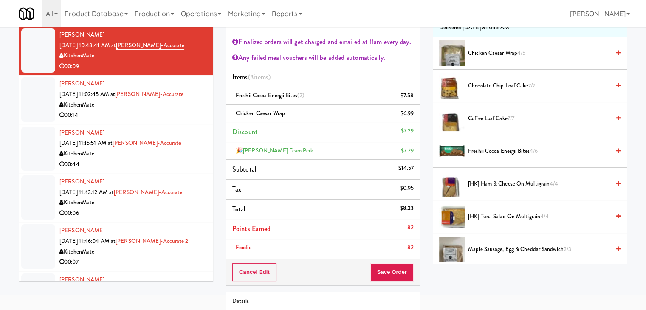
click at [156, 116] on div "00:14" at bounding box center [132, 115] width 147 height 11
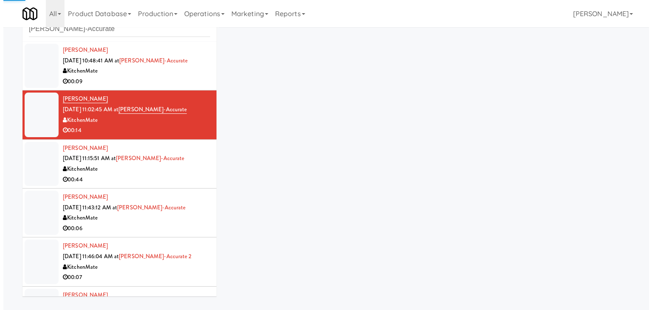
scroll to position [31, 0]
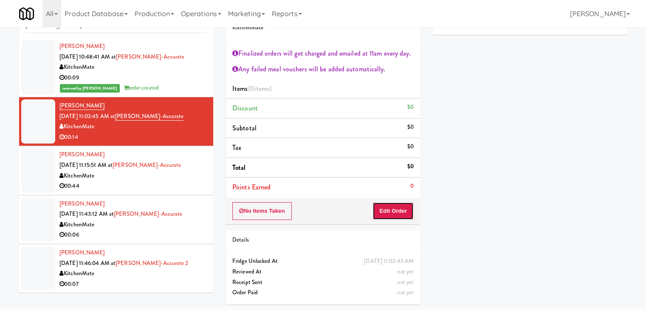
click at [386, 207] on button "Edit Order" at bounding box center [392, 211] width 41 height 18
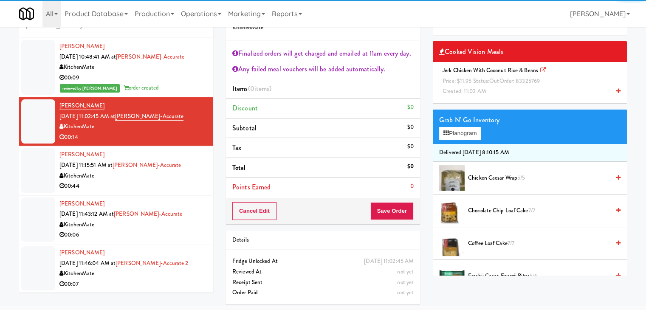
click at [477, 83] on span "Price: $11.95 Status: out Order: 83325769" at bounding box center [491, 81] width 97 height 8
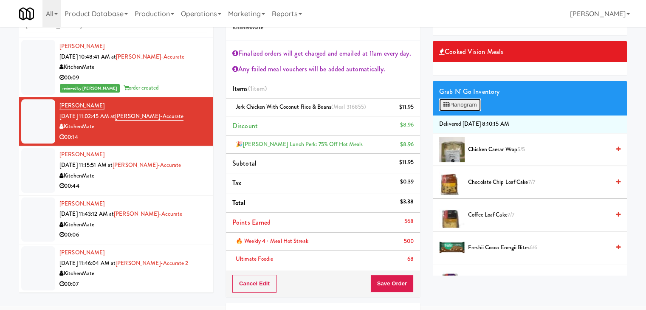
click at [473, 107] on button "Planogram" at bounding box center [460, 105] width 42 height 13
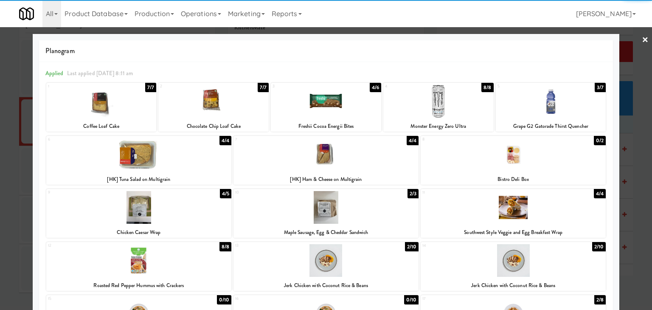
click at [339, 103] on div at bounding box center [326, 101] width 110 height 33
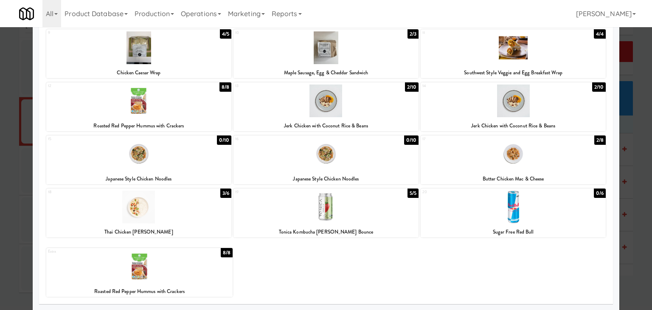
scroll to position [160, 0]
click at [350, 212] on div at bounding box center [326, 206] width 185 height 33
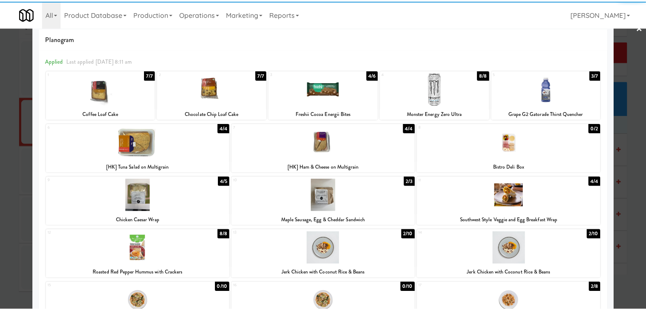
scroll to position [0, 0]
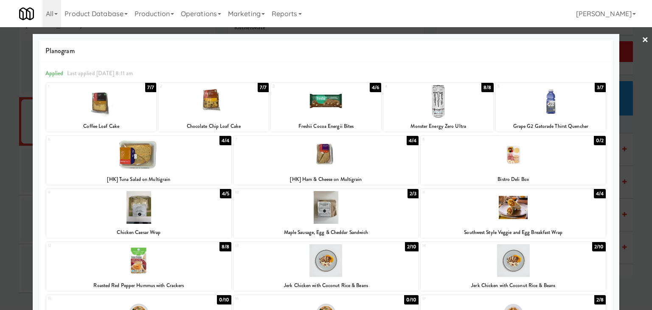
click at [642, 37] on link "×" at bounding box center [645, 40] width 7 height 26
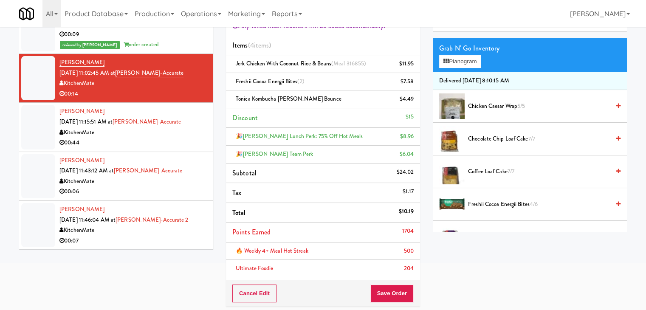
scroll to position [116, 0]
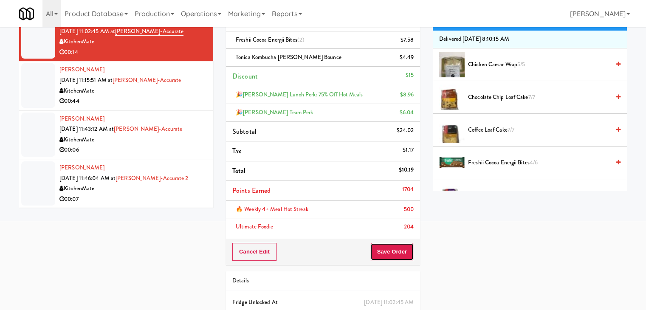
click at [392, 252] on button "Save Order" at bounding box center [391, 252] width 43 height 18
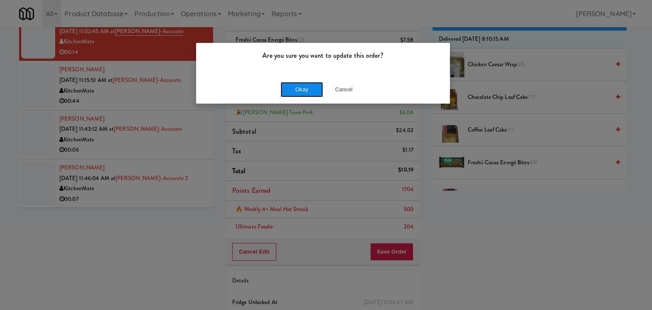
click at [302, 90] on button "Okay" at bounding box center [302, 89] width 42 height 15
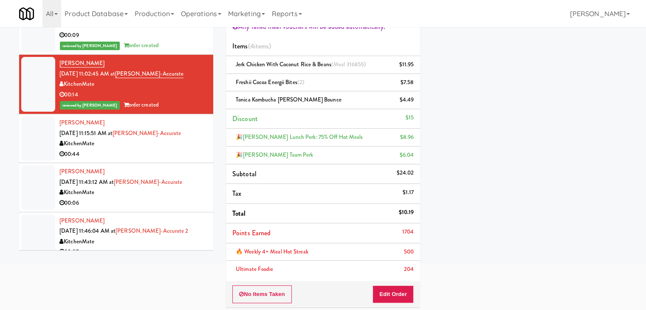
click at [183, 145] on div "KitchenMate" at bounding box center [132, 143] width 147 height 11
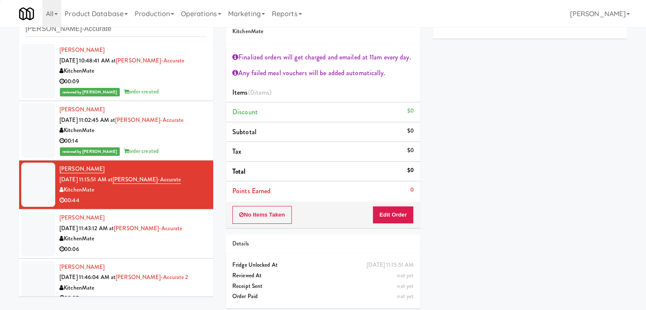
scroll to position [31, 0]
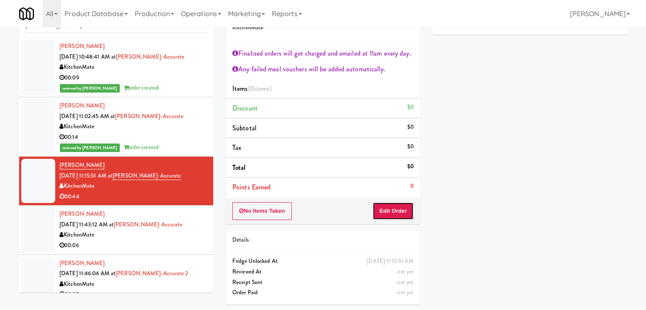
click at [392, 218] on button "Edit Order" at bounding box center [392, 211] width 41 height 18
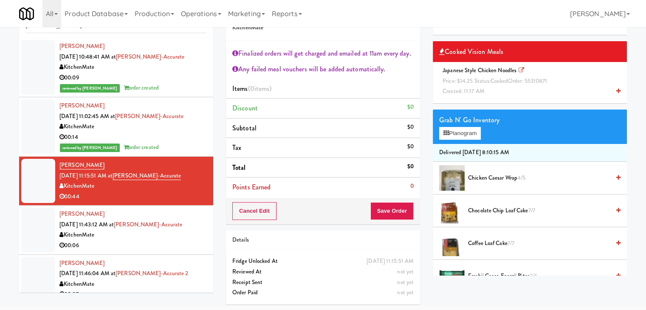
click at [506, 92] on div "Japanese Style Chicken Noodles Price: $14.25 Status: cooked Order: 55310871 Cre…" at bounding box center [529, 80] width 181 height 31
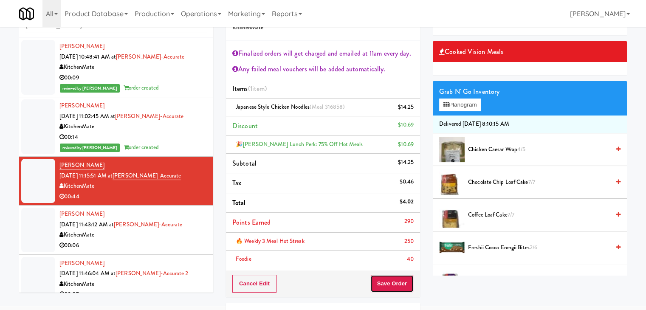
click at [387, 280] on button "Save Order" at bounding box center [391, 284] width 43 height 18
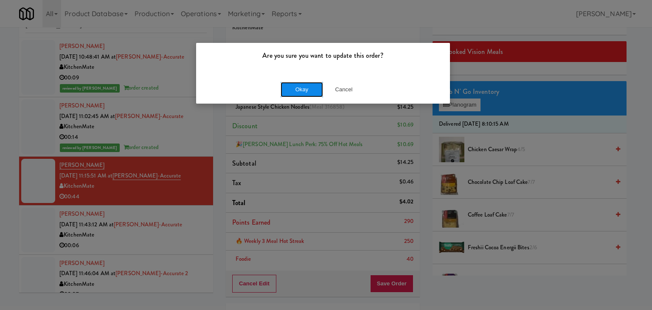
click at [305, 93] on button "Okay" at bounding box center [302, 89] width 42 height 15
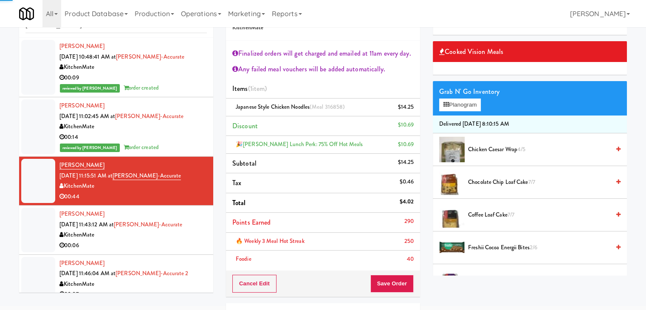
click at [195, 240] on div "00:06" at bounding box center [132, 245] width 147 height 11
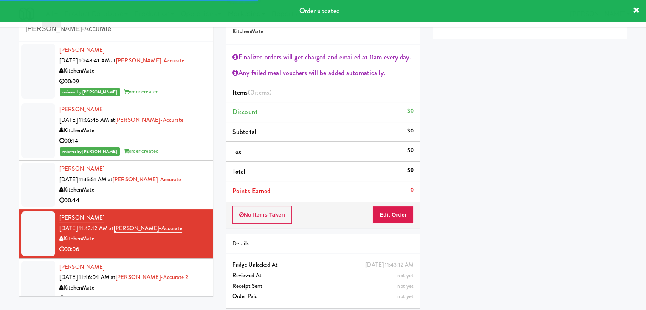
scroll to position [31, 0]
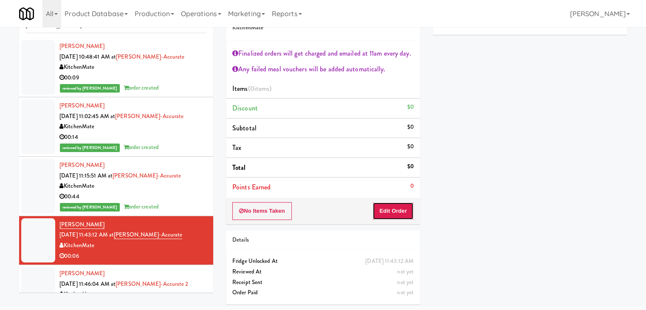
click at [395, 206] on button "Edit Order" at bounding box center [392, 211] width 41 height 18
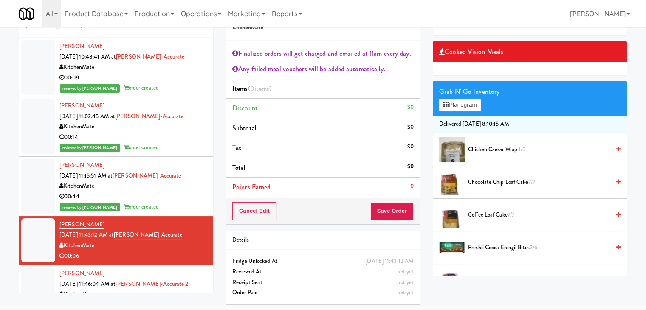
scroll to position [42, 0]
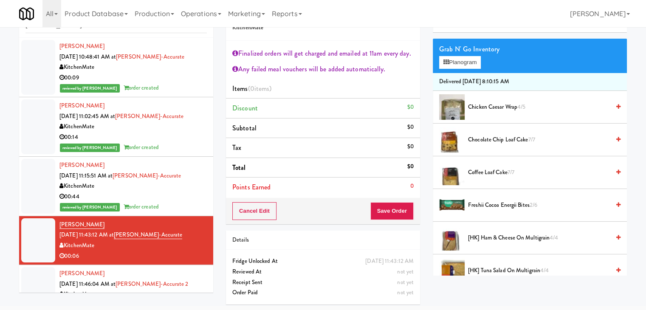
click at [488, 205] on span "Freshii Cocoa Energii Bites 2/6" at bounding box center [539, 205] width 142 height 11
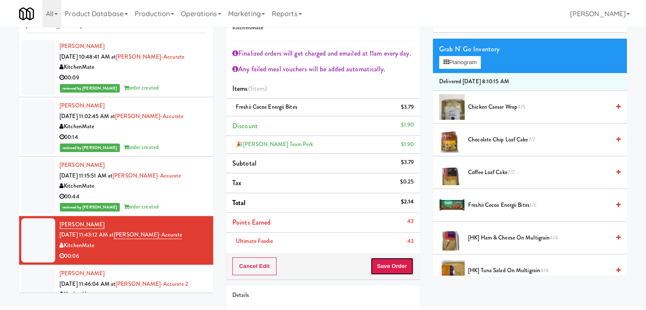
click at [390, 265] on button "Save Order" at bounding box center [391, 266] width 43 height 18
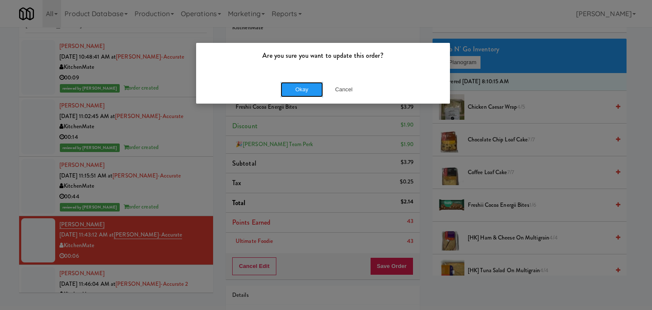
drag, startPoint x: 297, startPoint y: 89, endPoint x: 222, endPoint y: 147, distance: 95.1
click at [297, 89] on button "Okay" at bounding box center [302, 89] width 42 height 15
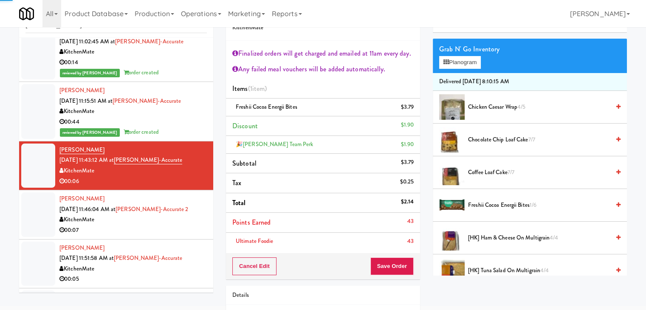
scroll to position [85, 0]
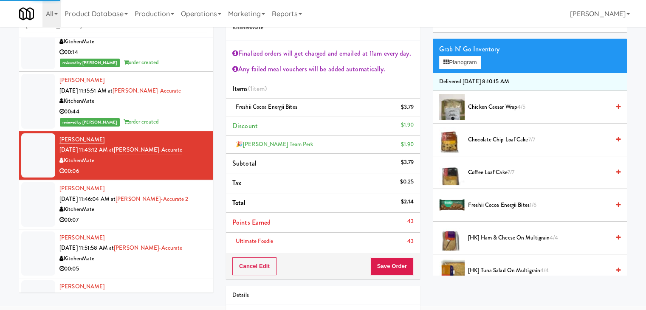
click at [177, 216] on div "00:07" at bounding box center [132, 220] width 147 height 11
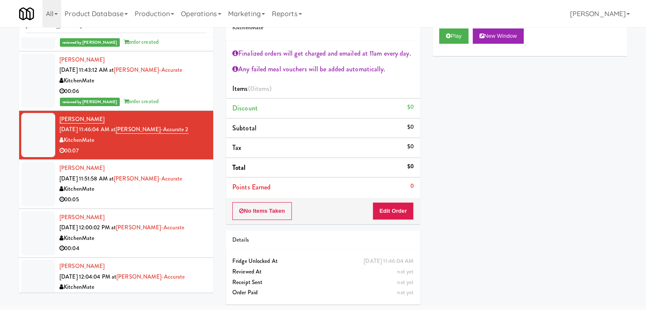
scroll to position [170, 0]
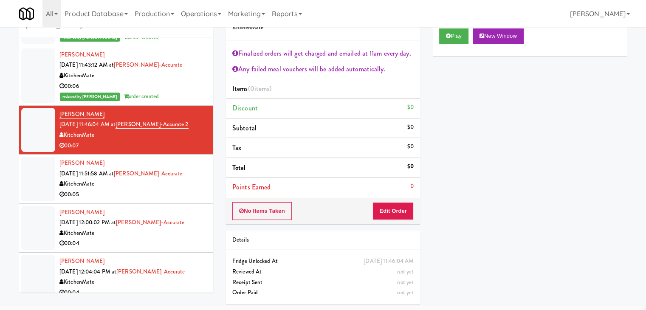
click at [190, 184] on div "KitchenMate" at bounding box center [132, 184] width 147 height 11
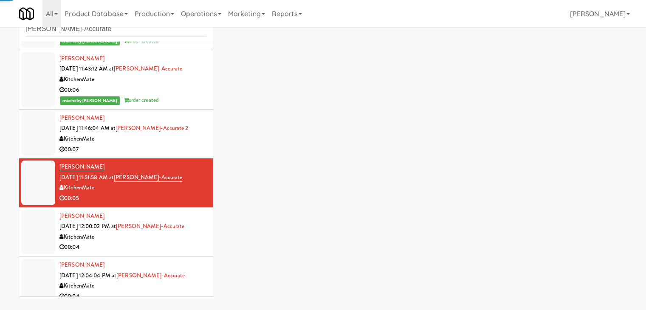
scroll to position [31, 0]
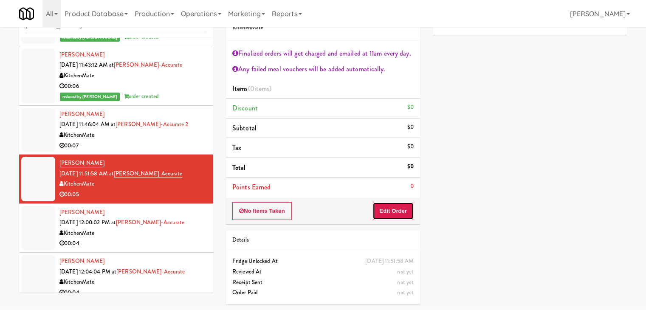
click at [394, 207] on button "Edit Order" at bounding box center [392, 211] width 41 height 18
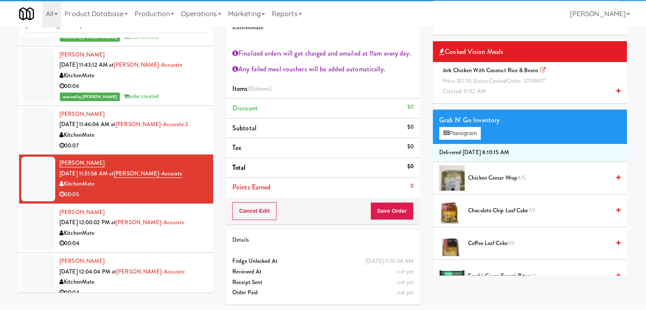
click at [482, 74] on div "Jerk Chicken with Coconut Rice & Beans Price: $11.95 Status: cooked Order: 3719…" at bounding box center [529, 80] width 181 height 31
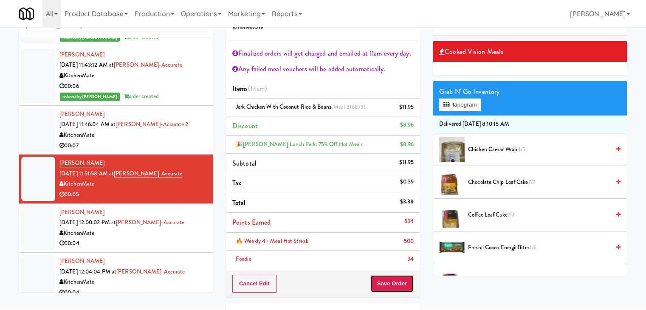
click at [386, 287] on button "Save Order" at bounding box center [391, 284] width 43 height 18
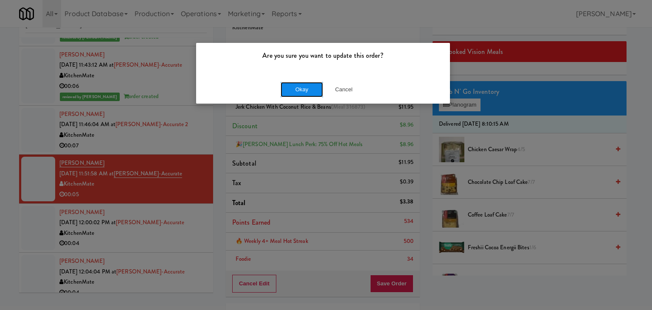
click at [303, 87] on button "Okay" at bounding box center [302, 89] width 42 height 15
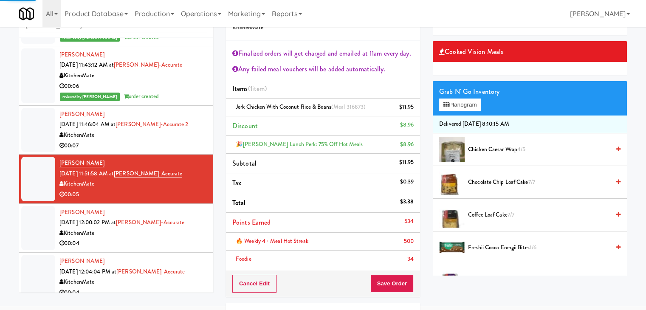
click at [188, 234] on div "KitchenMate" at bounding box center [132, 233] width 147 height 11
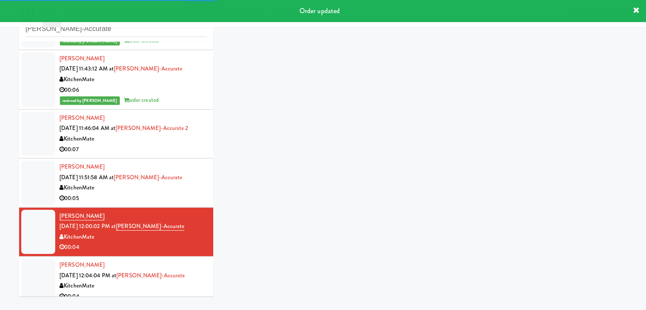
scroll to position [31, 0]
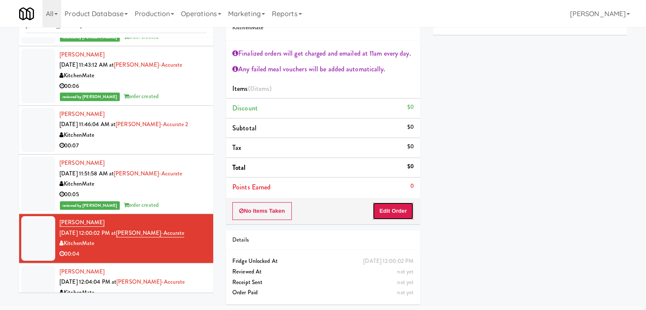
click at [392, 211] on button "Edit Order" at bounding box center [392, 211] width 41 height 18
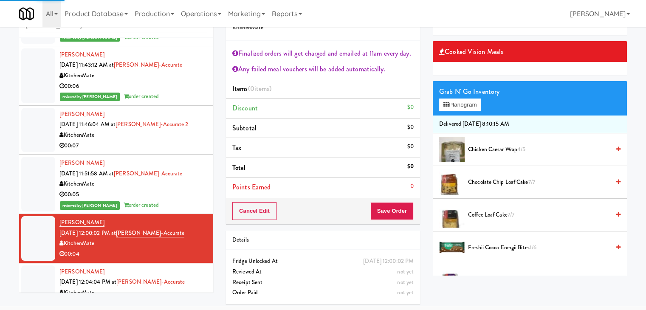
click at [490, 154] on li "Chicken Caesar Wrap 4/5" at bounding box center [530, 149] width 194 height 33
click at [490, 150] on span "Chicken Caesar Wrap 4/5" at bounding box center [539, 149] width 142 height 11
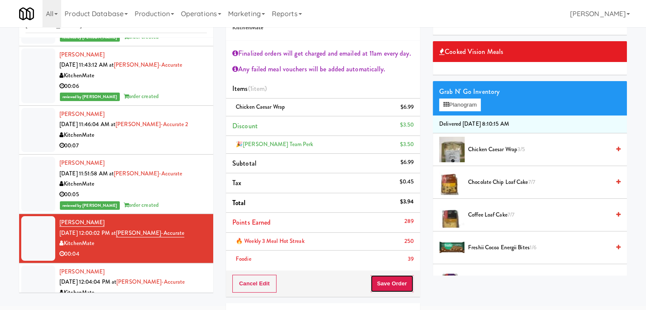
click at [389, 282] on button "Save Order" at bounding box center [391, 284] width 43 height 18
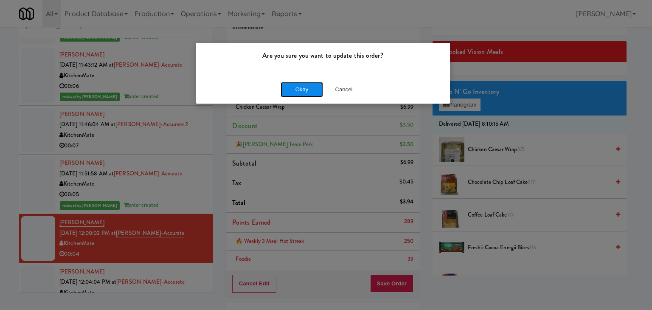
click at [303, 87] on button "Okay" at bounding box center [302, 89] width 42 height 15
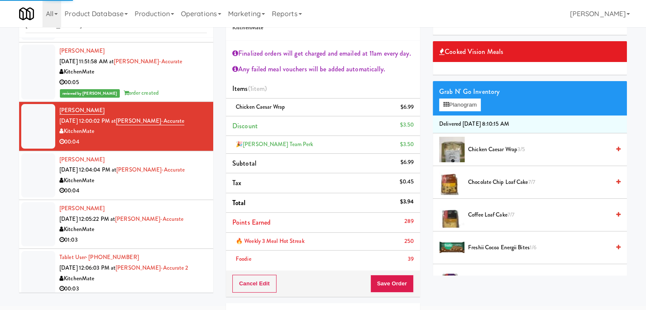
scroll to position [297, 0]
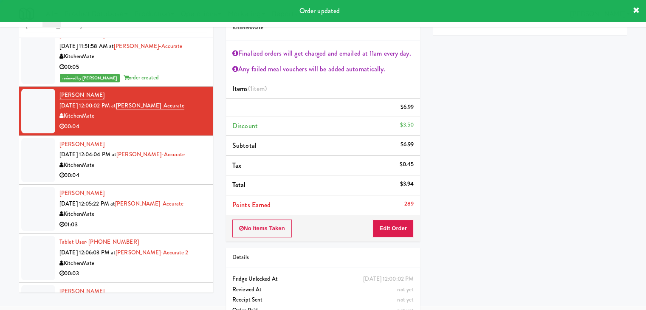
click at [173, 177] on div "00:04" at bounding box center [132, 175] width 147 height 11
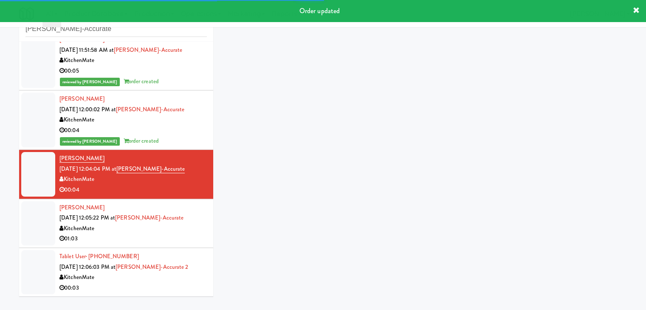
scroll to position [31, 0]
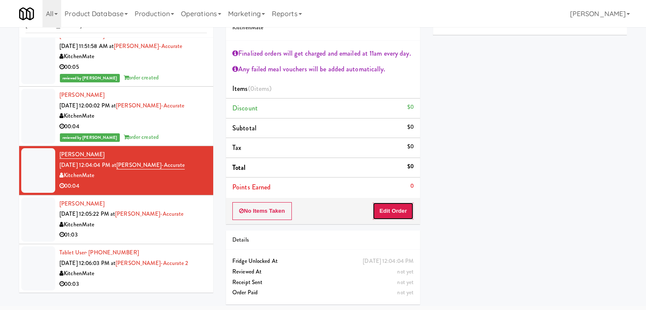
click at [386, 213] on button "Edit Order" at bounding box center [392, 211] width 41 height 18
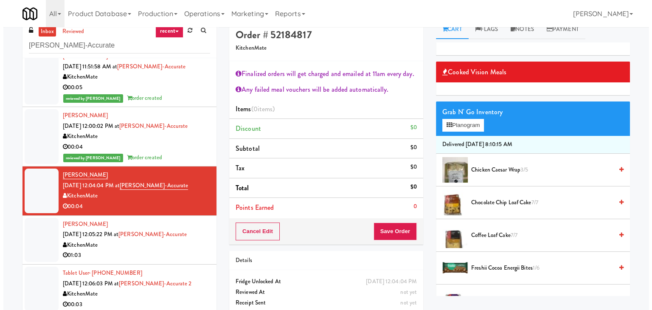
scroll to position [0, 0]
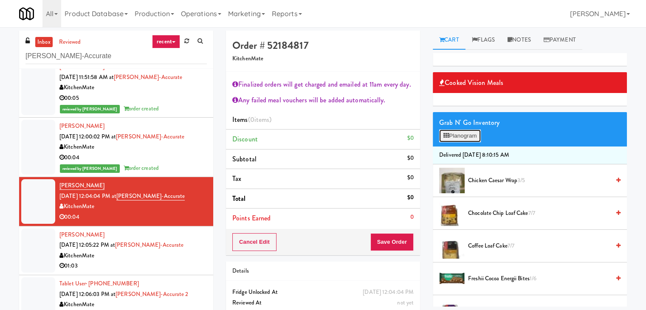
click at [474, 136] on button "Planogram" at bounding box center [460, 136] width 42 height 13
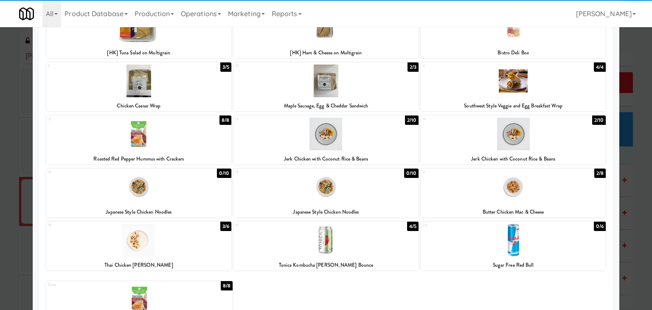
scroll to position [127, 0]
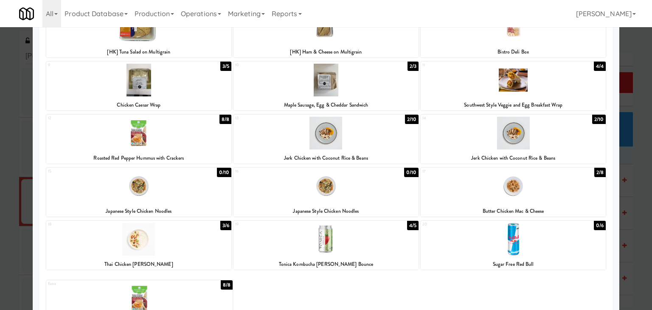
click at [511, 192] on div at bounding box center [513, 186] width 185 height 33
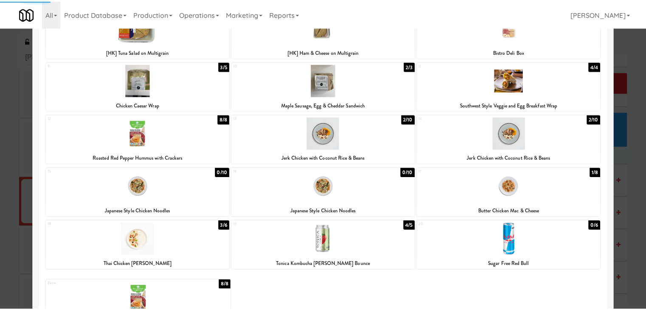
scroll to position [0, 0]
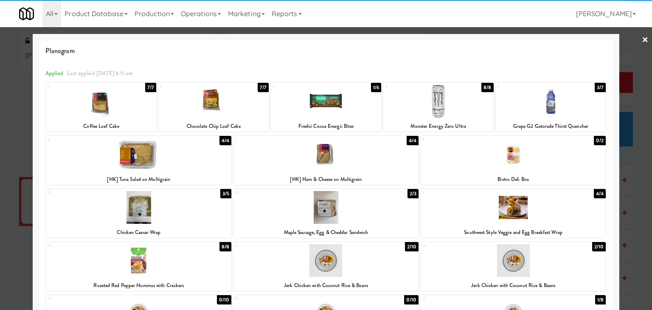
click at [642, 37] on link "×" at bounding box center [645, 40] width 7 height 26
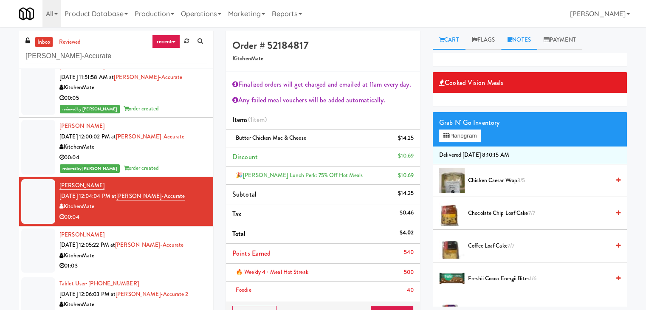
click at [519, 33] on link "Notes" at bounding box center [519, 40] width 36 height 19
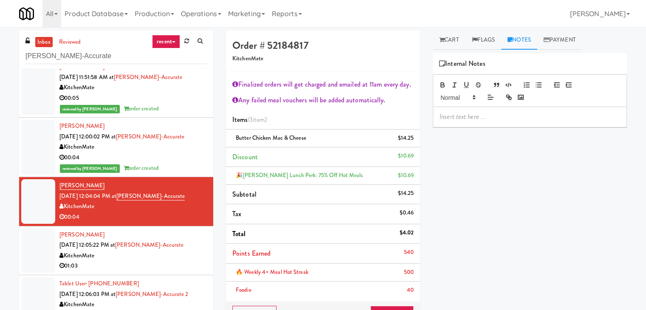
click at [477, 113] on p at bounding box center [530, 116] width 180 height 9
drag, startPoint x: 0, startPoint y: 94, endPoint x: 9, endPoint y: 96, distance: 9.1
click at [0, 94] on div "inbox reviewed recent all unclear take inventory issue suspicious failed recent…" at bounding box center [323, 223] width 646 height 384
click at [456, 112] on p at bounding box center [530, 116] width 180 height 9
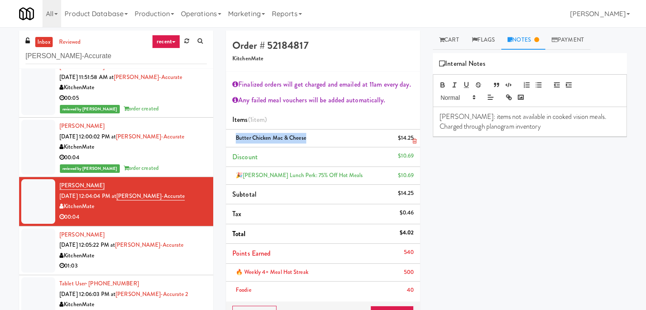
drag, startPoint x: 305, startPoint y: 138, endPoint x: 227, endPoint y: 135, distance: 78.2
click at [227, 135] on li "Butter Chicken Mac & Cheese $14.25" at bounding box center [323, 139] width 194 height 18
drag, startPoint x: 467, startPoint y: 117, endPoint x: 452, endPoint y: 117, distance: 14.9
click at [452, 117] on p "[PERSON_NAME]: items not available in cooked vision meals. Charged through plan…" at bounding box center [530, 121] width 180 height 19
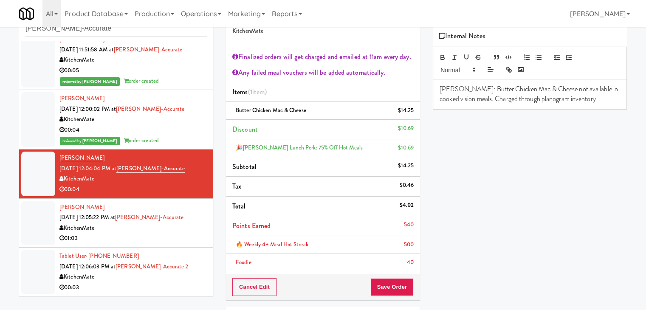
scroll to position [42, 0]
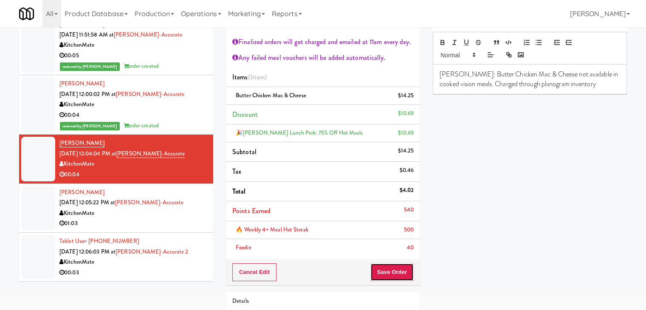
click at [391, 271] on button "Save Order" at bounding box center [391, 272] width 43 height 18
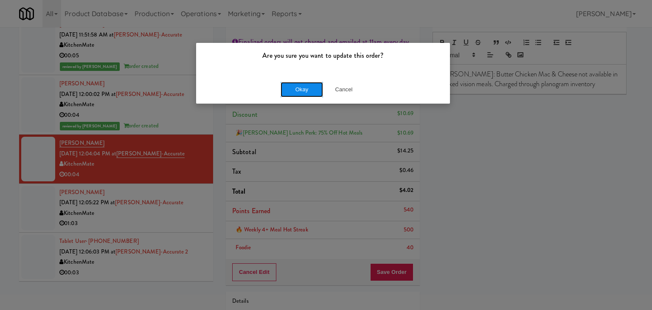
drag, startPoint x: 304, startPoint y: 89, endPoint x: 248, endPoint y: 152, distance: 84.5
click at [304, 89] on button "Okay" at bounding box center [302, 89] width 42 height 15
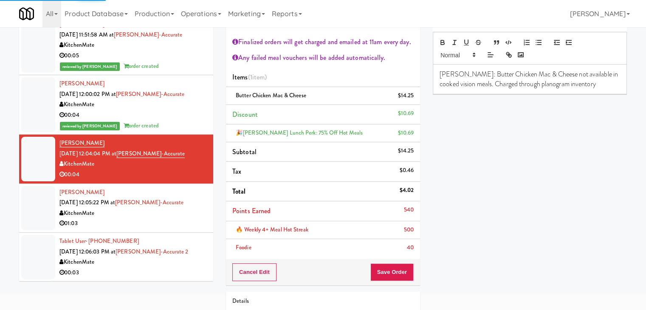
click at [187, 223] on div "01:03" at bounding box center [132, 223] width 147 height 11
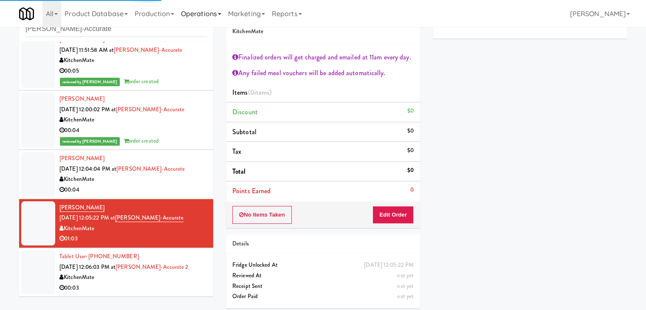
scroll to position [31, 0]
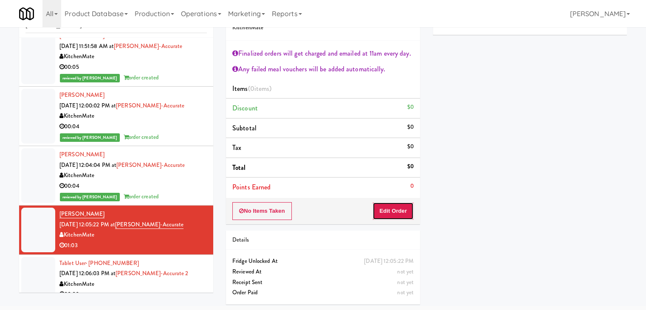
click at [392, 210] on button "Edit Order" at bounding box center [392, 211] width 41 height 18
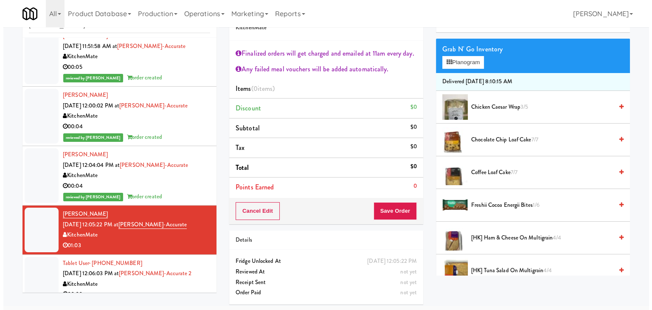
scroll to position [0, 0]
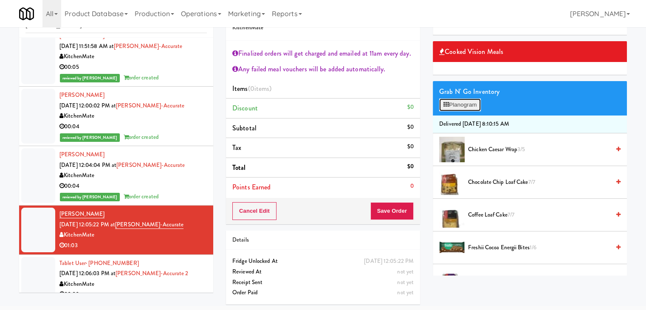
click at [462, 106] on button "Planogram" at bounding box center [460, 105] width 42 height 13
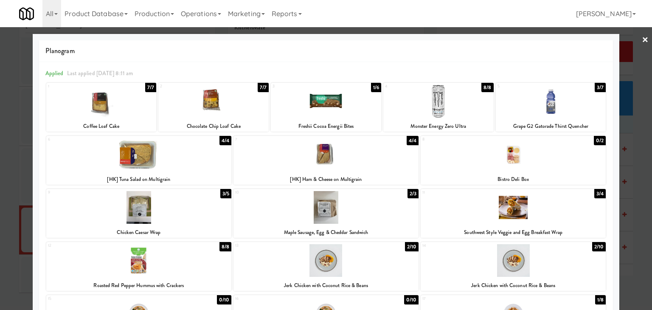
click at [333, 209] on div at bounding box center [326, 207] width 185 height 33
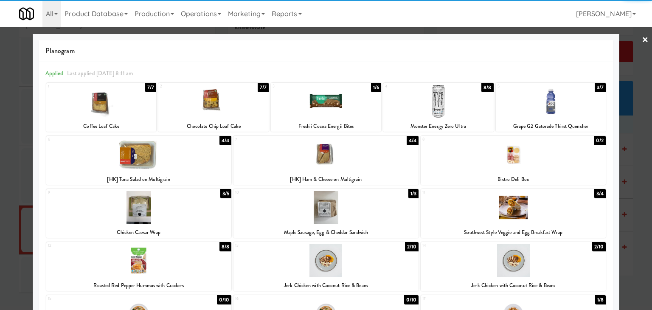
click at [328, 101] on div at bounding box center [326, 101] width 110 height 33
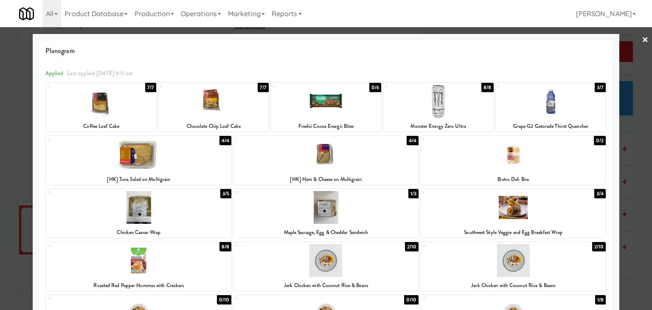
click at [535, 102] on div at bounding box center [551, 101] width 110 height 33
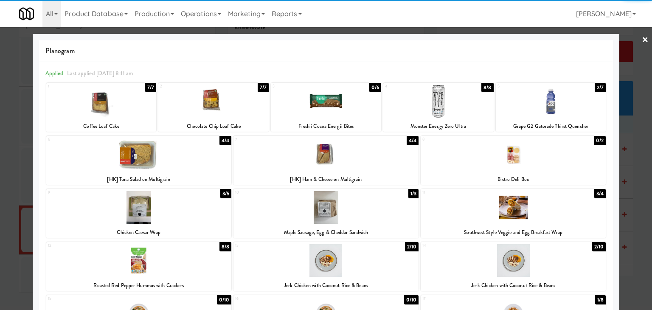
click at [642, 39] on link "×" at bounding box center [645, 40] width 7 height 26
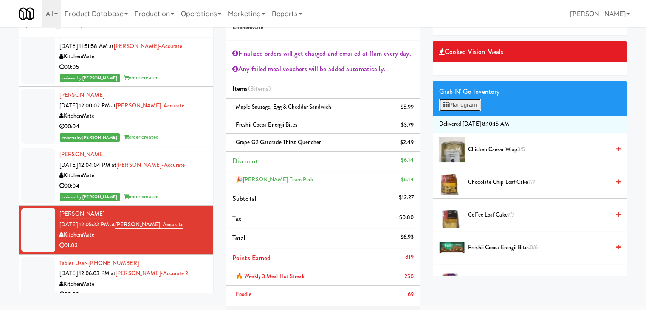
click at [471, 106] on button "Planogram" at bounding box center [460, 105] width 42 height 13
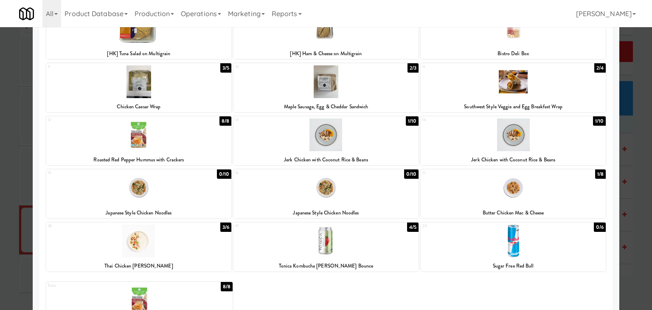
scroll to position [127, 0]
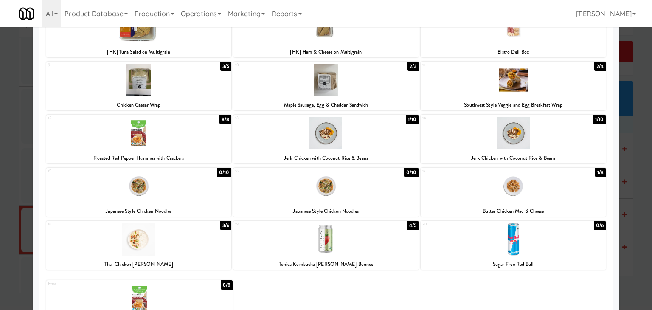
click at [344, 246] on div at bounding box center [326, 239] width 185 height 33
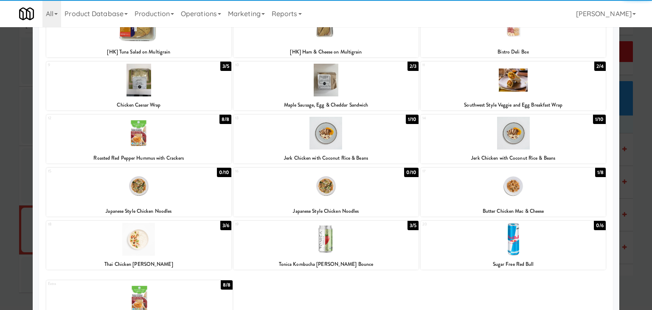
click at [503, 249] on div at bounding box center [513, 239] width 185 height 33
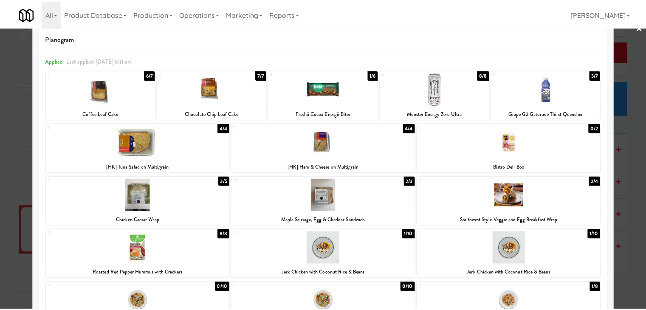
scroll to position [0, 0]
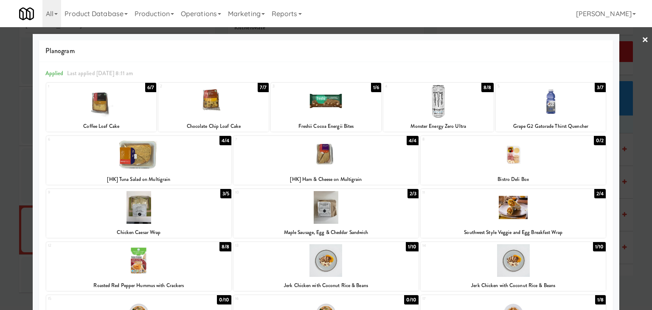
click at [642, 37] on link "×" at bounding box center [645, 40] width 7 height 26
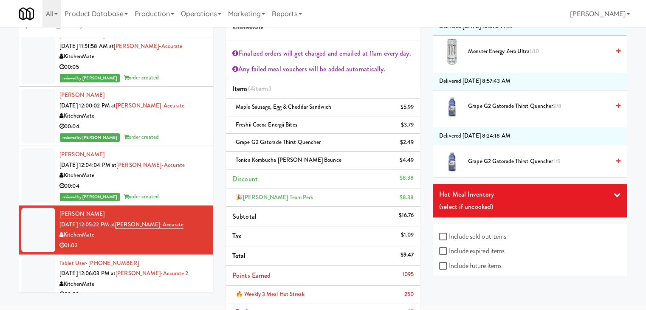
scroll to position [1141, 0]
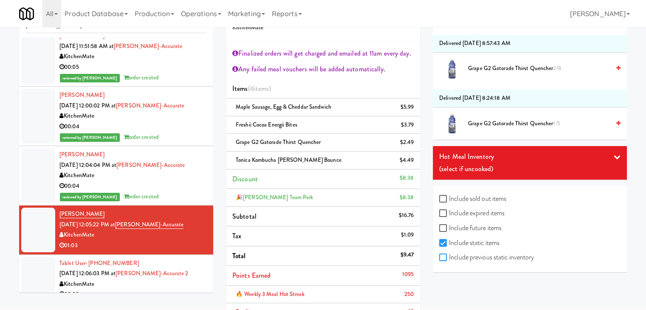
click at [442, 254] on input "Include previous static inventory" at bounding box center [444, 257] width 10 height 7
checkbox input "true"
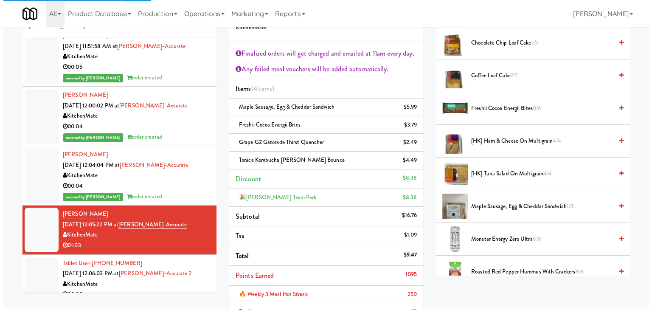
scroll to position [37, 0]
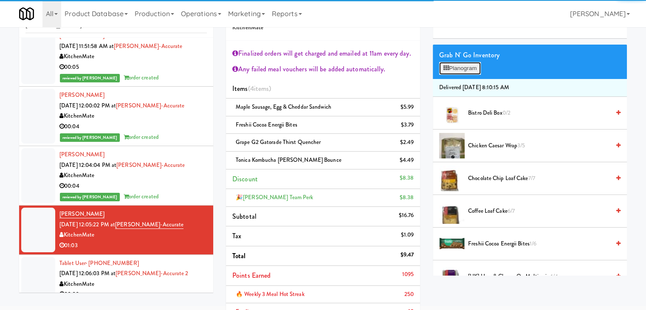
click at [460, 63] on button "Planogram" at bounding box center [460, 68] width 42 height 13
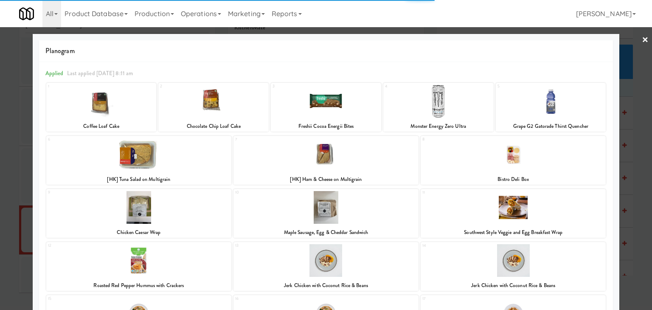
scroll to position [160, 0]
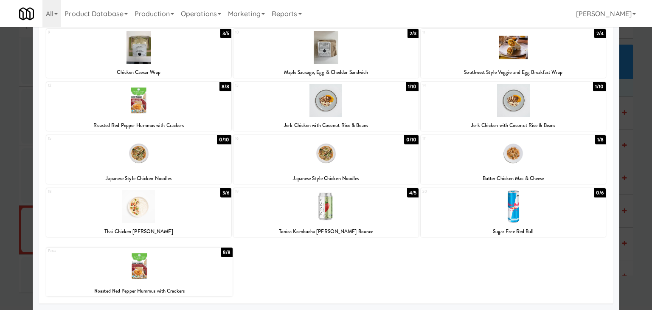
click at [508, 214] on div at bounding box center [513, 206] width 185 height 33
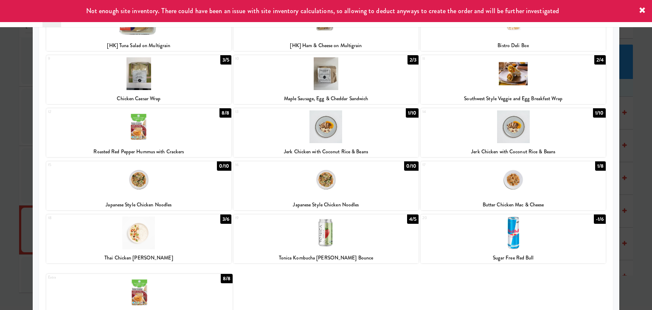
scroll to position [0, 0]
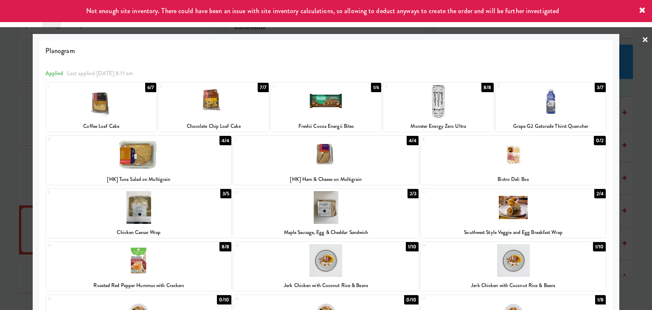
click at [634, 39] on div at bounding box center [326, 155] width 652 height 310
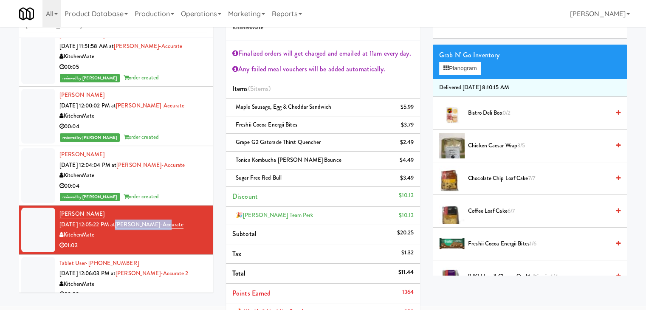
drag, startPoint x: 172, startPoint y: 225, endPoint x: 127, endPoint y: 228, distance: 44.7
click at [127, 228] on div "[PERSON_NAME] [DATE] 12:05:22 PM at [GEOGRAPHIC_DATA]-Accurate KitchenMate 01:03" at bounding box center [132, 230] width 147 height 42
click at [467, 66] on button "Planogram" at bounding box center [460, 68] width 42 height 13
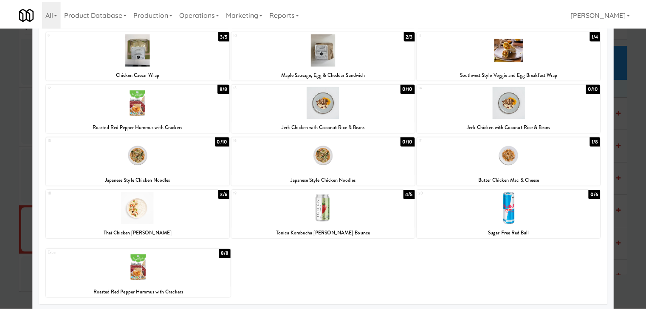
scroll to position [160, 0]
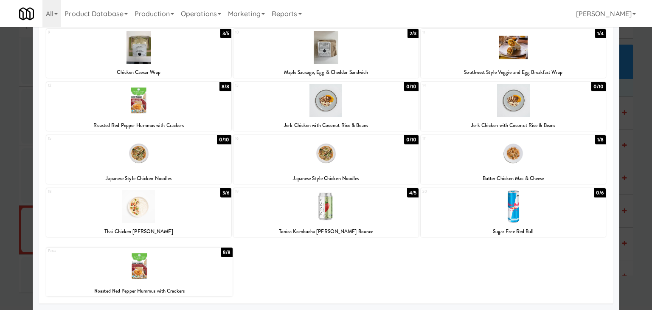
click at [523, 109] on div at bounding box center [513, 100] width 185 height 33
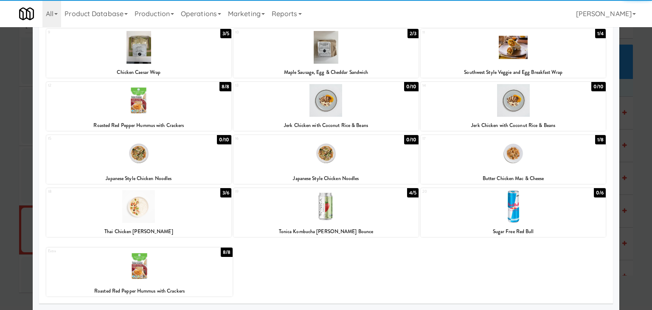
click at [533, 161] on div at bounding box center [513, 153] width 185 height 33
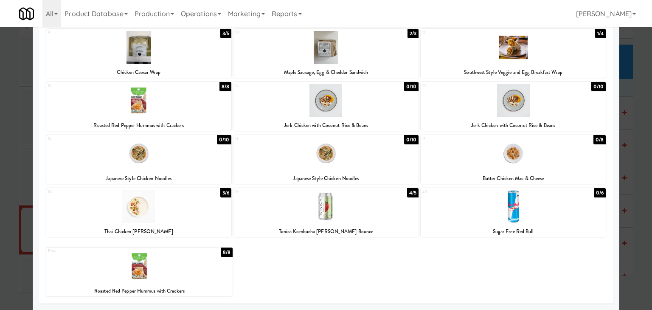
click at [0, 88] on div at bounding box center [326, 155] width 652 height 310
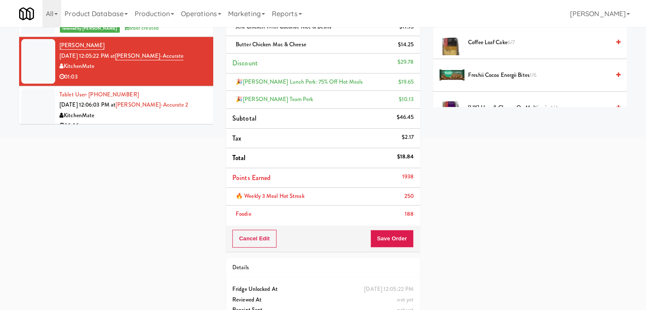
scroll to position [201, 0]
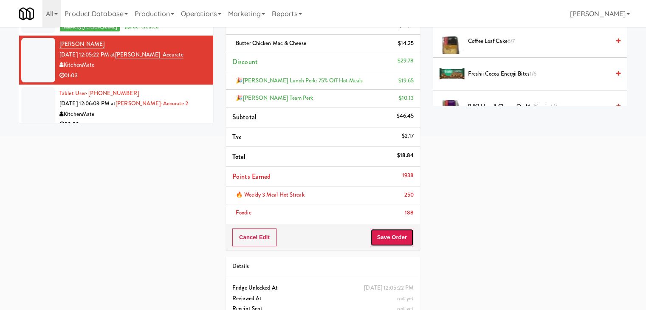
click at [392, 231] on button "Save Order" at bounding box center [391, 237] width 43 height 18
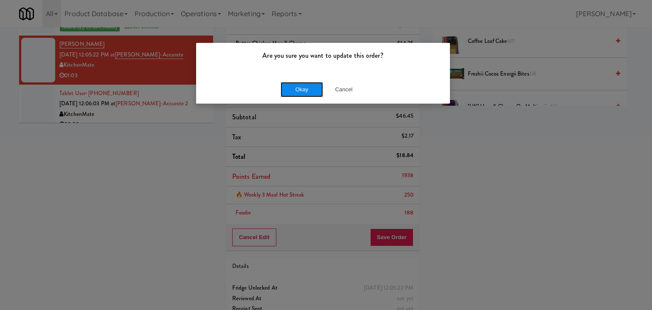
click at [303, 89] on button "Okay" at bounding box center [302, 89] width 42 height 15
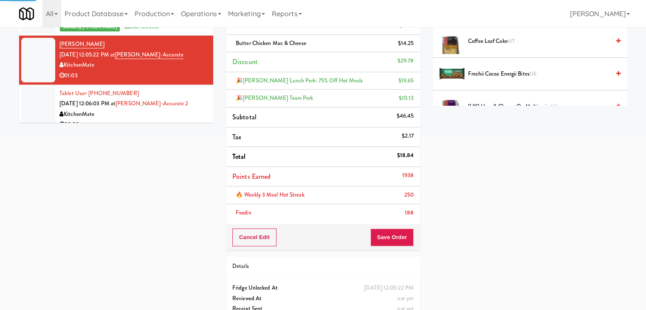
click at [180, 114] on div "KitchenMate" at bounding box center [132, 114] width 147 height 11
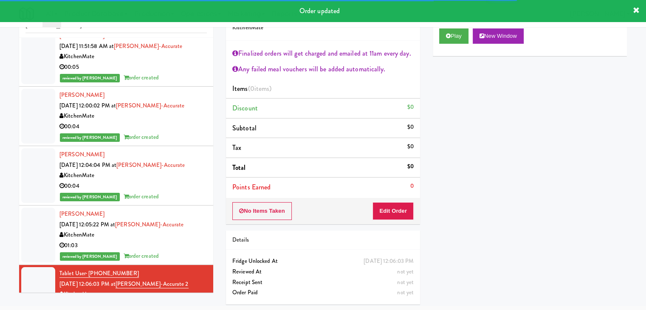
scroll to position [425, 0]
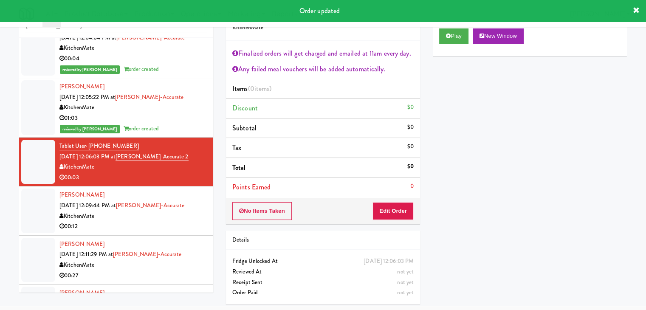
click at [185, 217] on div "KitchenMate" at bounding box center [132, 216] width 147 height 11
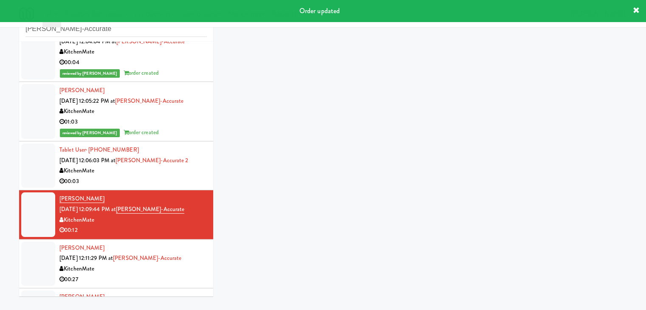
scroll to position [31, 0]
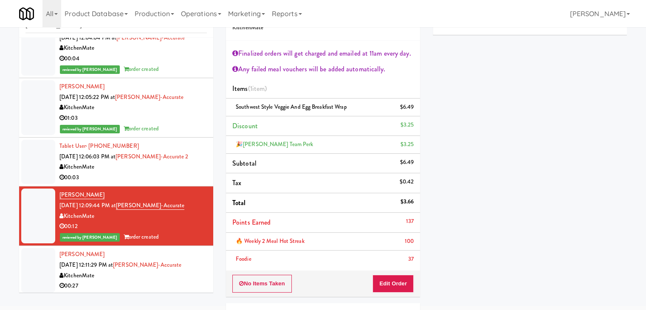
click at [185, 124] on div "reviewed by [PERSON_NAME] A order created" at bounding box center [132, 129] width 147 height 11
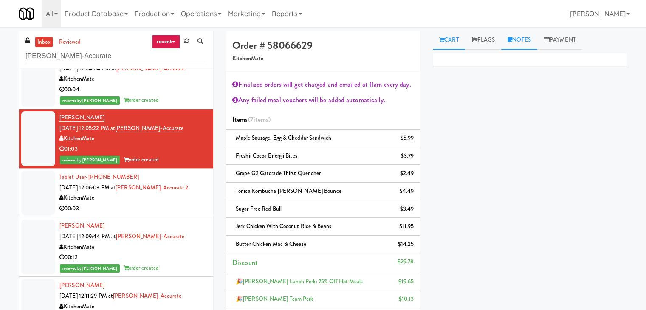
click at [525, 40] on link "Notes" at bounding box center [519, 40] width 36 height 19
click at [491, 112] on p at bounding box center [530, 116] width 180 height 9
click at [0, 49] on div "inbox reviewed recent all unclear take inventory issue suspicious failed recent…" at bounding box center [323, 293] width 646 height 525
click at [487, 121] on div at bounding box center [529, 117] width 193 height 20
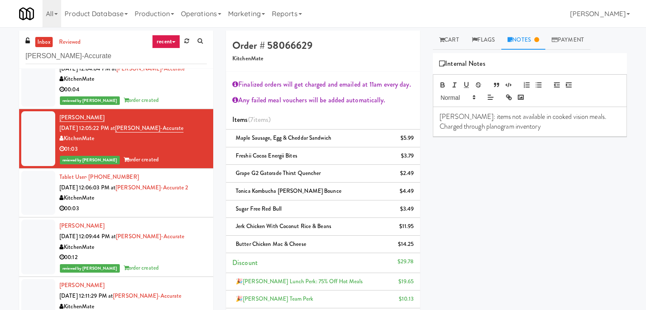
drag, startPoint x: 314, startPoint y: 226, endPoint x: 234, endPoint y: 228, distance: 80.3
click at [234, 228] on div "Jerk Chicken with Coconut Rice & Beans $11.95" at bounding box center [322, 226] width 181 height 11
drag, startPoint x: 467, startPoint y: 118, endPoint x: 452, endPoint y: 116, distance: 14.9
click at [452, 116] on p "[PERSON_NAME]: items not available in cooked vision meals. Charged through plan…" at bounding box center [530, 121] width 180 height 19
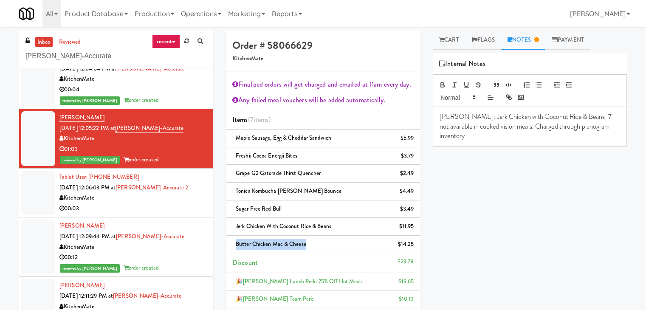
drag, startPoint x: 305, startPoint y: 245, endPoint x: 233, endPoint y: 240, distance: 71.6
click at [233, 240] on div "Butter Chicken Mac & Cheese $14.25" at bounding box center [322, 244] width 181 height 11
click at [571, 115] on p "[PERSON_NAME]: Jerk Chicken with Coconut Rice & Beans 7 not available in cooked…" at bounding box center [530, 126] width 180 height 28
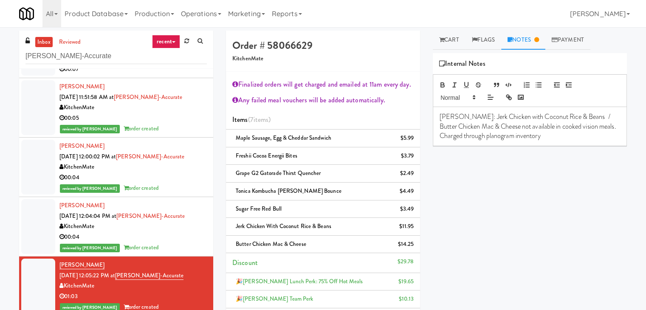
scroll to position [255, 0]
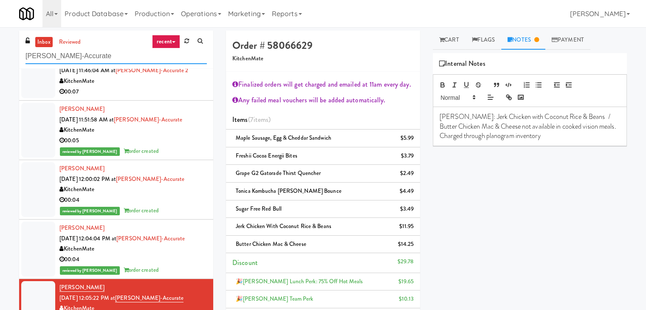
click at [98, 55] on input "[PERSON_NAME]-Accurate" at bounding box center [115, 56] width 181 height 16
paste input "[PERSON_NAME]"
type input "[PERSON_NAME]"
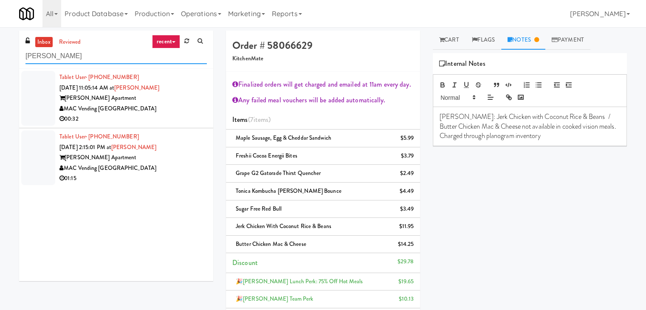
scroll to position [0, 0]
click at [165, 119] on div "00:32" at bounding box center [132, 119] width 147 height 11
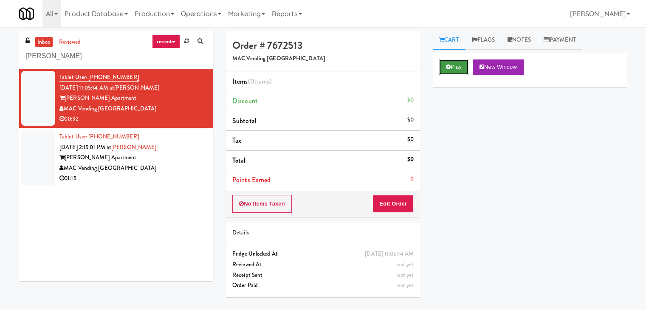
click at [460, 65] on button "Play" at bounding box center [453, 66] width 29 height 15
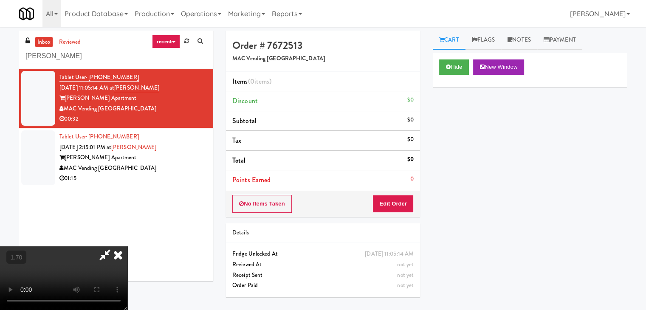
click at [127, 246] on video at bounding box center [63, 278] width 127 height 64
drag, startPoint x: 372, startPoint y: 34, endPoint x: 374, endPoint y: 46, distance: 12.4
click at [127, 246] on icon at bounding box center [118, 254] width 19 height 17
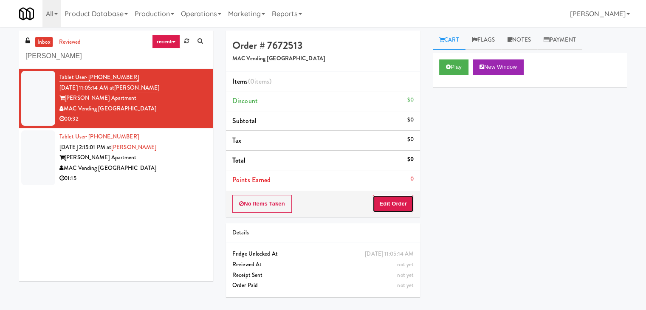
click at [399, 197] on button "Edit Order" at bounding box center [392, 204] width 41 height 18
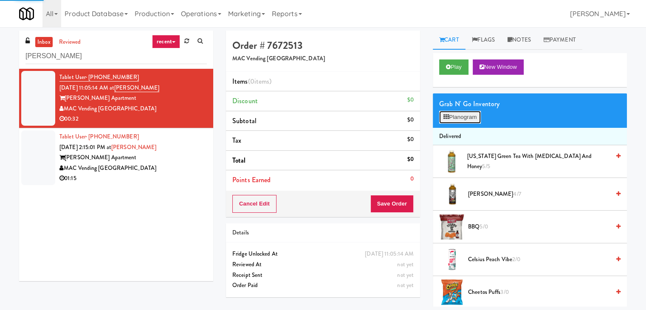
click at [443, 117] on icon at bounding box center [446, 117] width 6 height 6
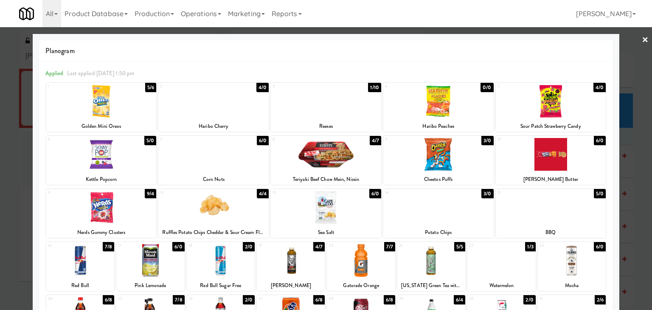
click at [530, 161] on div at bounding box center [551, 154] width 110 height 33
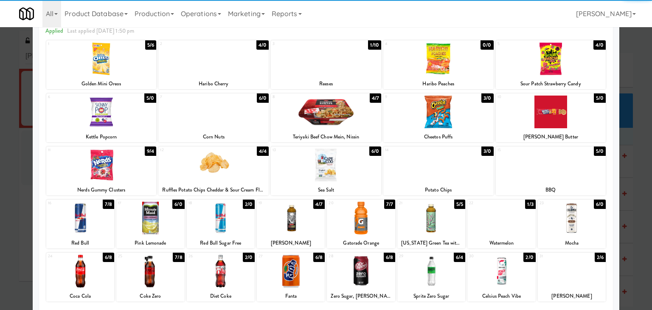
scroll to position [107, 0]
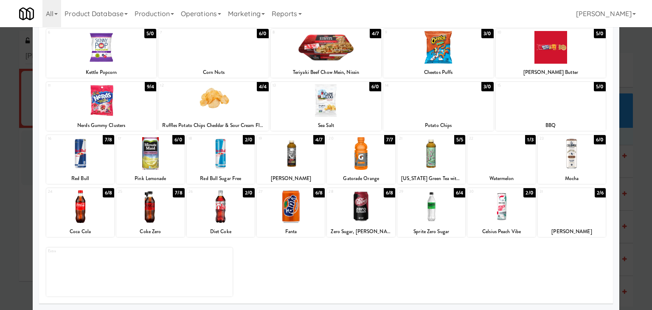
click at [363, 209] on div at bounding box center [361, 206] width 68 height 33
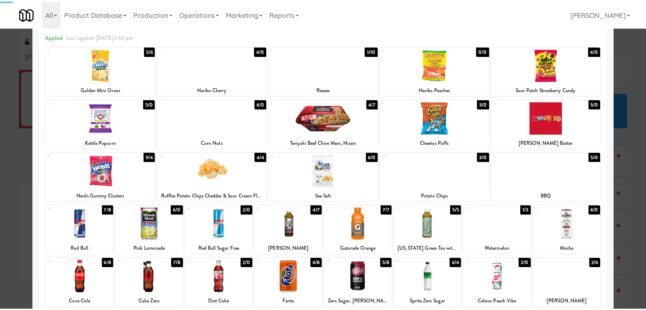
scroll to position [0, 0]
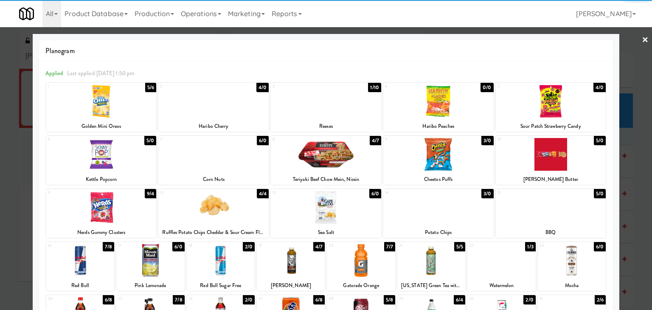
click at [642, 40] on link "×" at bounding box center [645, 40] width 7 height 26
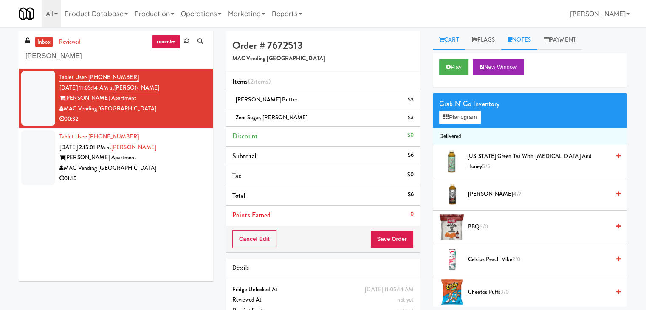
click at [515, 39] on link "Notes" at bounding box center [519, 40] width 36 height 19
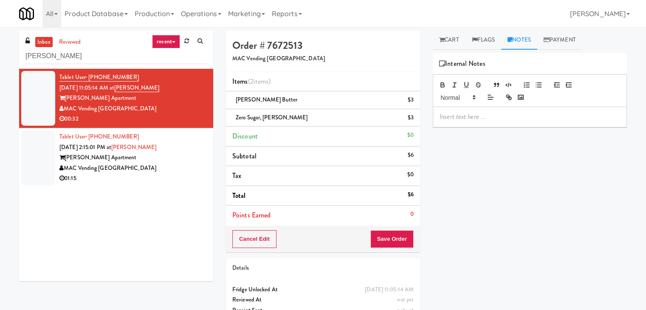
click at [479, 119] on p at bounding box center [530, 116] width 180 height 9
click at [0, 147] on div "inbox reviewed recent all unclear take inventory issue suspicious failed recent…" at bounding box center [323, 185] width 646 height 308
click at [456, 112] on p at bounding box center [530, 116] width 180 height 9
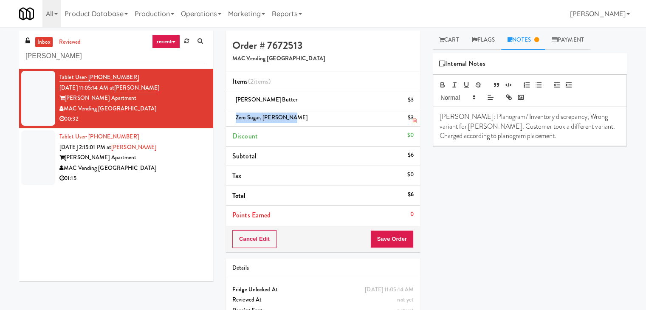
drag, startPoint x: 287, startPoint y: 117, endPoint x: 235, endPoint y: 116, distance: 51.8
click at [235, 116] on div "Zero Sugar, [PERSON_NAME] $3" at bounding box center [322, 118] width 181 height 11
drag, startPoint x: 594, startPoint y: 115, endPoint x: 453, endPoint y: 124, distance: 141.7
click at [453, 124] on p "[PERSON_NAME]: Planogram/ Inventory discrepancy, Wrong variant for [PERSON_NAME…" at bounding box center [530, 126] width 180 height 28
drag, startPoint x: 557, startPoint y: 127, endPoint x: 533, endPoint y: 127, distance: 24.2
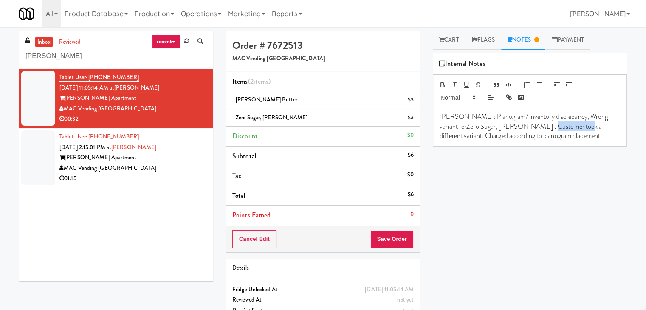
click at [533, 127] on p "[PERSON_NAME]: Planogram/ Inventory discrepancy, Wrong variant forZero Sugar, […" at bounding box center [530, 126] width 180 height 28
drag, startPoint x: 394, startPoint y: 240, endPoint x: 400, endPoint y: 237, distance: 7.2
click at [394, 240] on button "Save Order" at bounding box center [391, 239] width 43 height 18
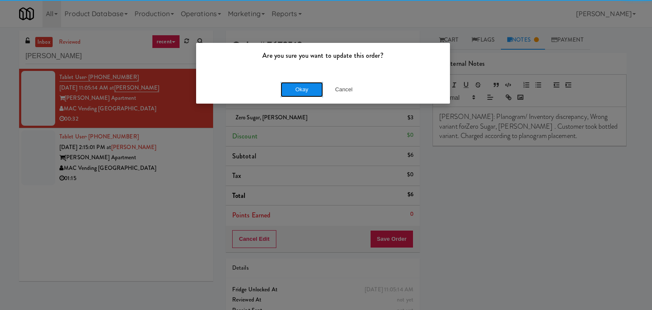
click at [302, 88] on button "Okay" at bounding box center [302, 89] width 42 height 15
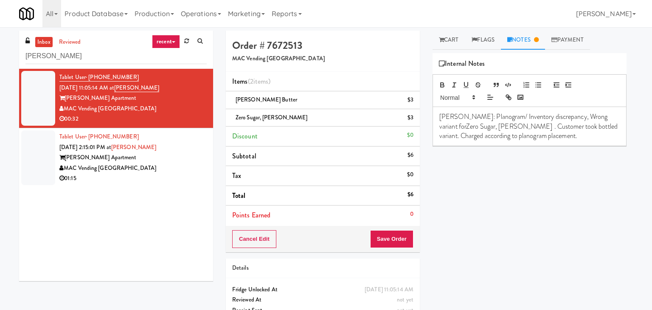
click at [174, 174] on div "01:15" at bounding box center [132, 178] width 147 height 11
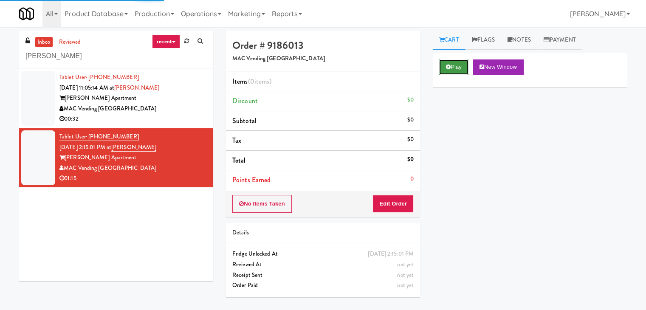
click at [462, 66] on button "Play" at bounding box center [453, 66] width 29 height 15
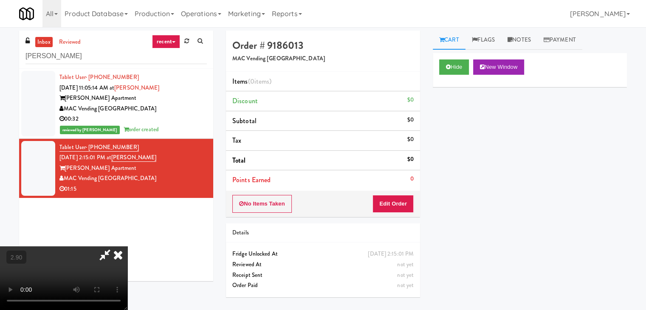
click at [127, 246] on video at bounding box center [63, 278] width 127 height 64
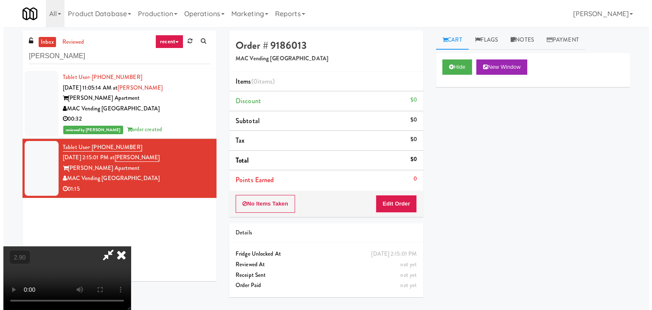
scroll to position [119, 0]
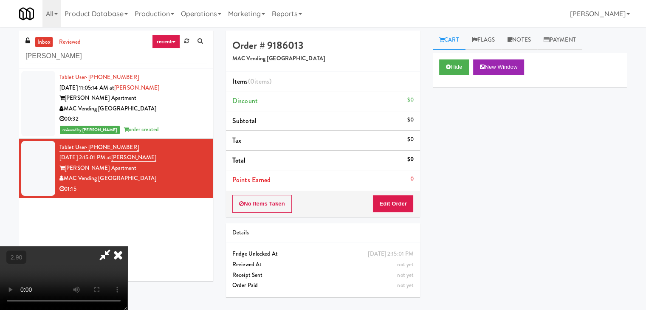
click at [127, 246] on video at bounding box center [63, 278] width 127 height 64
click at [400, 207] on button "Edit Order" at bounding box center [392, 204] width 41 height 18
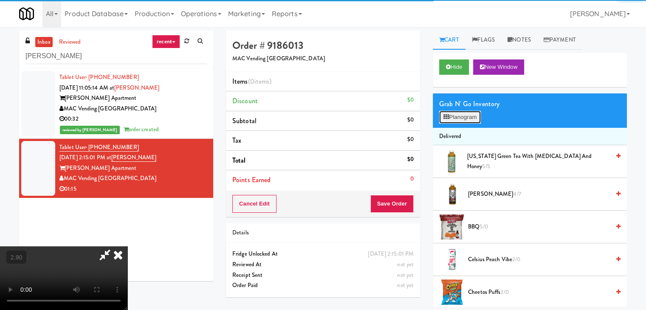
click at [476, 120] on button "Planogram" at bounding box center [460, 117] width 42 height 13
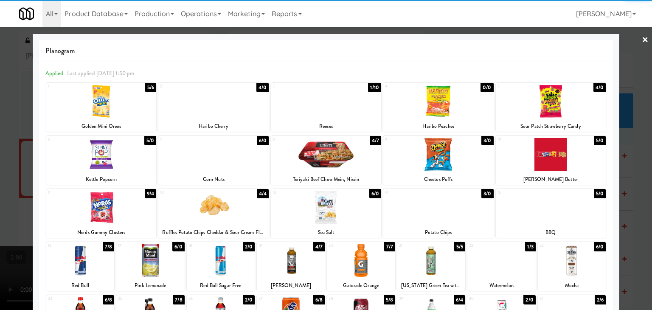
click at [121, 205] on div at bounding box center [101, 207] width 110 height 33
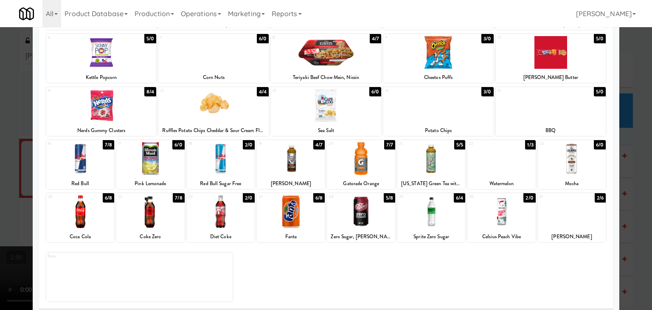
scroll to position [107, 0]
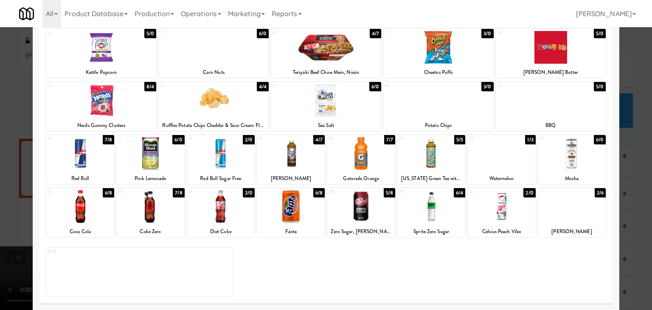
click at [225, 213] on div at bounding box center [221, 206] width 68 height 33
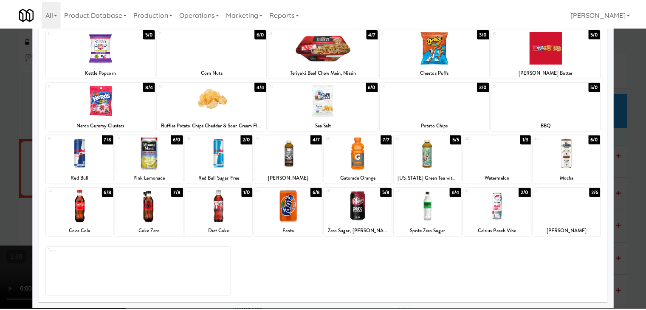
scroll to position [0, 0]
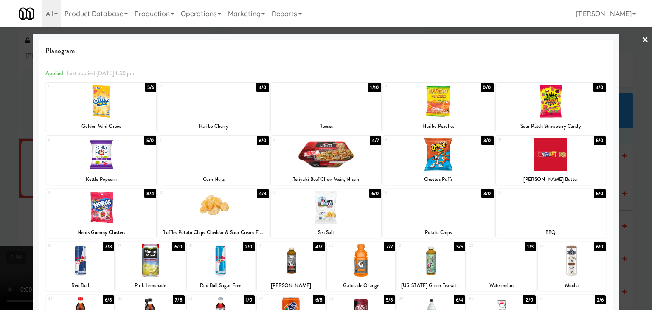
click at [578, 154] on div at bounding box center [551, 154] width 110 height 33
drag, startPoint x: 640, startPoint y: 38, endPoint x: 625, endPoint y: 44, distance: 16.6
click at [642, 38] on link "×" at bounding box center [645, 40] width 7 height 26
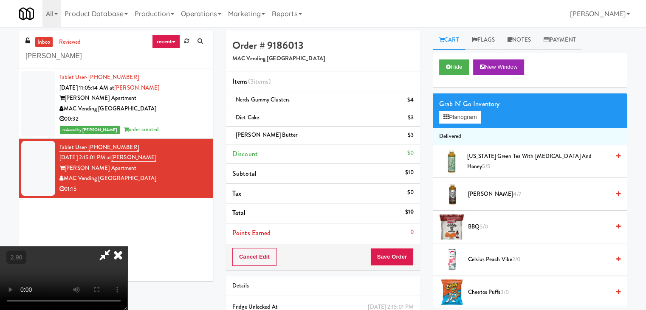
click at [127, 246] on video at bounding box center [63, 278] width 127 height 64
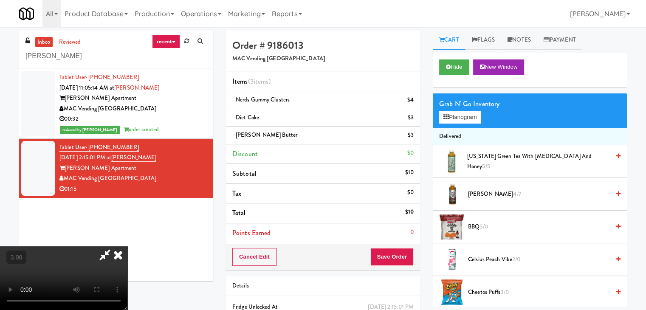
click at [127, 246] on video at bounding box center [63, 278] width 127 height 64
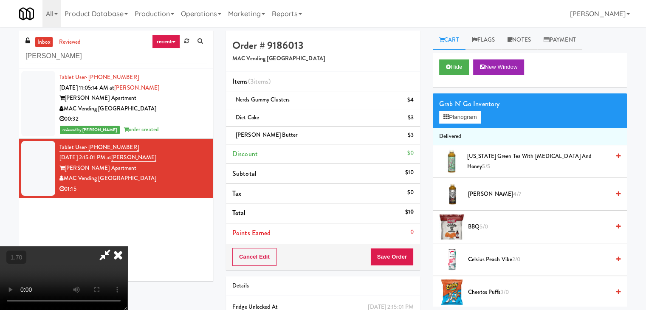
drag, startPoint x: 375, startPoint y: 37, endPoint x: 383, endPoint y: 51, distance: 15.2
click at [127, 246] on icon at bounding box center [118, 254] width 19 height 17
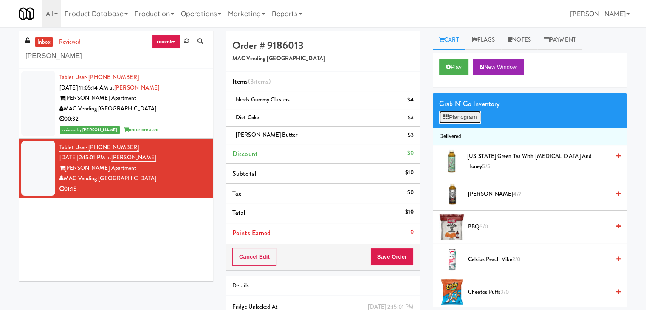
click at [448, 116] on icon at bounding box center [446, 117] width 6 height 6
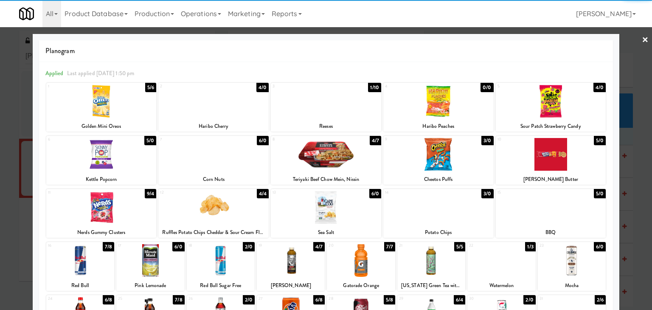
click at [564, 211] on div at bounding box center [551, 207] width 110 height 33
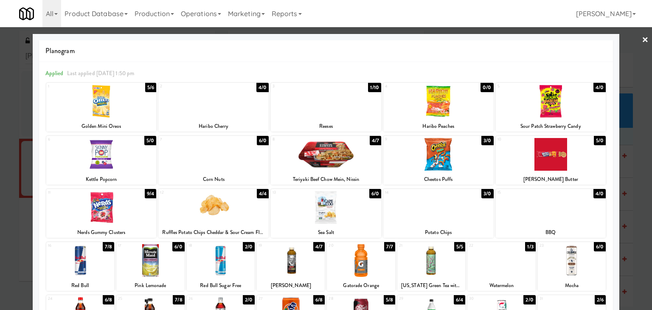
click at [642, 37] on link "×" at bounding box center [645, 40] width 7 height 26
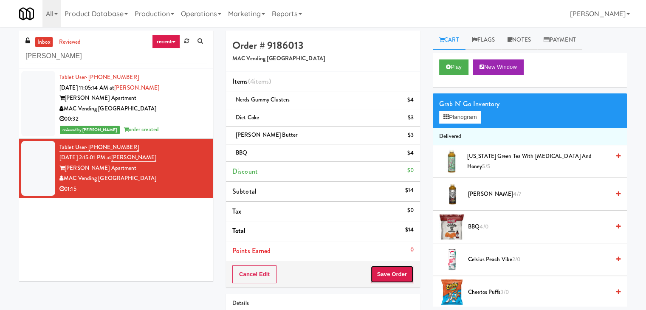
click at [392, 272] on button "Save Order" at bounding box center [391, 274] width 43 height 18
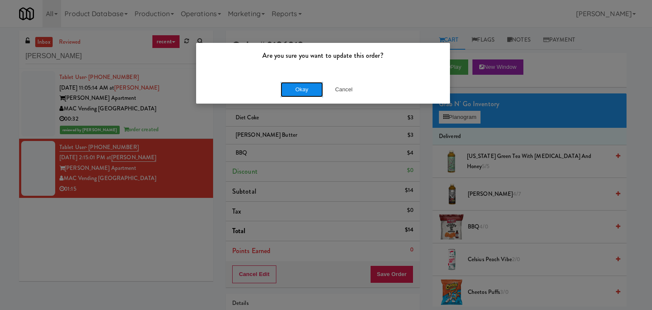
click at [316, 91] on button "Okay" at bounding box center [302, 89] width 42 height 15
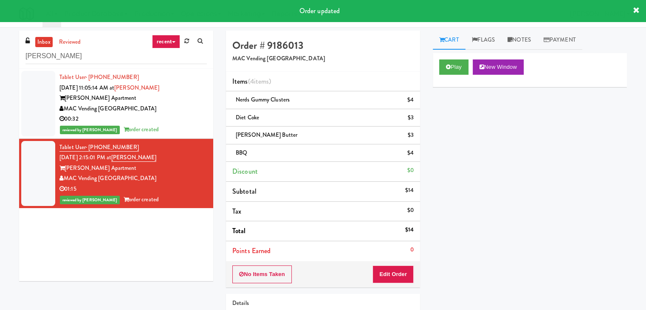
click at [164, 127] on div "reviewed by [PERSON_NAME] A order created" at bounding box center [132, 129] width 147 height 11
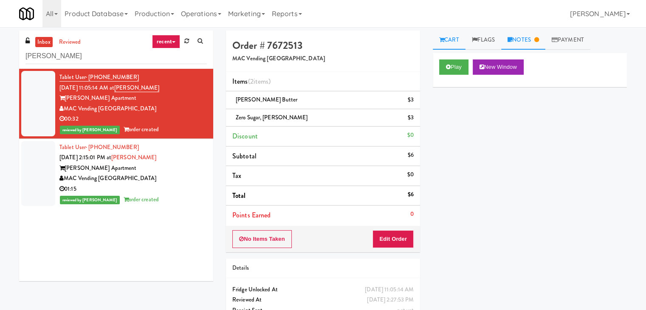
click at [522, 38] on link "Notes" at bounding box center [523, 40] width 44 height 19
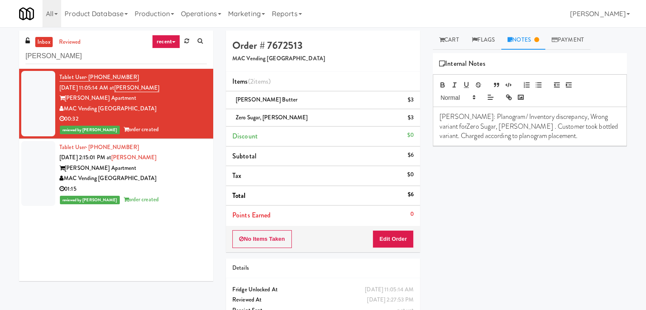
click at [195, 176] on div "MAC Vending [GEOGRAPHIC_DATA]" at bounding box center [132, 178] width 147 height 11
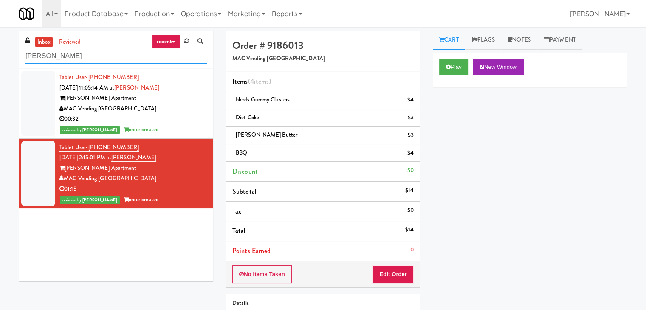
click at [95, 56] on input "[PERSON_NAME]" at bounding box center [115, 56] width 181 height 16
paste input "Ring Power Main Breakroom Cabinet 1"
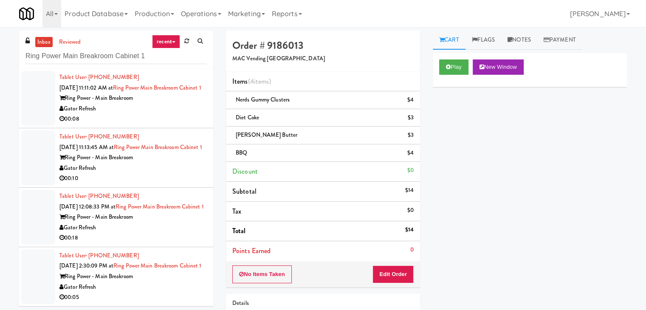
click at [189, 114] on div "Gator Refresh" at bounding box center [132, 109] width 147 height 11
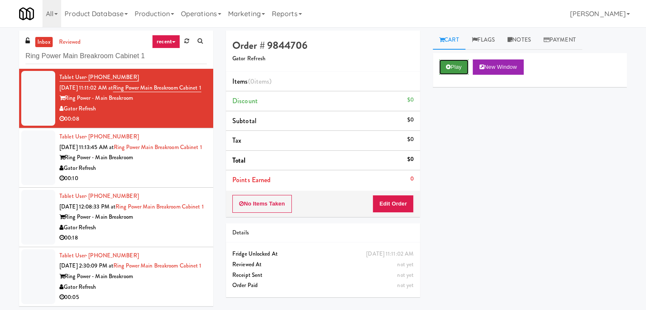
click at [448, 65] on icon at bounding box center [448, 67] width 5 height 6
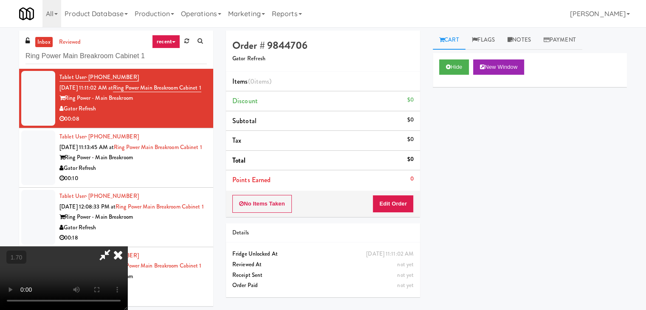
click at [127, 246] on video at bounding box center [63, 278] width 127 height 64
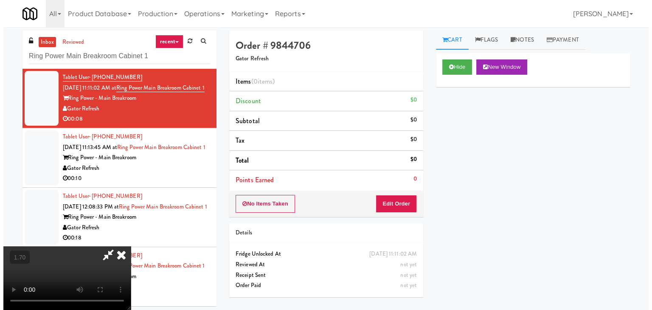
scroll to position [0, 0]
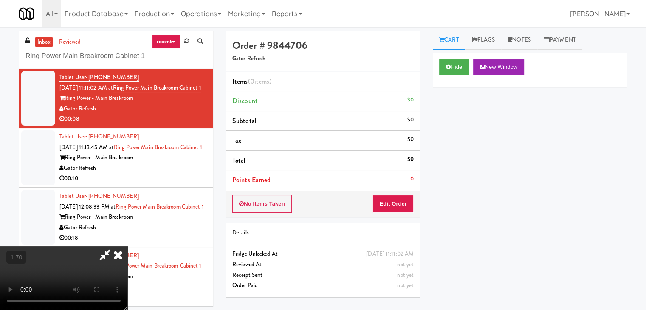
drag, startPoint x: 374, startPoint y: 36, endPoint x: 382, endPoint y: 70, distance: 35.7
click at [127, 246] on icon at bounding box center [118, 254] width 19 height 17
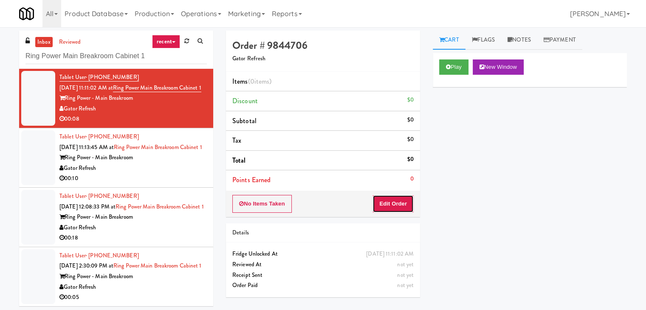
click at [397, 203] on button "Edit Order" at bounding box center [392, 204] width 41 height 18
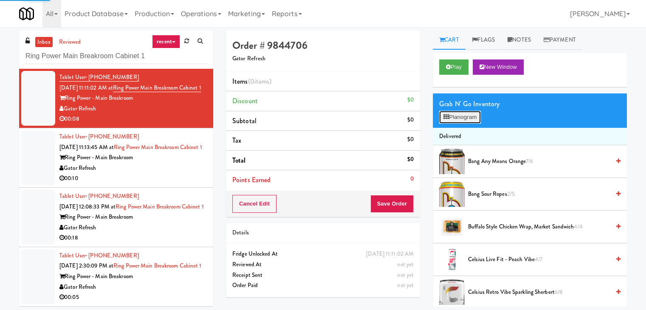
click at [450, 119] on button "Planogram" at bounding box center [460, 117] width 42 height 13
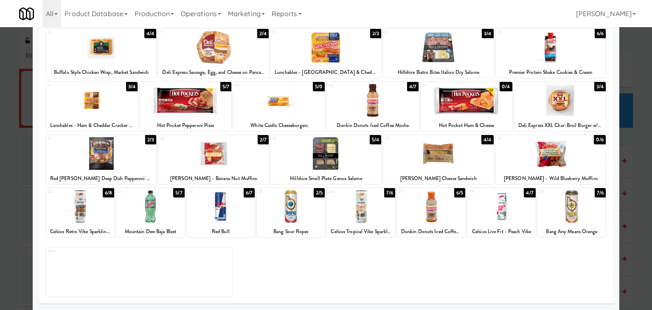
click at [429, 202] on div at bounding box center [432, 206] width 68 height 33
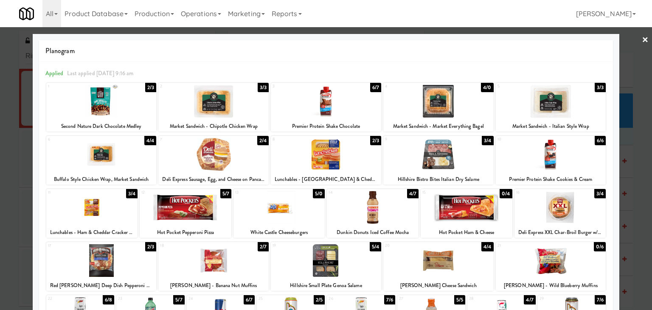
click at [642, 42] on link "×" at bounding box center [645, 40] width 7 height 26
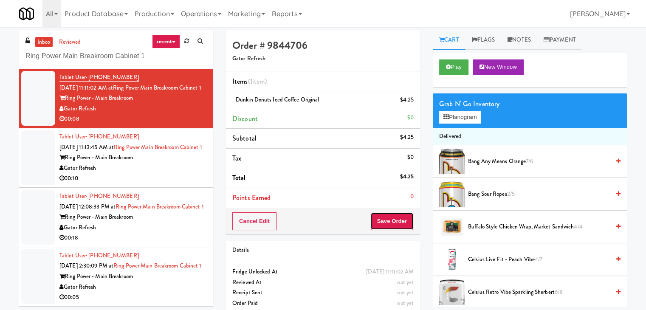
drag, startPoint x: 399, startPoint y: 219, endPoint x: 398, endPoint y: 214, distance: 4.6
click at [399, 218] on button "Save Order" at bounding box center [391, 221] width 43 height 18
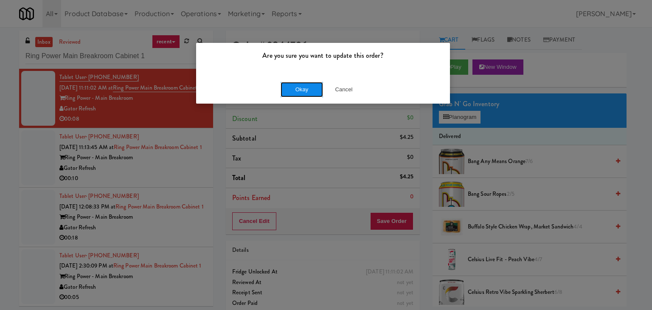
click at [302, 93] on button "Okay" at bounding box center [302, 89] width 42 height 15
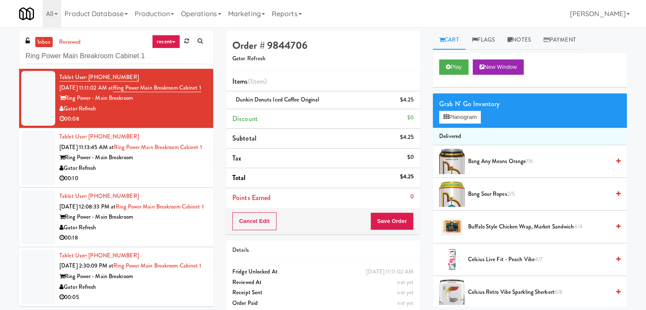
click at [185, 174] on div "Gator Refresh" at bounding box center [132, 168] width 147 height 11
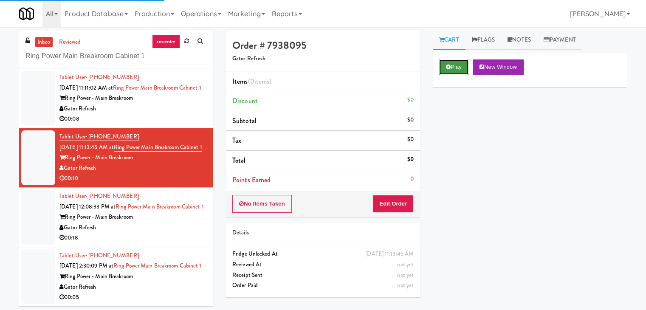
click at [450, 62] on button "Play" at bounding box center [453, 66] width 29 height 15
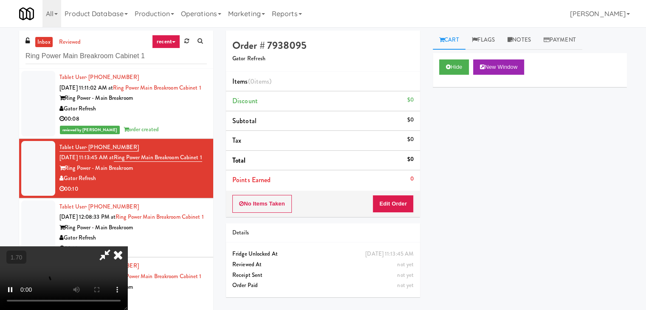
click at [127, 246] on video at bounding box center [63, 278] width 127 height 64
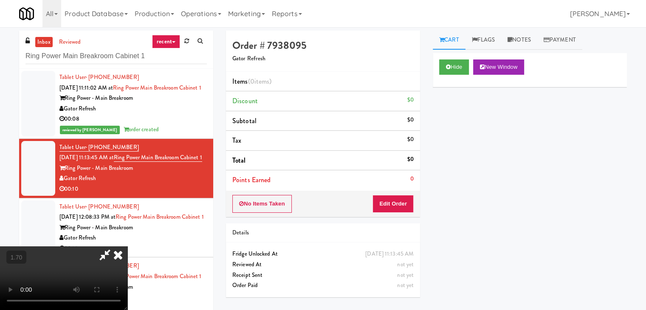
click at [127, 246] on video at bounding box center [63, 278] width 127 height 64
click at [127, 246] on icon at bounding box center [118, 254] width 19 height 17
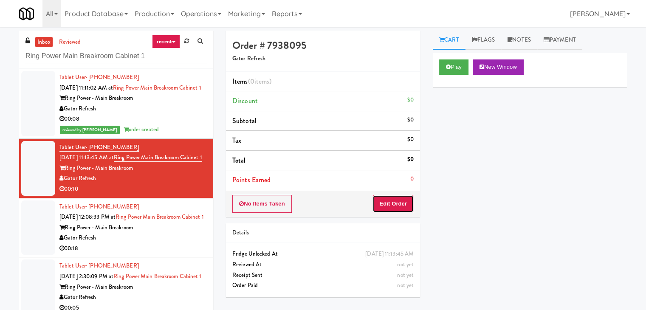
click at [395, 206] on button "Edit Order" at bounding box center [392, 204] width 41 height 18
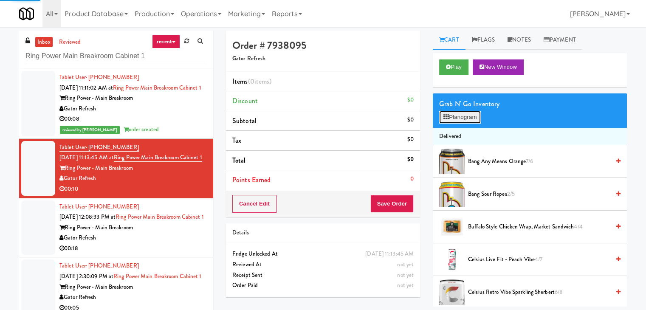
click at [466, 115] on button "Planogram" at bounding box center [460, 117] width 42 height 13
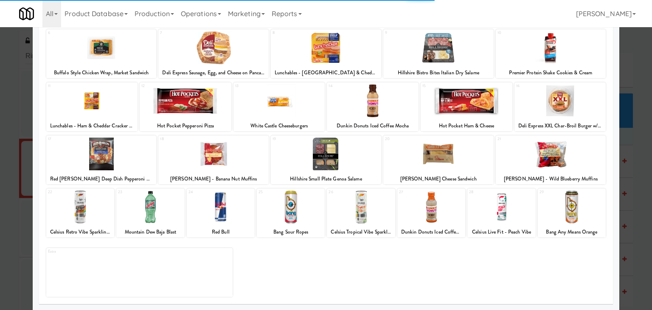
scroll to position [107, 0]
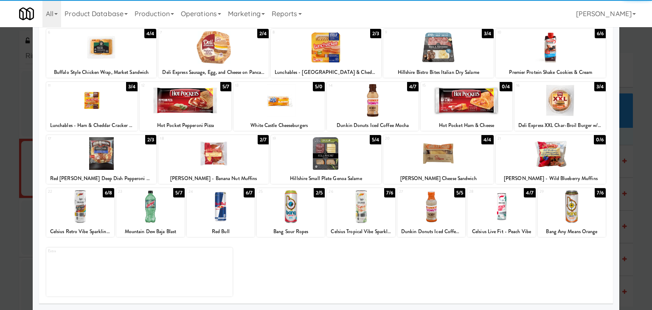
click at [290, 213] on div at bounding box center [291, 206] width 68 height 33
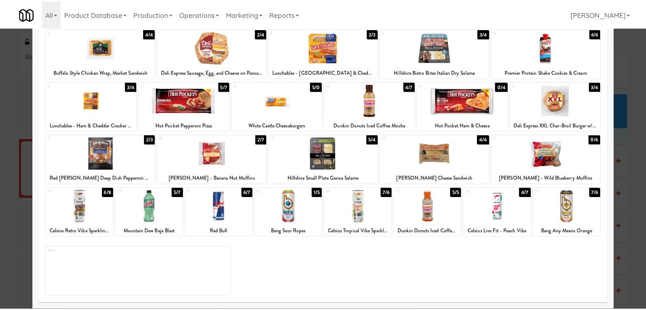
scroll to position [0, 0]
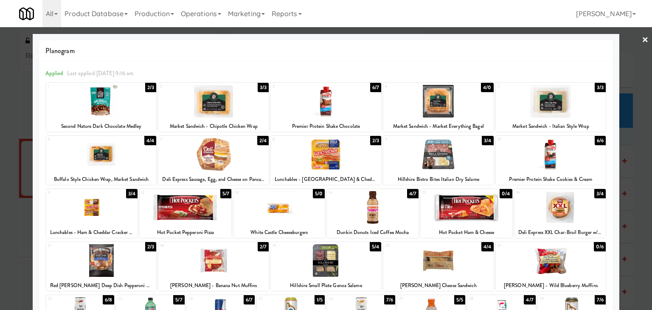
click at [642, 38] on link "×" at bounding box center [645, 40] width 7 height 26
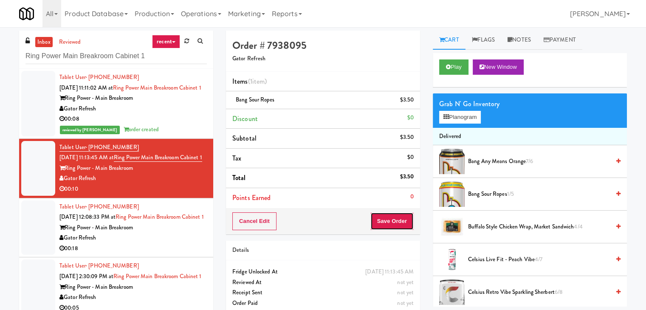
click at [385, 223] on button "Save Order" at bounding box center [391, 221] width 43 height 18
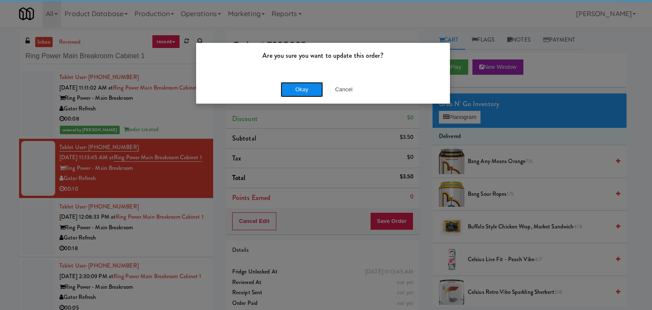
drag, startPoint x: 298, startPoint y: 87, endPoint x: 294, endPoint y: 91, distance: 5.1
click at [297, 87] on button "Okay" at bounding box center [302, 89] width 42 height 15
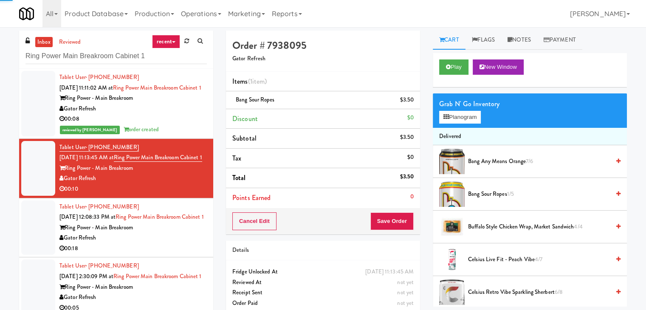
click at [182, 243] on div "Gator Refresh" at bounding box center [132, 238] width 147 height 11
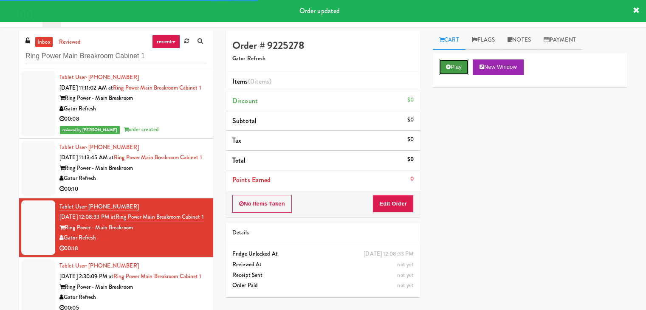
click at [460, 67] on button "Play" at bounding box center [453, 66] width 29 height 15
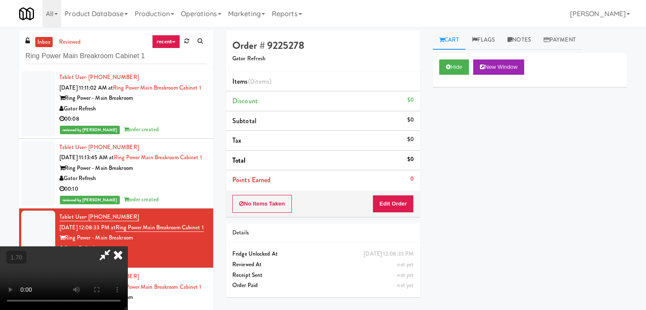
click at [127, 246] on video at bounding box center [63, 278] width 127 height 64
click at [127, 246] on icon at bounding box center [118, 254] width 19 height 17
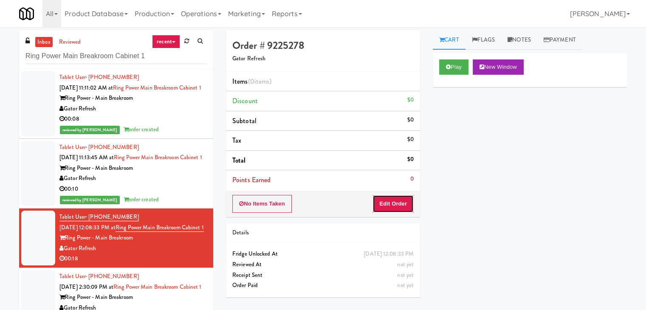
drag, startPoint x: 388, startPoint y: 207, endPoint x: 405, endPoint y: 189, distance: 24.6
click at [387, 205] on button "Edit Order" at bounding box center [392, 204] width 41 height 18
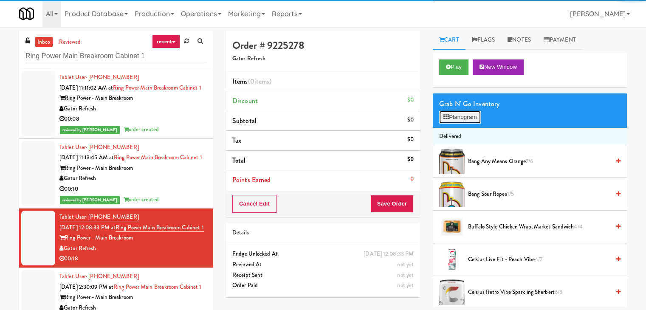
click at [451, 121] on button "Planogram" at bounding box center [460, 117] width 42 height 13
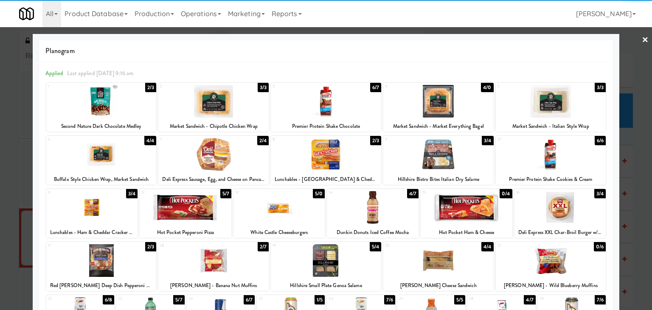
click at [439, 103] on div at bounding box center [439, 101] width 110 height 33
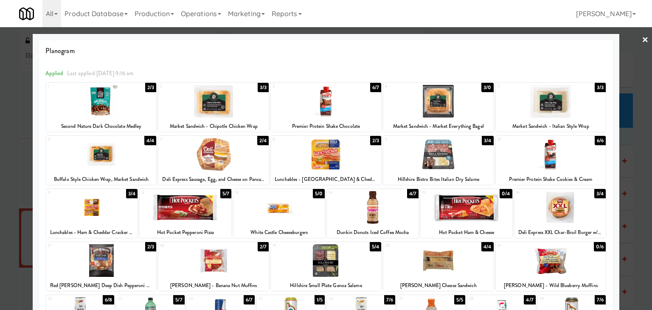
click at [99, 107] on div at bounding box center [101, 101] width 110 height 33
click at [642, 34] on link "×" at bounding box center [645, 40] width 7 height 26
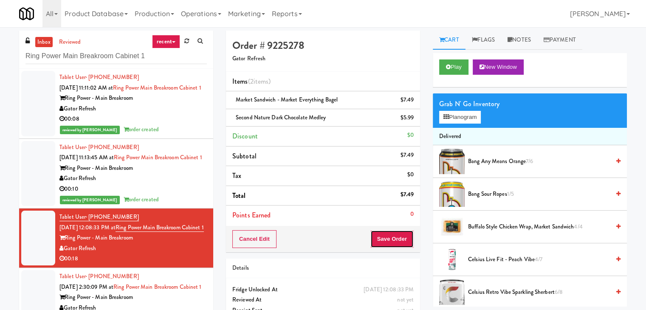
drag, startPoint x: 395, startPoint y: 238, endPoint x: 390, endPoint y: 236, distance: 5.7
click at [395, 238] on button "Save Order" at bounding box center [391, 239] width 43 height 18
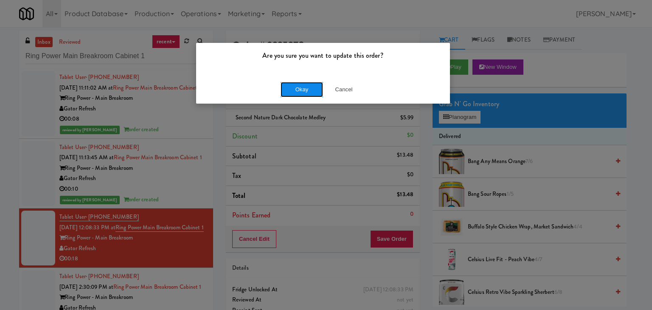
click at [305, 90] on button "Okay" at bounding box center [302, 89] width 42 height 15
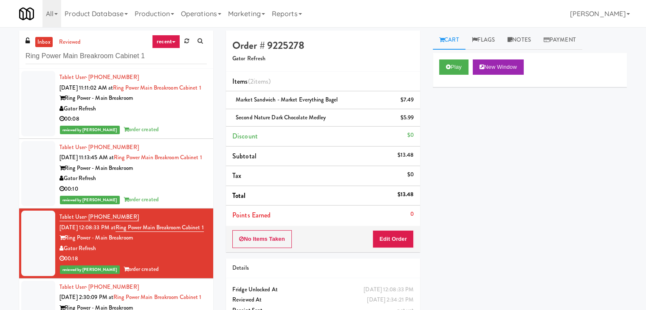
click at [178, 124] on div "00:08" at bounding box center [132, 119] width 147 height 11
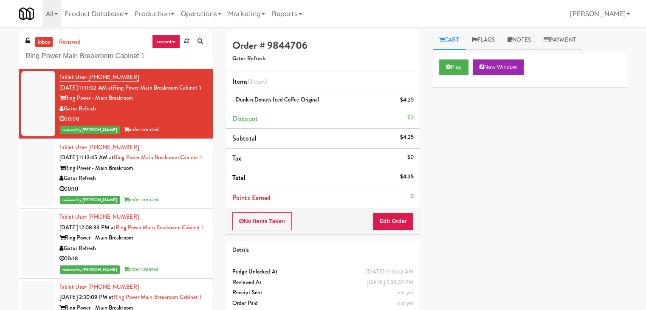
click at [182, 174] on div "Ring Power - Main Breakroom" at bounding box center [132, 168] width 147 height 11
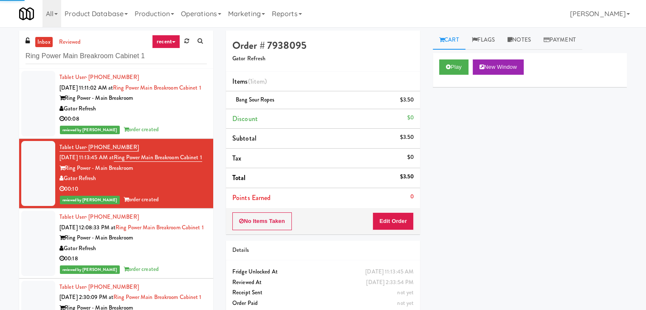
click at [176, 254] on div "Gator Refresh" at bounding box center [132, 248] width 147 height 11
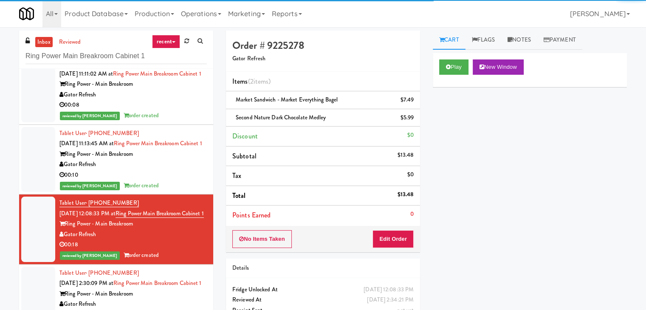
scroll to position [55, 0]
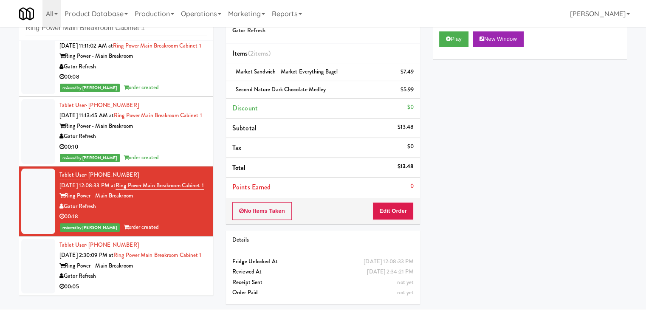
click at [185, 278] on div "Gator Refresh" at bounding box center [132, 276] width 147 height 11
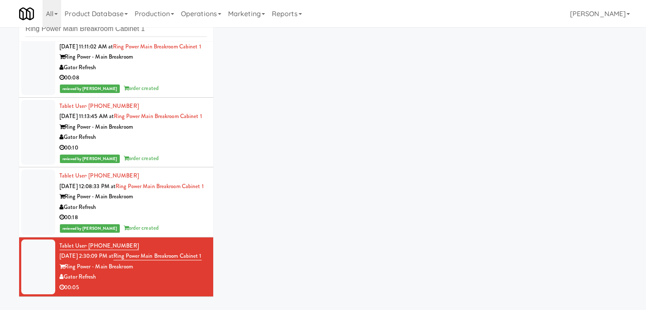
scroll to position [27, 0]
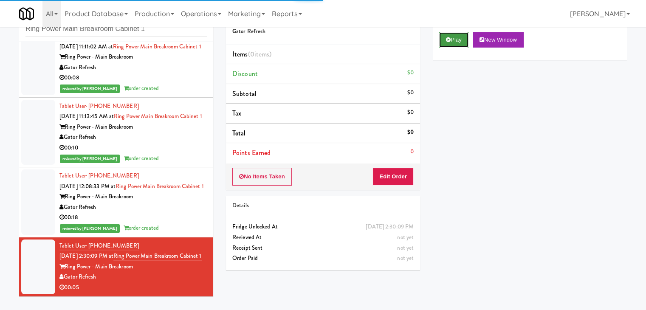
click at [457, 39] on button "Play" at bounding box center [453, 39] width 29 height 15
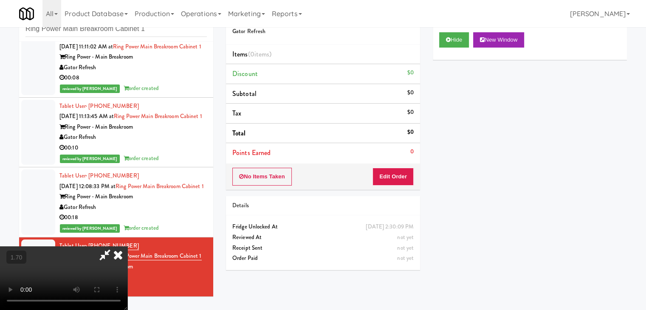
click at [127, 246] on video at bounding box center [63, 278] width 127 height 64
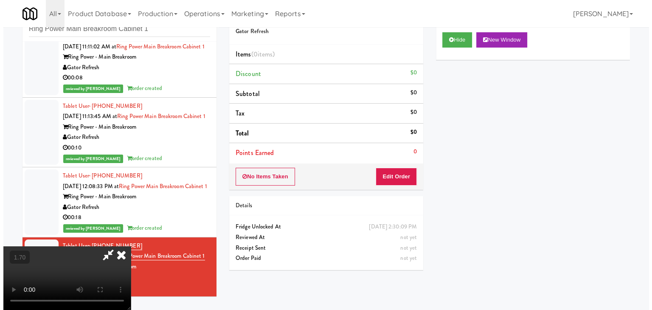
scroll to position [0, 0]
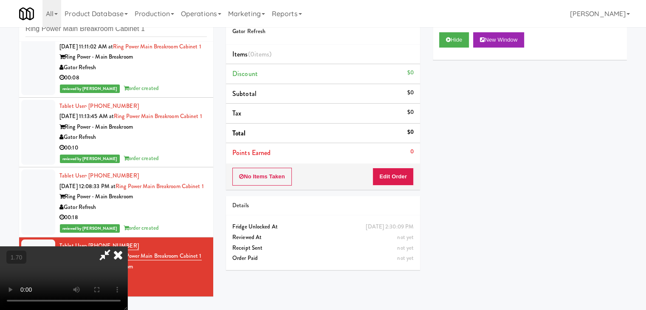
click at [127, 246] on icon at bounding box center [118, 254] width 19 height 17
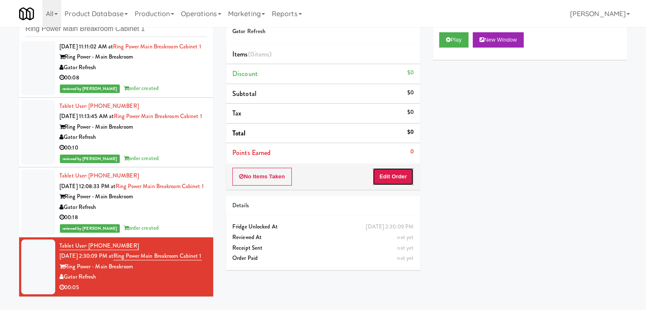
click at [392, 172] on button "Edit Order" at bounding box center [392, 177] width 41 height 18
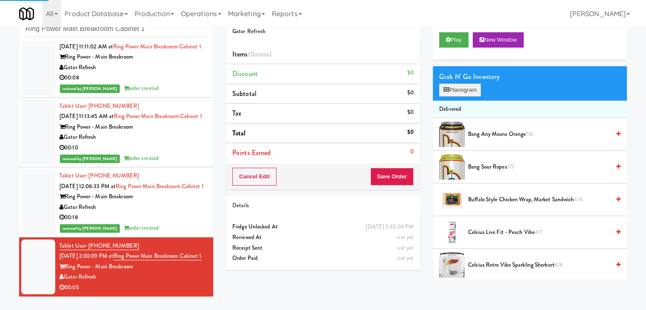
click at [455, 93] on div "Grab N' Go Inventory Planogram" at bounding box center [530, 83] width 194 height 34
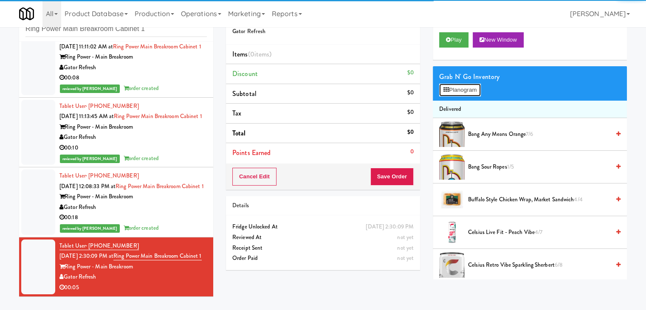
click at [453, 90] on button "Planogram" at bounding box center [460, 90] width 42 height 13
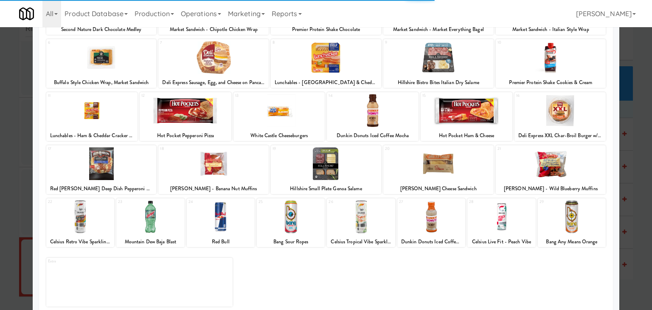
scroll to position [107, 0]
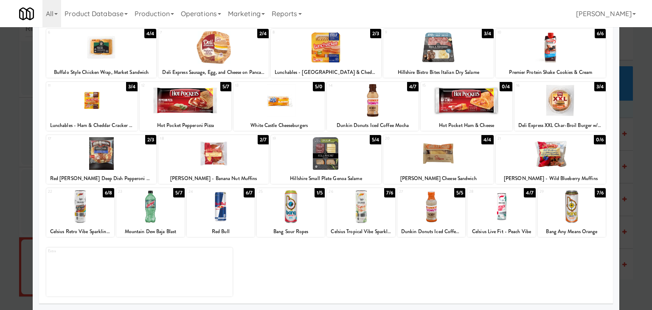
click at [148, 211] on div at bounding box center [150, 206] width 68 height 33
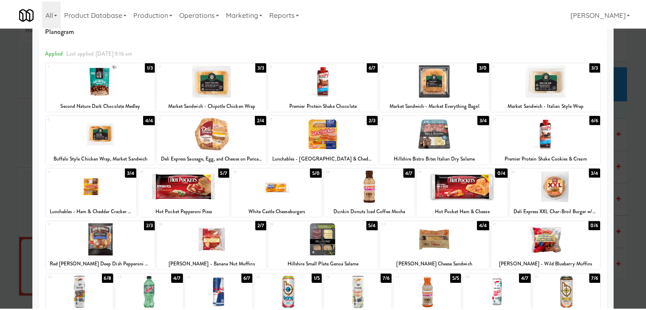
scroll to position [0, 0]
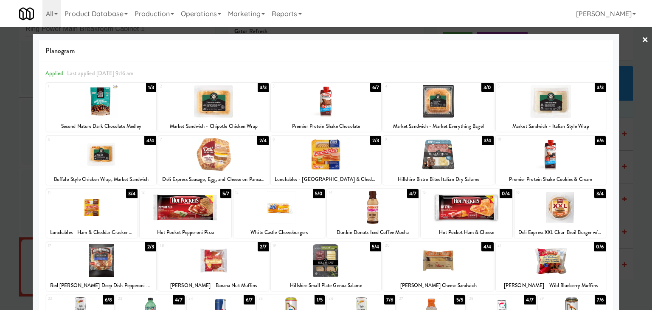
click at [642, 41] on link "×" at bounding box center [645, 40] width 7 height 26
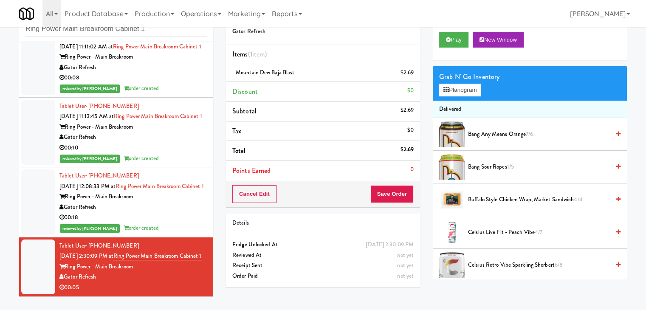
click at [390, 184] on div "Cancel Edit Save Order" at bounding box center [323, 194] width 194 height 26
click at [389, 192] on button "Save Order" at bounding box center [391, 194] width 43 height 18
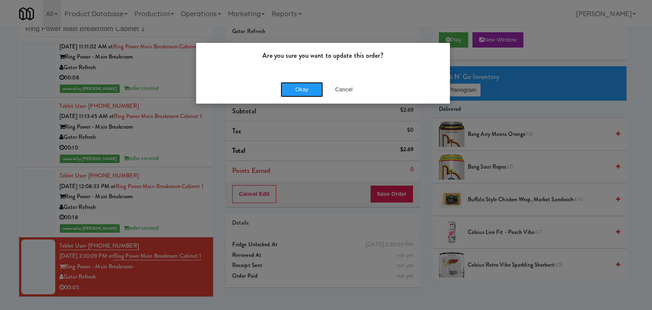
drag, startPoint x: 312, startPoint y: 92, endPoint x: 287, endPoint y: 72, distance: 32.0
click at [311, 91] on button "Okay" at bounding box center [302, 89] width 42 height 15
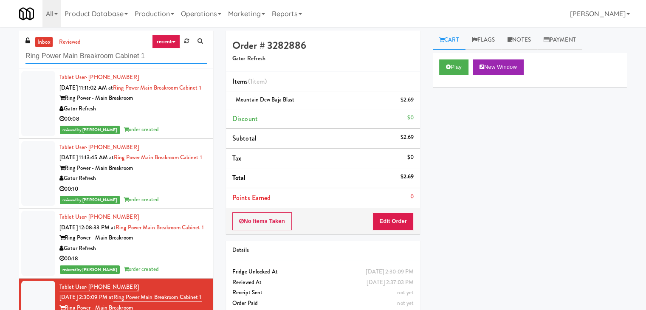
click at [113, 50] on input "Ring Power Main Breakroom Cabinet 1" at bounding box center [115, 56] width 181 height 16
paste input "Fine - Lobby-Cooler-Right"
type input "Fine - Lobby-Cooler-Right"
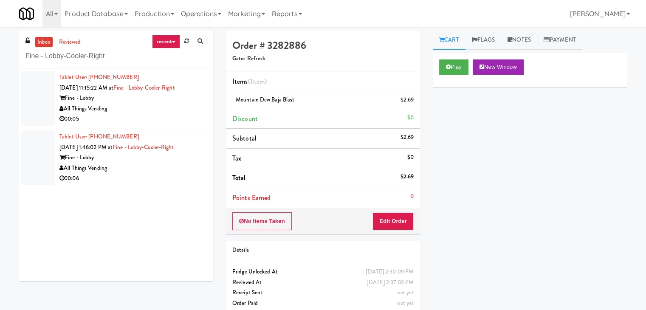
click at [188, 107] on div "All Things Vending" at bounding box center [132, 109] width 147 height 11
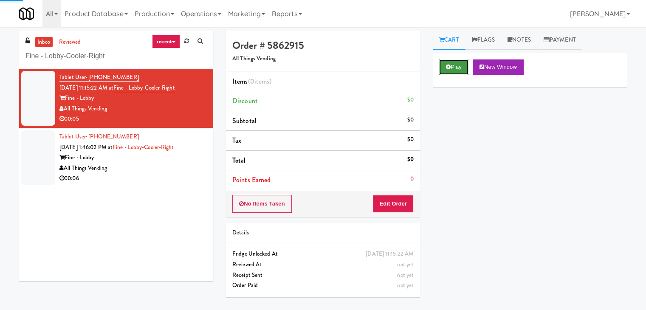
click at [457, 69] on button "Play" at bounding box center [453, 66] width 29 height 15
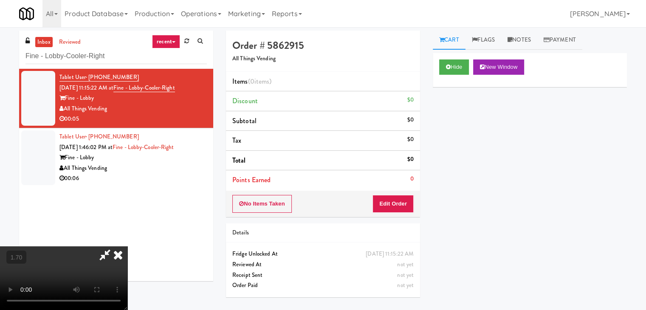
click at [127, 246] on video at bounding box center [63, 278] width 127 height 64
click at [127, 246] on icon at bounding box center [118, 254] width 19 height 17
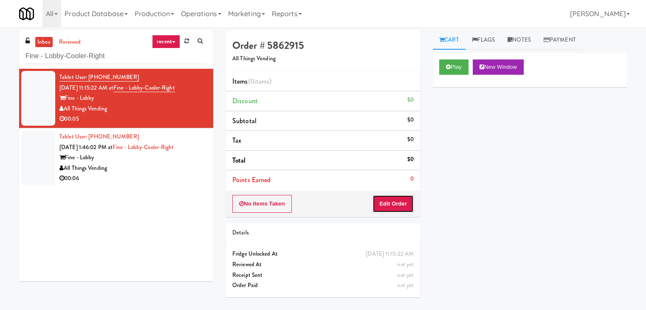
drag, startPoint x: 389, startPoint y: 200, endPoint x: 415, endPoint y: 177, distance: 35.2
click at [389, 201] on button "Edit Order" at bounding box center [392, 204] width 41 height 18
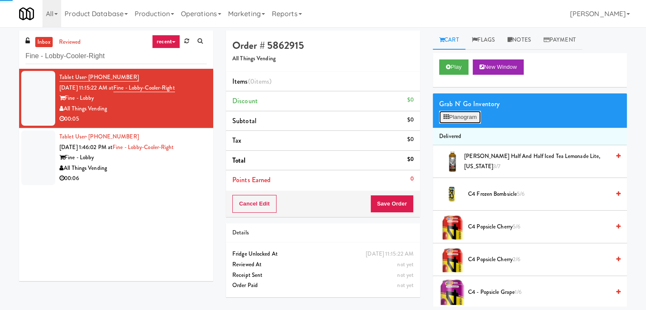
click at [459, 118] on button "Planogram" at bounding box center [460, 117] width 42 height 13
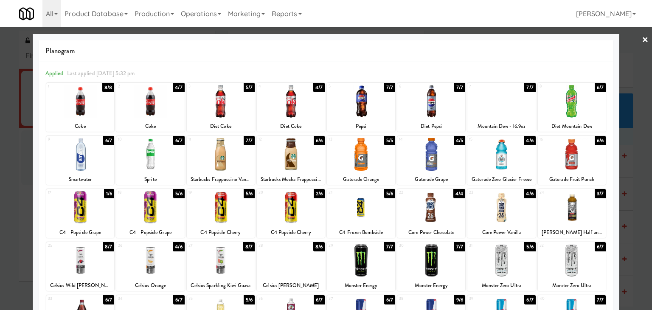
click at [426, 157] on div at bounding box center [432, 154] width 68 height 33
click at [642, 36] on div at bounding box center [326, 155] width 652 height 310
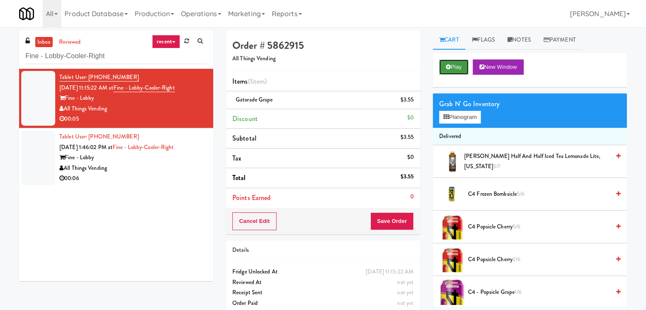
click at [465, 68] on button "Play" at bounding box center [453, 66] width 29 height 15
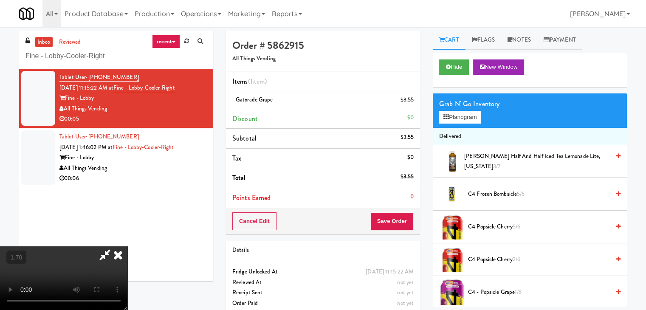
click at [127, 246] on video at bounding box center [63, 278] width 127 height 64
click at [127, 246] on icon at bounding box center [118, 254] width 19 height 17
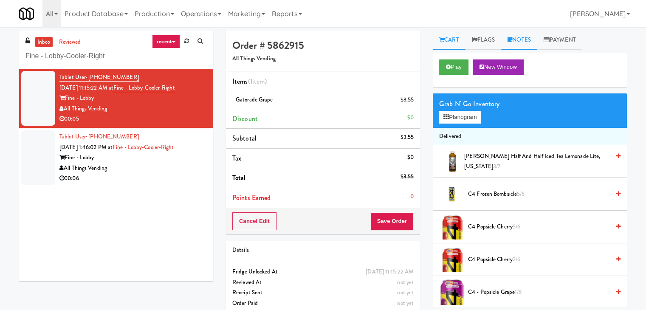
click at [528, 43] on link "Notes" at bounding box center [519, 40] width 36 height 19
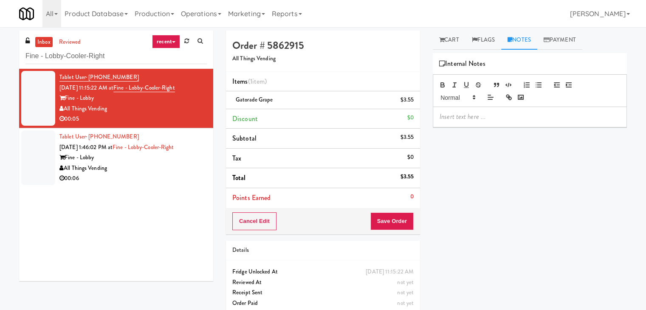
click at [457, 118] on p at bounding box center [530, 116] width 180 height 9
drag, startPoint x: 272, startPoint y: 100, endPoint x: 235, endPoint y: 101, distance: 36.5
click at [235, 101] on div "Gatorade Grape $3.55" at bounding box center [322, 100] width 181 height 11
drag, startPoint x: 188, startPoint y: 88, endPoint x: 125, endPoint y: 87, distance: 62.9
click at [125, 87] on div "Tablet User · (720) 840-5126 [DATE] 11:15:22 AM at Fine - Lobby-Cooler-Right Fi…" at bounding box center [132, 98] width 147 height 52
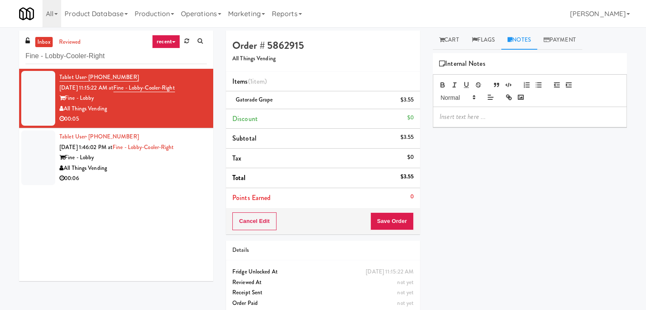
click at [498, 112] on p at bounding box center [530, 116] width 180 height 9
drag, startPoint x: 3, startPoint y: 111, endPoint x: 60, endPoint y: 114, distance: 57.4
click at [3, 111] on div "inbox reviewed recent all unclear take inventory issue suspicious failed recent…" at bounding box center [323, 176] width 646 height 290
click at [460, 119] on p at bounding box center [530, 116] width 180 height 9
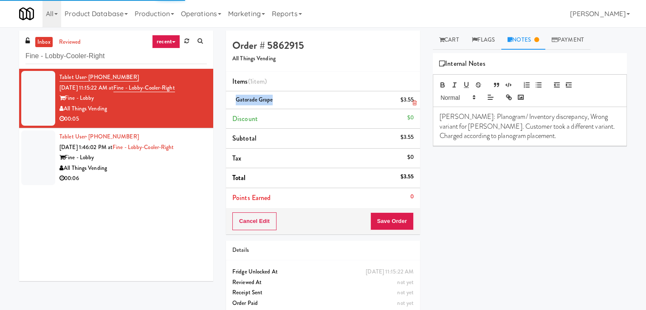
drag, startPoint x: 271, startPoint y: 99, endPoint x: 236, endPoint y: 99, distance: 34.8
click at [236, 99] on span "Gatorade Grape" at bounding box center [254, 100] width 37 height 8
drag, startPoint x: 596, startPoint y: 117, endPoint x: 454, endPoint y: 127, distance: 143.0
click at [454, 127] on p "[PERSON_NAME]: Planogram/ Inventory discrepancy, Wrong variant for [PERSON_NAME…" at bounding box center [530, 126] width 180 height 28
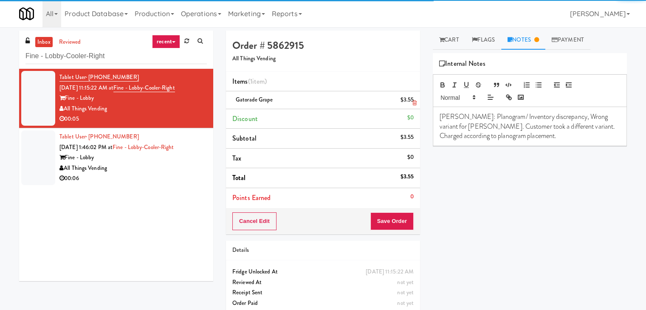
click at [255, 97] on span "Gatorade Grape" at bounding box center [254, 100] width 37 height 8
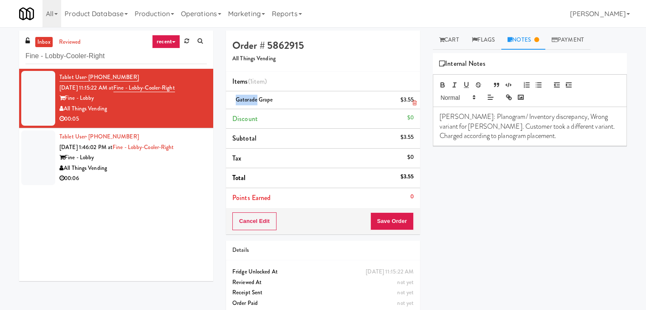
click at [255, 97] on span "Gatorade Grape" at bounding box center [254, 100] width 37 height 8
drag, startPoint x: 596, startPoint y: 117, endPoint x: 454, endPoint y: 127, distance: 142.2
click at [454, 127] on p "[PERSON_NAME]: Planogram/ Inventory discrepancy, Wrong variant for [PERSON_NAME…" at bounding box center [530, 126] width 180 height 28
click at [549, 118] on p "[PERSON_NAME]: Planogram/ Inventory discrepancy, Wrong variant for Gatorade Gra…" at bounding box center [530, 126] width 180 height 28
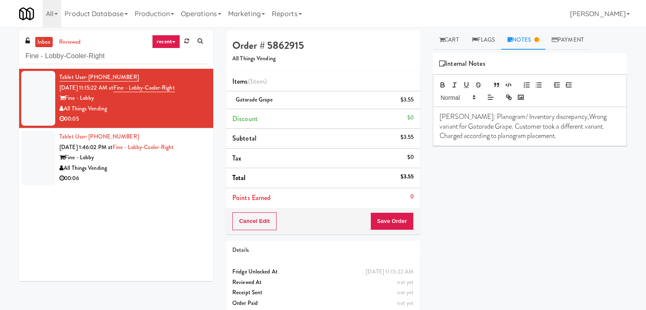
click at [440, 127] on p "[PERSON_NAME]: Planogram/ Inventory discrepancy,Wrong variant for Gatorade Grap…" at bounding box center [530, 126] width 180 height 28
click at [547, 119] on p "[PERSON_NAME]: Planogram/ Inventory discrepancy,Wrong variant forGatorade Grape…" at bounding box center [530, 126] width 180 height 28
click at [450, 128] on p "[PERSON_NAME]: Planogram/ Inventory discrepancy, Wrong variant forGatorade Grap…" at bounding box center [530, 126] width 180 height 28
click at [448, 128] on p "[PERSON_NAME]: Planogram/ Inventory discrepancy, Wrong variant forGatorade Grap…" at bounding box center [530, 126] width 180 height 28
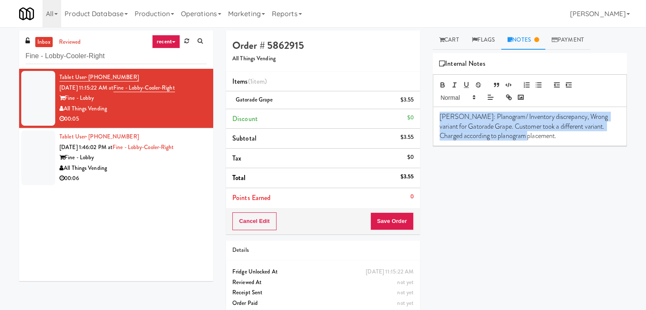
drag, startPoint x: 440, startPoint y: 116, endPoint x: 554, endPoint y: 136, distance: 116.0
click at [554, 136] on p "[PERSON_NAME]: Planogram/ Inventory discrepancy, Wrong variant for Gatorade Gra…" at bounding box center [530, 126] width 180 height 28
drag, startPoint x: 0, startPoint y: 134, endPoint x: 68, endPoint y: 138, distance: 68.1
click at [0, 134] on div "inbox reviewed recent all unclear take inventory issue suspicious failed recent…" at bounding box center [323, 176] width 646 height 290
drag, startPoint x: 448, startPoint y: 119, endPoint x: 562, endPoint y: 147, distance: 118.0
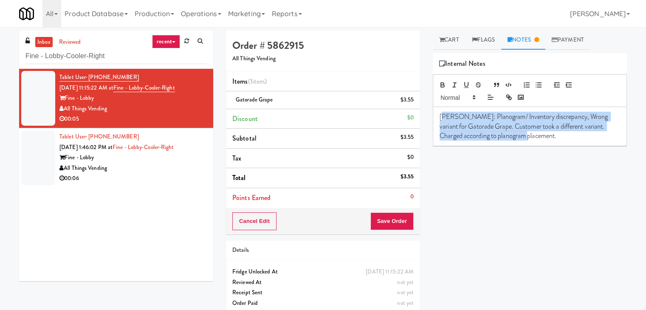
click at [562, 147] on div "Play New Window Grab N' Go Inventory Planogram Delivered [PERSON_NAME] Half and…" at bounding box center [530, 212] width 194 height 319
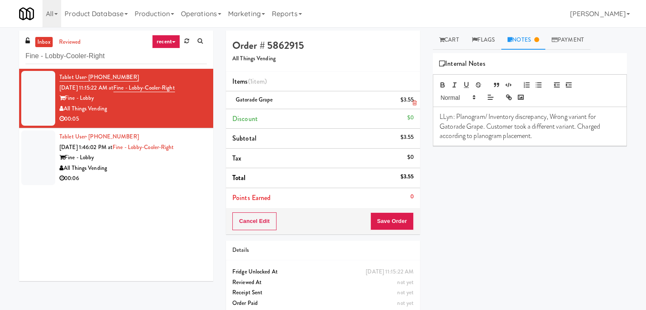
click at [262, 99] on span "Gatorade Grape" at bounding box center [254, 100] width 37 height 8
drag, startPoint x: 575, startPoint y: 126, endPoint x: 529, endPoint y: 127, distance: 46.3
click at [529, 127] on p "LLyn: Planogram/ Inventory discrepancy, Wrong variant for Gatorade Grape. Custo…" at bounding box center [530, 126] width 180 height 28
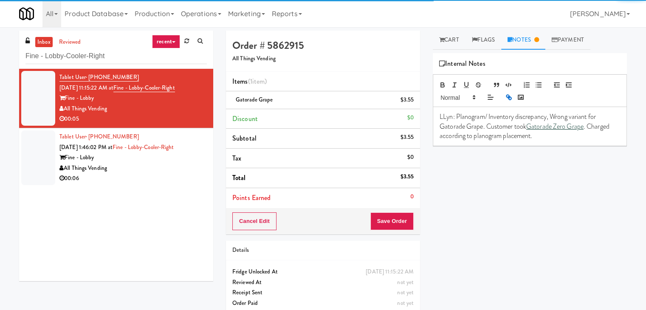
click at [544, 195] on div "Play New Window Grab N' Go Inventory Planogram Delivered [PERSON_NAME] Half and…" at bounding box center [530, 212] width 194 height 319
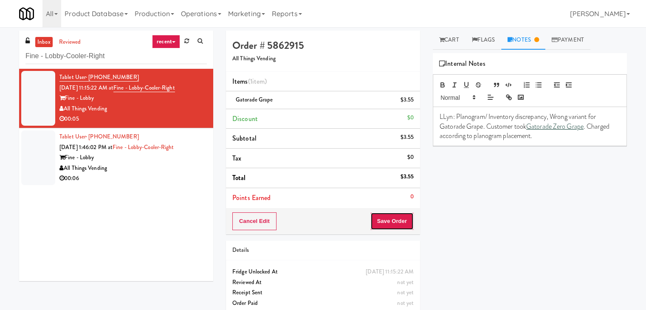
click at [391, 223] on button "Save Order" at bounding box center [391, 221] width 43 height 18
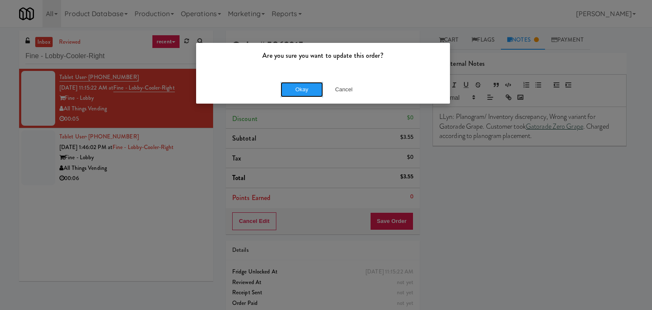
drag, startPoint x: 306, startPoint y: 91, endPoint x: 222, endPoint y: 146, distance: 100.2
click at [306, 91] on button "Okay" at bounding box center [302, 89] width 42 height 15
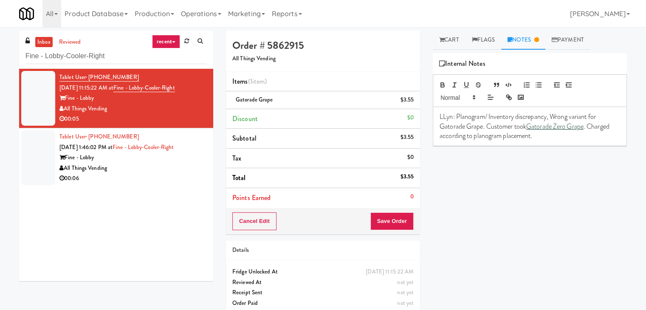
click at [168, 186] on li "Tablet User · (954) 248-7017 [DATE] 1:46:02 PM at Fine - Lobby-Cooler-Right Fin…" at bounding box center [116, 157] width 194 height 59
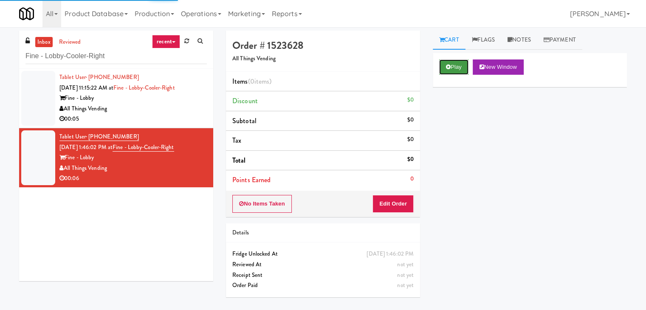
click at [454, 68] on button "Play" at bounding box center [453, 66] width 29 height 15
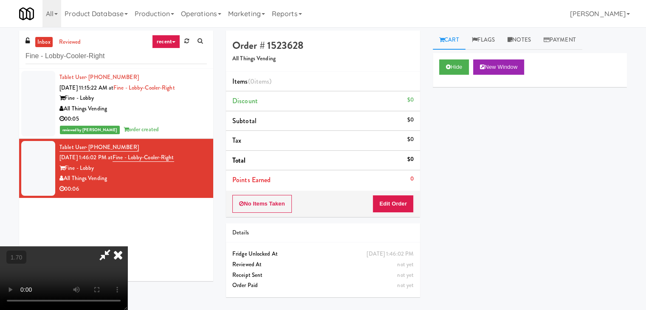
click at [127, 246] on video at bounding box center [63, 278] width 127 height 64
click at [127, 246] on icon at bounding box center [118, 254] width 19 height 17
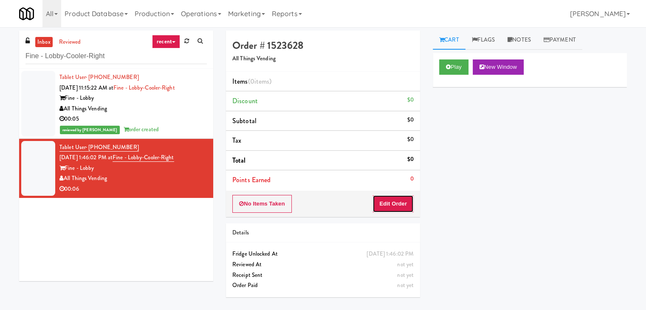
drag, startPoint x: 386, startPoint y: 198, endPoint x: 422, endPoint y: 178, distance: 41.6
click at [386, 199] on button "Edit Order" at bounding box center [392, 204] width 41 height 18
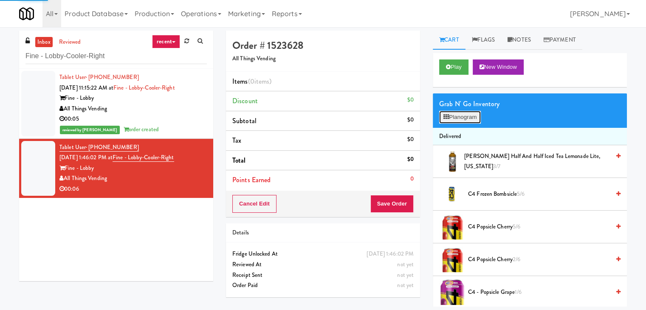
click at [469, 113] on button "Planogram" at bounding box center [460, 117] width 42 height 13
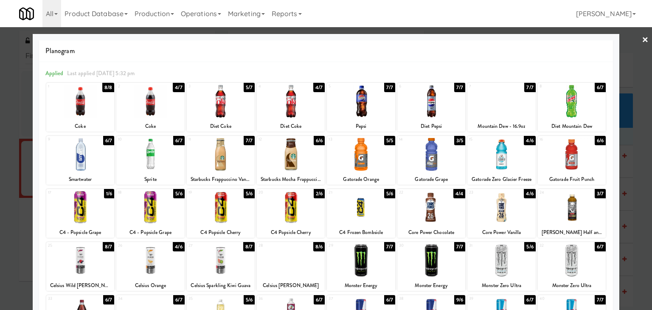
click at [153, 160] on div at bounding box center [150, 154] width 68 height 33
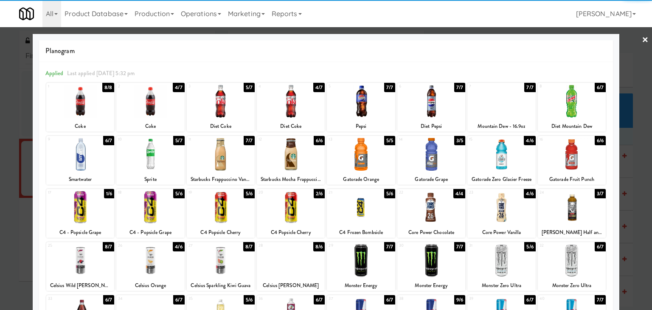
click at [642, 39] on link "×" at bounding box center [645, 40] width 7 height 26
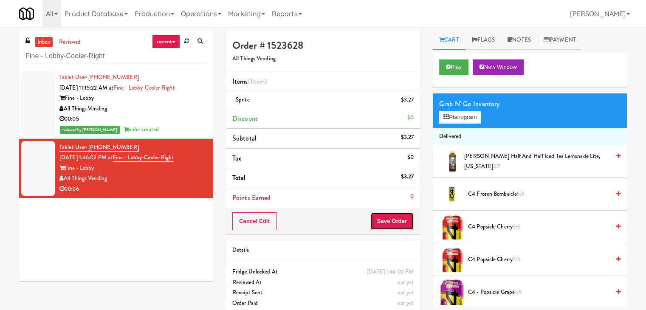
click at [398, 217] on button "Save Order" at bounding box center [391, 221] width 43 height 18
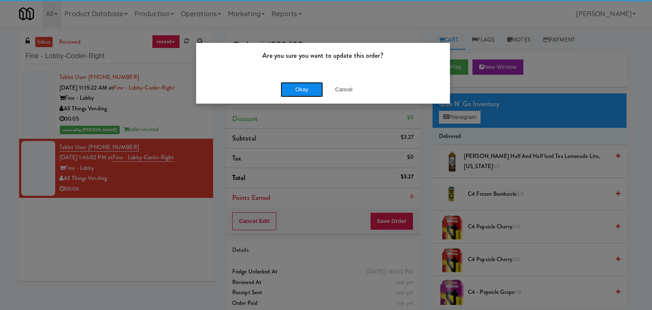
click at [318, 90] on button "Okay" at bounding box center [302, 89] width 42 height 15
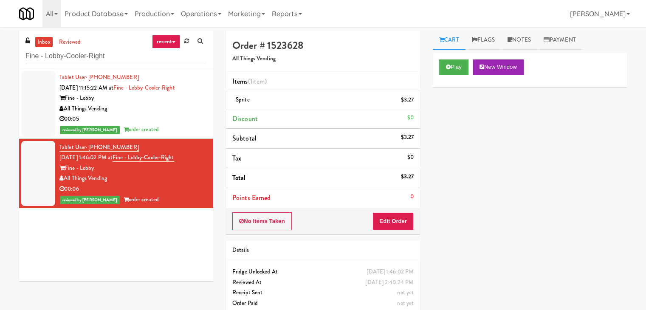
click at [174, 121] on div "00:05" at bounding box center [132, 119] width 147 height 11
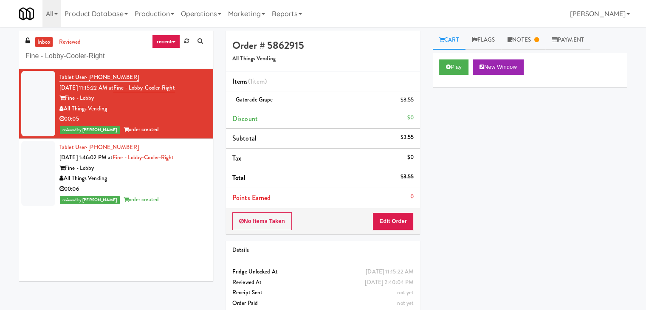
drag, startPoint x: 107, startPoint y: 108, endPoint x: 66, endPoint y: 109, distance: 40.8
click at [66, 109] on div "All Things Vending" at bounding box center [132, 109] width 147 height 11
click at [520, 42] on link "Notes" at bounding box center [523, 40] width 44 height 19
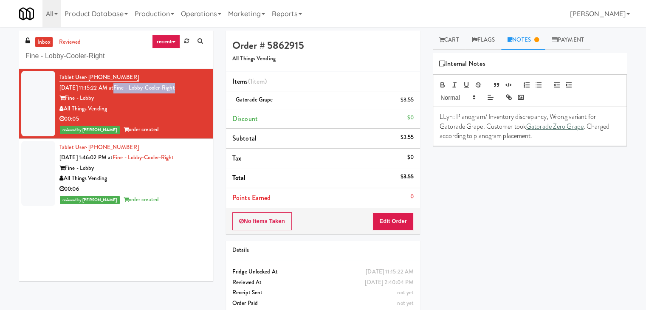
drag, startPoint x: 165, startPoint y: 88, endPoint x: 124, endPoint y: 89, distance: 40.4
click at [124, 89] on div "Tablet User · (720) 840-5126 [DATE] 11:15:22 AM at Fine - Lobby-Cooler-Right Fi…" at bounding box center [132, 103] width 147 height 63
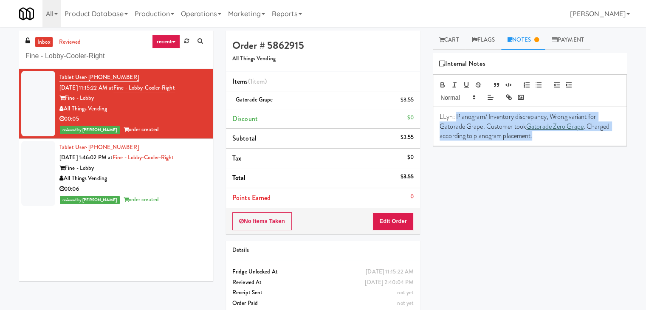
drag, startPoint x: 457, startPoint y: 115, endPoint x: 572, endPoint y: 140, distance: 118.2
click at [572, 140] on p "LLyn: Planogram/ Inventory discrepancy, Wrong variant for Gatorade Grape. Custo…" at bounding box center [530, 126] width 180 height 28
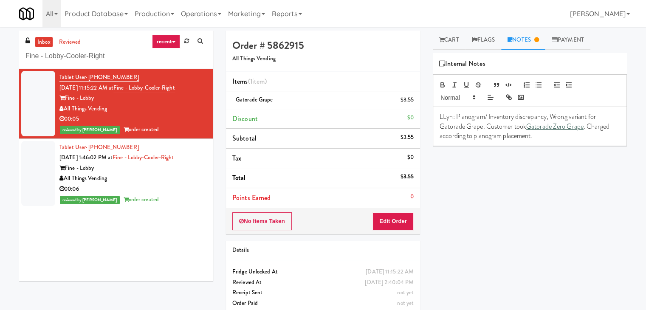
click at [442, 118] on p "LLyn: Planogram/ Inventory discrepancy, Wrong variant for Gatorade Grape. Custo…" at bounding box center [530, 126] width 180 height 28
click at [561, 132] on p "[PERSON_NAME]: Planogram/ Inventory discrepancy, Wrong variant for Gatorade Gra…" at bounding box center [530, 126] width 180 height 28
drag, startPoint x: 389, startPoint y: 220, endPoint x: 400, endPoint y: 202, distance: 22.1
click at [389, 219] on button "Edit Order" at bounding box center [392, 221] width 41 height 18
click at [450, 45] on link "Cart" at bounding box center [449, 40] width 33 height 19
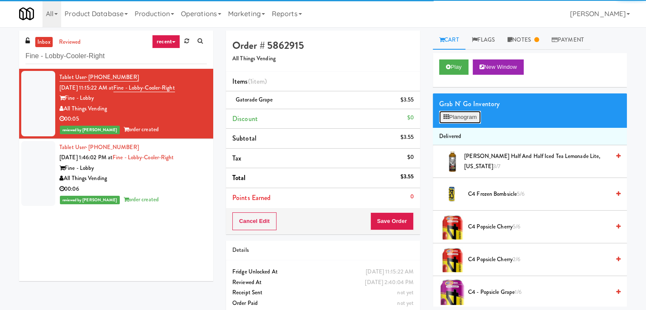
click at [455, 120] on button "Planogram" at bounding box center [460, 117] width 42 height 13
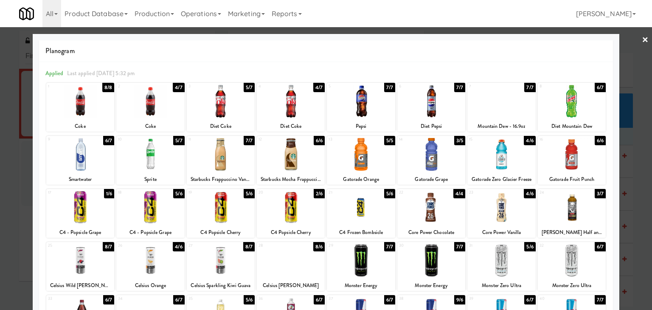
click at [0, 76] on div at bounding box center [326, 155] width 652 height 310
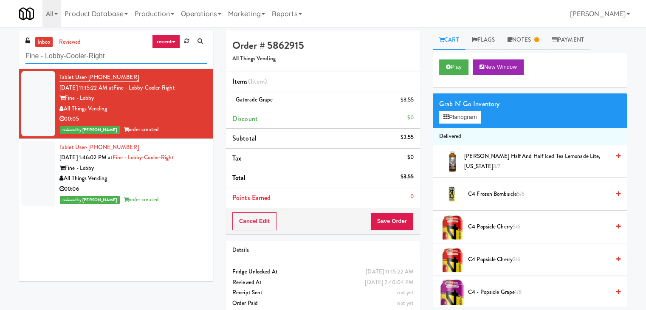
click at [97, 55] on input "Fine - Lobby-Cooler-Right" at bounding box center [115, 56] width 181 height 16
paste input "rst Financial Break Room Pantry E"
type input "First Financial Break Room Pantry E"
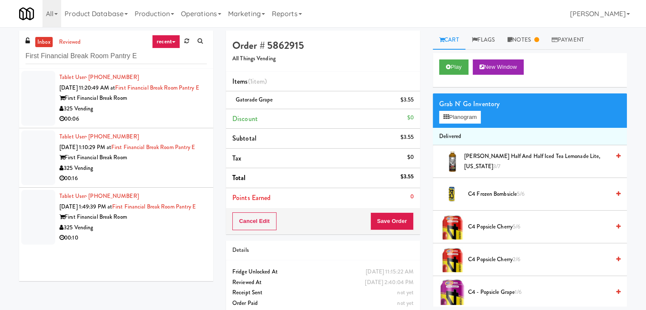
click at [172, 113] on div "Tablet User · (325) 513-0391 [DATE] 11:20:49 AM at First Financial Break Room P…" at bounding box center [132, 98] width 147 height 52
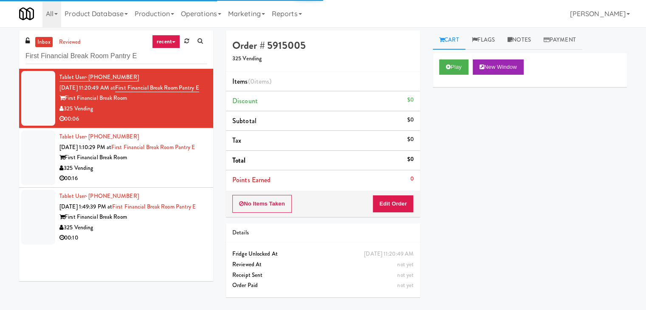
click at [461, 76] on div "Play New Window" at bounding box center [530, 70] width 194 height 34
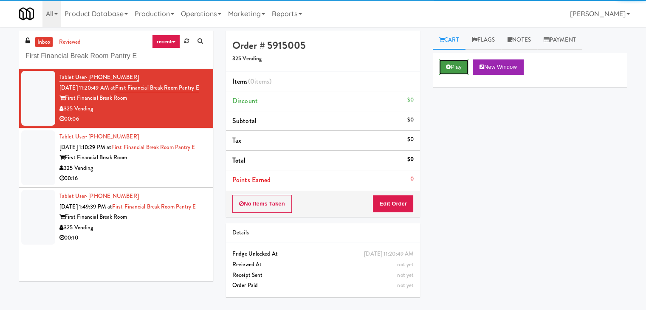
click at [448, 68] on icon at bounding box center [448, 67] width 5 height 6
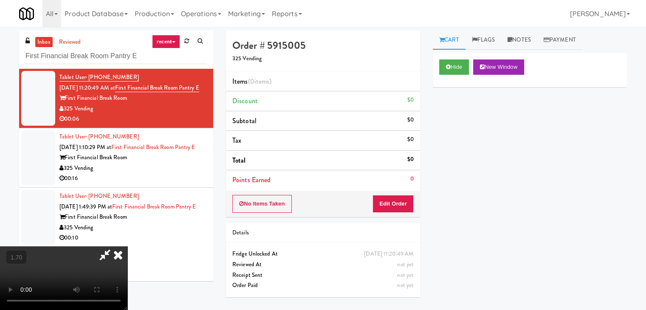
click at [127, 246] on video at bounding box center [63, 278] width 127 height 64
click at [127, 246] on icon at bounding box center [118, 254] width 19 height 17
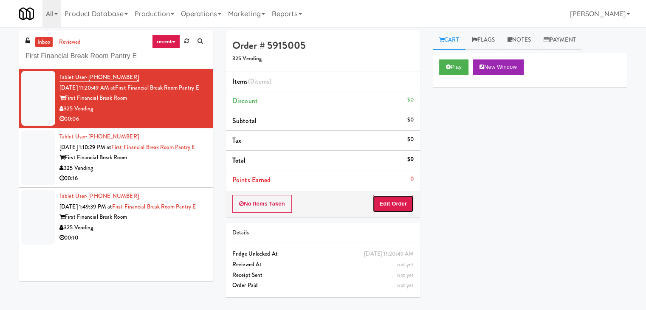
click at [402, 204] on button "Edit Order" at bounding box center [392, 204] width 41 height 18
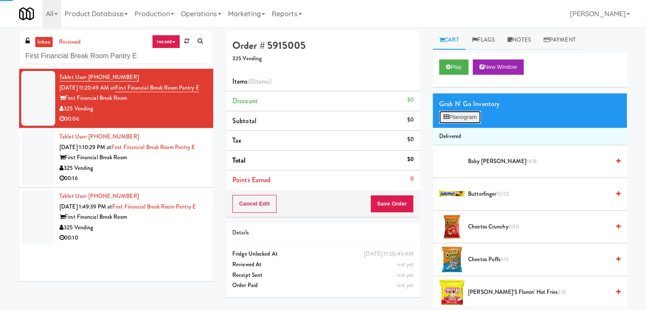
click at [458, 113] on button "Planogram" at bounding box center [460, 117] width 42 height 13
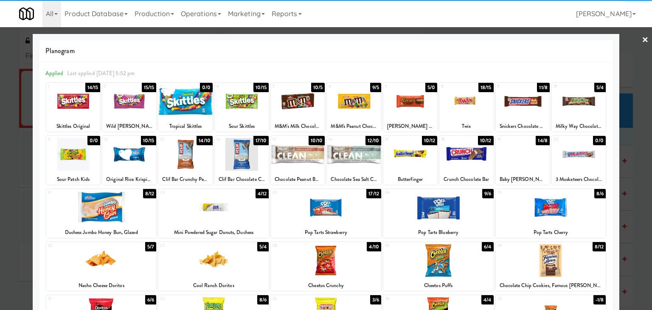
click at [521, 102] on div at bounding box center [523, 101] width 54 height 33
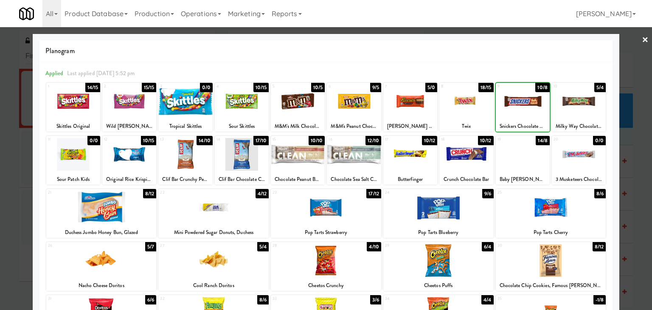
click at [521, 102] on div at bounding box center [523, 101] width 54 height 33
click at [644, 36] on div at bounding box center [326, 155] width 652 height 310
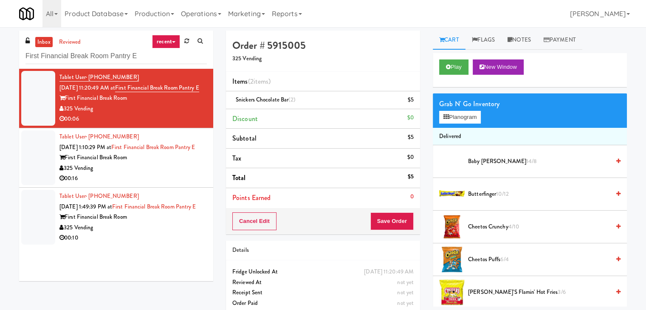
click at [400, 211] on div "Cancel Edit Save Order" at bounding box center [323, 221] width 194 height 26
click at [399, 225] on button "Save Order" at bounding box center [391, 221] width 43 height 18
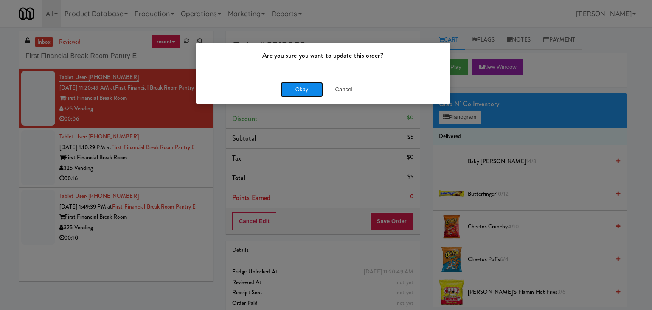
click at [301, 90] on button "Okay" at bounding box center [302, 89] width 42 height 15
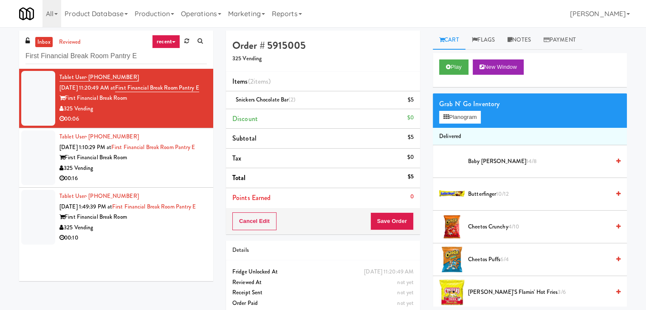
click at [180, 184] on div "00:16" at bounding box center [132, 178] width 147 height 11
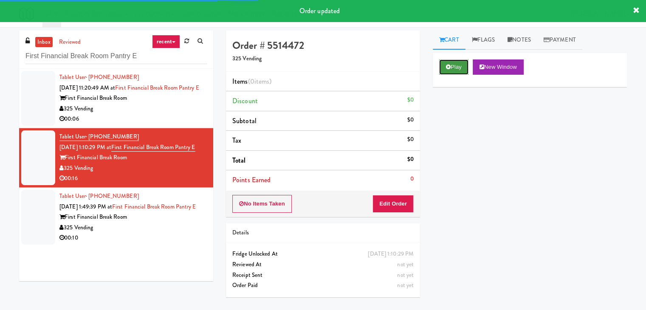
click at [445, 68] on button "Play" at bounding box center [453, 66] width 29 height 15
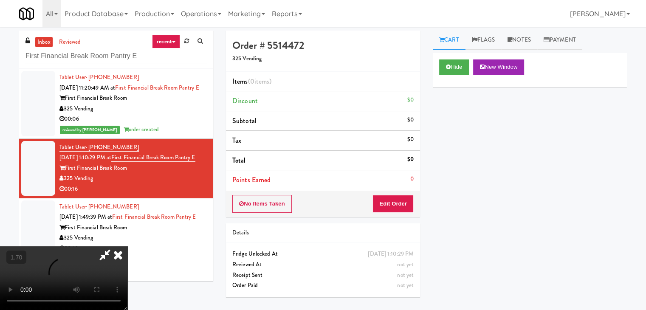
click at [127, 246] on video at bounding box center [63, 278] width 127 height 64
click at [127, 246] on icon at bounding box center [118, 254] width 19 height 17
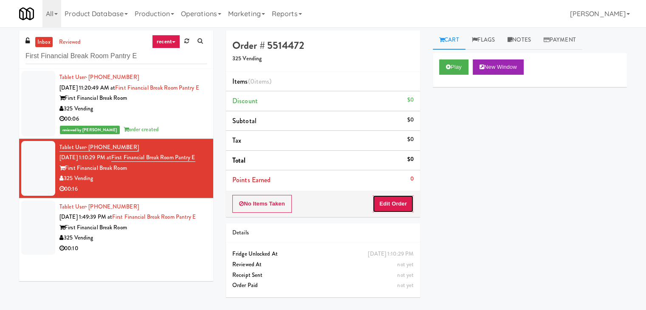
drag, startPoint x: 392, startPoint y: 204, endPoint x: 413, endPoint y: 178, distance: 33.3
click at [392, 204] on button "Edit Order" at bounding box center [392, 204] width 41 height 18
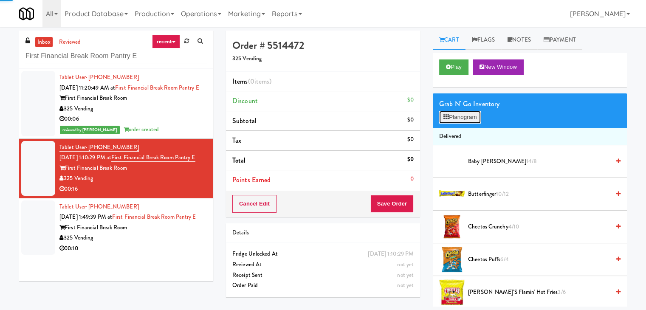
click at [454, 112] on button "Planogram" at bounding box center [460, 117] width 42 height 13
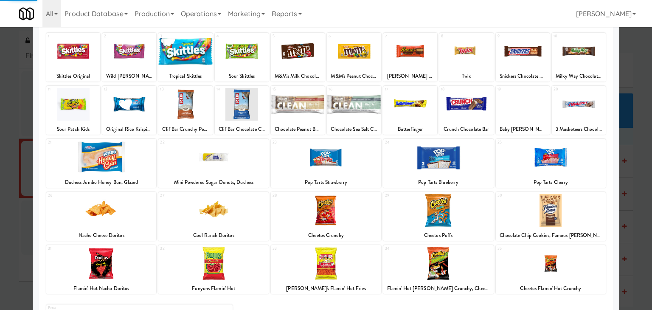
scroll to position [107, 0]
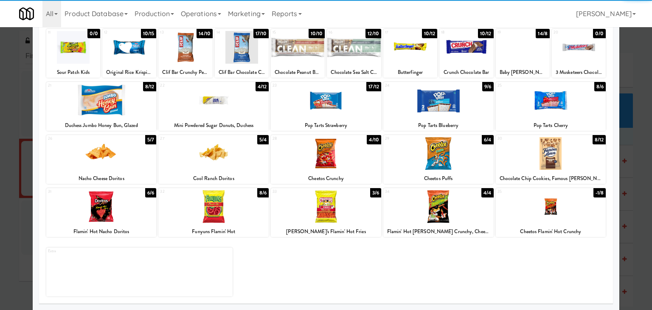
click at [543, 206] on div at bounding box center [551, 206] width 110 height 33
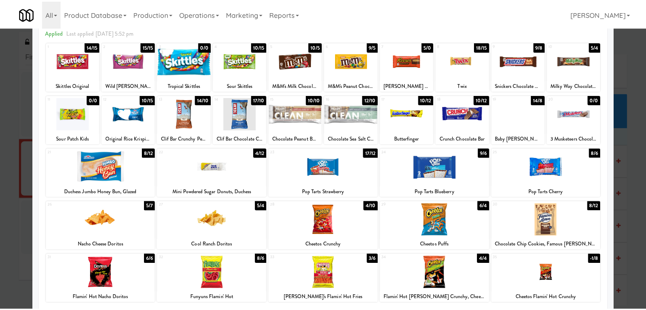
scroll to position [0, 0]
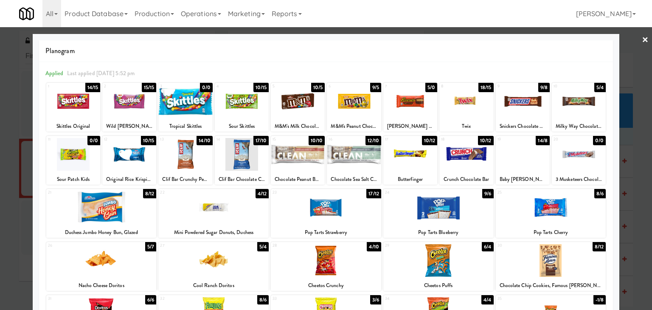
drag, startPoint x: 640, startPoint y: 37, endPoint x: 545, endPoint y: 206, distance: 194.5
click at [642, 38] on link "×" at bounding box center [645, 40] width 7 height 26
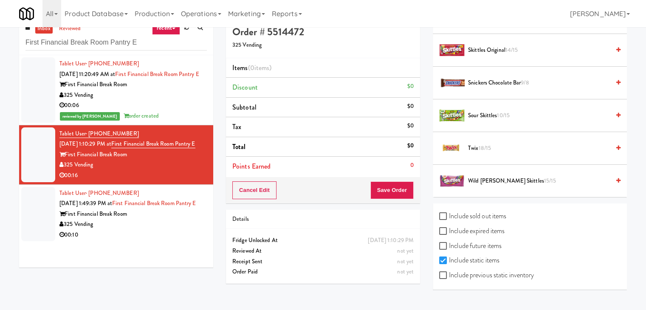
scroll to position [27, 0]
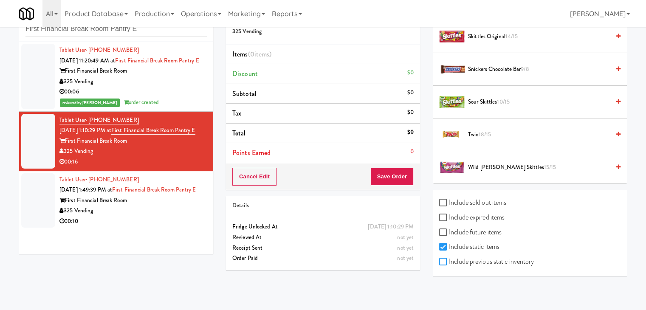
click at [446, 262] on input "Include previous static inventory" at bounding box center [444, 262] width 10 height 7
checkbox input "true"
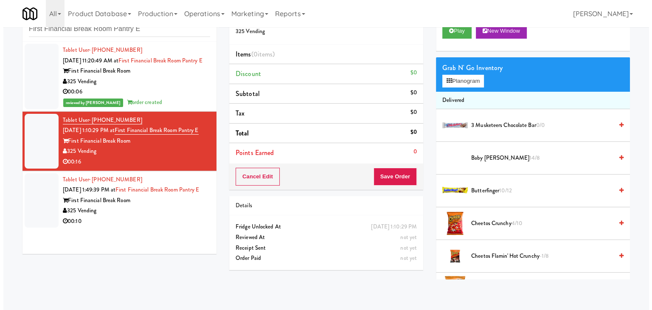
scroll to position [0, 0]
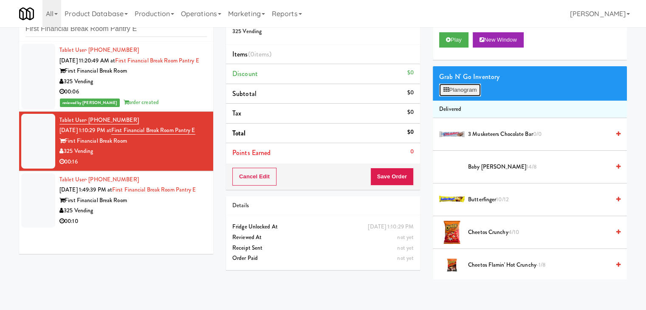
click at [469, 91] on button "Planogram" at bounding box center [460, 90] width 42 height 13
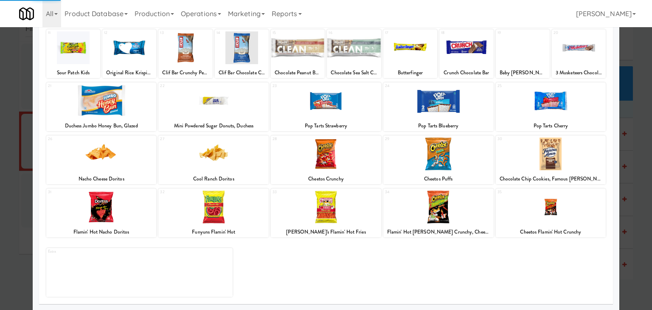
scroll to position [107, 0]
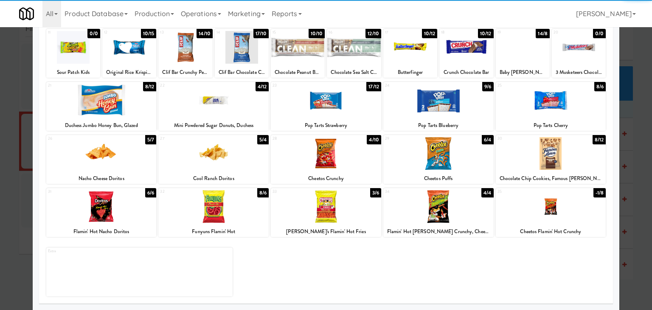
click at [535, 214] on div at bounding box center [551, 206] width 110 height 33
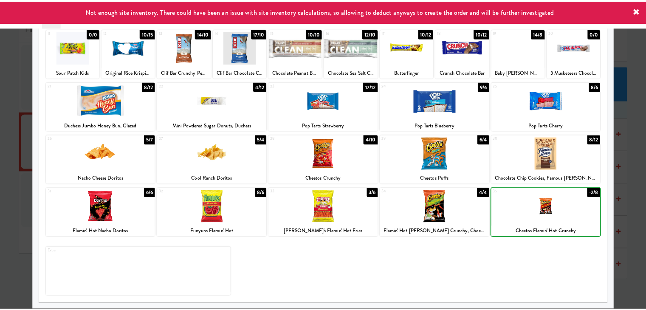
scroll to position [0, 0]
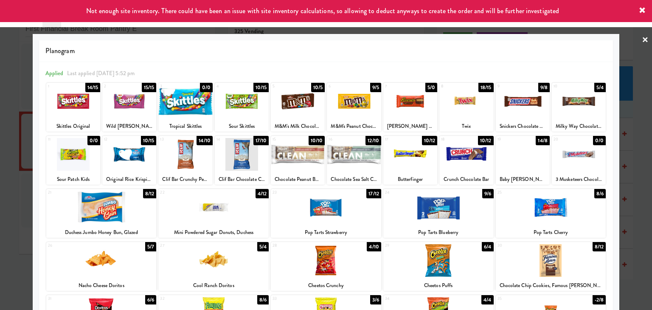
click at [642, 39] on link "×" at bounding box center [645, 40] width 7 height 26
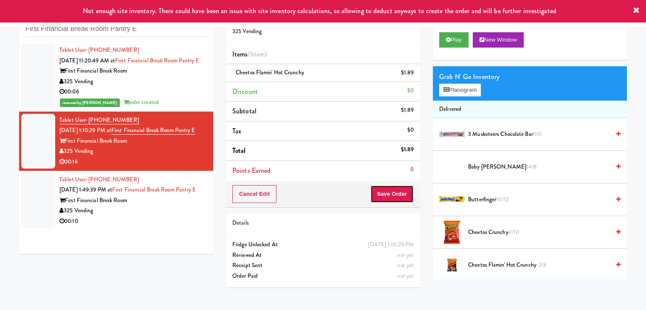
click at [386, 196] on button "Save Order" at bounding box center [391, 194] width 43 height 18
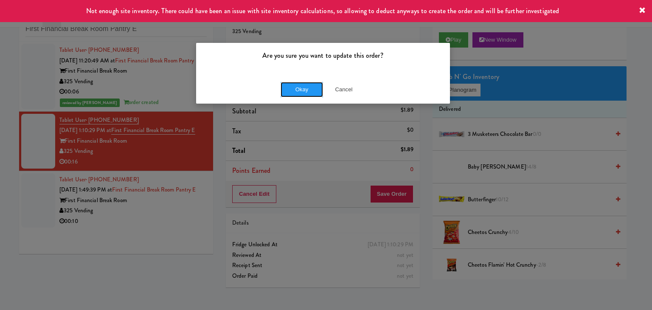
drag, startPoint x: 300, startPoint y: 84, endPoint x: 285, endPoint y: 118, distance: 37.3
click at [300, 84] on button "Okay" at bounding box center [302, 89] width 42 height 15
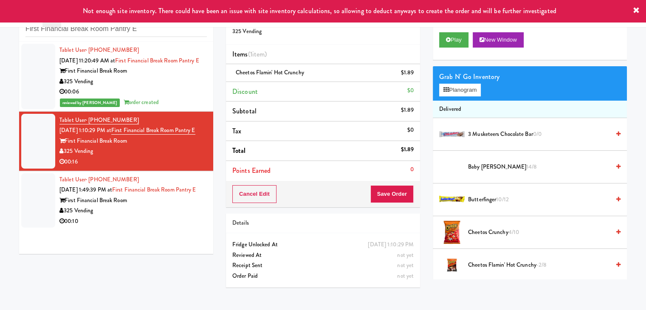
click at [203, 228] on li "Tablet User · (318) 533-4122 [DATE] 1:49:39 PM at First Financial Break Room Pa…" at bounding box center [116, 200] width 194 height 59
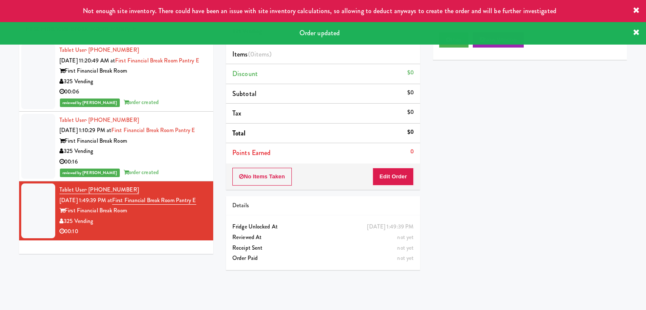
click at [460, 50] on div "Play New Window" at bounding box center [530, 43] width 194 height 34
click at [460, 45] on button "Play" at bounding box center [453, 39] width 29 height 15
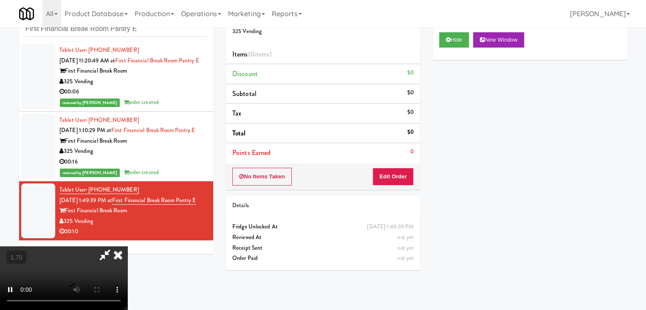
click at [127, 246] on video at bounding box center [63, 278] width 127 height 64
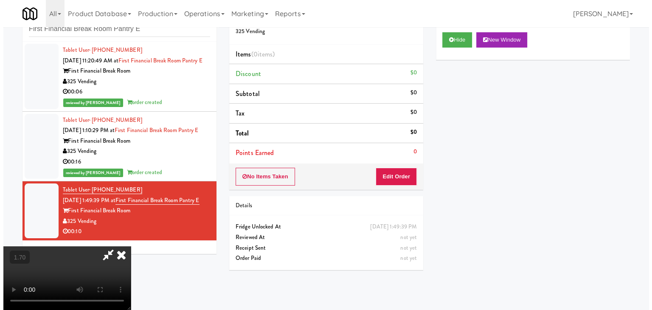
scroll to position [0, 0]
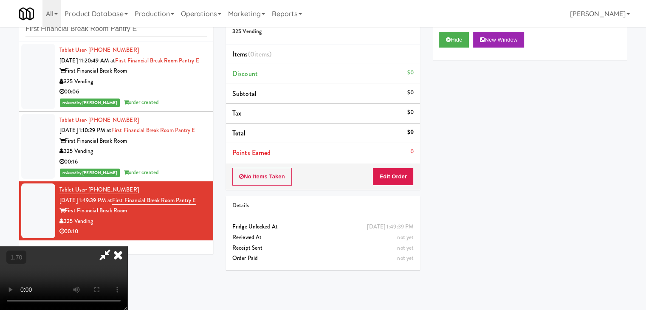
click at [127, 246] on video at bounding box center [63, 278] width 127 height 64
click at [127, 246] on icon at bounding box center [118, 254] width 19 height 17
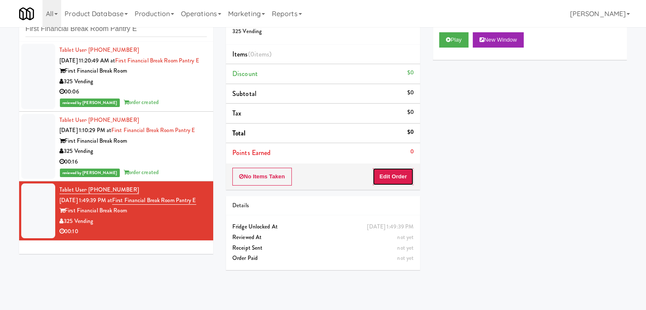
drag, startPoint x: 392, startPoint y: 167, endPoint x: 433, endPoint y: 133, distance: 53.3
click at [392, 166] on div "No Items Taken Edit Order" at bounding box center [323, 177] width 194 height 26
click at [385, 175] on button "Edit Order" at bounding box center [392, 177] width 41 height 18
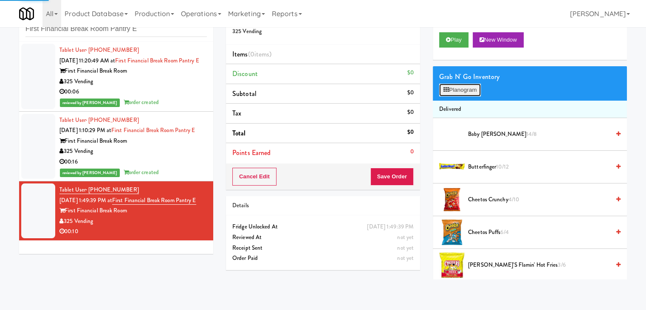
click at [462, 87] on button "Planogram" at bounding box center [460, 90] width 42 height 13
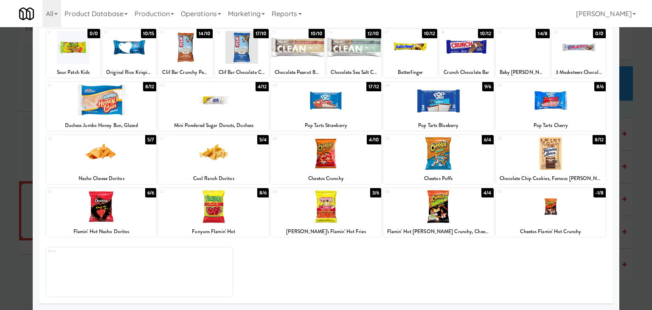
click at [317, 204] on div at bounding box center [326, 206] width 110 height 33
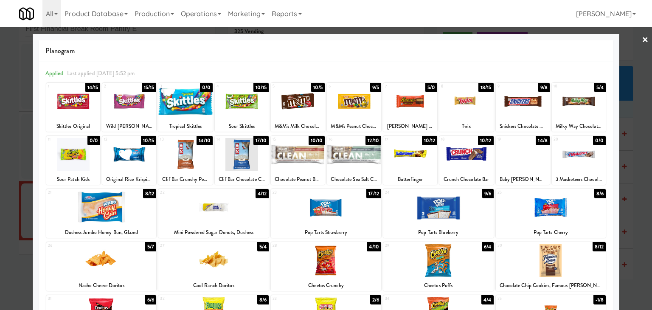
click at [408, 101] on div at bounding box center [411, 101] width 54 height 33
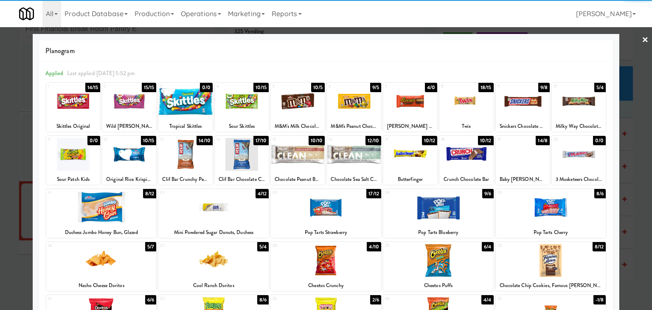
click at [642, 38] on link "×" at bounding box center [645, 40] width 7 height 26
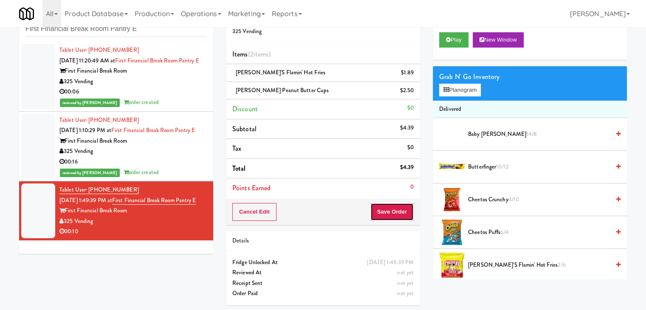
click at [386, 211] on button "Save Order" at bounding box center [391, 212] width 43 height 18
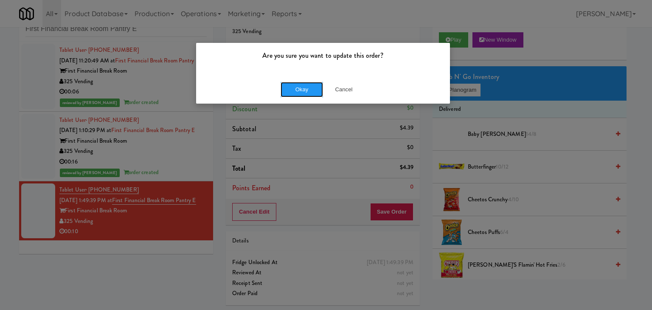
drag, startPoint x: 310, startPoint y: 91, endPoint x: 297, endPoint y: 62, distance: 31.8
click at [309, 90] on button "Okay" at bounding box center [302, 89] width 42 height 15
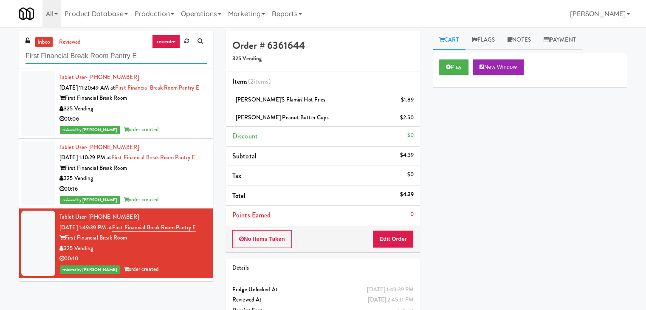
click at [123, 61] on input "First Financial Break Room Pantry E" at bounding box center [115, 56] width 181 height 16
paste input "[STREET_ADDRESS]"
type input "[STREET_ADDRESS]"
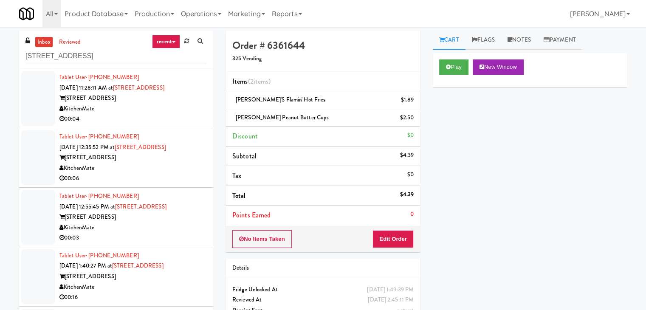
drag, startPoint x: 163, startPoint y: 121, endPoint x: 161, endPoint y: 116, distance: 4.8
click at [163, 121] on div "00:04" at bounding box center [132, 119] width 147 height 11
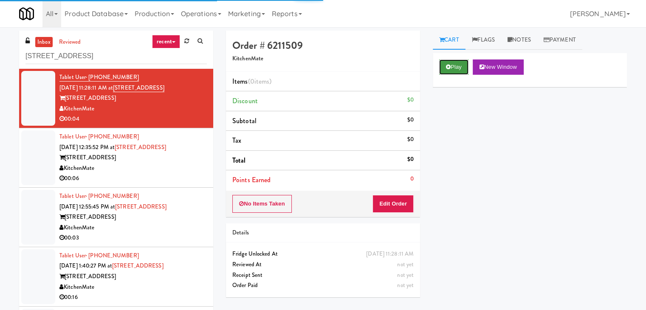
click at [453, 68] on button "Play" at bounding box center [453, 66] width 29 height 15
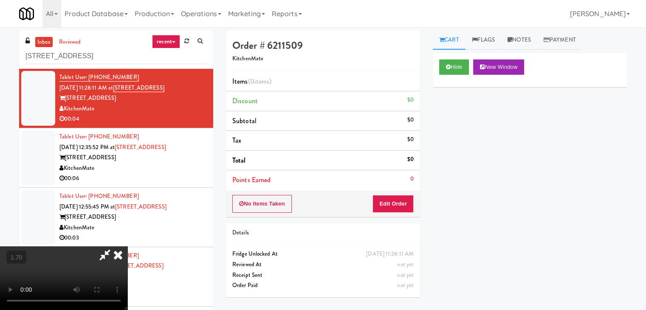
click at [127, 246] on video at bounding box center [63, 278] width 127 height 64
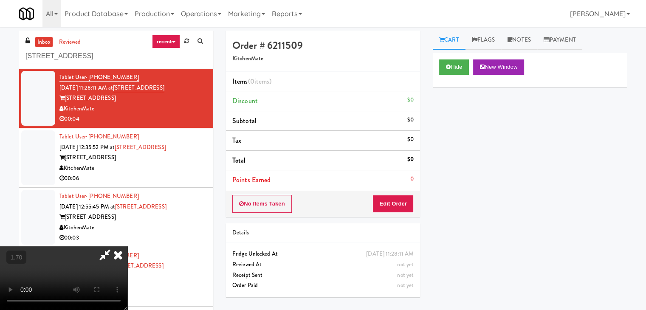
click at [127, 246] on video at bounding box center [63, 278] width 127 height 64
click at [127, 246] on icon at bounding box center [118, 254] width 19 height 17
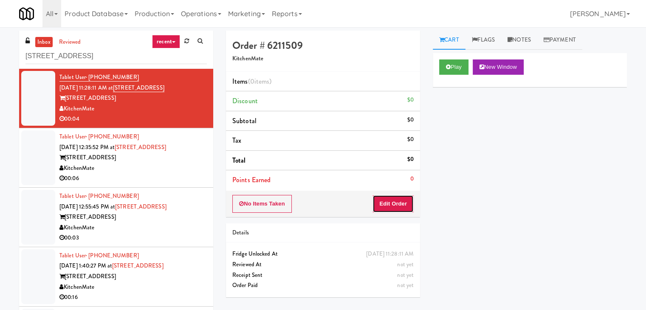
click at [392, 208] on button "Edit Order" at bounding box center [392, 204] width 41 height 18
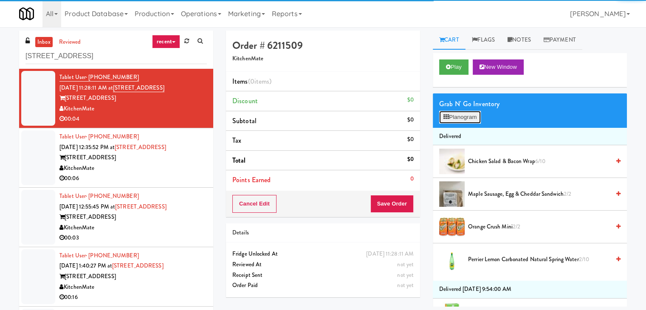
click at [464, 121] on button "Planogram" at bounding box center [460, 117] width 42 height 13
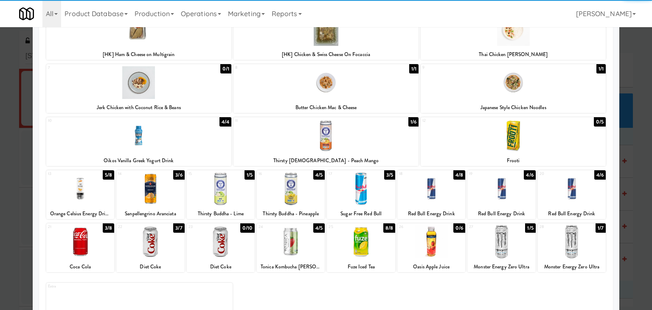
scroll to position [127, 0]
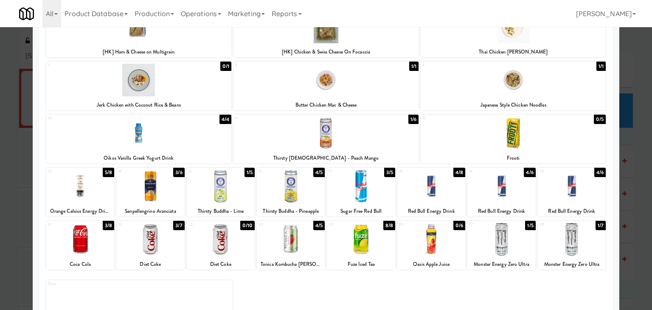
click at [101, 237] on div at bounding box center [80, 239] width 68 height 33
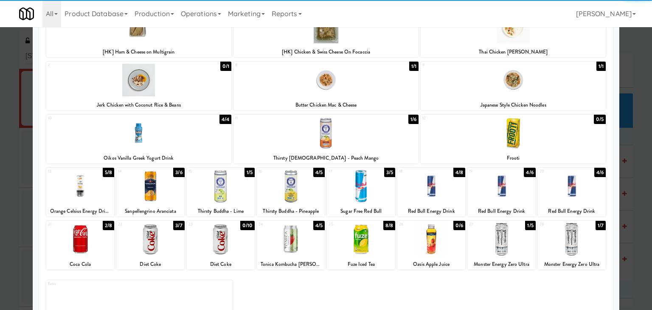
scroll to position [0, 0]
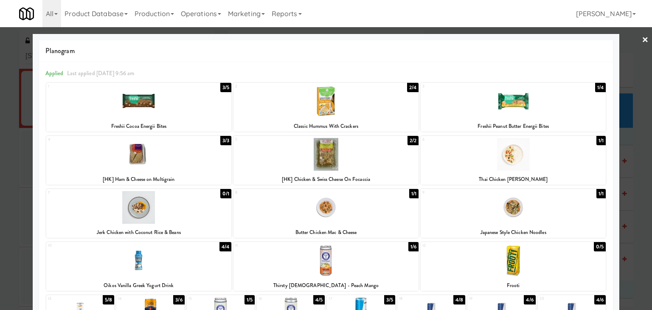
click at [643, 37] on div at bounding box center [326, 155] width 652 height 310
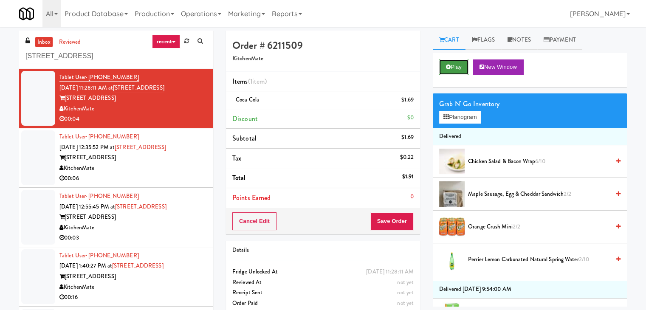
click at [444, 70] on button "Play" at bounding box center [453, 66] width 29 height 15
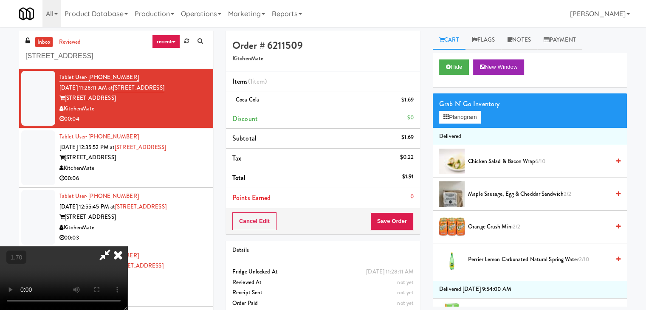
click at [127, 246] on video at bounding box center [63, 278] width 127 height 64
drag, startPoint x: 379, startPoint y: 100, endPoint x: 373, endPoint y: 197, distance: 97.8
click at [127, 246] on icon at bounding box center [118, 254] width 19 height 17
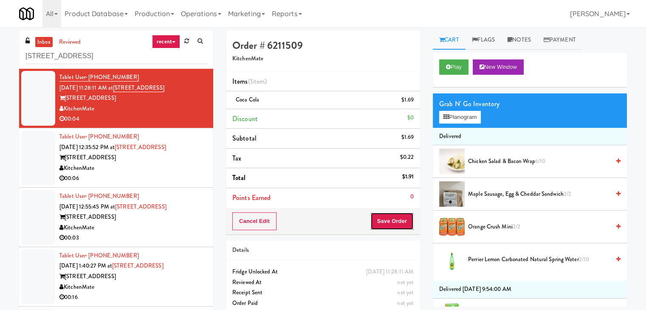
click at [384, 221] on button "Save Order" at bounding box center [391, 221] width 43 height 18
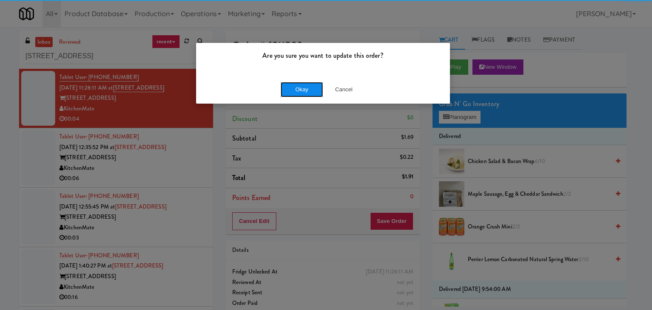
click at [297, 87] on button "Okay" at bounding box center [302, 89] width 42 height 15
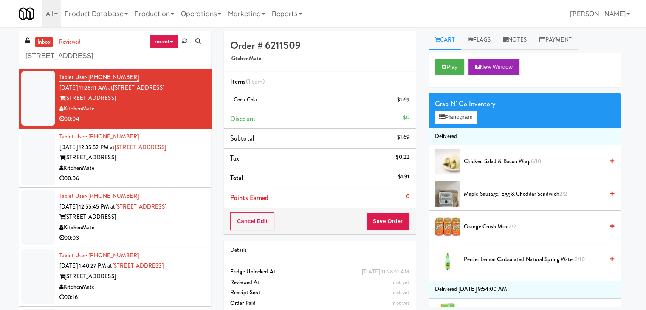
click at [169, 176] on div "00:06" at bounding box center [131, 178] width 145 height 11
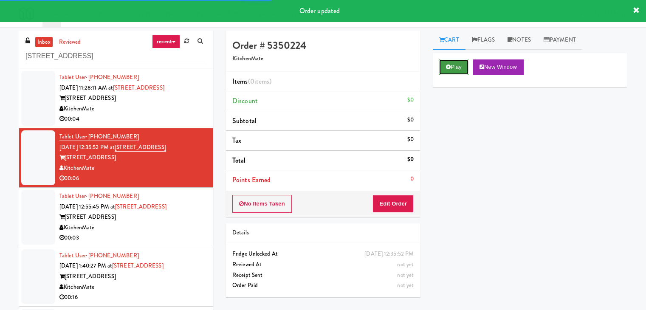
click at [462, 61] on button "Play" at bounding box center [453, 66] width 29 height 15
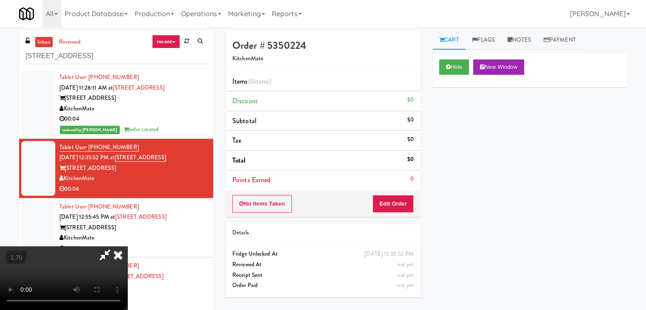
click at [127, 246] on video at bounding box center [63, 278] width 127 height 64
drag, startPoint x: 378, startPoint y: 98, endPoint x: 401, endPoint y: 177, distance: 82.3
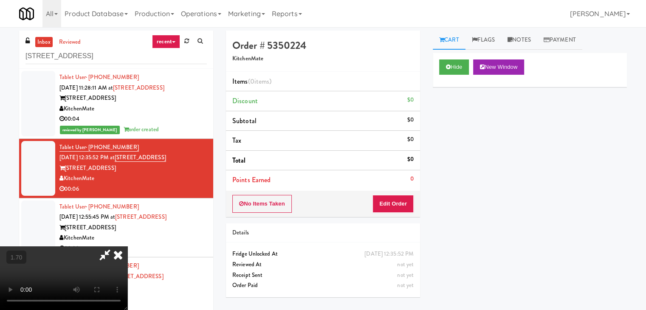
click at [127, 246] on icon at bounding box center [118, 254] width 19 height 17
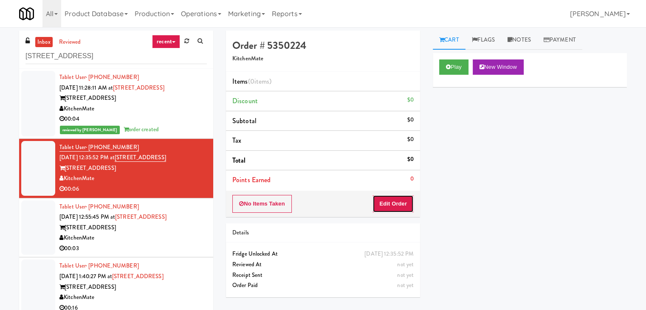
click at [403, 204] on button "Edit Order" at bounding box center [392, 204] width 41 height 18
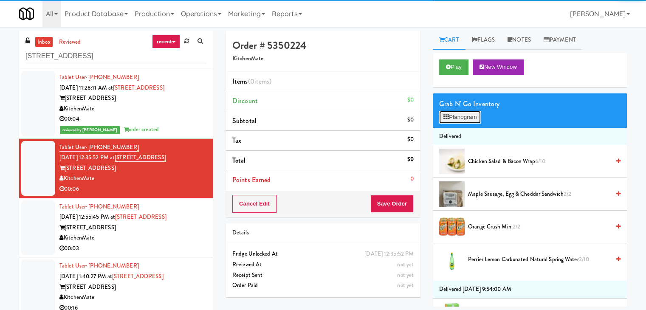
click at [457, 116] on button "Planogram" at bounding box center [460, 117] width 42 height 13
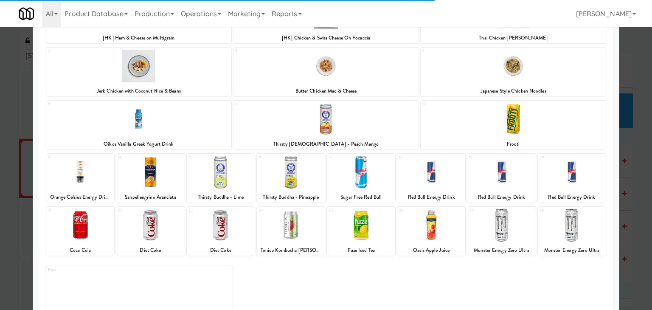
scroll to position [160, 0]
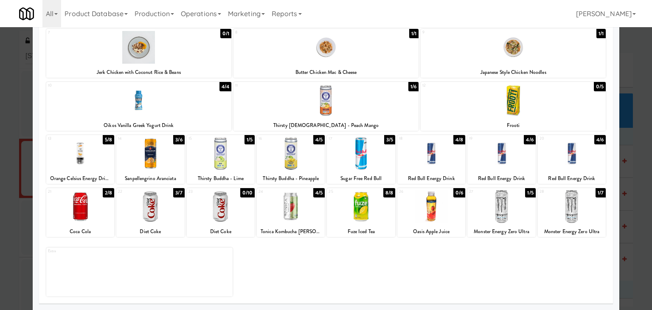
click at [432, 213] on div at bounding box center [432, 206] width 68 height 33
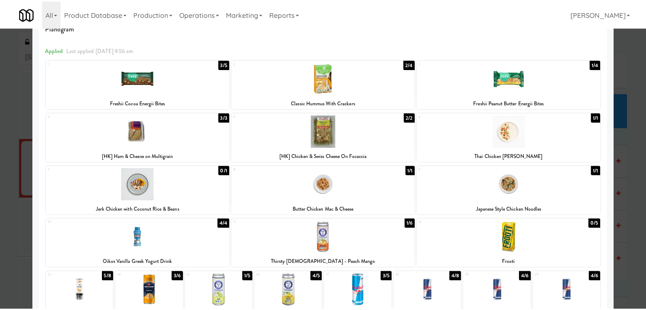
scroll to position [0, 0]
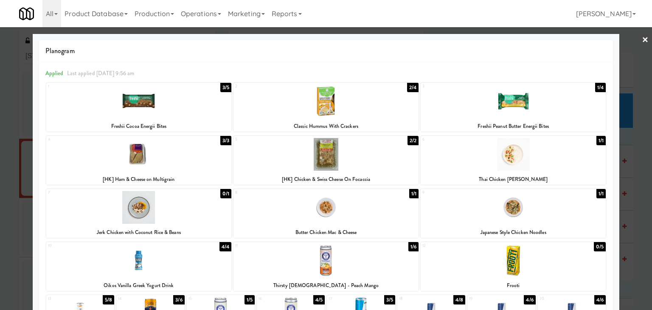
click at [644, 41] on div at bounding box center [326, 155] width 652 height 310
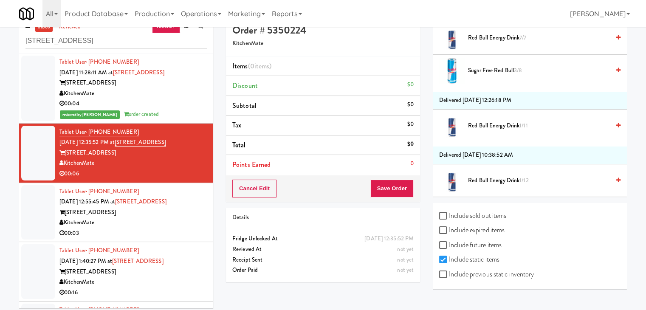
scroll to position [27, 0]
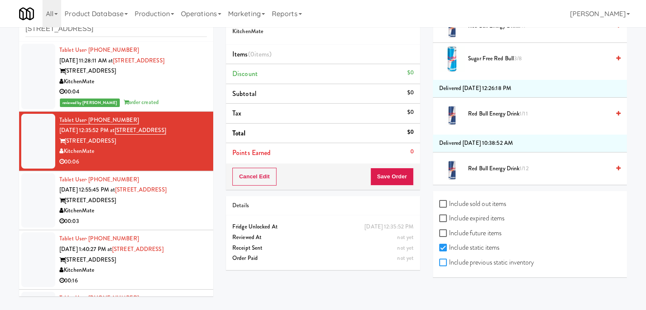
click at [445, 259] on input "Include previous static inventory" at bounding box center [444, 262] width 10 height 7
checkbox input "true"
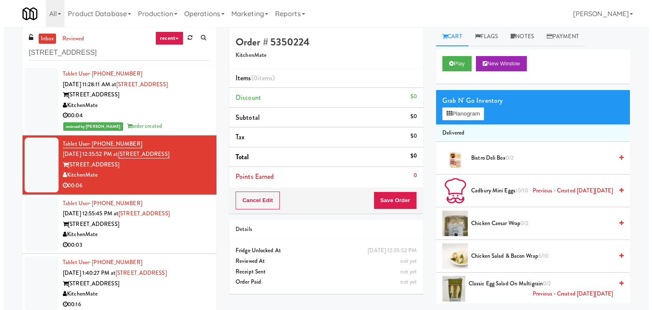
scroll to position [0, 0]
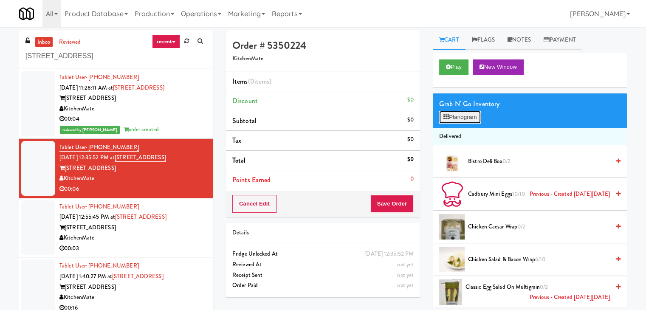
click at [461, 118] on button "Planogram" at bounding box center [460, 117] width 42 height 13
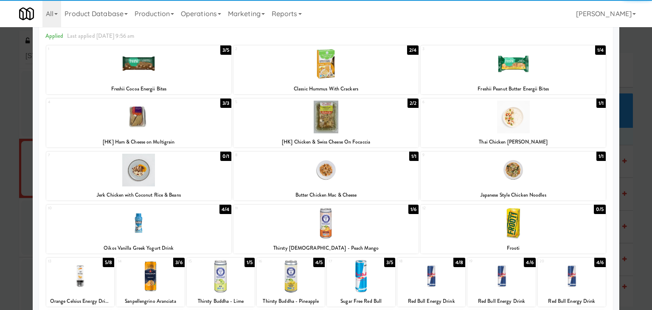
scroll to position [160, 0]
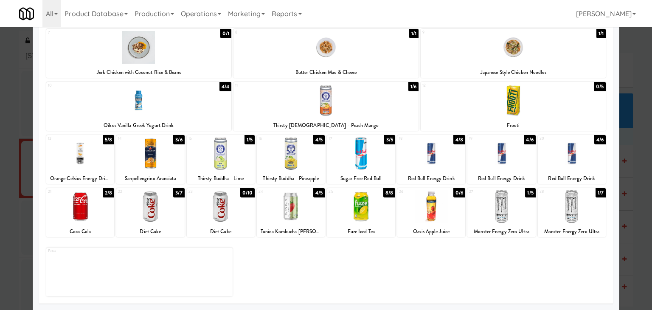
click at [416, 214] on div at bounding box center [432, 206] width 68 height 33
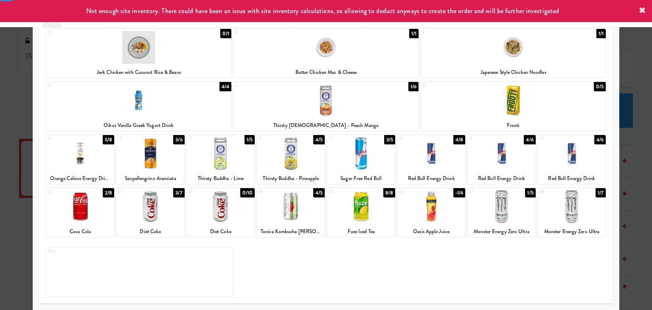
scroll to position [0, 0]
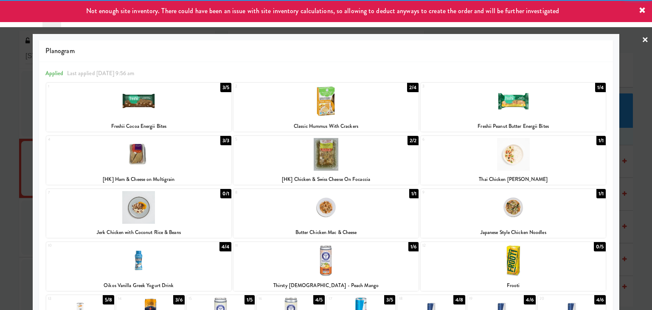
click at [642, 40] on link "×" at bounding box center [645, 40] width 7 height 26
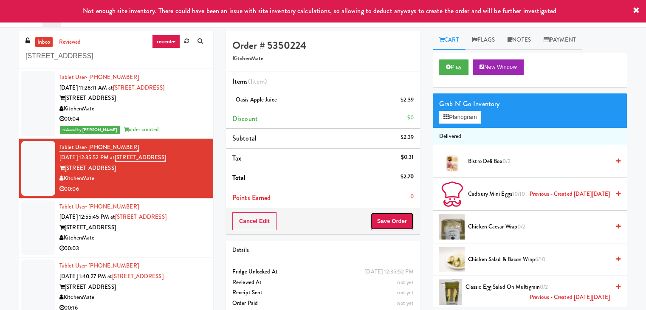
drag, startPoint x: 387, startPoint y: 226, endPoint x: 392, endPoint y: 225, distance: 5.6
click at [386, 226] on button "Save Order" at bounding box center [391, 221] width 43 height 18
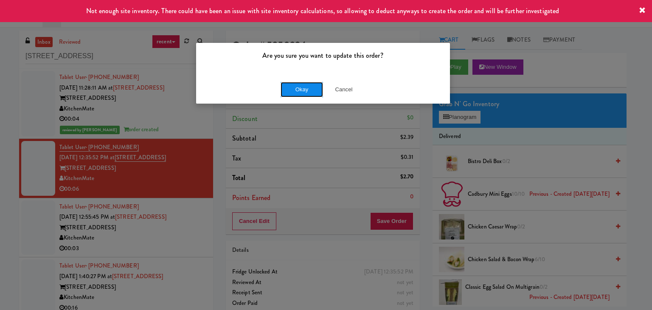
click at [301, 92] on button "Okay" at bounding box center [302, 89] width 42 height 15
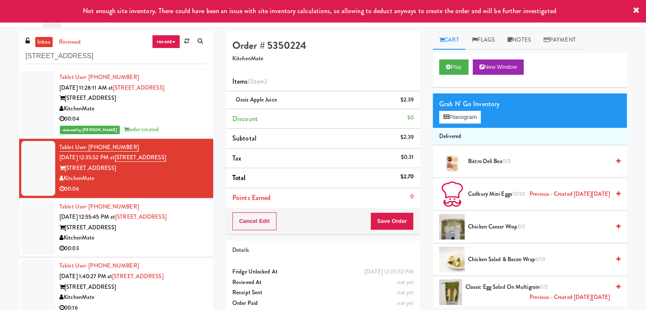
click at [161, 237] on div "KitchenMate" at bounding box center [132, 238] width 147 height 11
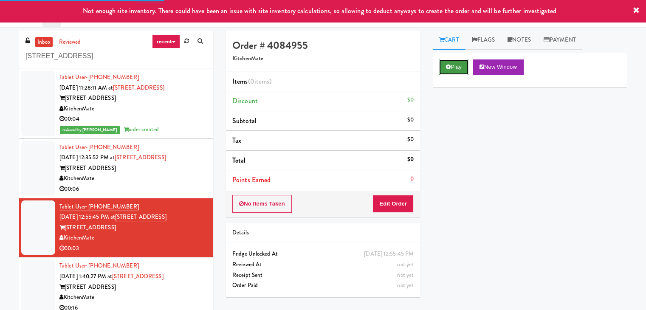
click at [460, 62] on button "Play" at bounding box center [453, 66] width 29 height 15
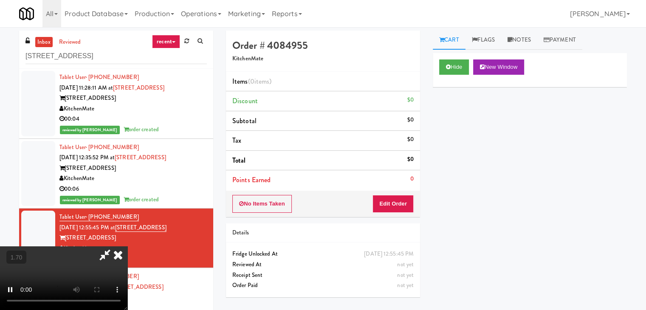
click at [127, 246] on video at bounding box center [63, 278] width 127 height 64
drag, startPoint x: 380, startPoint y: 106, endPoint x: 388, endPoint y: 185, distance: 78.9
click at [127, 246] on icon at bounding box center [118, 254] width 19 height 17
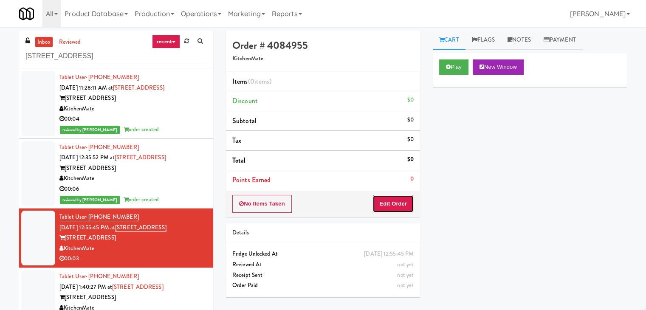
click at [390, 205] on button "Edit Order" at bounding box center [392, 204] width 41 height 18
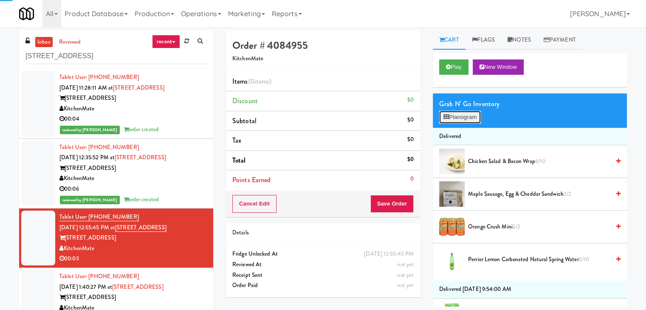
click at [456, 118] on button "Planogram" at bounding box center [460, 117] width 42 height 13
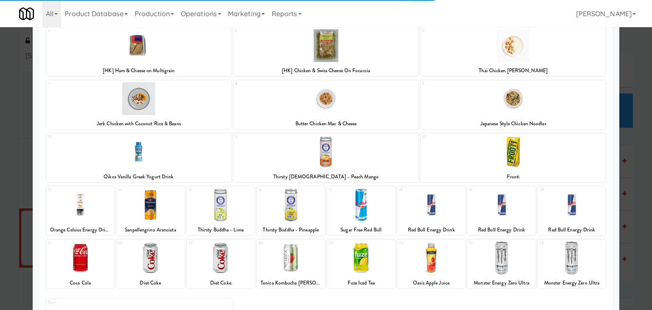
scroll to position [160, 0]
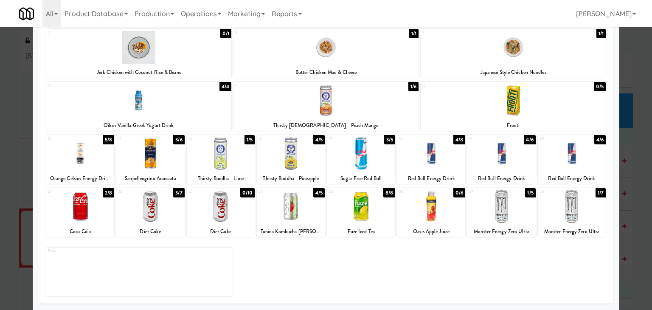
click at [93, 210] on div at bounding box center [80, 206] width 68 height 33
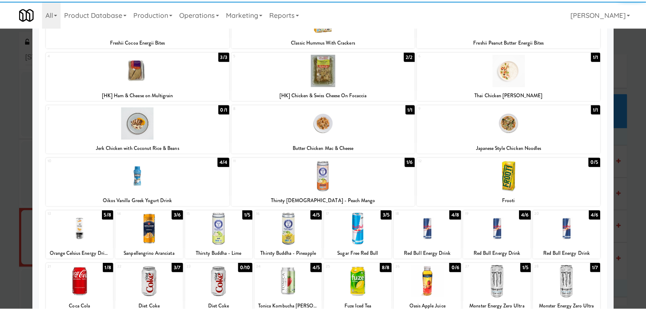
scroll to position [0, 0]
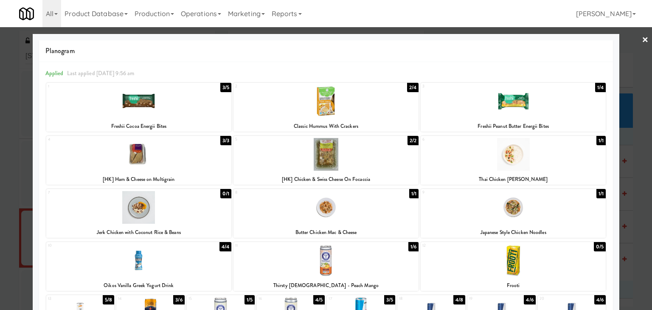
click at [642, 39] on link "×" at bounding box center [645, 40] width 7 height 26
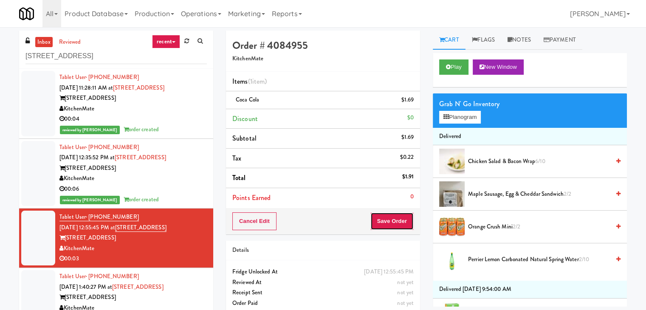
click at [396, 221] on button "Save Order" at bounding box center [391, 221] width 43 height 18
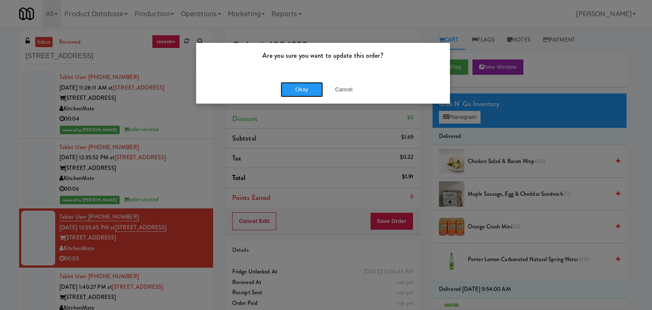
drag, startPoint x: 304, startPoint y: 89, endPoint x: 296, endPoint y: 99, distance: 12.4
click at [304, 87] on button "Okay" at bounding box center [302, 89] width 42 height 15
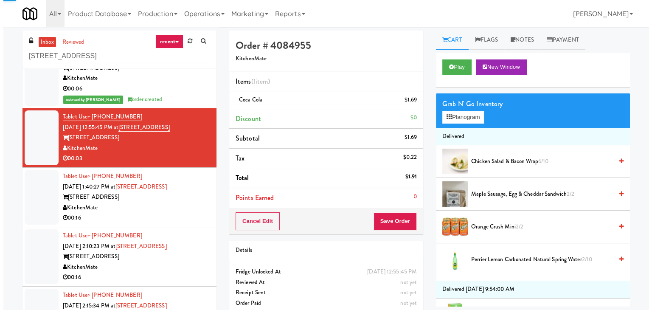
scroll to position [127, 0]
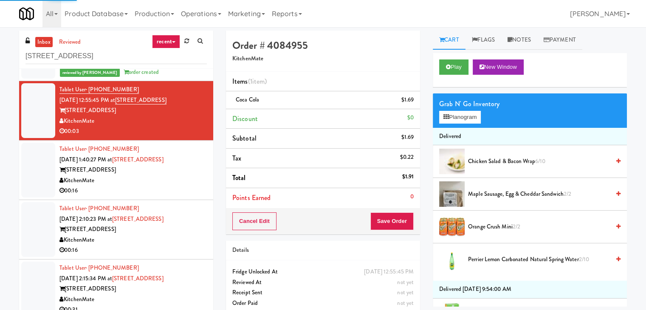
drag, startPoint x: 173, startPoint y: 191, endPoint x: 170, endPoint y: 187, distance: 4.8
click at [174, 191] on div "00:16" at bounding box center [132, 191] width 147 height 11
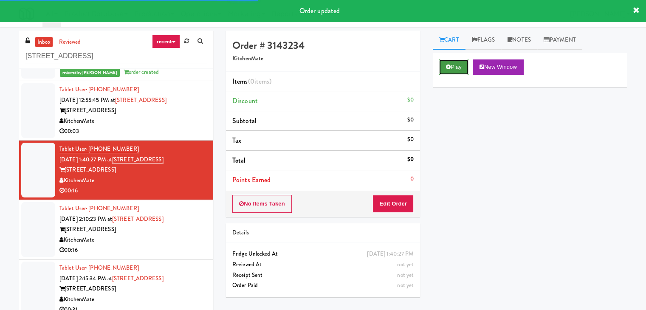
click at [457, 59] on button "Play" at bounding box center [453, 66] width 29 height 15
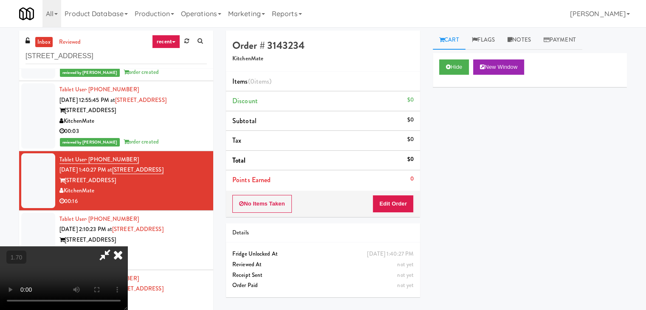
click at [127, 246] on video at bounding box center [63, 278] width 127 height 64
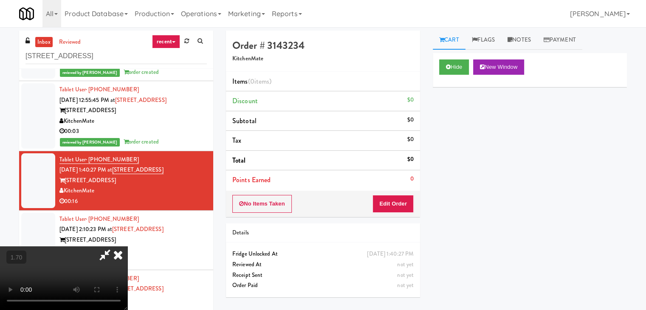
click at [127, 246] on video at bounding box center [63, 278] width 127 height 64
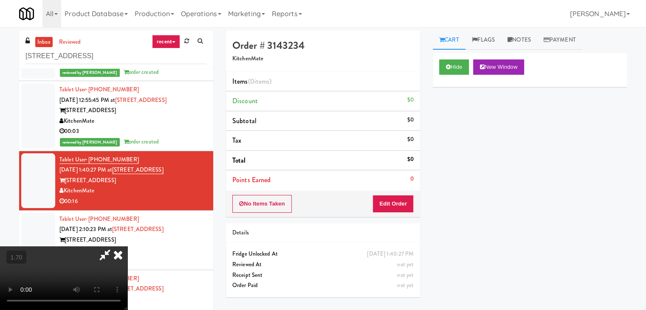
click at [127, 246] on video at bounding box center [63, 278] width 127 height 64
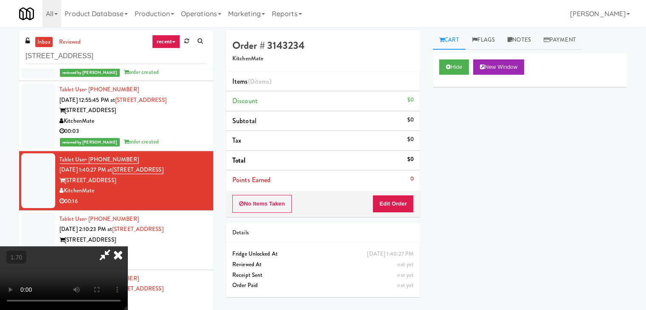
click at [127, 246] on video at bounding box center [63, 278] width 127 height 64
click at [127, 246] on icon at bounding box center [118, 254] width 19 height 17
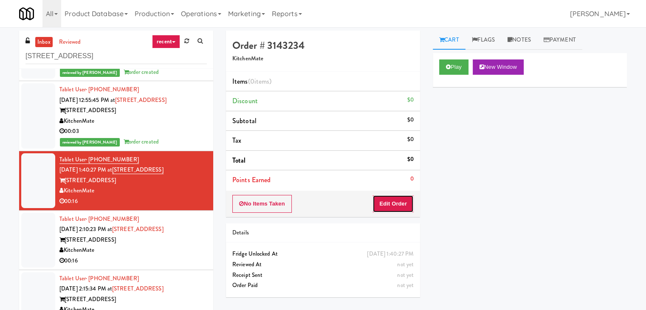
drag, startPoint x: 394, startPoint y: 208, endPoint x: 415, endPoint y: 182, distance: 33.5
click at [394, 207] on button "Edit Order" at bounding box center [392, 204] width 41 height 18
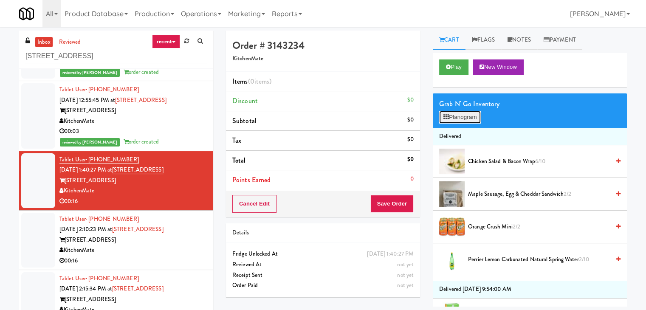
click at [467, 115] on button "Planogram" at bounding box center [460, 117] width 42 height 13
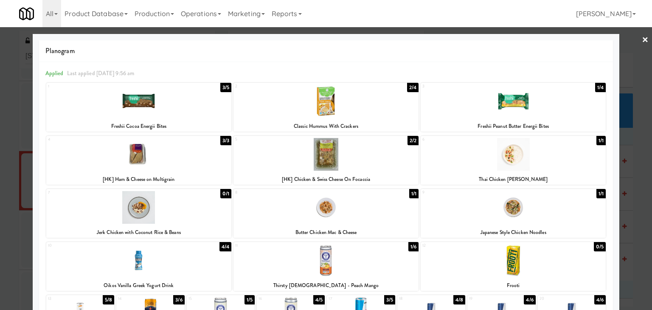
click at [340, 154] on div at bounding box center [326, 154] width 185 height 33
click at [508, 158] on div at bounding box center [513, 154] width 185 height 33
click at [642, 38] on link "×" at bounding box center [645, 40] width 7 height 26
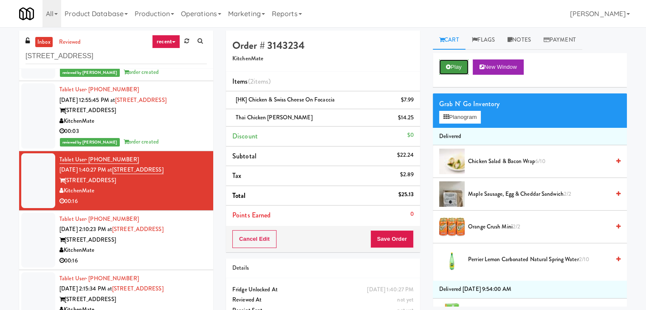
click at [456, 60] on button "Play" at bounding box center [453, 66] width 29 height 15
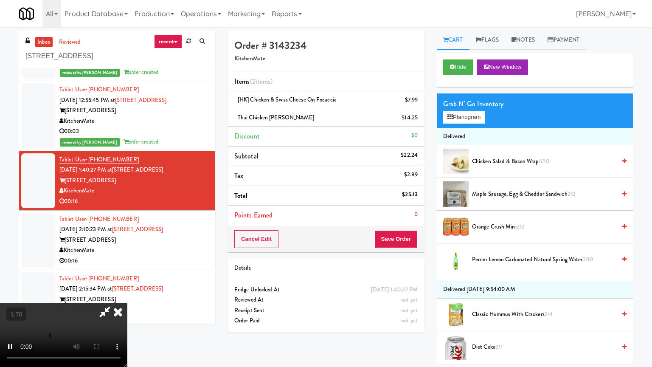
click at [127, 303] on video at bounding box center [63, 335] width 127 height 64
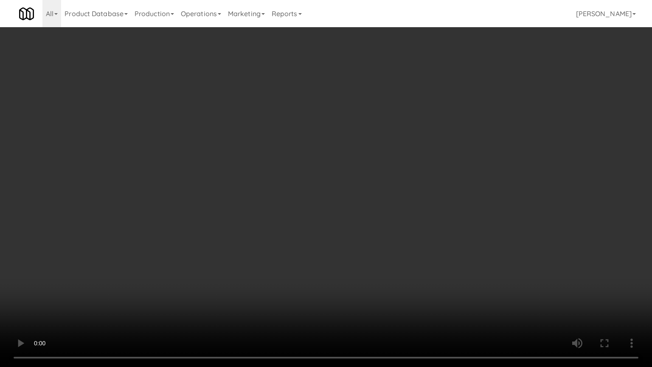
click at [321, 138] on video at bounding box center [326, 183] width 652 height 367
click at [322, 135] on video at bounding box center [326, 183] width 652 height 367
click at [371, 192] on video at bounding box center [326, 183] width 652 height 367
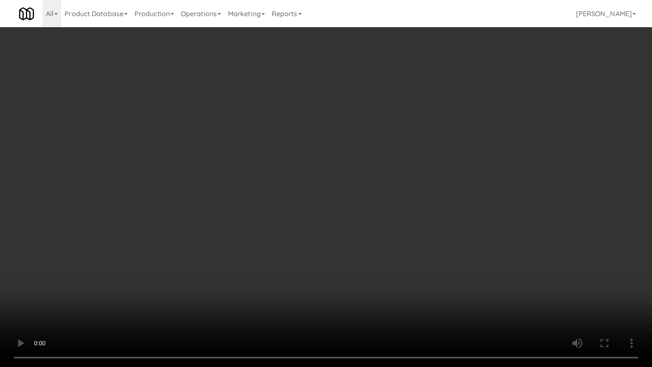
click at [371, 192] on video at bounding box center [326, 183] width 652 height 367
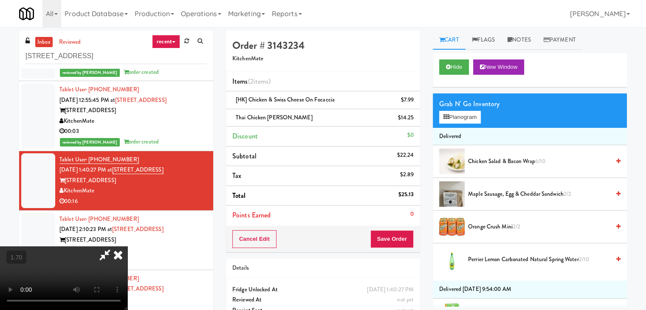
click at [127, 246] on icon at bounding box center [118, 254] width 19 height 17
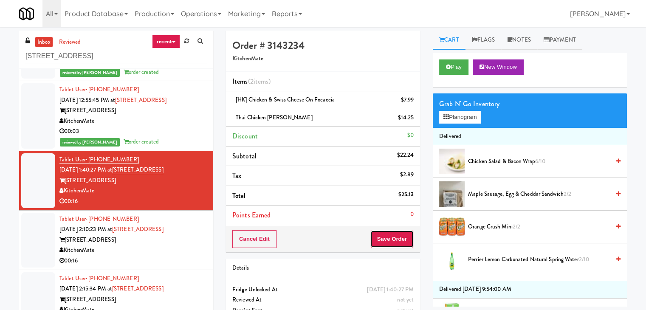
drag, startPoint x: 389, startPoint y: 239, endPoint x: 401, endPoint y: 235, distance: 12.9
click at [389, 237] on button "Save Order" at bounding box center [391, 239] width 43 height 18
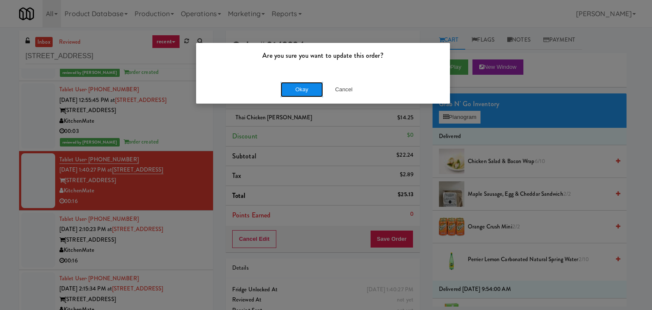
click at [311, 86] on button "Okay" at bounding box center [302, 89] width 42 height 15
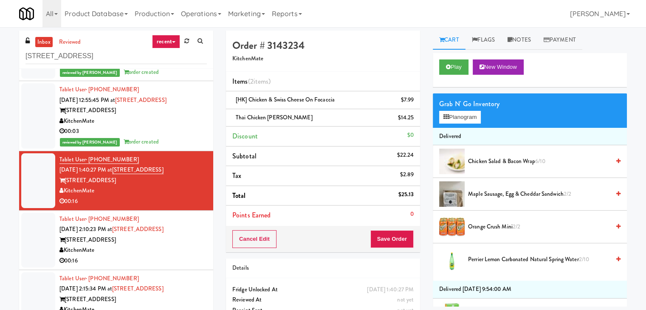
click at [180, 253] on div "KitchenMate" at bounding box center [132, 250] width 147 height 11
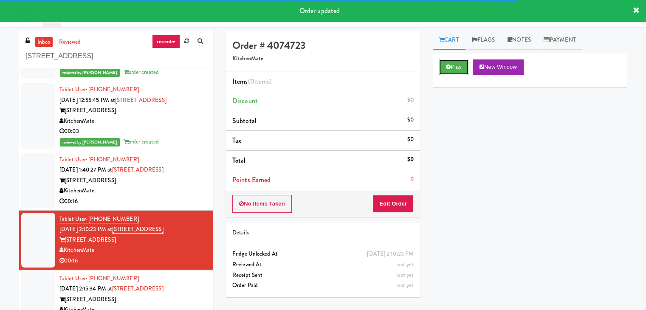
drag, startPoint x: 449, startPoint y: 64, endPoint x: 352, endPoint y: 113, distance: 109.2
click at [449, 65] on icon at bounding box center [448, 67] width 5 height 6
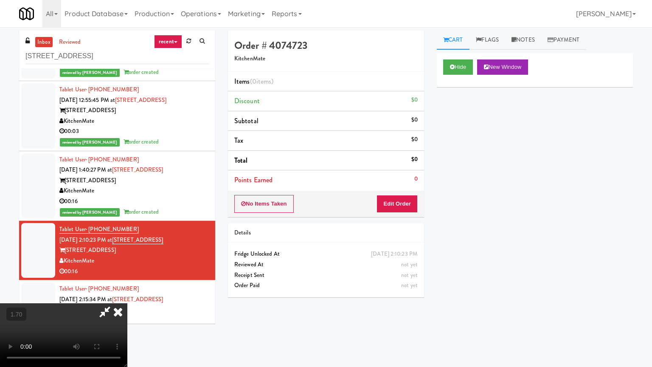
click at [127, 303] on video at bounding box center [63, 335] width 127 height 64
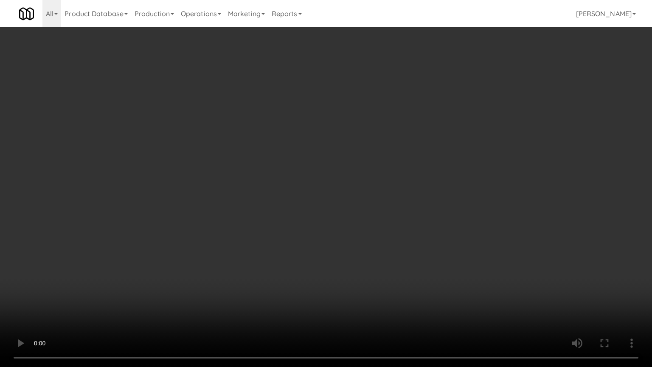
click at [332, 170] on video at bounding box center [326, 183] width 652 height 367
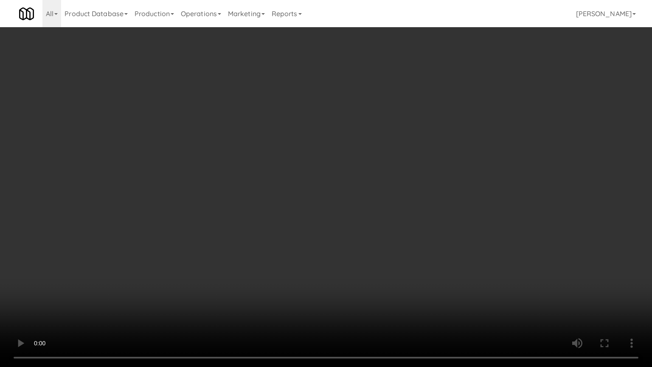
click at [332, 170] on video at bounding box center [326, 183] width 652 height 367
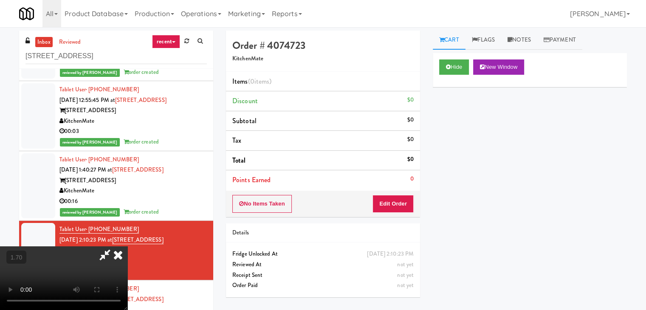
click at [127, 246] on icon at bounding box center [118, 254] width 19 height 17
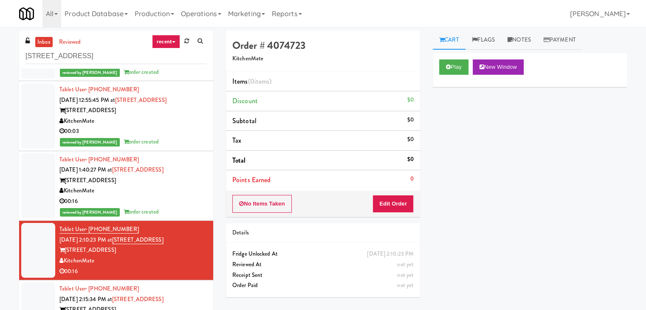
click at [397, 194] on div "No Items Taken Edit Order" at bounding box center [323, 204] width 194 height 26
drag, startPoint x: 394, startPoint y: 199, endPoint x: 418, endPoint y: 175, distance: 34.2
click at [394, 199] on button "Edit Order" at bounding box center [392, 204] width 41 height 18
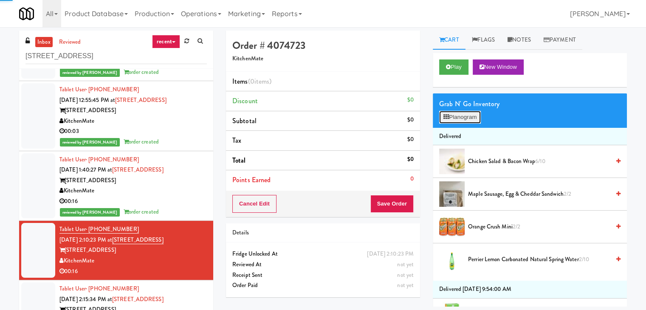
click at [452, 118] on button "Planogram" at bounding box center [460, 117] width 42 height 13
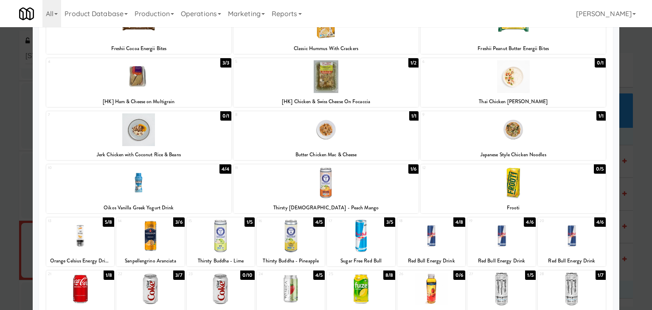
scroll to position [85, 0]
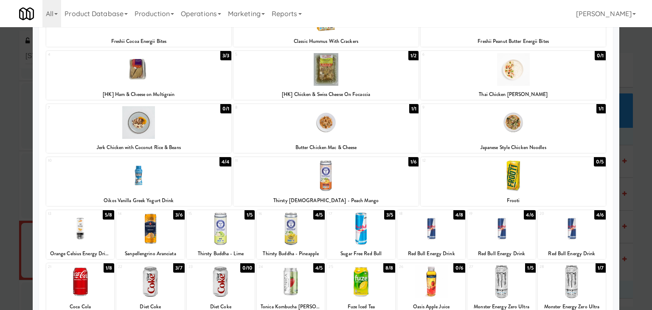
click at [175, 190] on div at bounding box center [138, 175] width 185 height 33
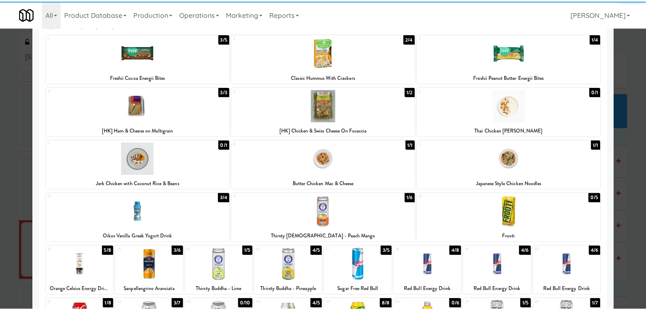
scroll to position [0, 0]
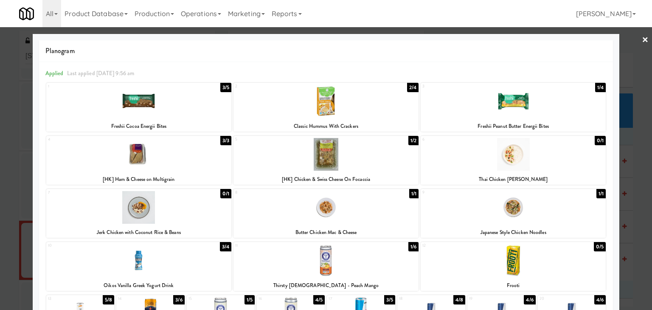
click at [642, 36] on link "×" at bounding box center [645, 40] width 7 height 26
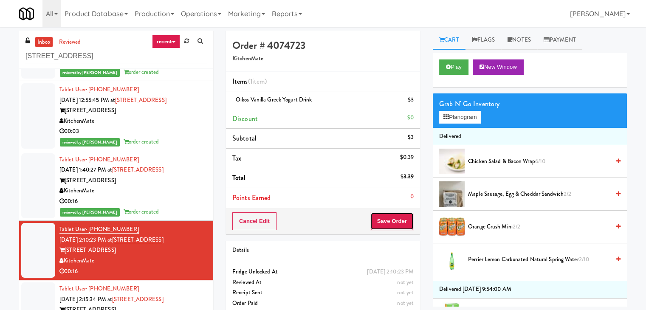
click at [396, 218] on button "Save Order" at bounding box center [391, 221] width 43 height 18
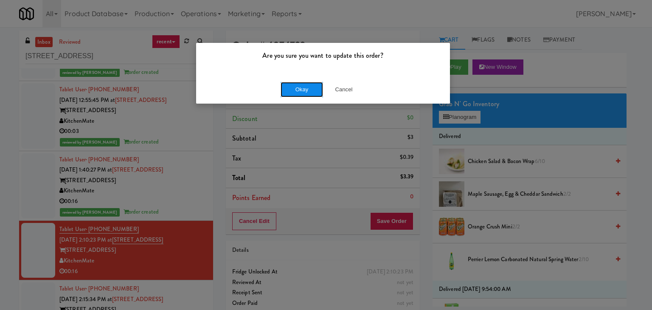
click at [307, 92] on button "Okay" at bounding box center [302, 89] width 42 height 15
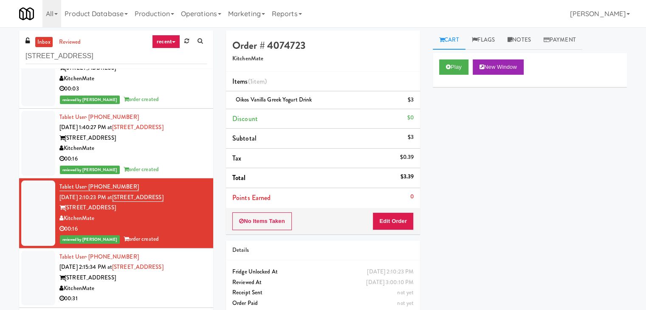
scroll to position [212, 0]
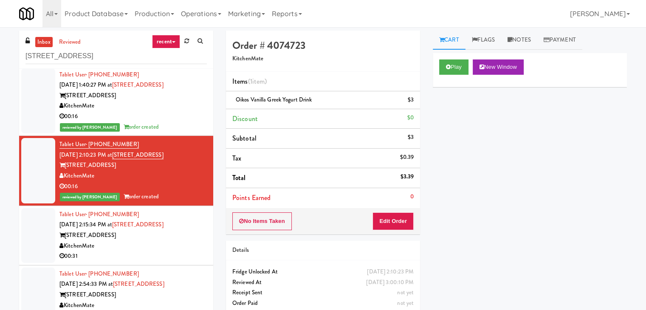
click at [177, 255] on div "00:31" at bounding box center [132, 256] width 147 height 11
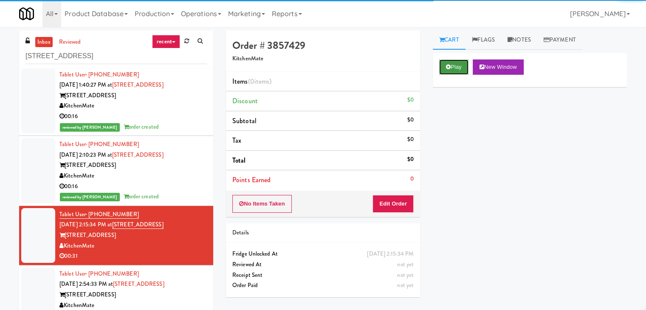
click at [457, 68] on button "Play" at bounding box center [453, 66] width 29 height 15
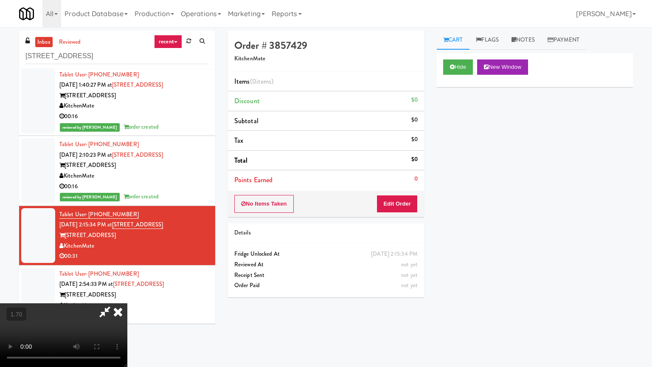
click at [127, 303] on video at bounding box center [63, 335] width 127 height 64
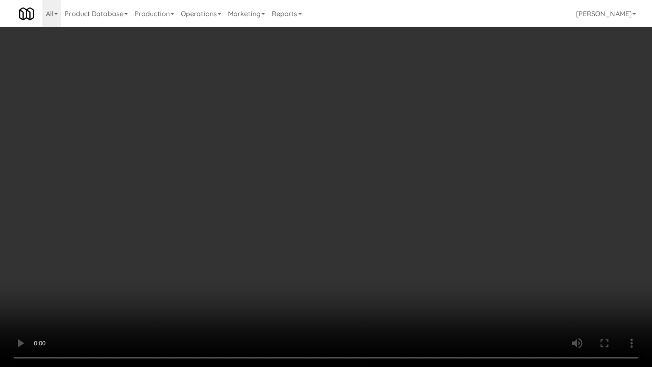
click at [340, 156] on video at bounding box center [326, 183] width 652 height 367
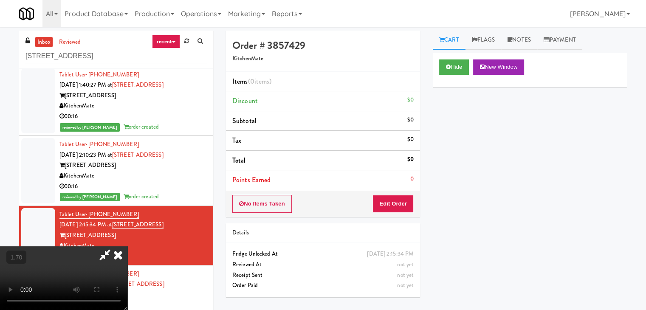
click at [127, 246] on icon at bounding box center [118, 254] width 19 height 17
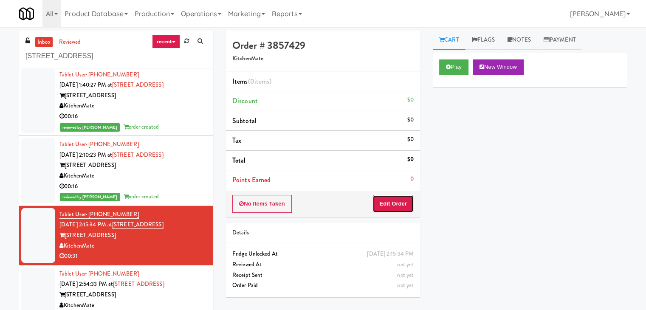
drag, startPoint x: 394, startPoint y: 206, endPoint x: 414, endPoint y: 186, distance: 28.5
click at [393, 203] on button "Edit Order" at bounding box center [392, 204] width 41 height 18
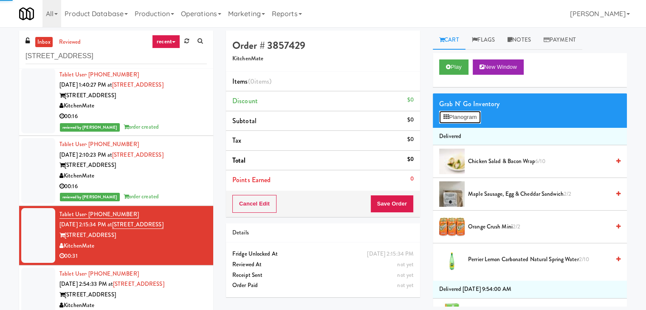
click at [464, 119] on button "Planogram" at bounding box center [460, 117] width 42 height 13
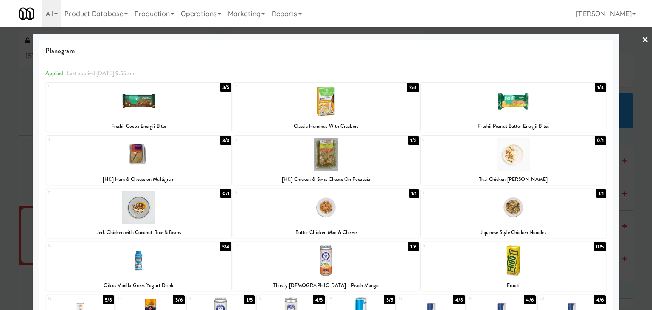
click at [192, 107] on div at bounding box center [138, 101] width 185 height 33
click at [350, 108] on div at bounding box center [326, 101] width 185 height 33
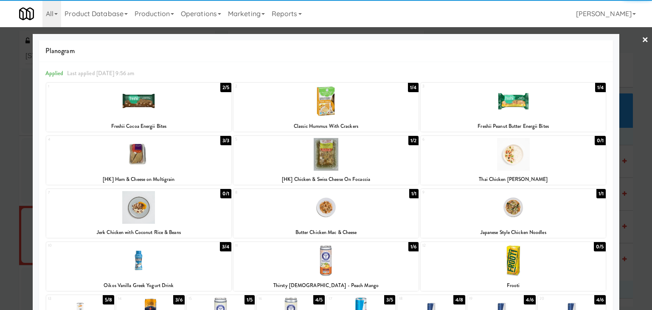
drag, startPoint x: 637, startPoint y: 40, endPoint x: 627, endPoint y: 49, distance: 13.8
click at [642, 39] on link "×" at bounding box center [645, 40] width 7 height 26
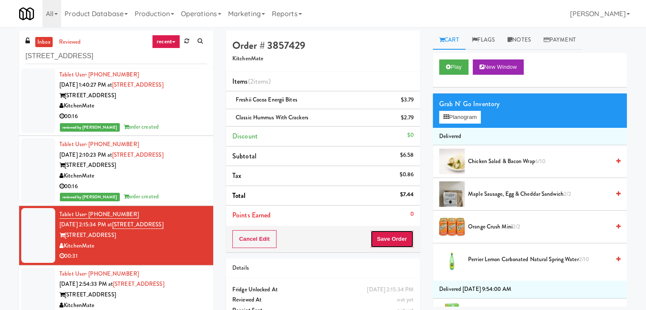
click at [396, 242] on button "Save Order" at bounding box center [391, 239] width 43 height 18
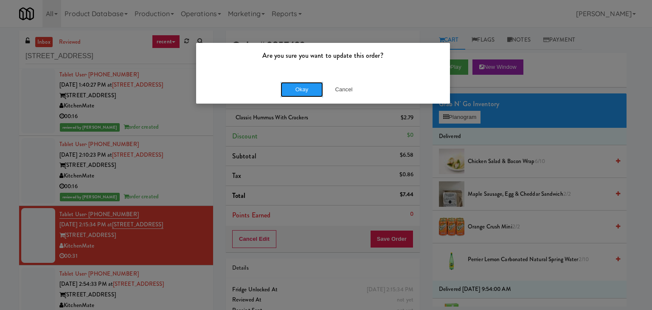
drag, startPoint x: 309, startPoint y: 91, endPoint x: 302, endPoint y: 95, distance: 8.2
click at [308, 90] on button "Okay" at bounding box center [302, 89] width 42 height 15
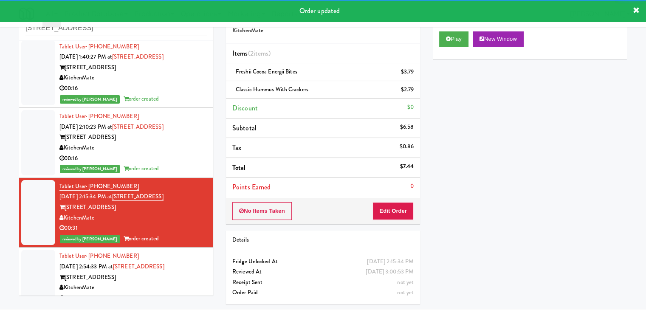
click at [194, 272] on div "[STREET_ADDRESS]" at bounding box center [132, 277] width 147 height 11
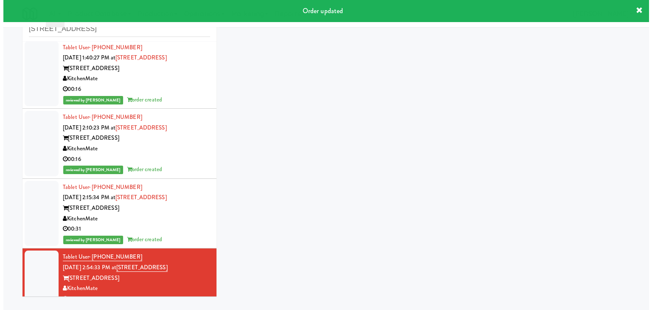
scroll to position [27, 0]
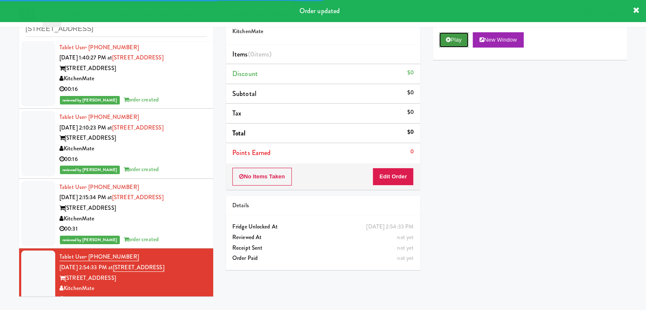
click at [465, 43] on button "Play" at bounding box center [453, 39] width 29 height 15
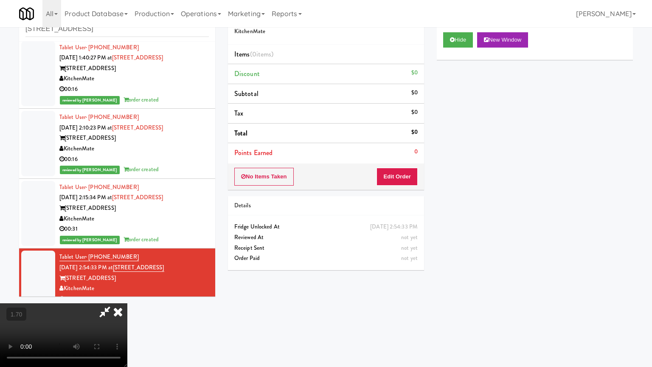
click at [127, 303] on video at bounding box center [63, 335] width 127 height 64
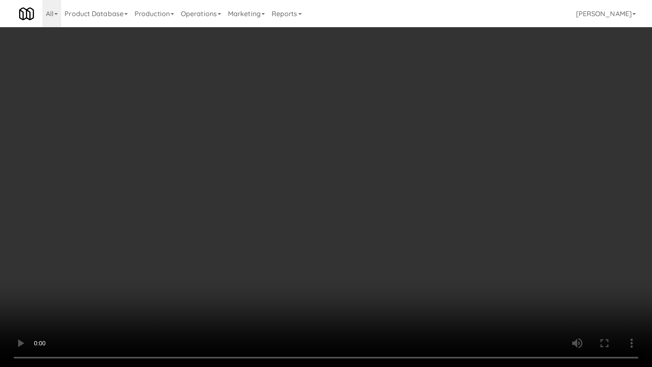
click at [342, 112] on video at bounding box center [326, 183] width 652 height 367
click at [341, 141] on video at bounding box center [326, 183] width 652 height 367
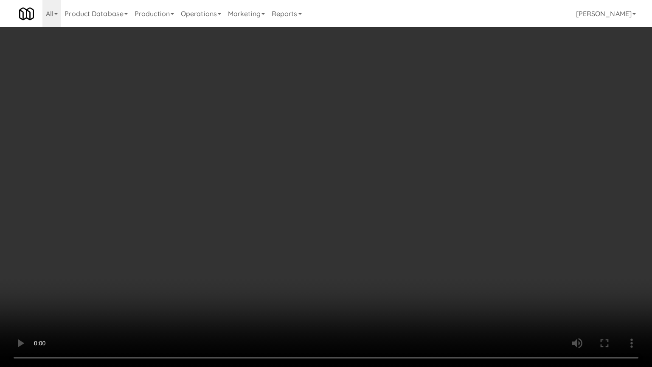
click at [341, 141] on video at bounding box center [326, 183] width 652 height 367
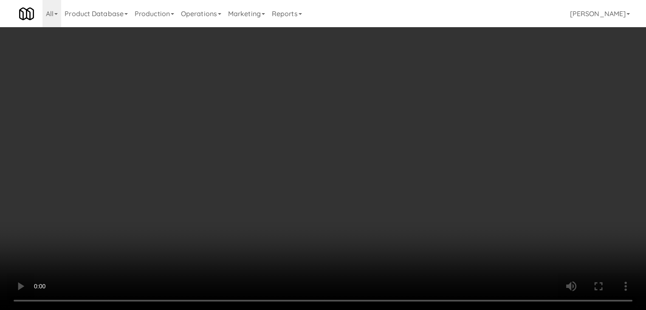
click at [341, 106] on video at bounding box center [323, 155] width 646 height 310
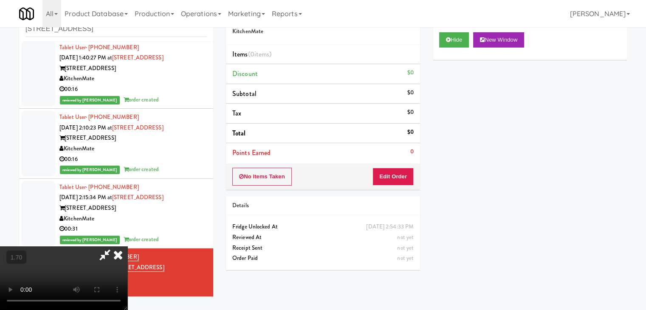
click at [127, 246] on video at bounding box center [63, 278] width 127 height 64
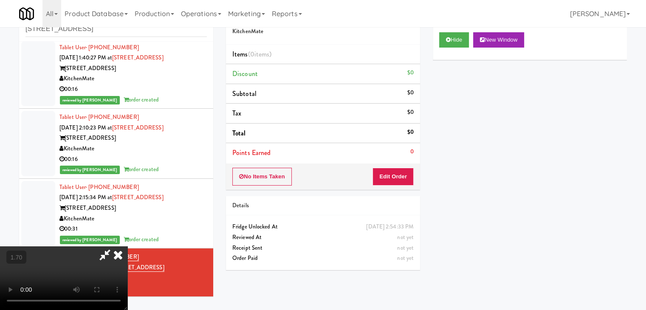
click at [127, 246] on video at bounding box center [63, 278] width 127 height 64
click at [127, 246] on icon at bounding box center [118, 254] width 19 height 17
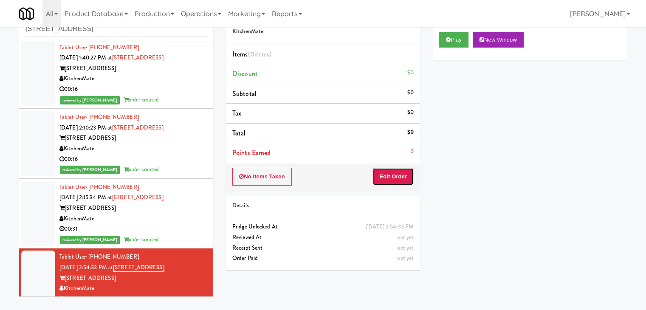
click at [391, 184] on button "Edit Order" at bounding box center [392, 177] width 41 height 18
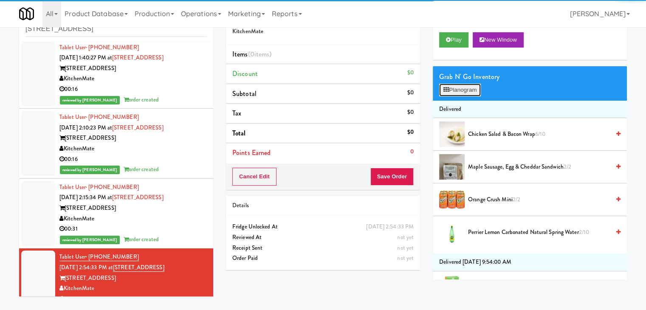
click at [457, 89] on button "Planogram" at bounding box center [460, 90] width 42 height 13
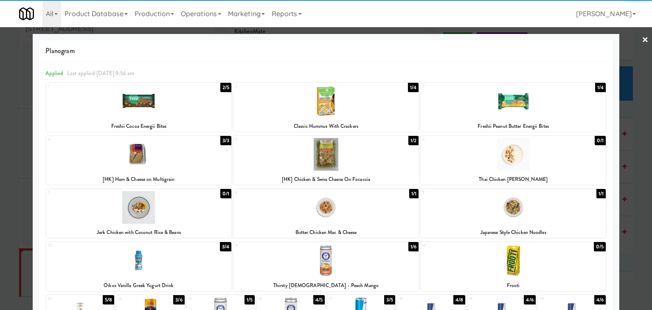
click at [345, 161] on div at bounding box center [326, 154] width 185 height 33
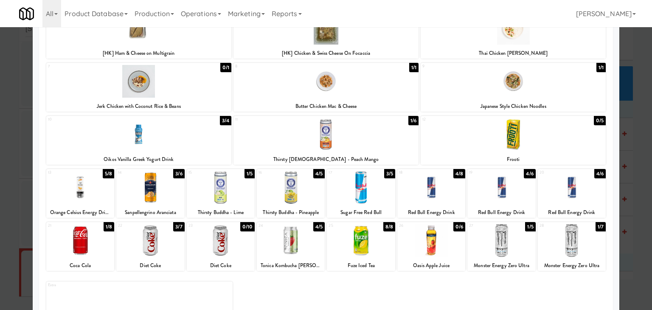
scroll to position [127, 0]
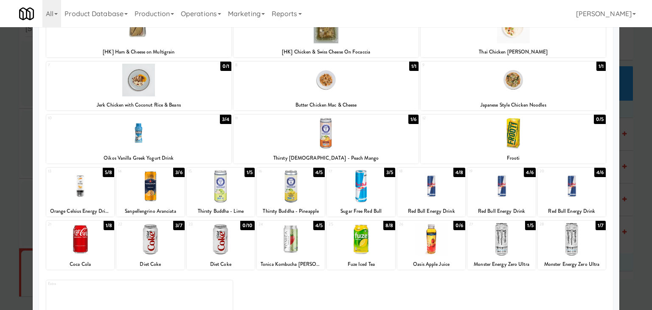
click at [352, 234] on div at bounding box center [361, 239] width 68 height 33
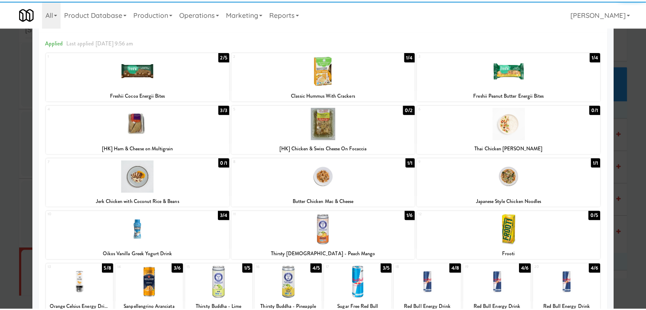
scroll to position [0, 0]
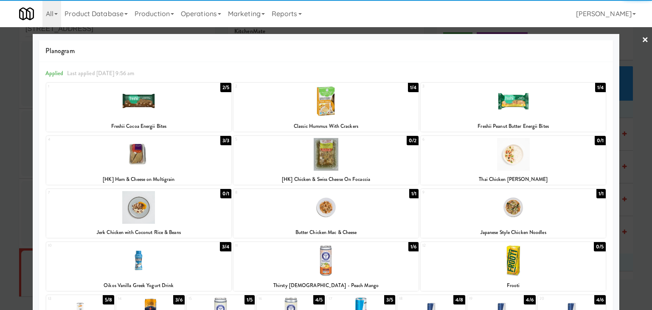
drag, startPoint x: 642, startPoint y: 38, endPoint x: 633, endPoint y: 43, distance: 10.3
click at [642, 39] on link "×" at bounding box center [645, 40] width 7 height 26
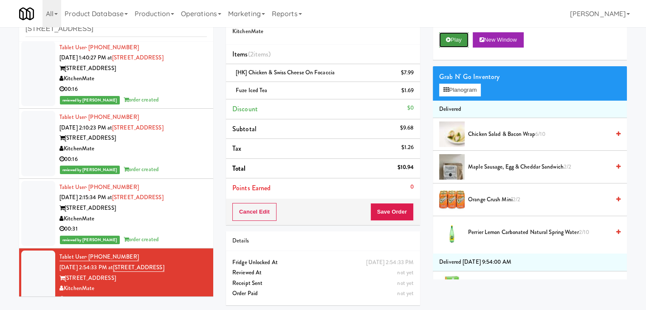
click at [462, 41] on button "Play" at bounding box center [453, 39] width 29 height 15
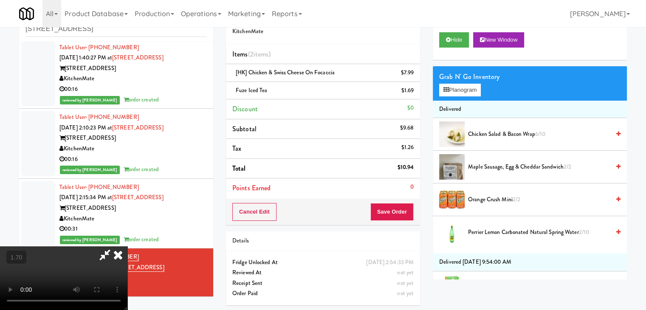
click at [127, 246] on icon at bounding box center [118, 254] width 19 height 17
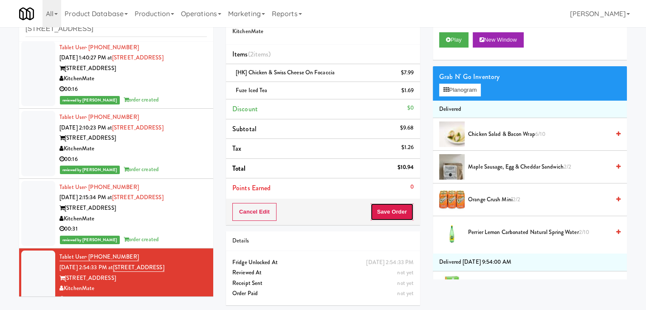
click at [394, 208] on button "Save Order" at bounding box center [391, 212] width 43 height 18
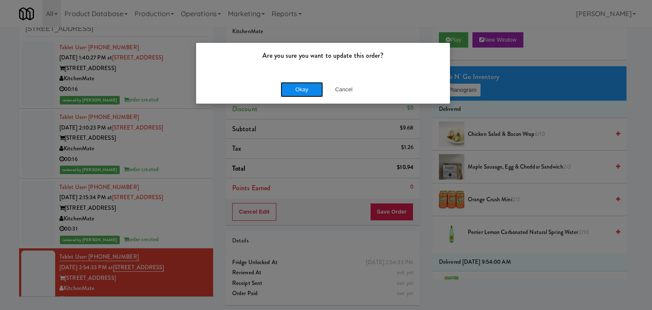
click at [310, 96] on button "Okay" at bounding box center [302, 89] width 42 height 15
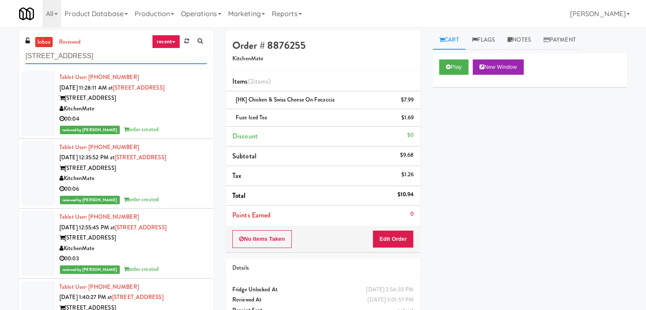
click at [109, 56] on input "[STREET_ADDRESS]" at bounding box center [115, 56] width 181 height 16
paste input "1401 S State - Right - Ambient"
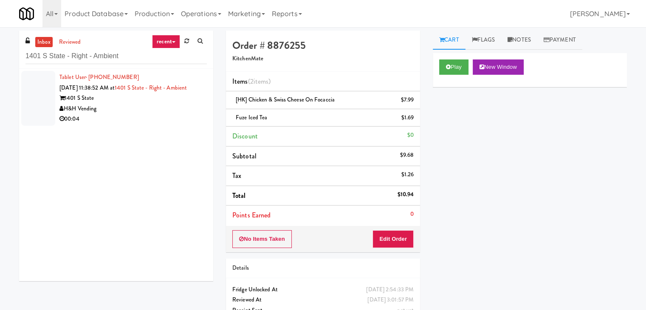
click at [146, 109] on div "H&H Vending" at bounding box center [132, 109] width 147 height 11
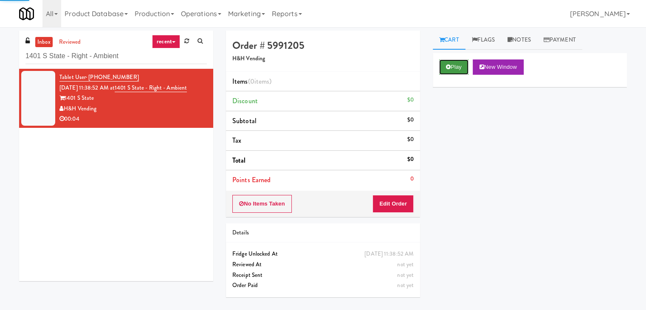
click at [451, 66] on button "Play" at bounding box center [453, 66] width 29 height 15
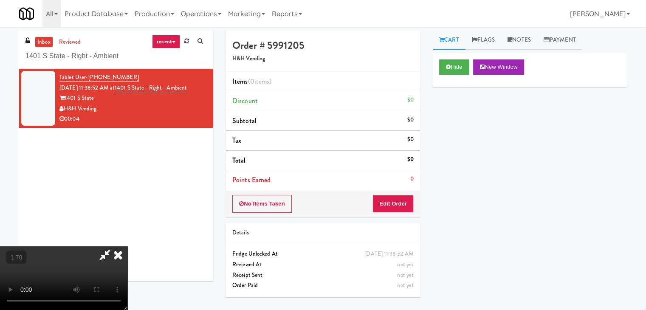
click at [127, 246] on video at bounding box center [63, 278] width 127 height 64
click at [127, 246] on icon at bounding box center [118, 254] width 19 height 17
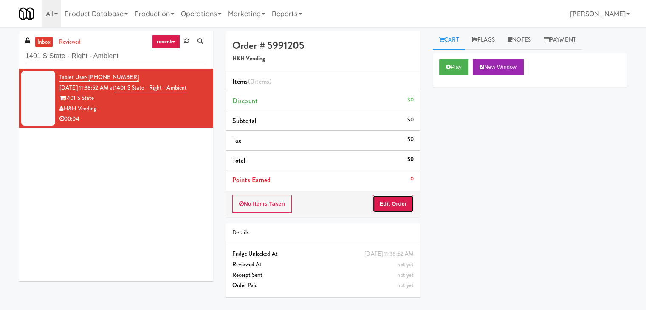
click at [393, 208] on button "Edit Order" at bounding box center [392, 204] width 41 height 18
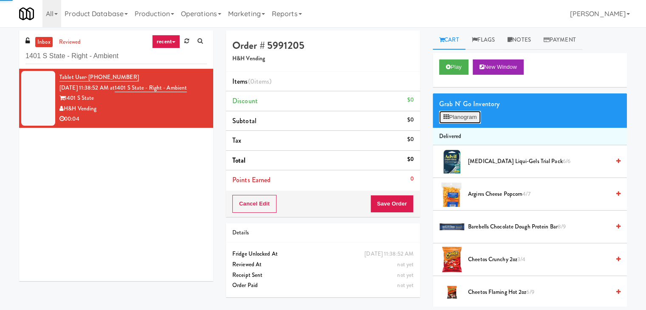
click at [461, 117] on button "Planogram" at bounding box center [460, 117] width 42 height 13
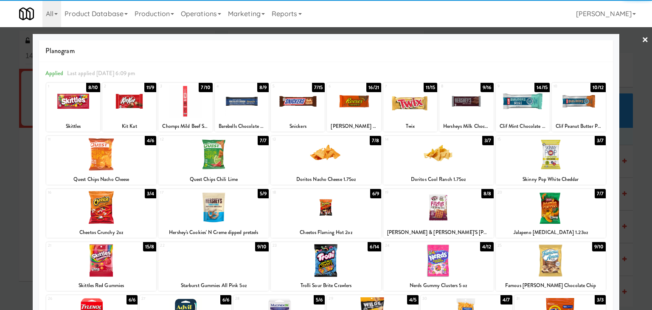
click at [124, 158] on div at bounding box center [101, 154] width 110 height 33
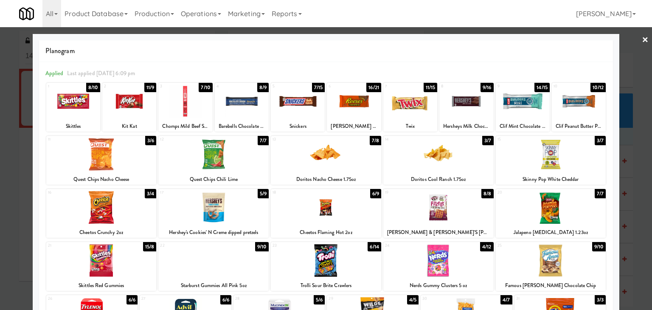
click at [642, 42] on link "×" at bounding box center [645, 40] width 7 height 26
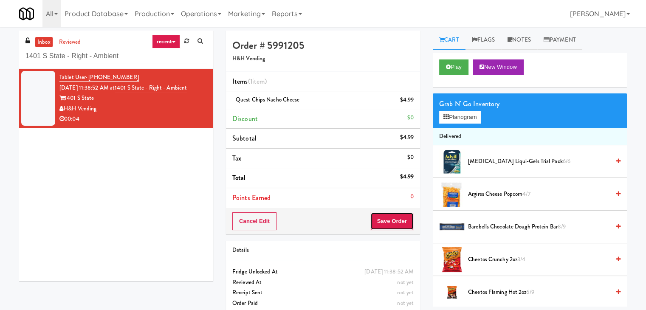
click at [399, 216] on button "Save Order" at bounding box center [391, 221] width 43 height 18
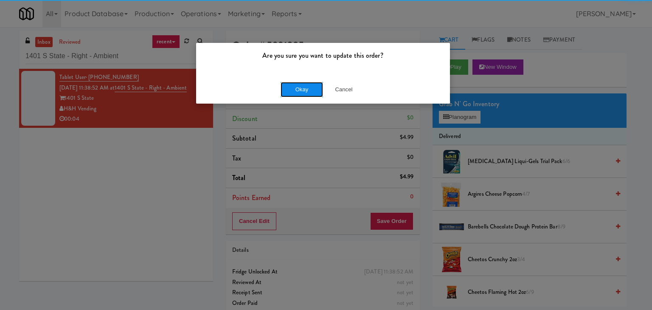
click at [301, 85] on button "Okay" at bounding box center [302, 89] width 42 height 15
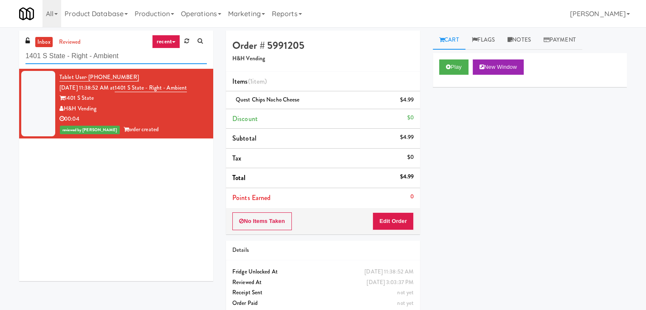
click at [102, 54] on input "1401 S State - Right - Ambient" at bounding box center [115, 56] width 181 height 16
paste input "Sachs-Cooler-Righ"
type input "Sachs-Cooler-Right"
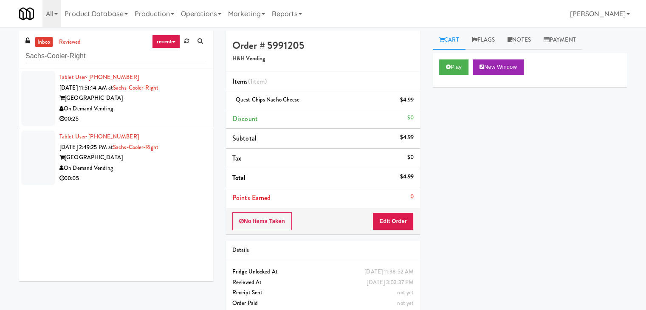
click at [183, 116] on div "00:25" at bounding box center [132, 119] width 147 height 11
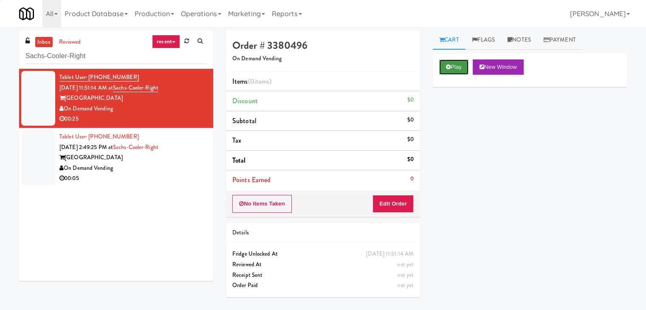
drag, startPoint x: 449, startPoint y: 62, endPoint x: 438, endPoint y: 62, distance: 10.6
click at [448, 62] on button "Play" at bounding box center [453, 66] width 29 height 15
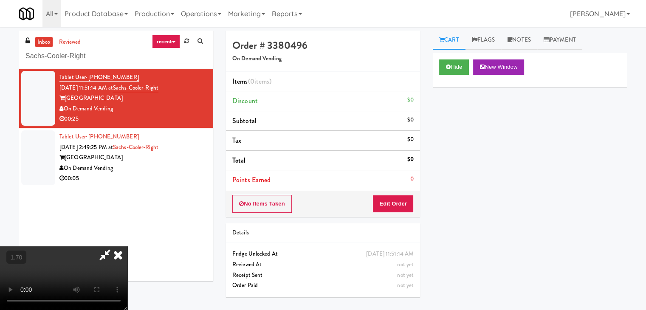
click at [127, 246] on video at bounding box center [63, 278] width 127 height 64
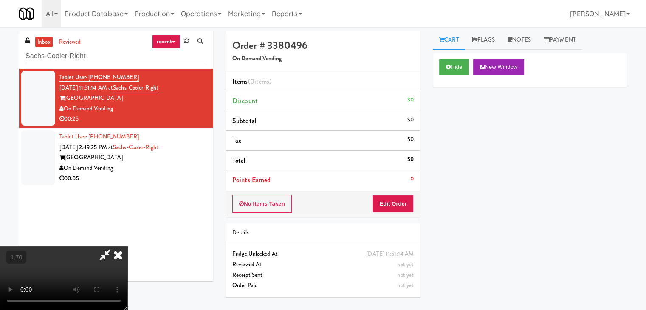
click at [127, 246] on video at bounding box center [63, 278] width 127 height 64
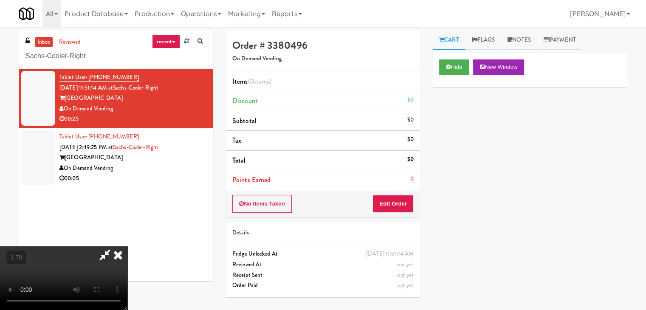
click at [127, 246] on video at bounding box center [63, 278] width 127 height 64
click at [127, 246] on icon at bounding box center [118, 254] width 19 height 17
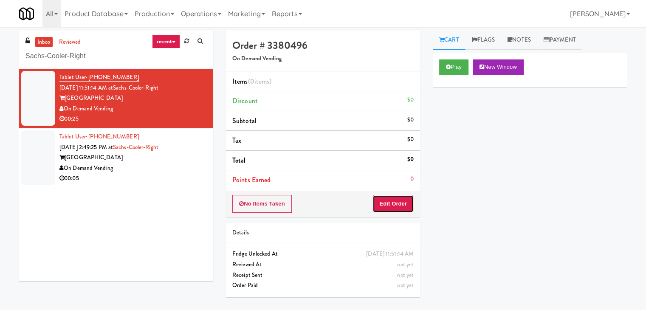
click at [402, 204] on button "Edit Order" at bounding box center [392, 204] width 41 height 18
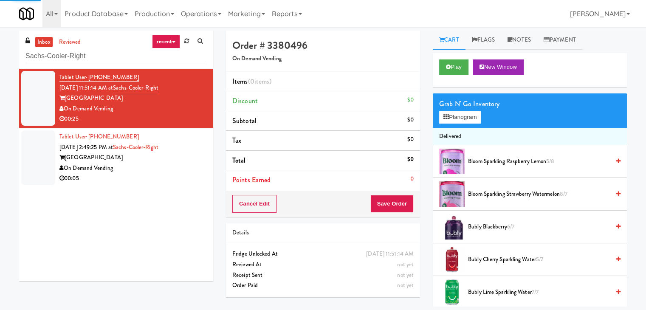
drag, startPoint x: 456, startPoint y: 129, endPoint x: 457, endPoint y: 122, distance: 6.4
click at [457, 128] on li "Delivered" at bounding box center [530, 137] width 194 height 18
click at [457, 121] on button "Planogram" at bounding box center [460, 117] width 42 height 13
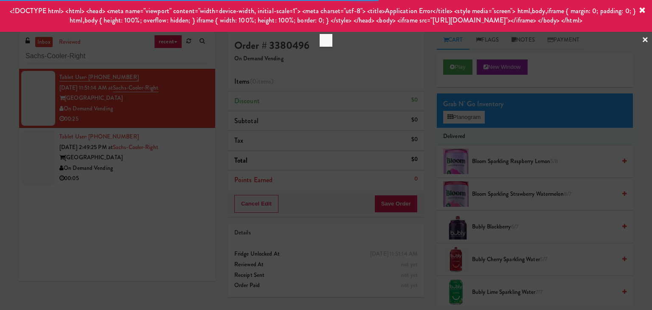
click at [642, 9] on icon at bounding box center [642, 10] width 7 height 7
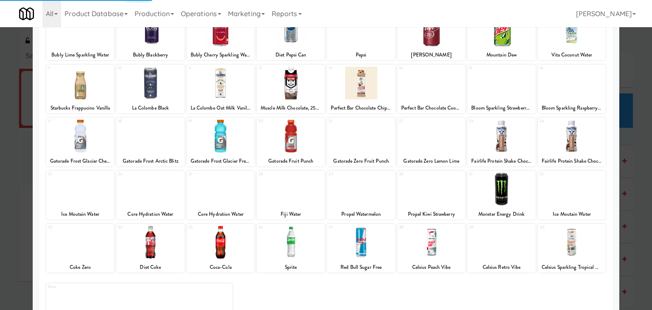
scroll to position [85, 0]
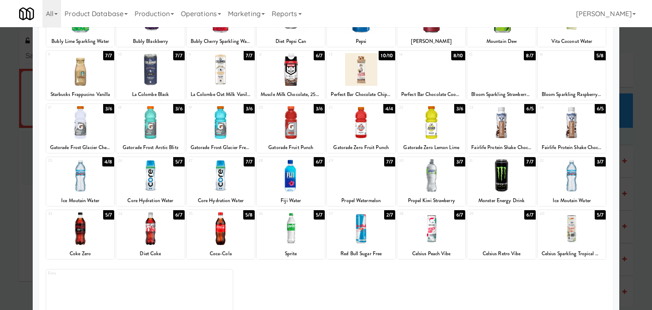
click at [562, 181] on div at bounding box center [572, 175] width 68 height 33
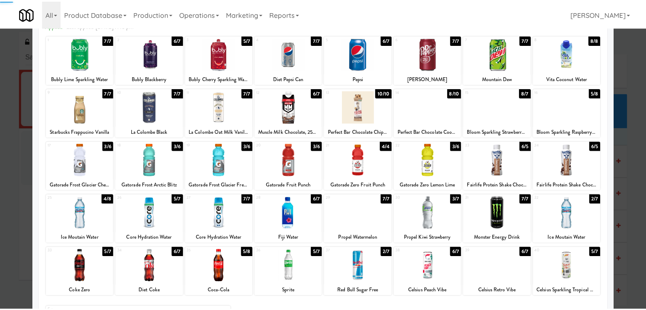
scroll to position [0, 0]
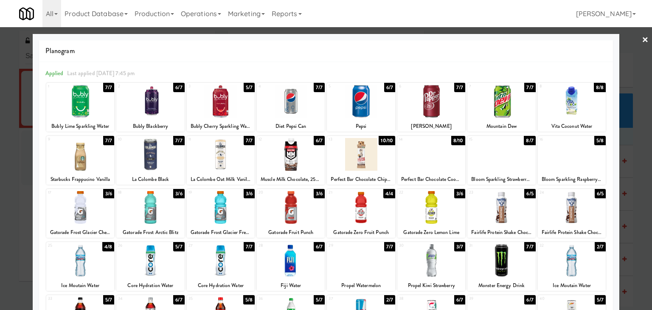
drag, startPoint x: 637, startPoint y: 42, endPoint x: 589, endPoint y: 75, distance: 58.6
click at [642, 42] on link "×" at bounding box center [645, 40] width 7 height 26
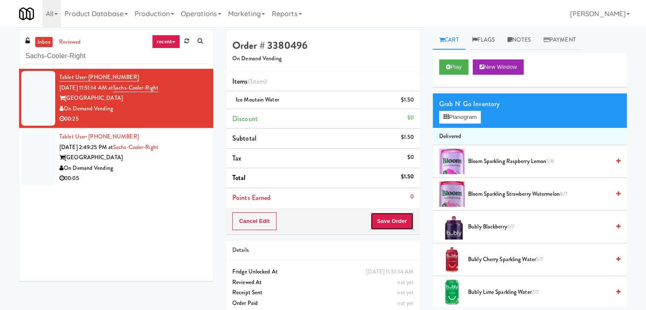
click at [378, 222] on button "Save Order" at bounding box center [391, 221] width 43 height 18
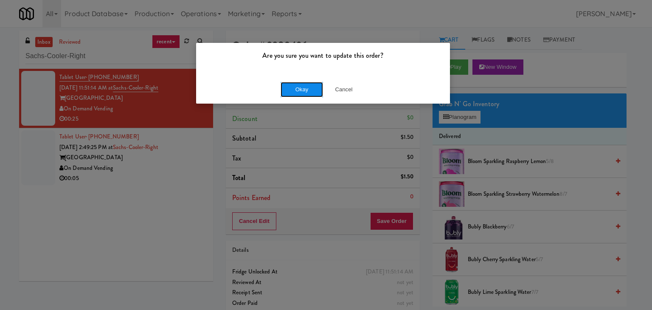
click at [297, 87] on button "Okay" at bounding box center [302, 89] width 42 height 15
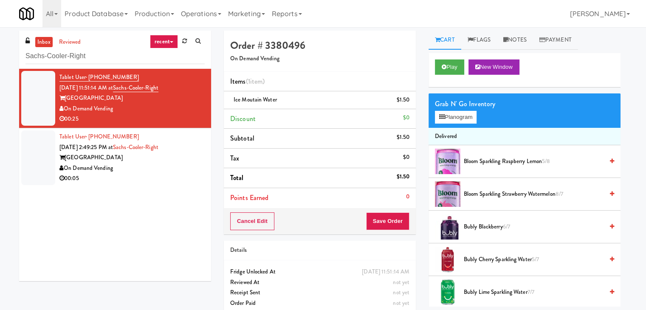
click at [160, 175] on div "00:05" at bounding box center [131, 178] width 145 height 11
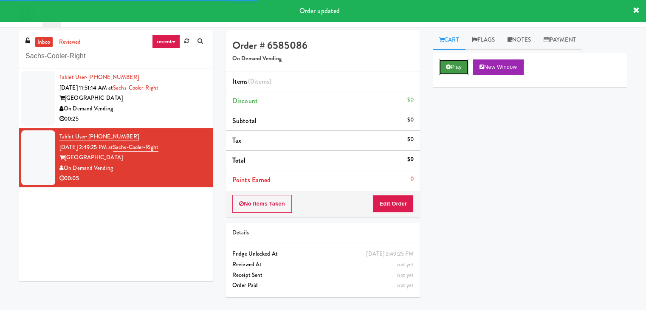
click at [444, 70] on button "Play" at bounding box center [453, 66] width 29 height 15
